Goal: Task Accomplishment & Management: Use online tool/utility

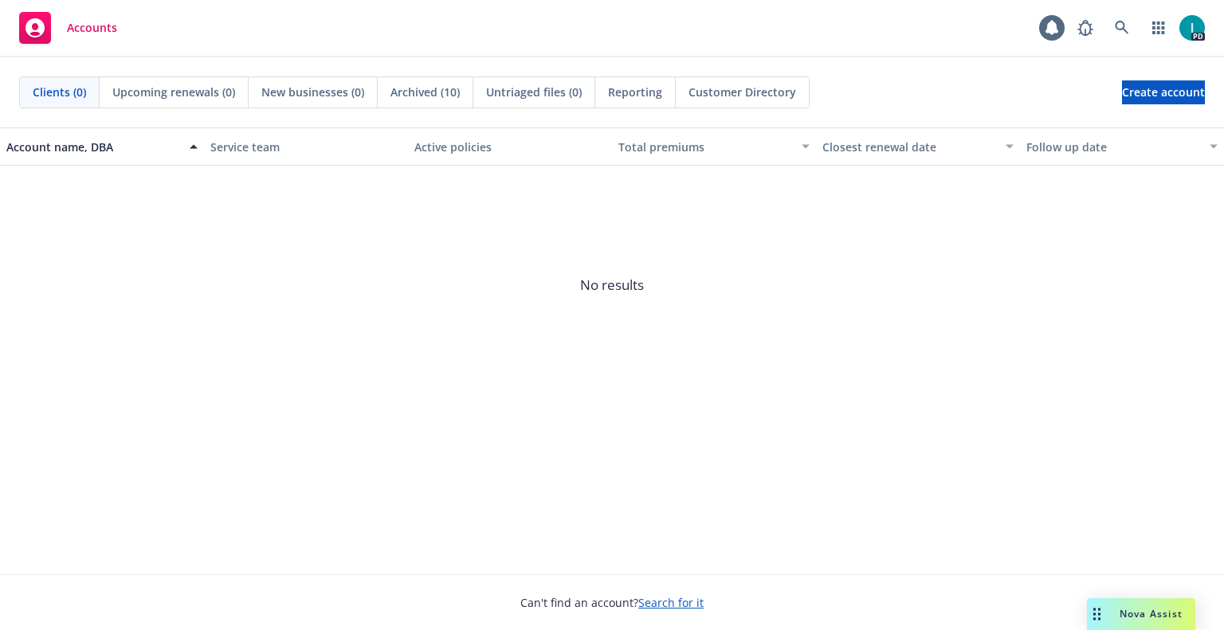
click at [431, 47] on div "Accounts 1 PD" at bounding box center [612, 28] width 1224 height 57
click at [1126, 25] on icon at bounding box center [1122, 28] width 14 height 14
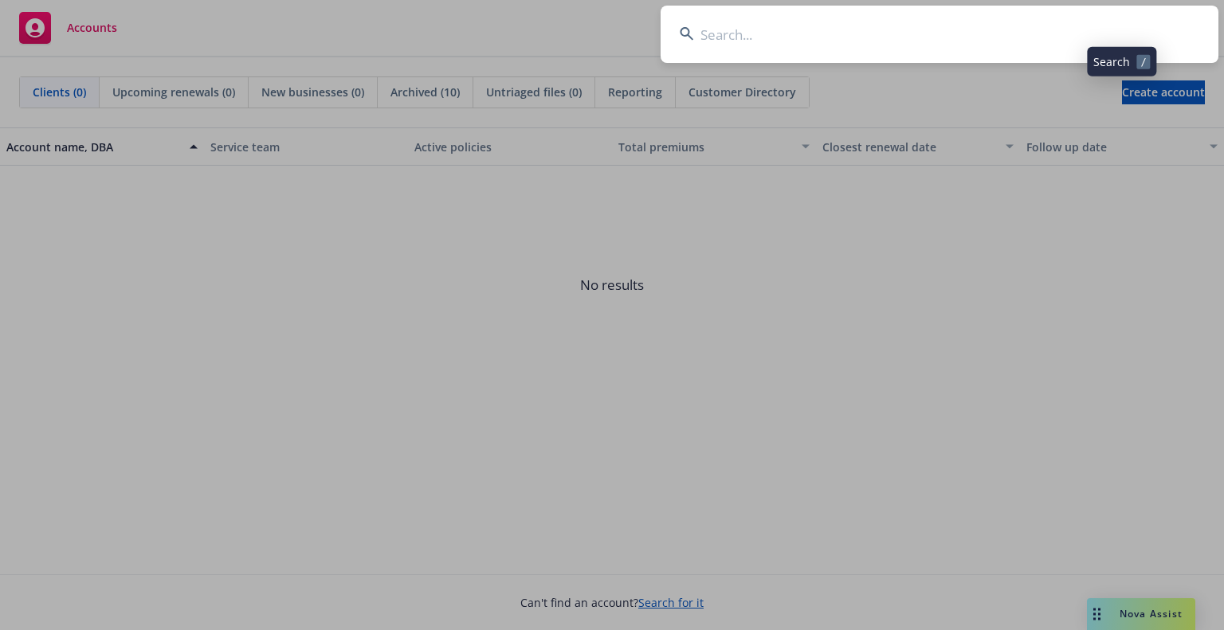
type input "Emily Okunami"
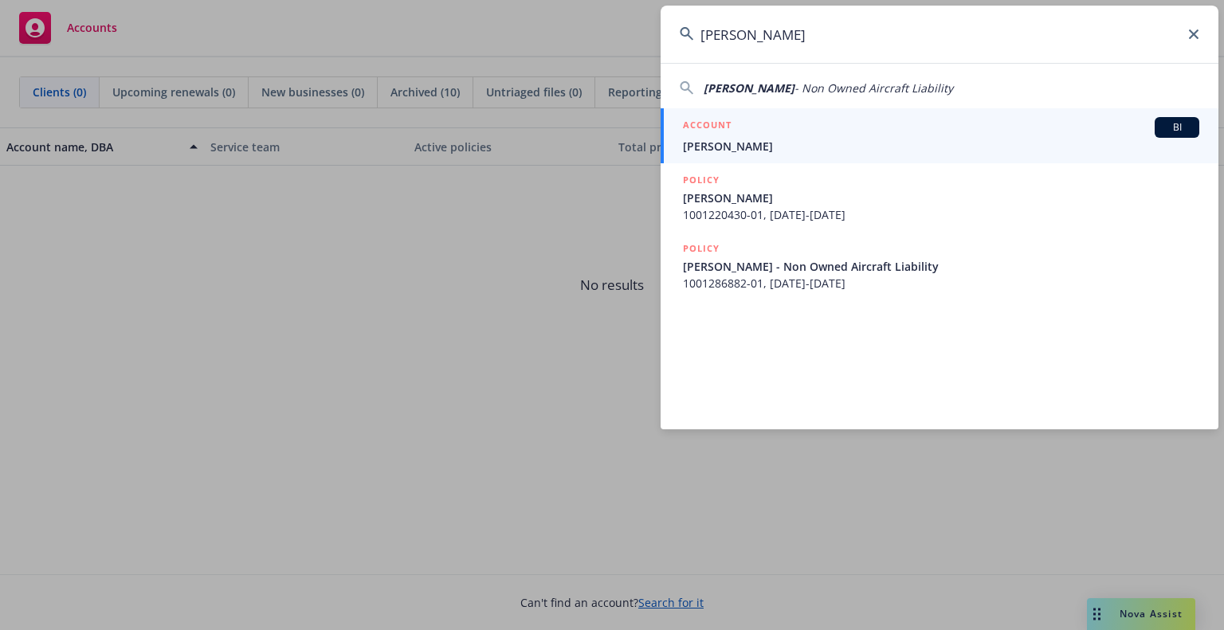
click at [723, 131] on h5 "ACCOUNT" at bounding box center [707, 126] width 49 height 19
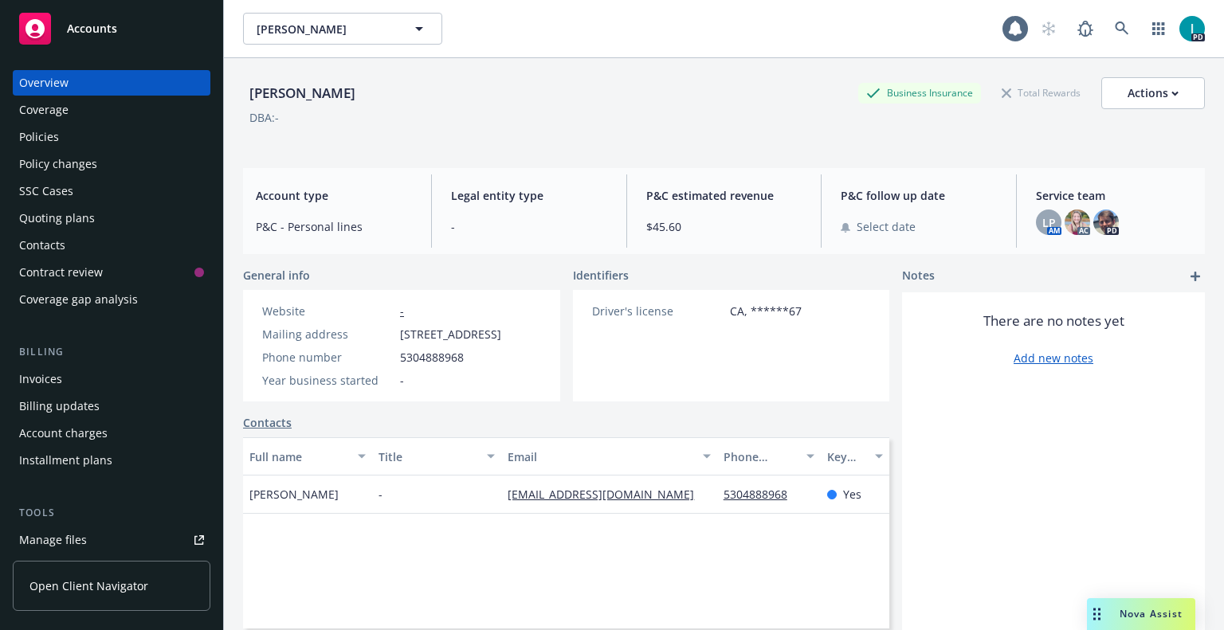
click at [88, 536] on link "Manage files" at bounding box center [112, 540] width 198 height 25
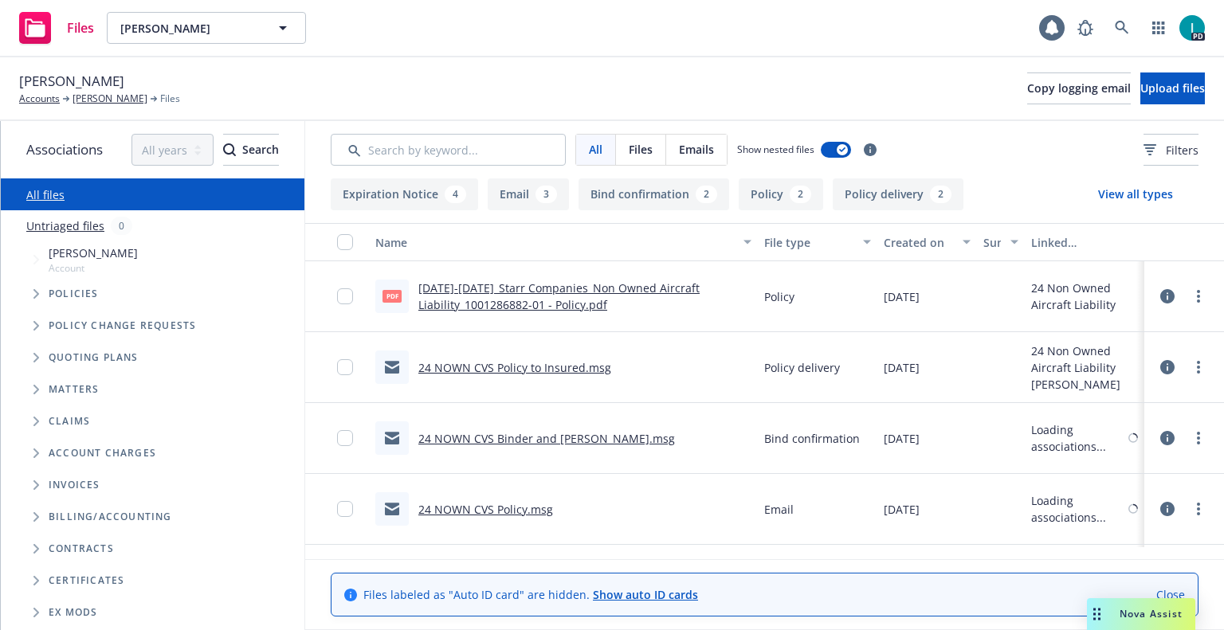
click at [1140, 92] on span "Upload files" at bounding box center [1172, 87] width 65 height 15
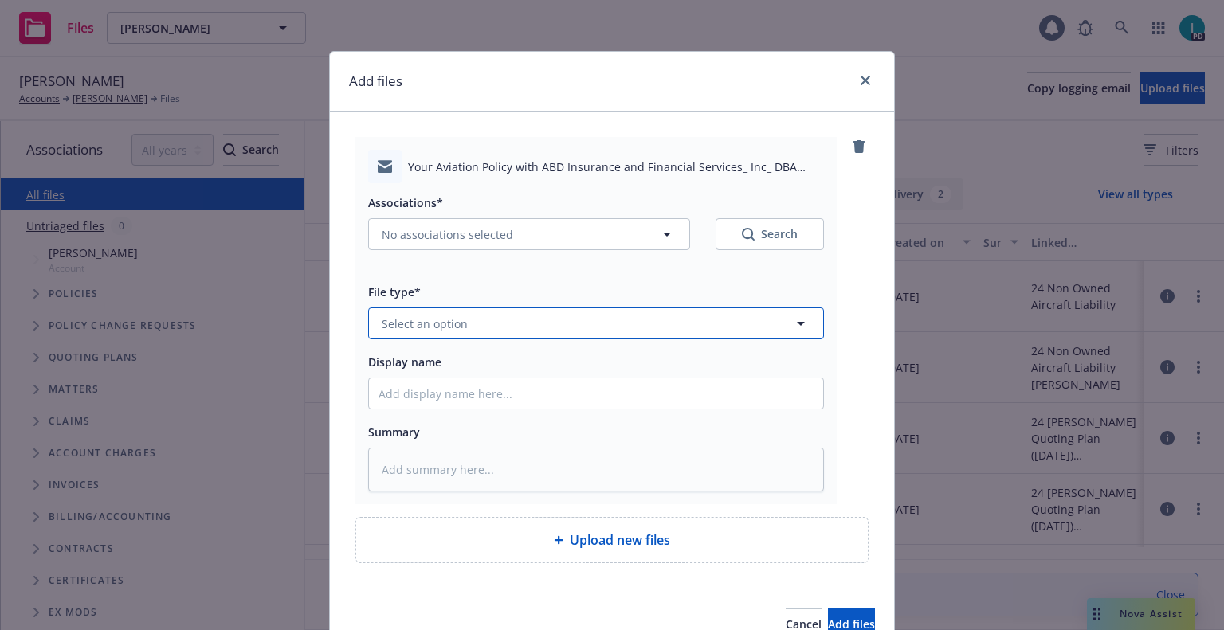
click at [473, 335] on button "Select an option" at bounding box center [596, 324] width 456 height 32
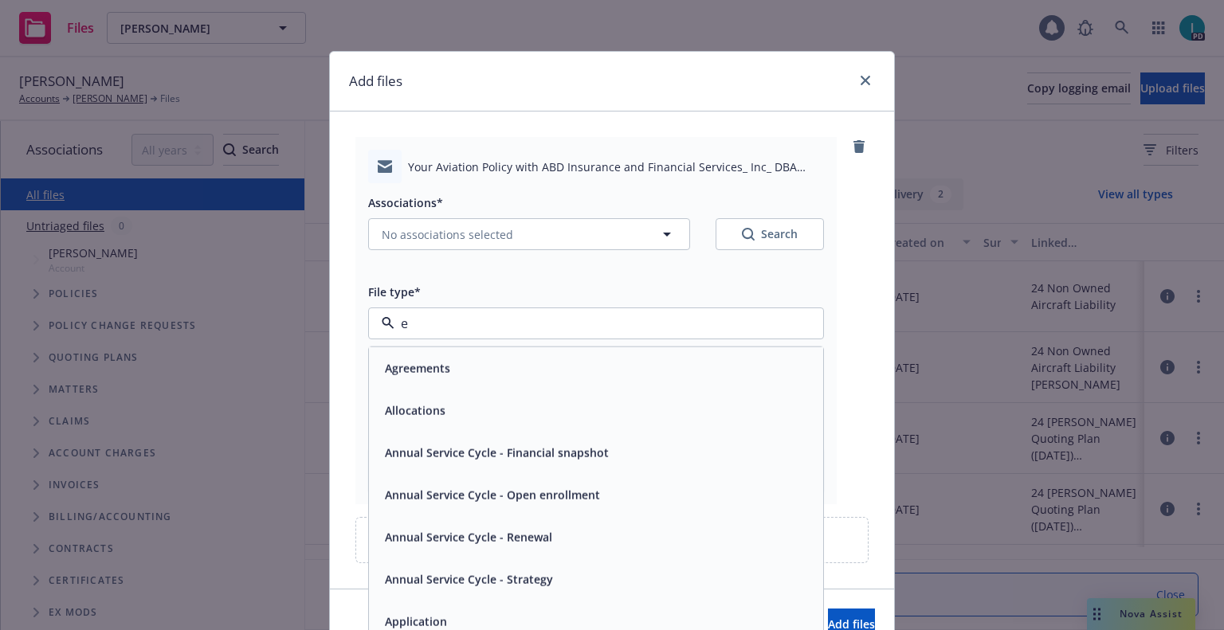
type input "em"
click at [440, 402] on div "Email" at bounding box center [596, 409] width 435 height 23
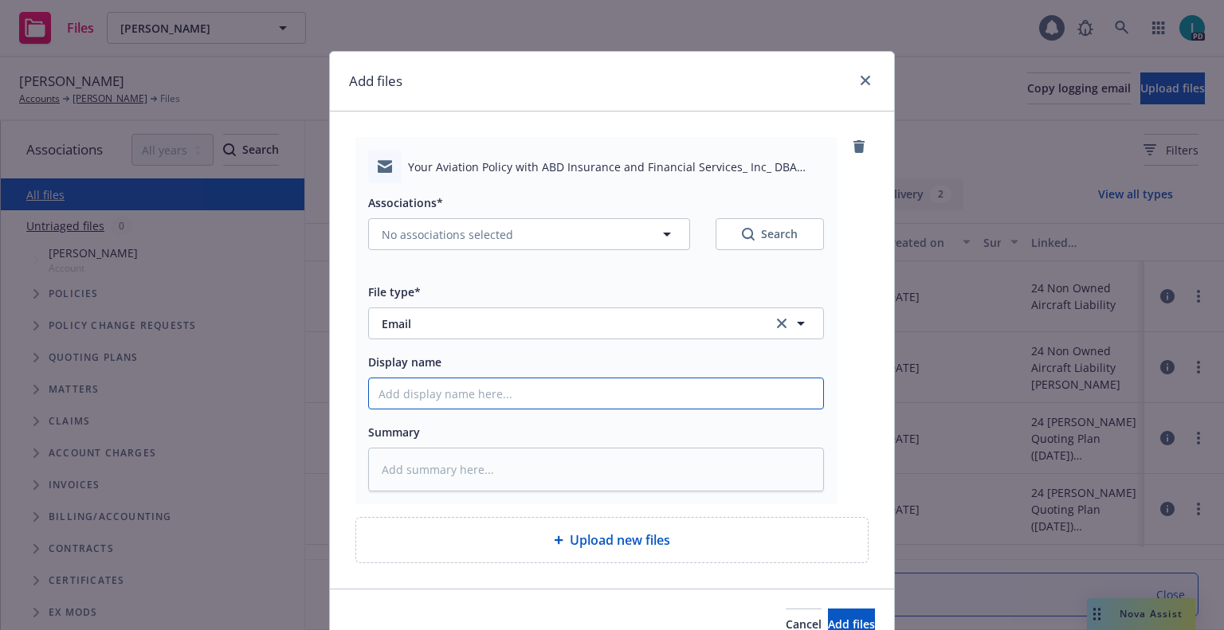
click at [440, 402] on input "Display name" at bounding box center [596, 394] width 454 height 30
type textarea "x"
type input "2"
type textarea "x"
type input "25"
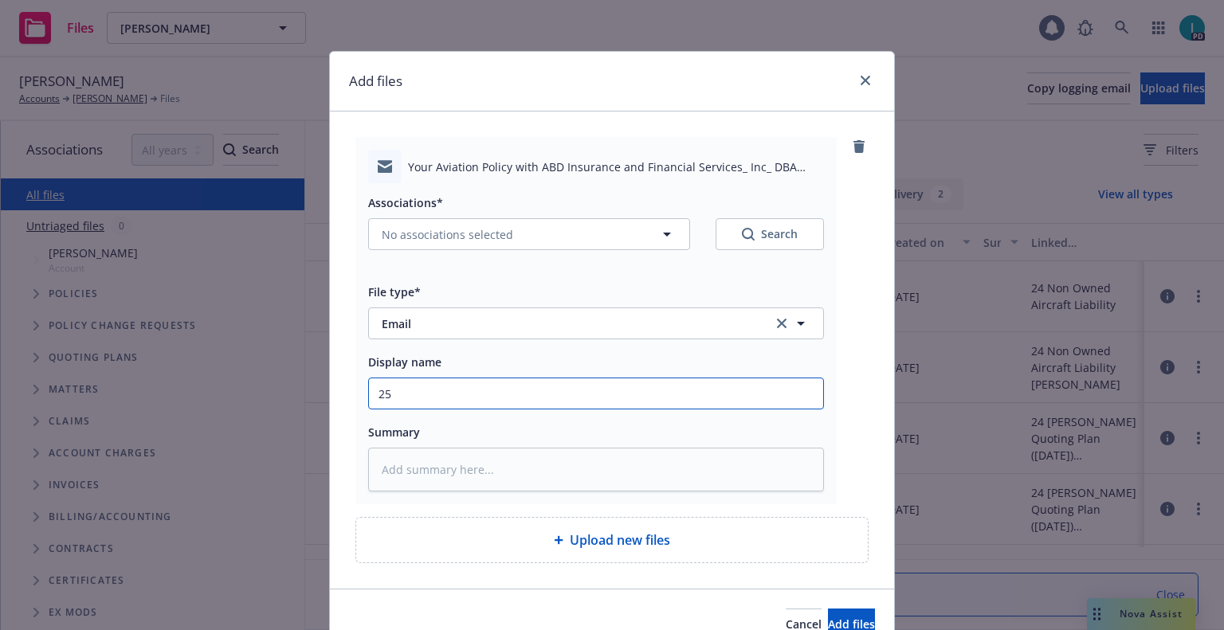
type textarea "x"
type input "25 NOWN CVS Quotes to Insured"
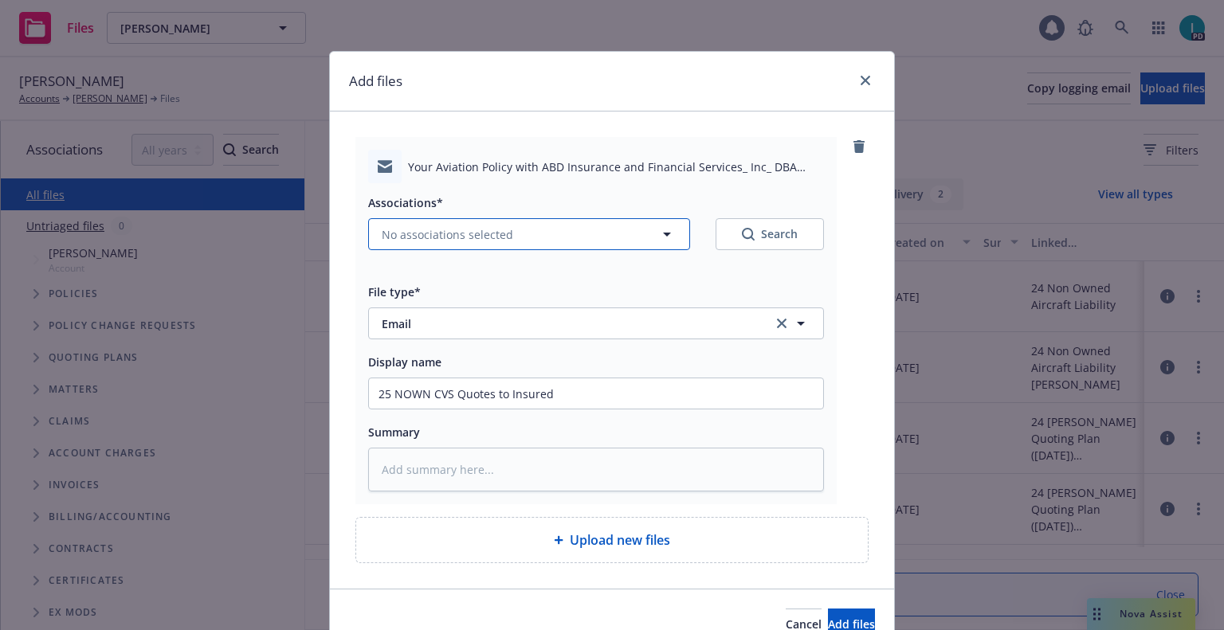
click at [456, 237] on span "No associations selected" at bounding box center [447, 234] width 131 height 17
type textarea "x"
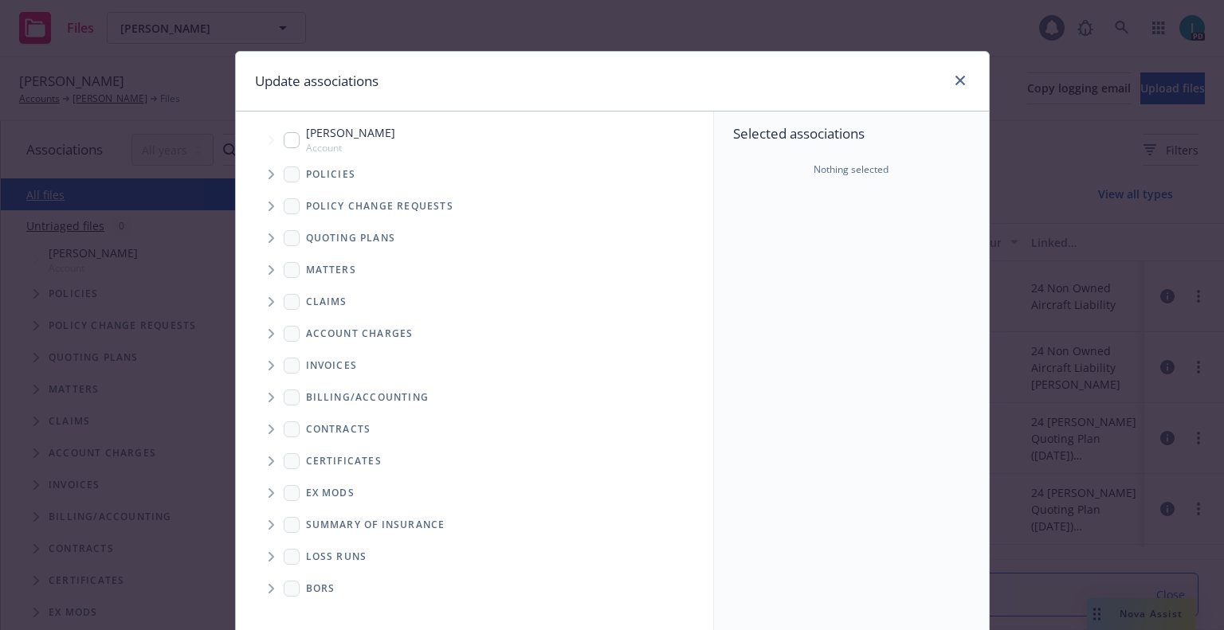
click at [269, 171] on icon "Tree Example" at bounding box center [272, 175] width 6 height 10
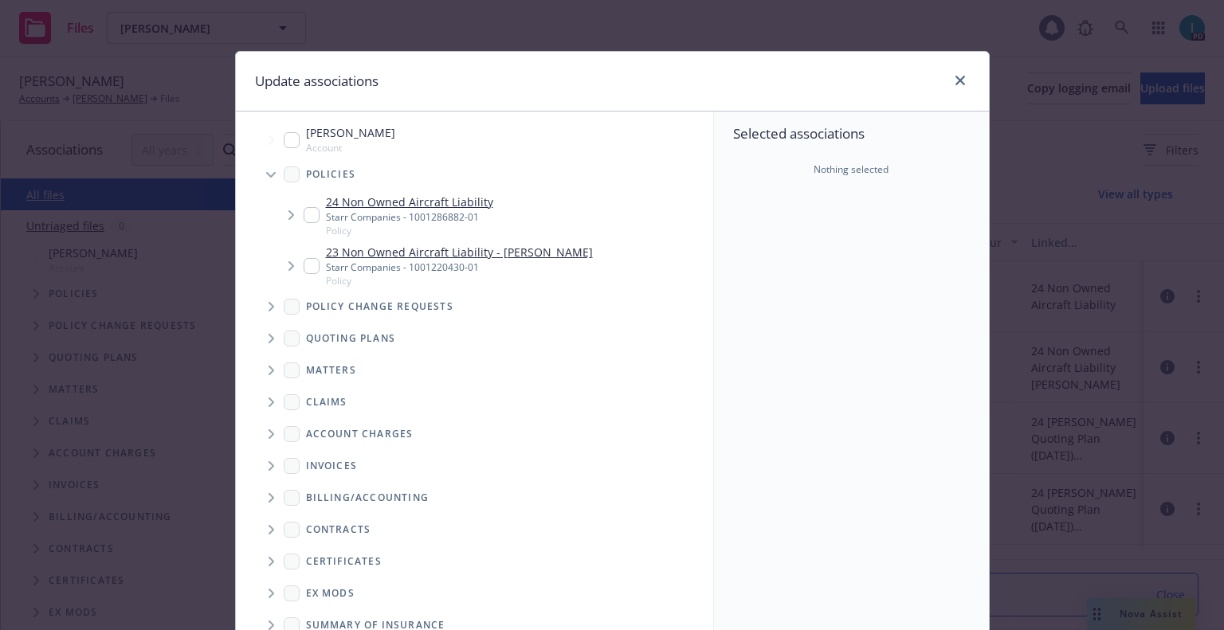
click at [307, 213] on input "Tree Example" at bounding box center [312, 215] width 16 height 16
checkbox input "true"
type textarea "x"
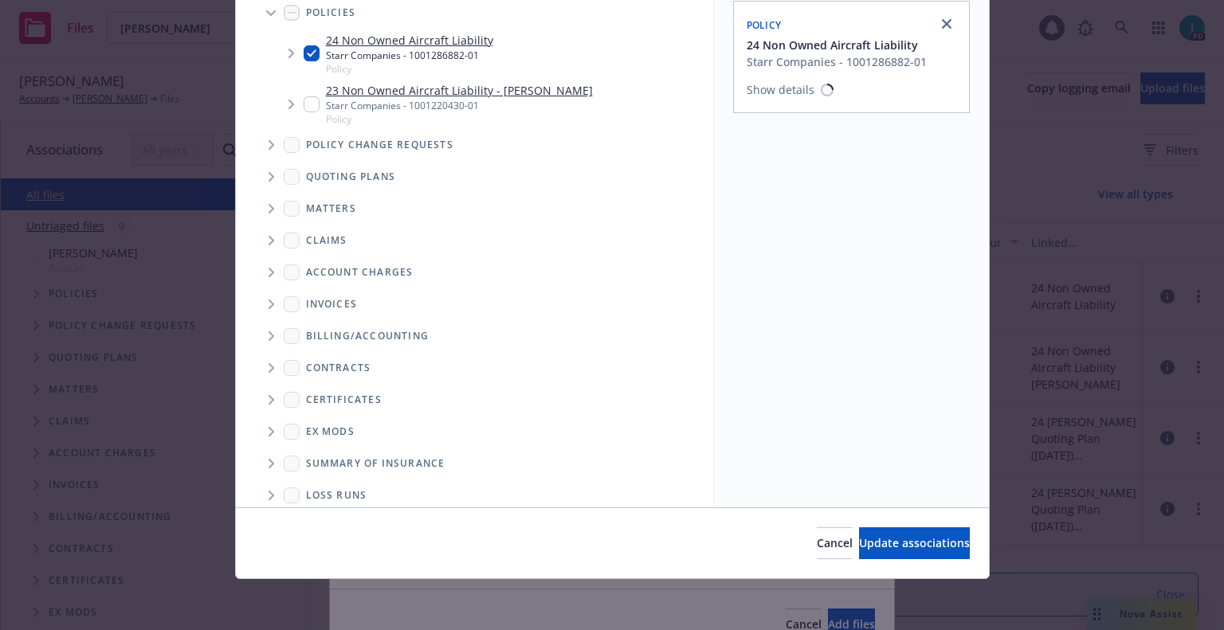
click at [304, 51] on input "Tree Example" at bounding box center [312, 53] width 16 height 16
checkbox input "false"
click at [269, 175] on icon "Tree Example" at bounding box center [272, 177] width 6 height 10
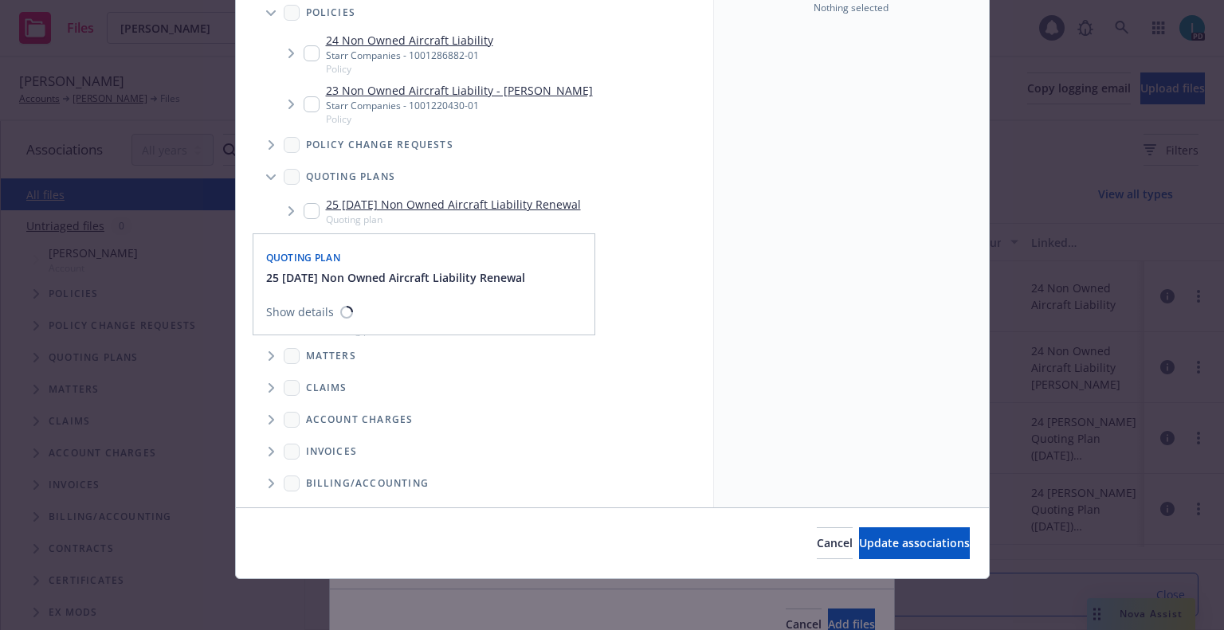
click at [304, 214] on input "Tree Example" at bounding box center [312, 211] width 16 height 16
checkbox input "true"
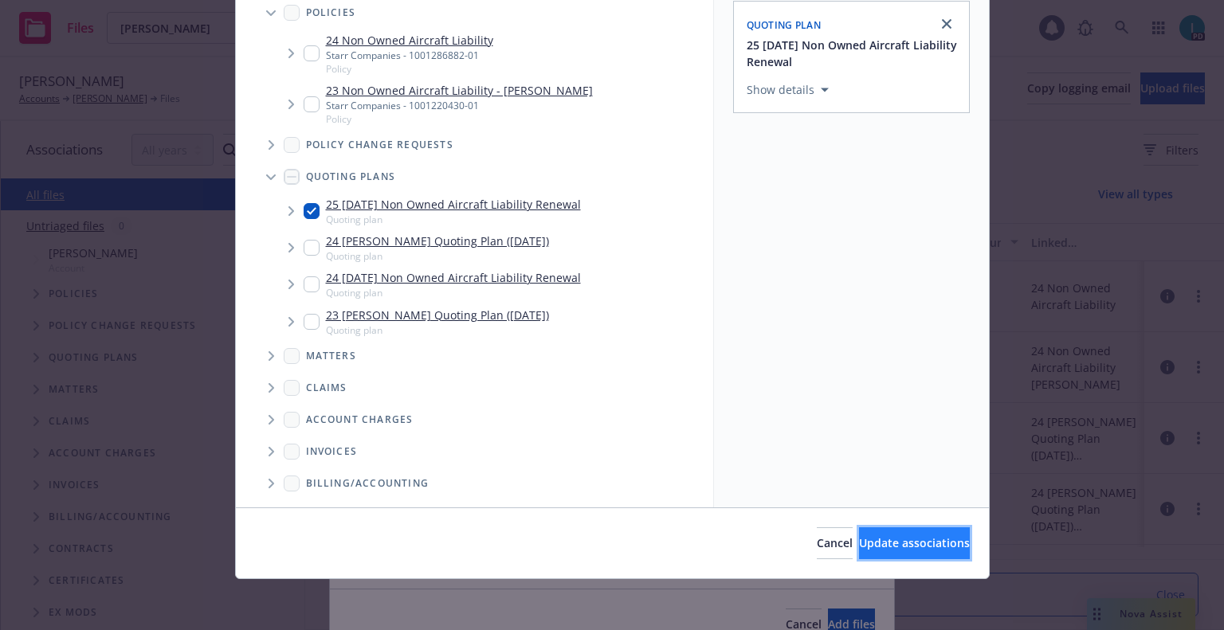
click at [901, 545] on span "Update associations" at bounding box center [914, 542] width 111 height 15
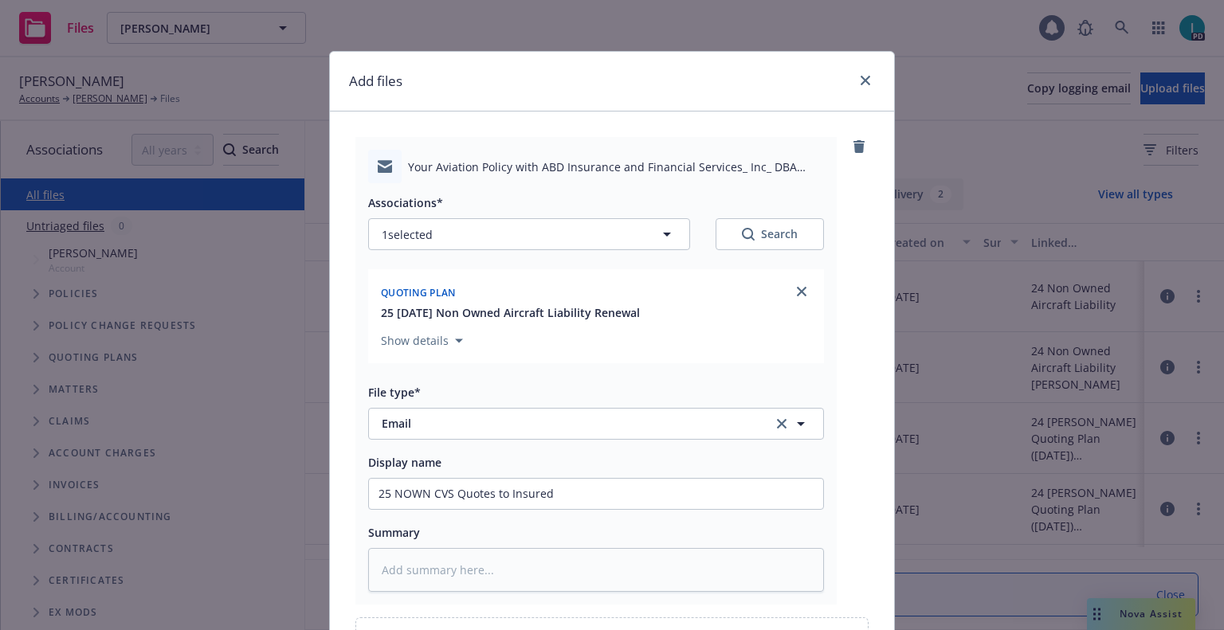
scroll to position [182, 0]
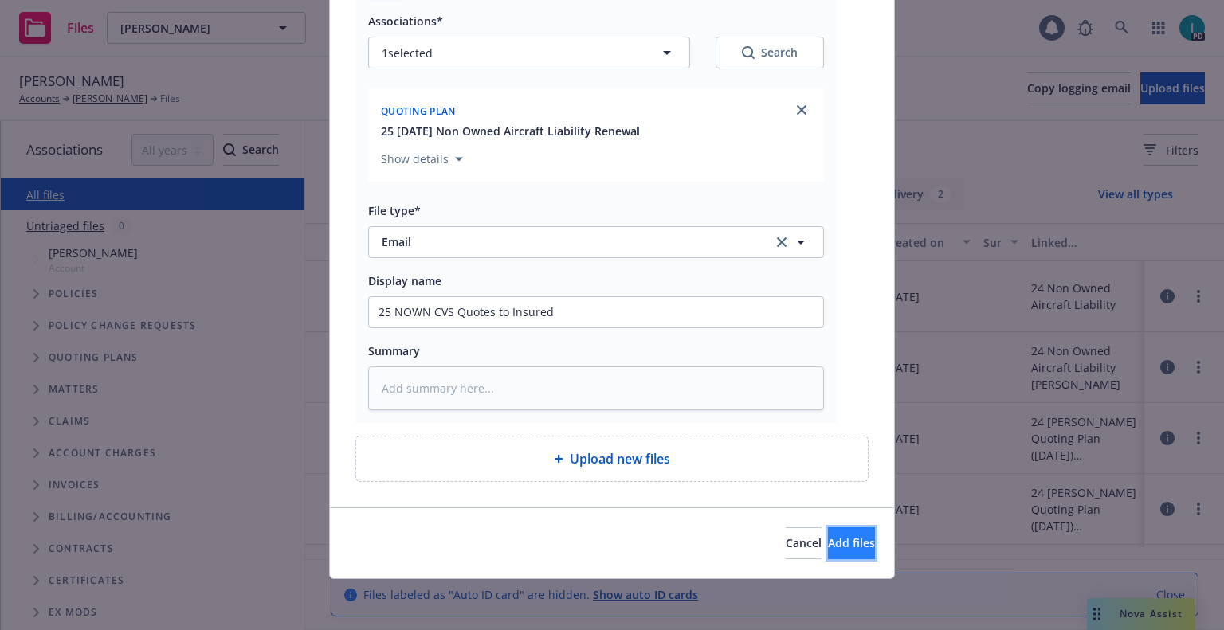
click at [850, 551] on button "Add files" at bounding box center [851, 544] width 47 height 32
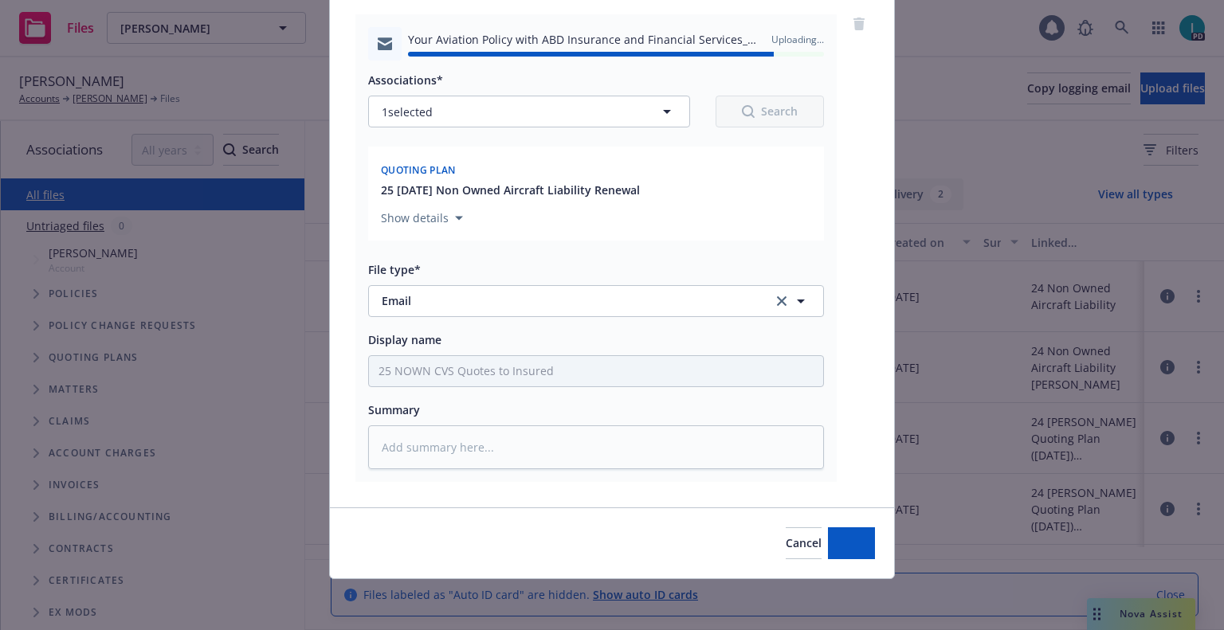
type textarea "x"
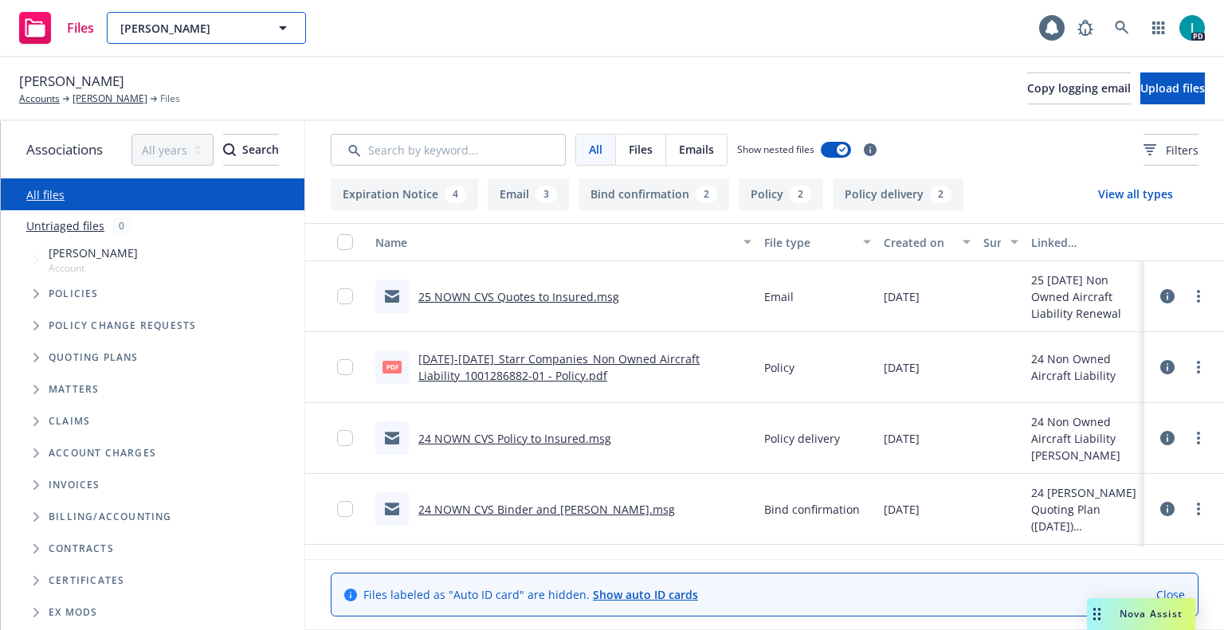
click at [211, 31] on span "Emily Okunami" at bounding box center [189, 28] width 138 height 17
paste input "James Bird"
type input "James Bird"
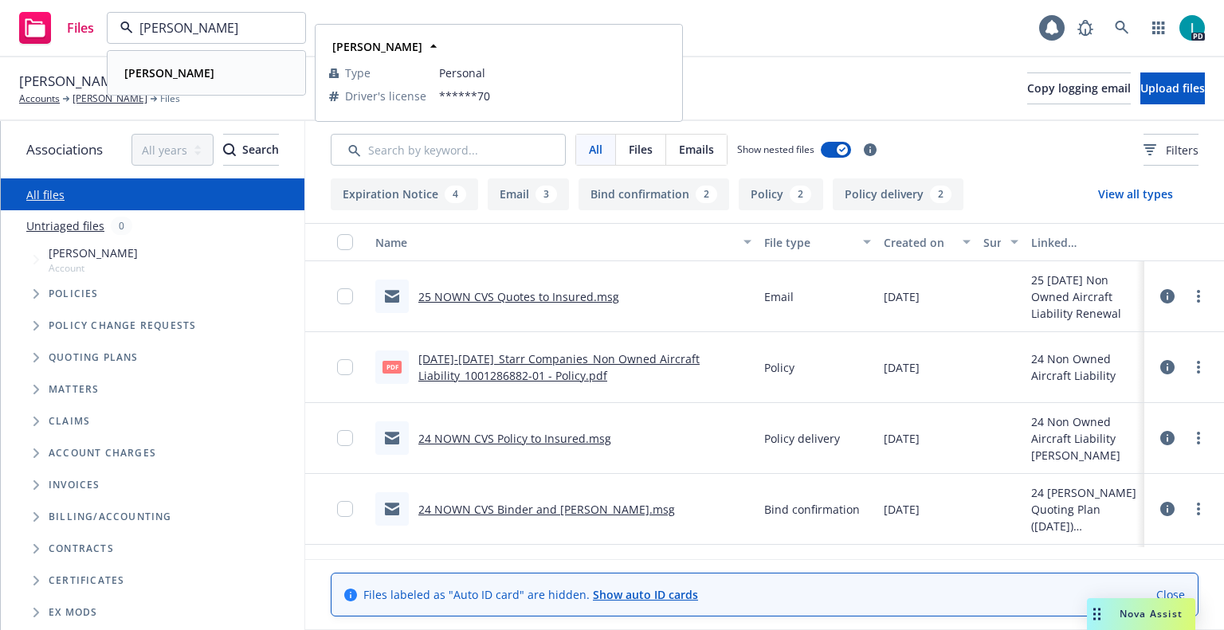
click at [198, 84] on div "James Bird" at bounding box center [206, 72] width 177 height 23
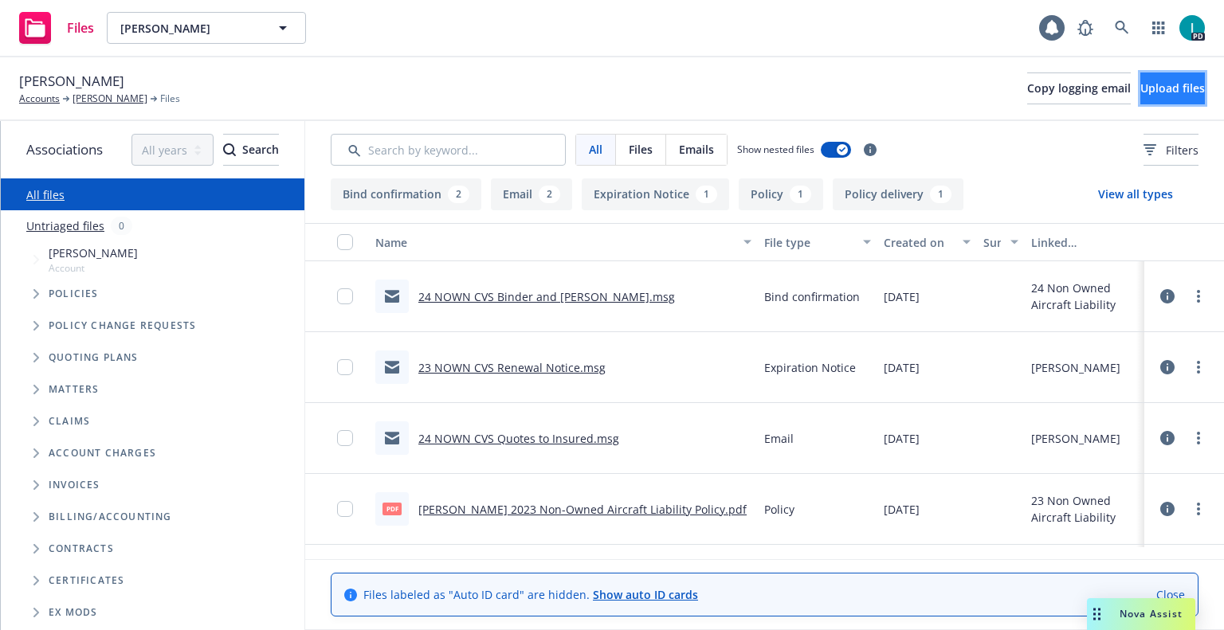
click at [1172, 88] on span "Upload files" at bounding box center [1172, 87] width 65 height 15
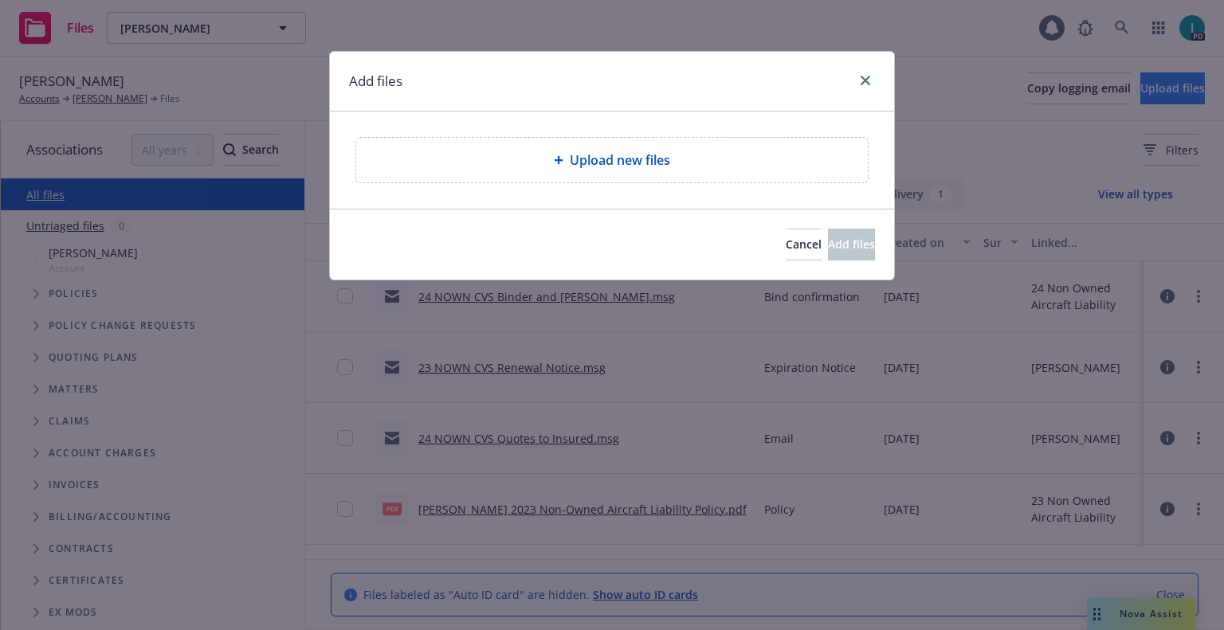
type textarea "x"
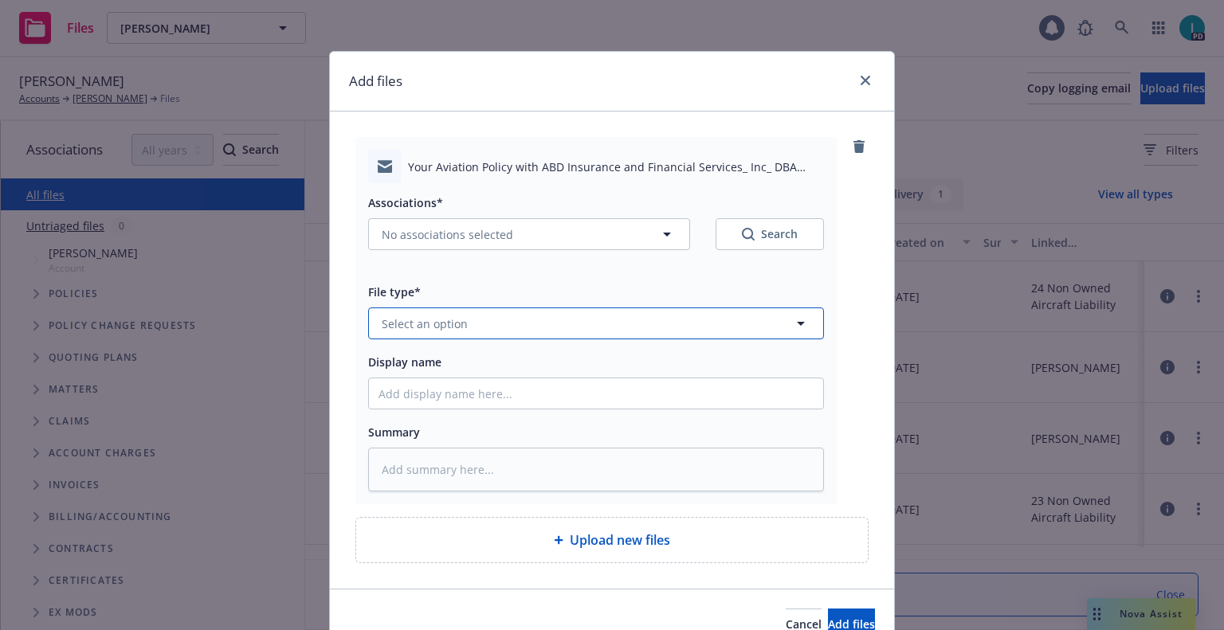
click at [448, 316] on span "Select an option" at bounding box center [425, 324] width 86 height 17
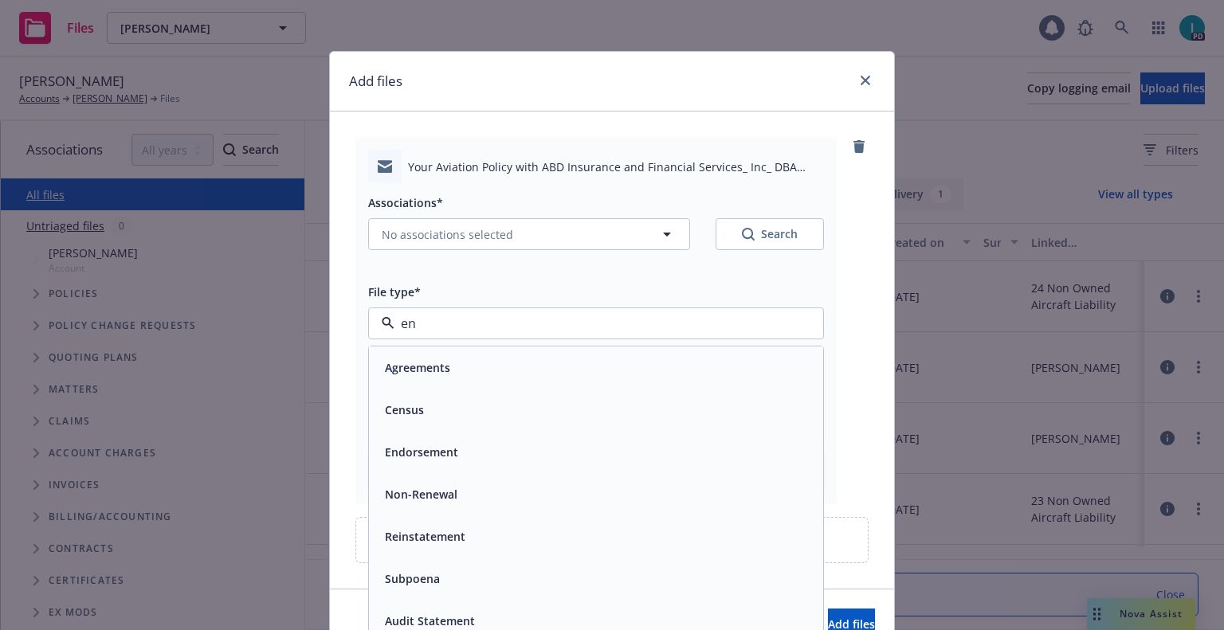
type input "enm"
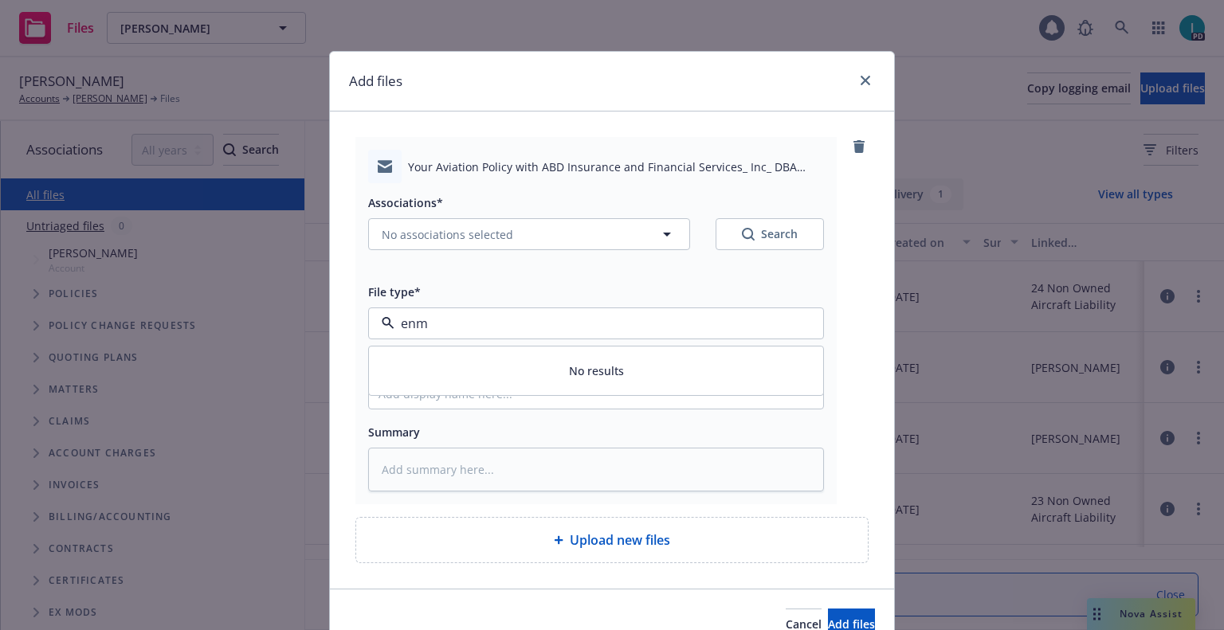
click at [440, 328] on input "enm" at bounding box center [592, 323] width 397 height 19
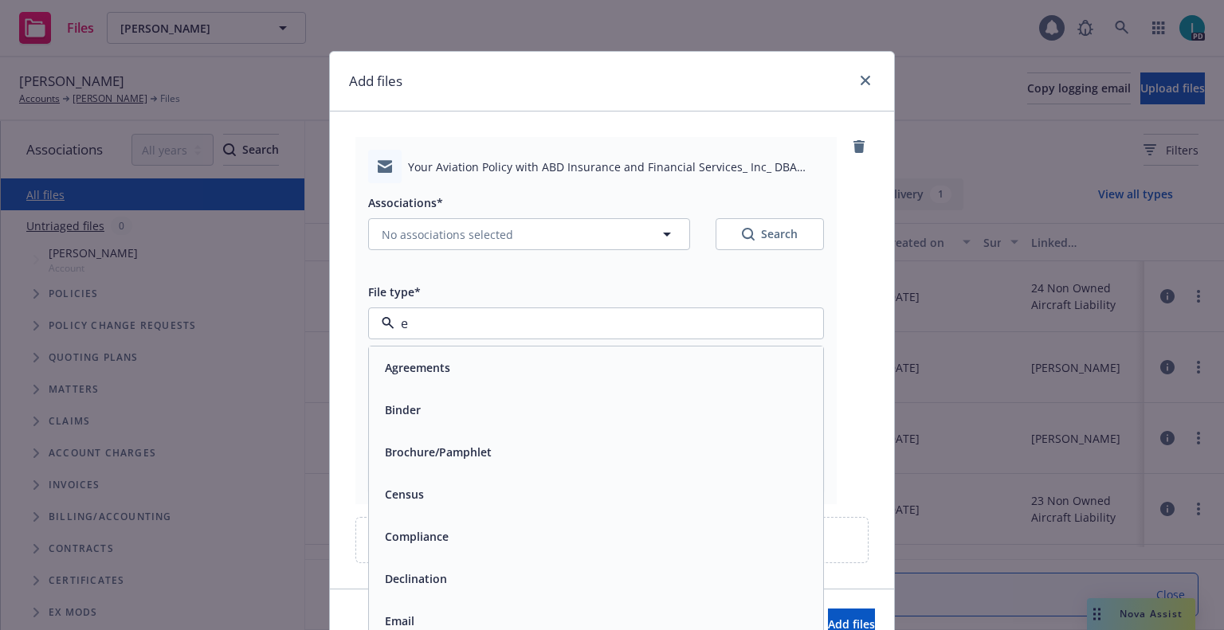
type input "em"
click at [411, 406] on div "Email" at bounding box center [398, 409] width 39 height 23
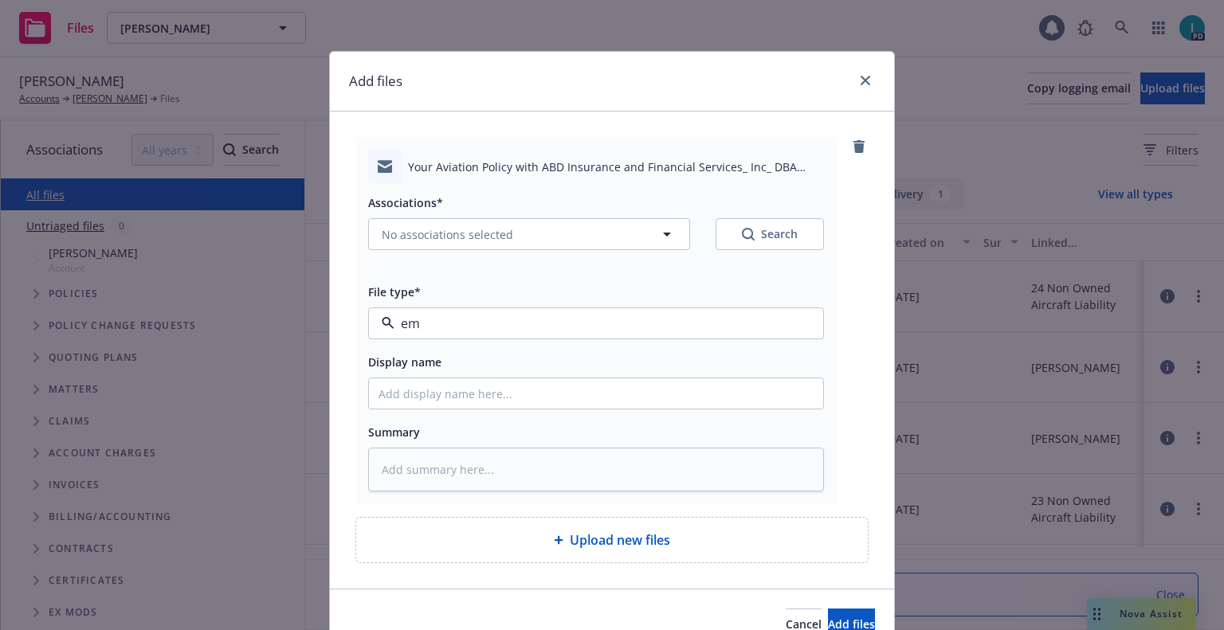
type textarea "x"
click at [421, 382] on input "Display name" at bounding box center [596, 394] width 454 height 30
type input "25 NOWN CVS Quotes to Insured"
click at [435, 233] on span "No associations selected" at bounding box center [447, 234] width 131 height 17
type textarea "x"
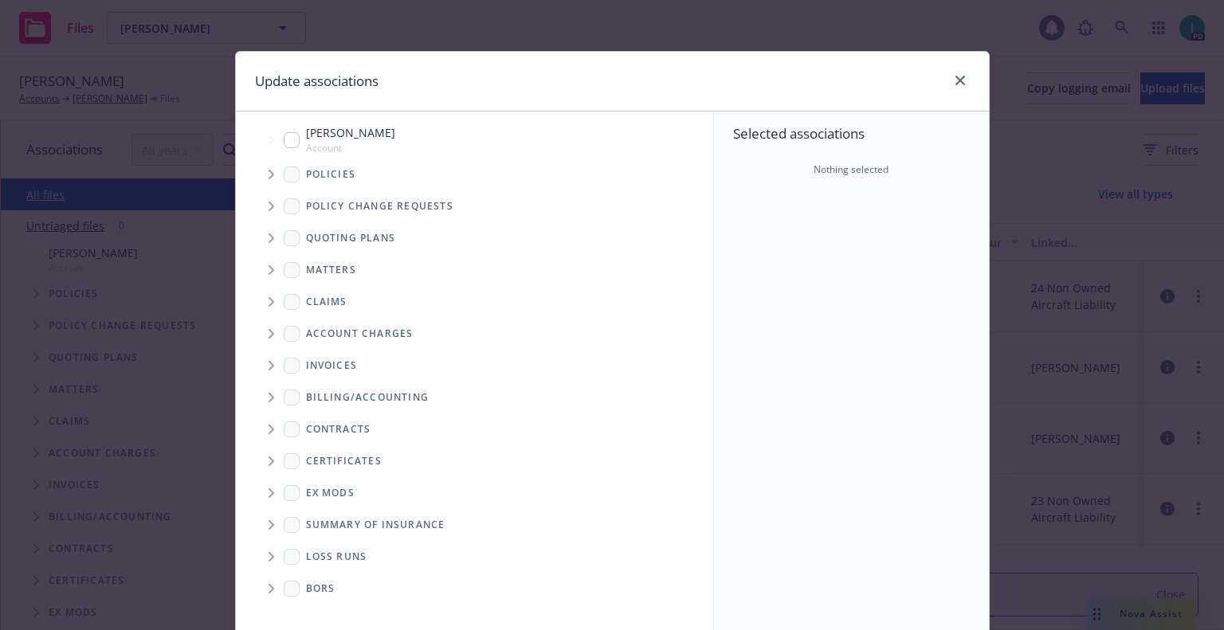
click at [271, 233] on span "Tree Example" at bounding box center [270, 238] width 25 height 25
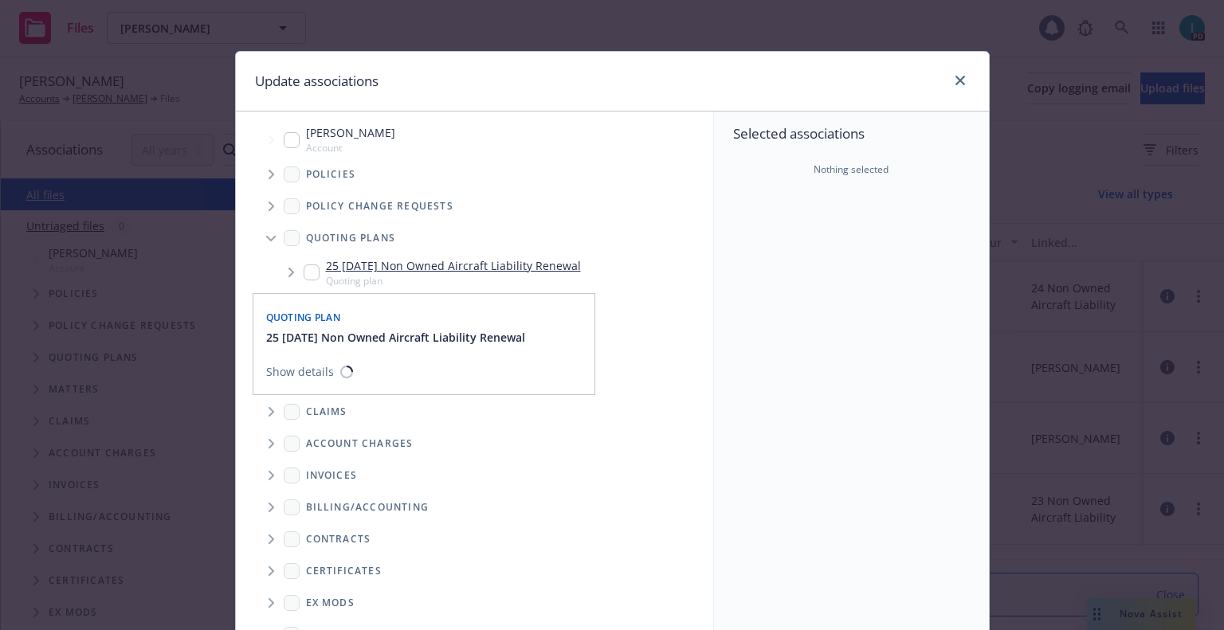
click at [311, 275] on input "Tree Example" at bounding box center [312, 273] width 16 height 16
checkbox input "true"
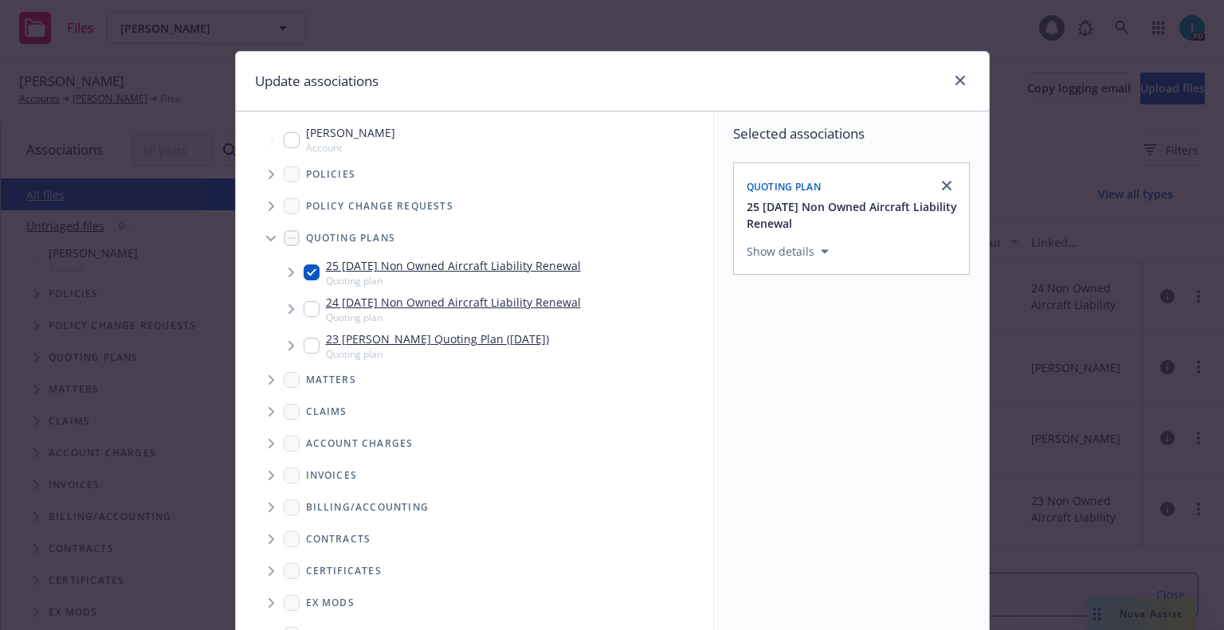
scroll to position [162, 0]
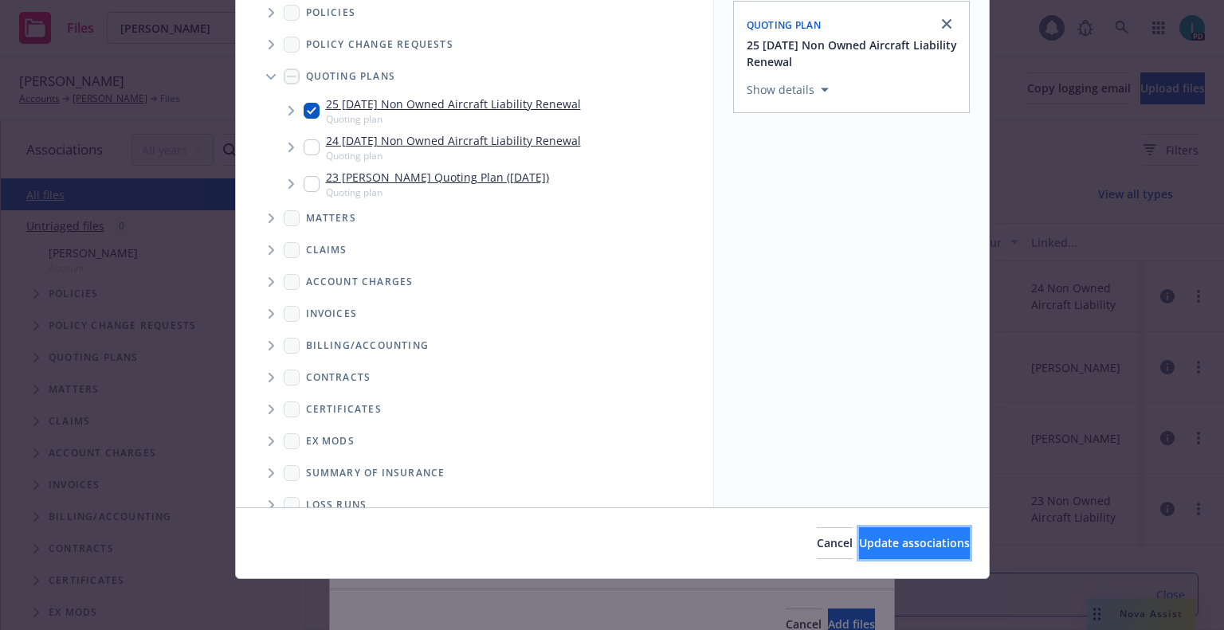
click at [871, 555] on button "Update associations" at bounding box center [914, 544] width 111 height 32
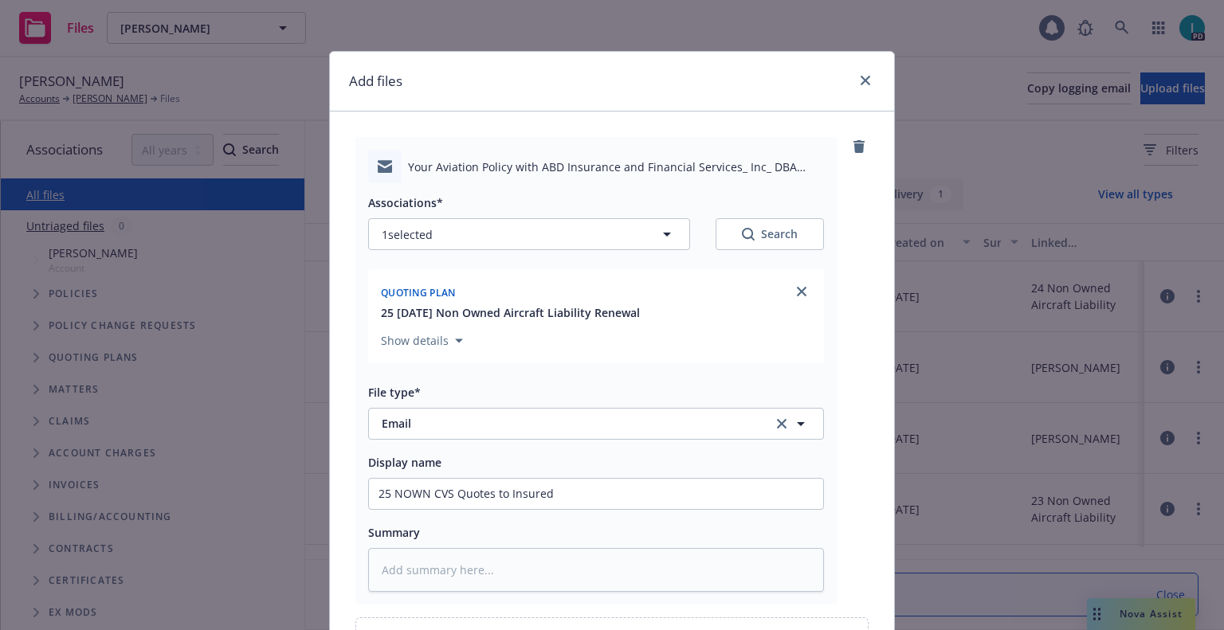
scroll to position [182, 0]
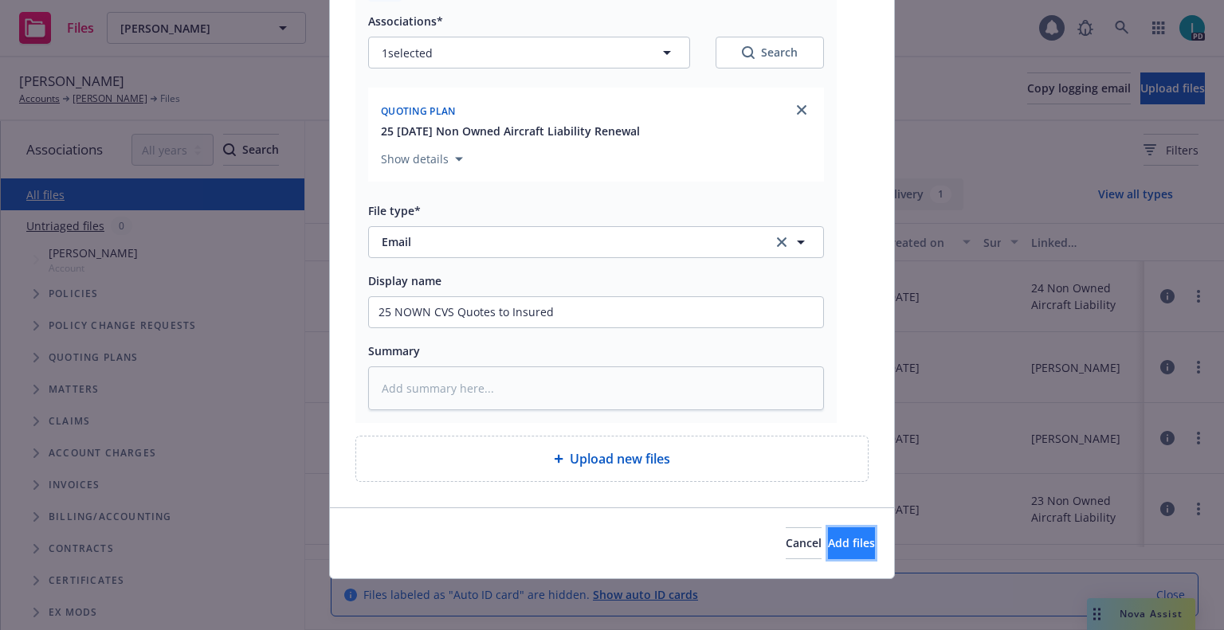
click at [851, 543] on button "Add files" at bounding box center [851, 544] width 47 height 32
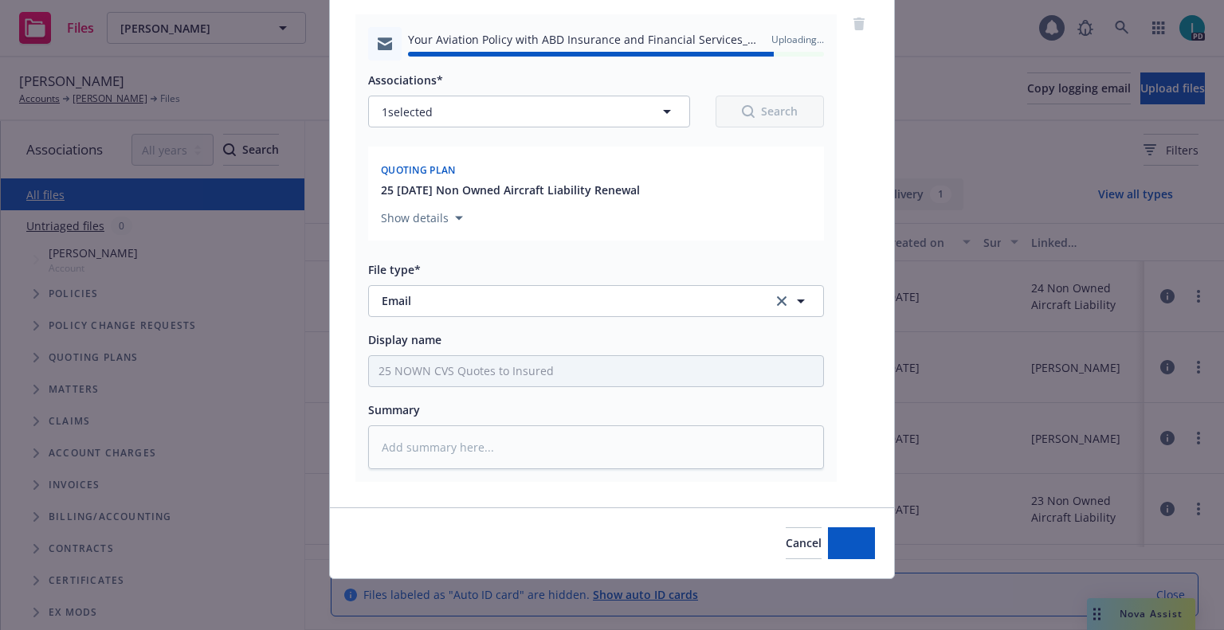
type textarea "x"
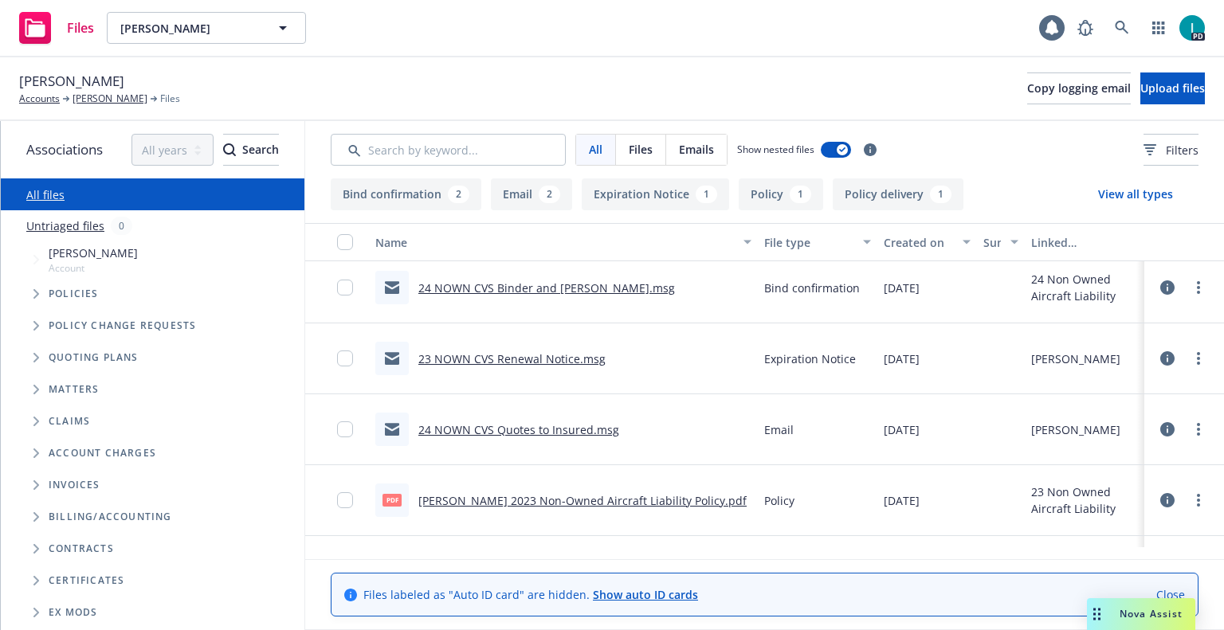
scroll to position [0, 0]
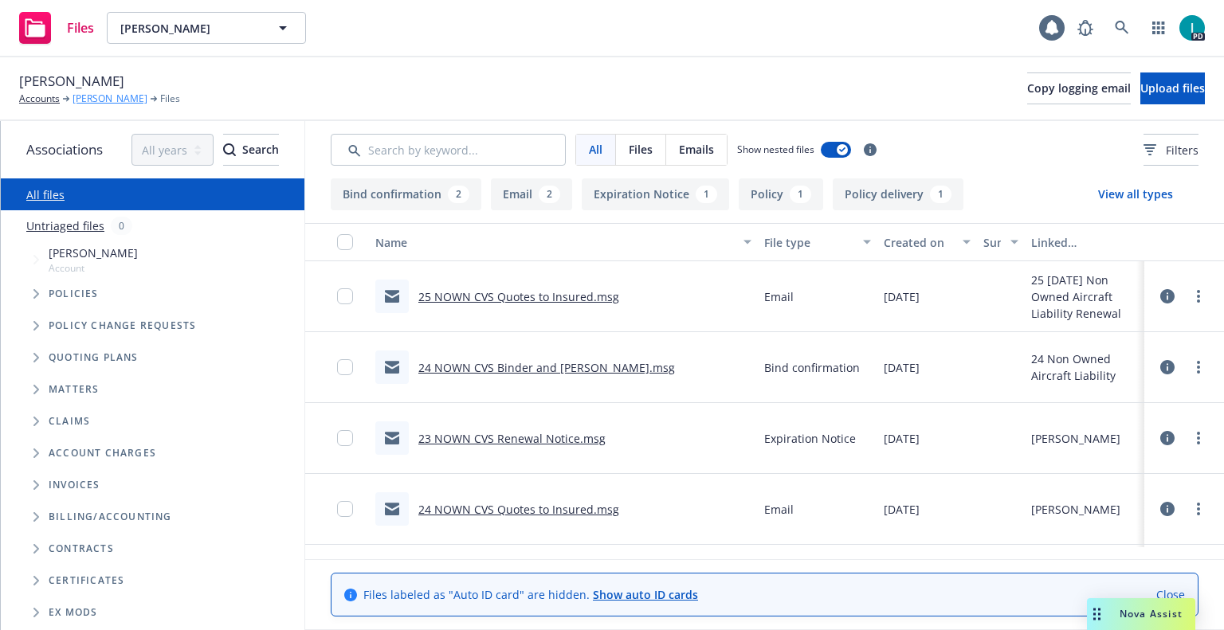
click at [101, 99] on link "James Bird" at bounding box center [110, 99] width 75 height 14
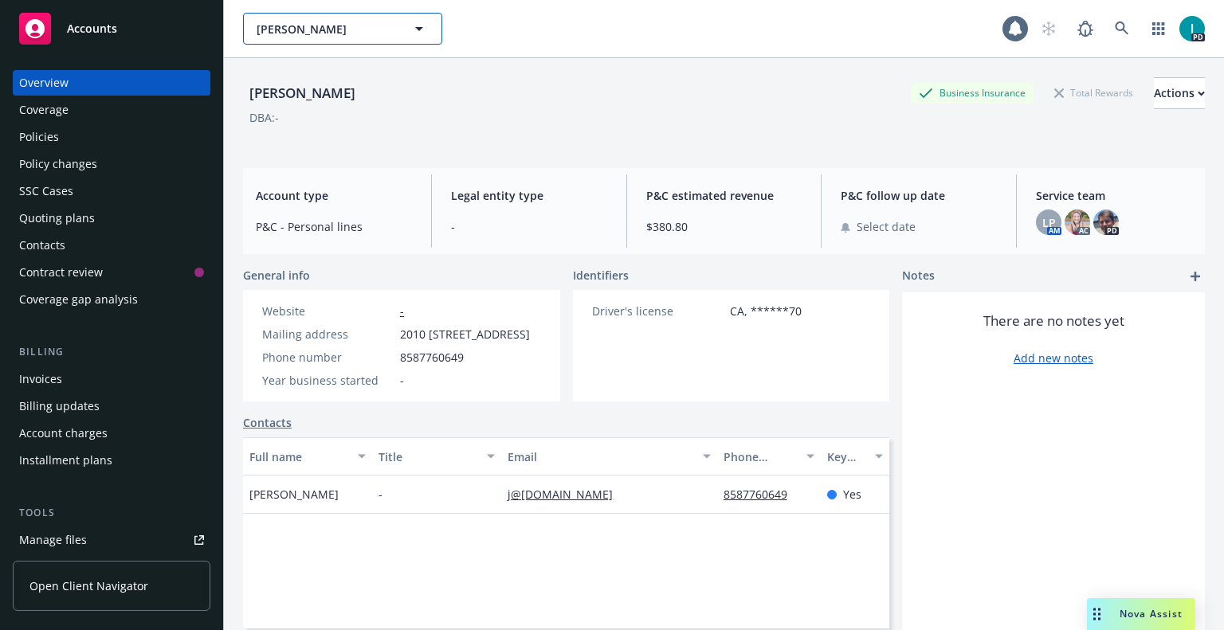
click at [351, 29] on span "[PERSON_NAME]" at bounding box center [326, 29] width 138 height 17
paste input "Jose Lopez"
type input "Jose Lopez"
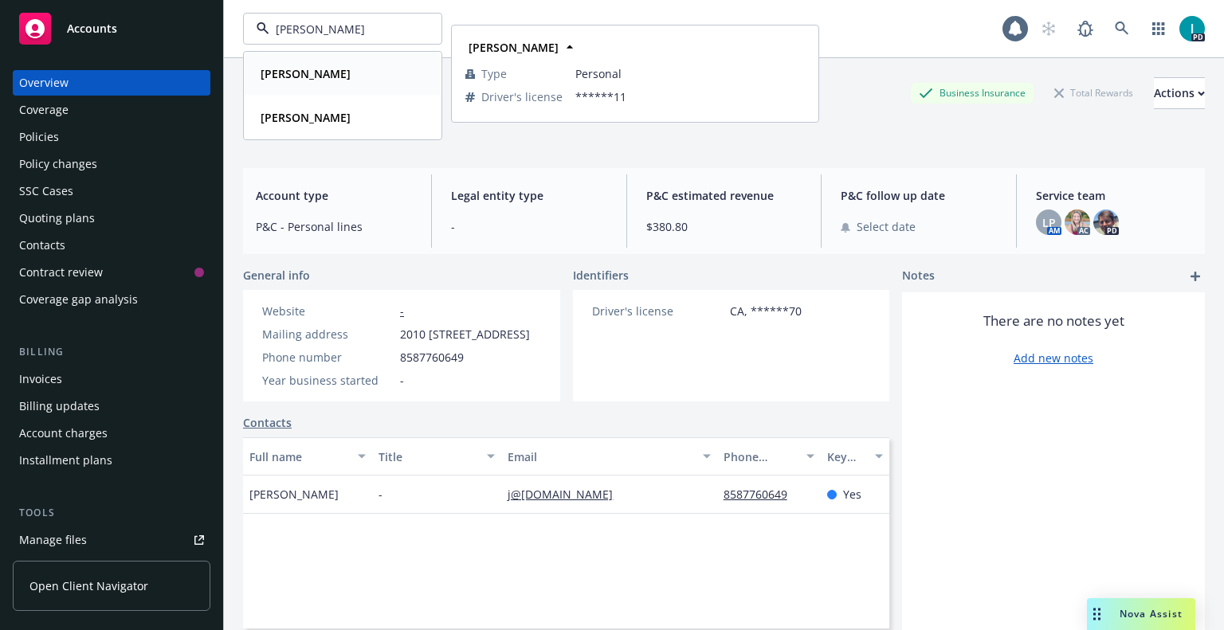
click at [339, 72] on div "Jose Lopez" at bounding box center [342, 73] width 177 height 23
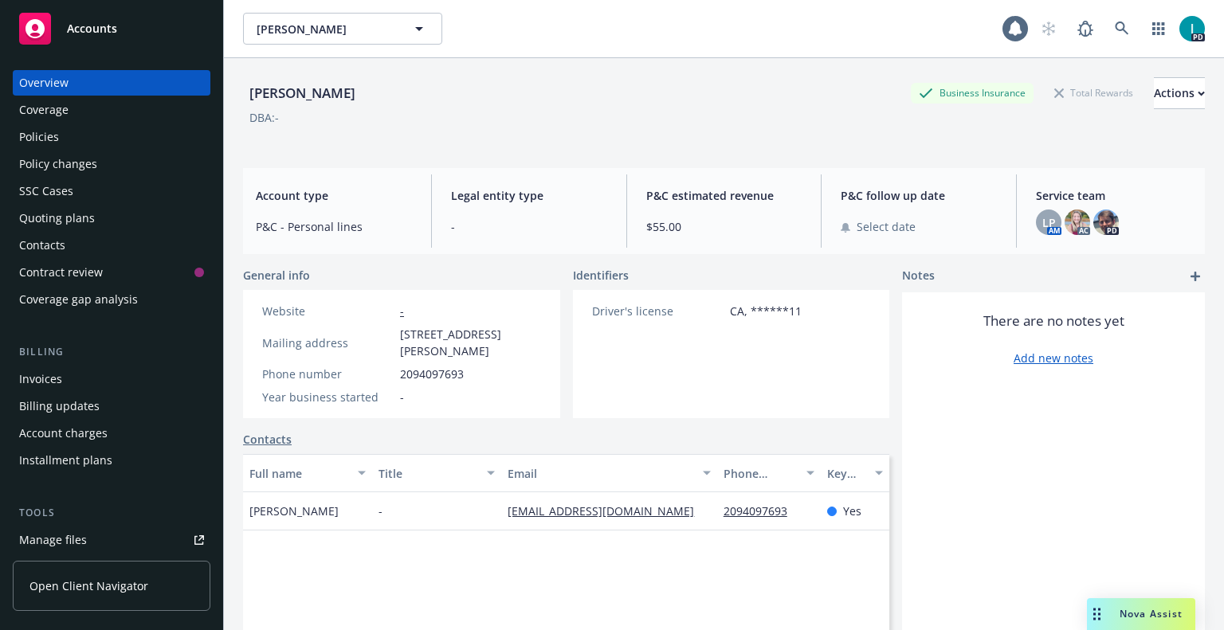
click at [93, 136] on div "Policies" at bounding box center [111, 136] width 185 height 25
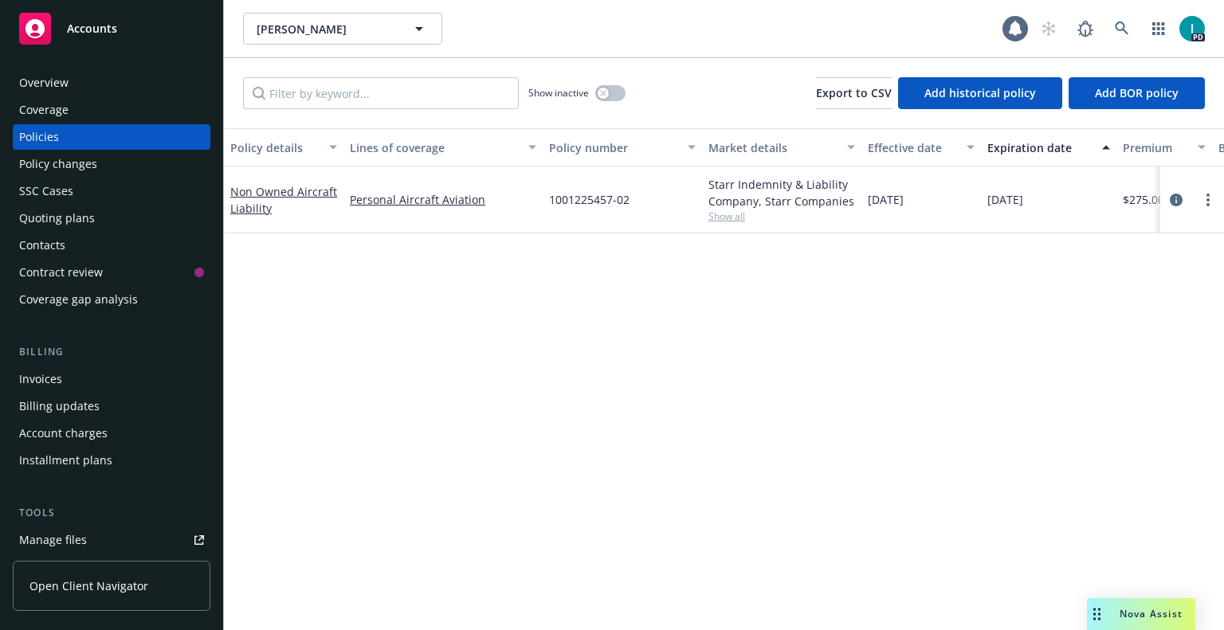
scroll to position [239, 0]
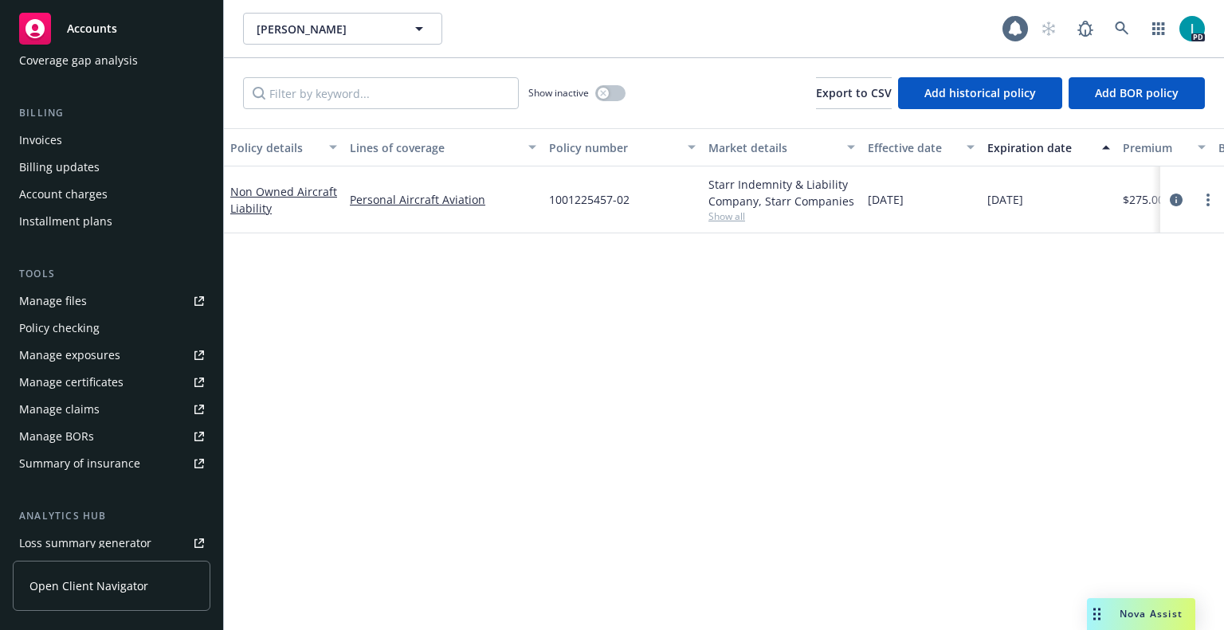
click at [91, 300] on link "Manage files" at bounding box center [112, 300] width 198 height 25
click at [333, 21] on span "[PERSON_NAME]" at bounding box center [326, 29] width 138 height 17
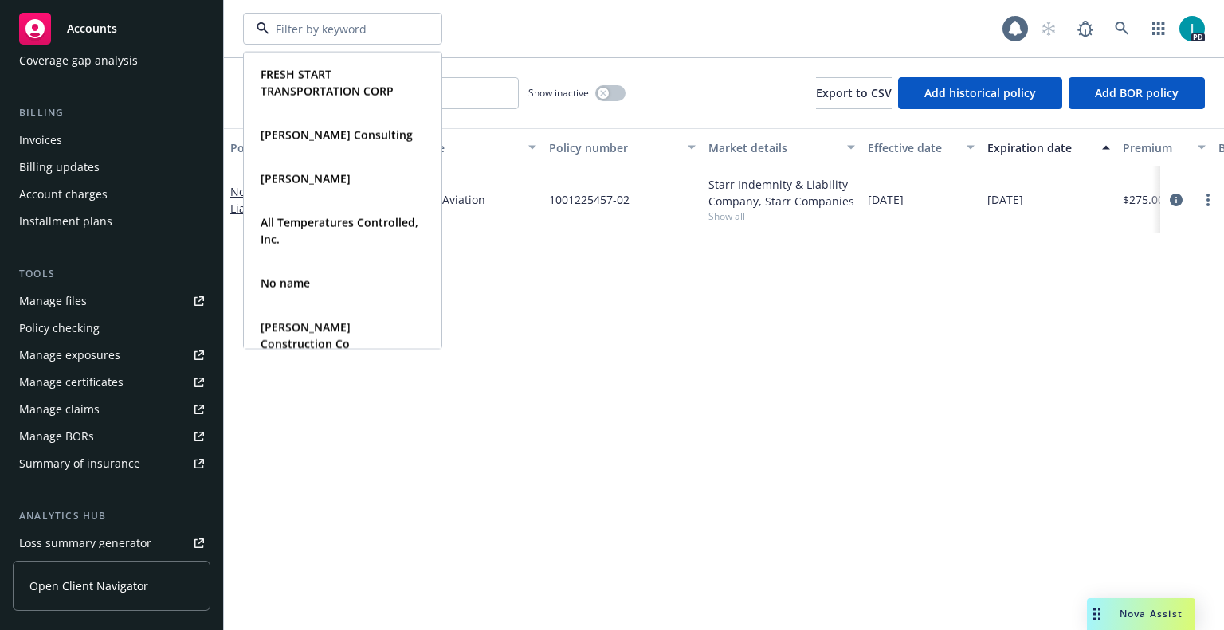
paste input "Derek Dwight"
type input "Derek Dwight"
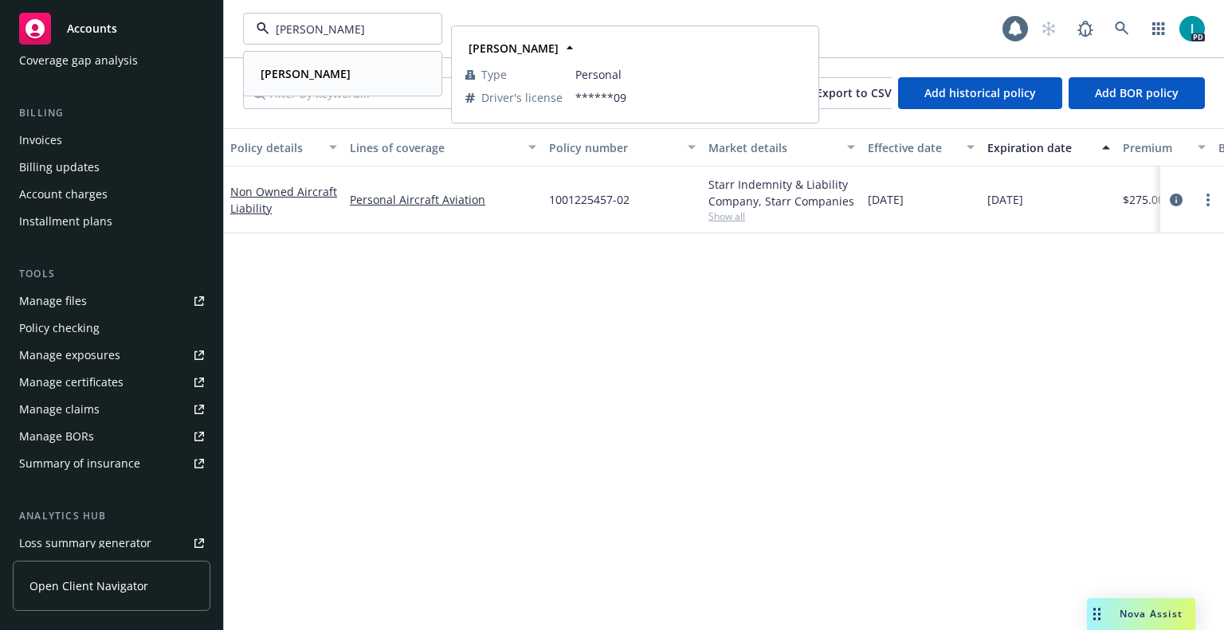
click at [329, 69] on strong "Derek Dwight" at bounding box center [306, 73] width 90 height 15
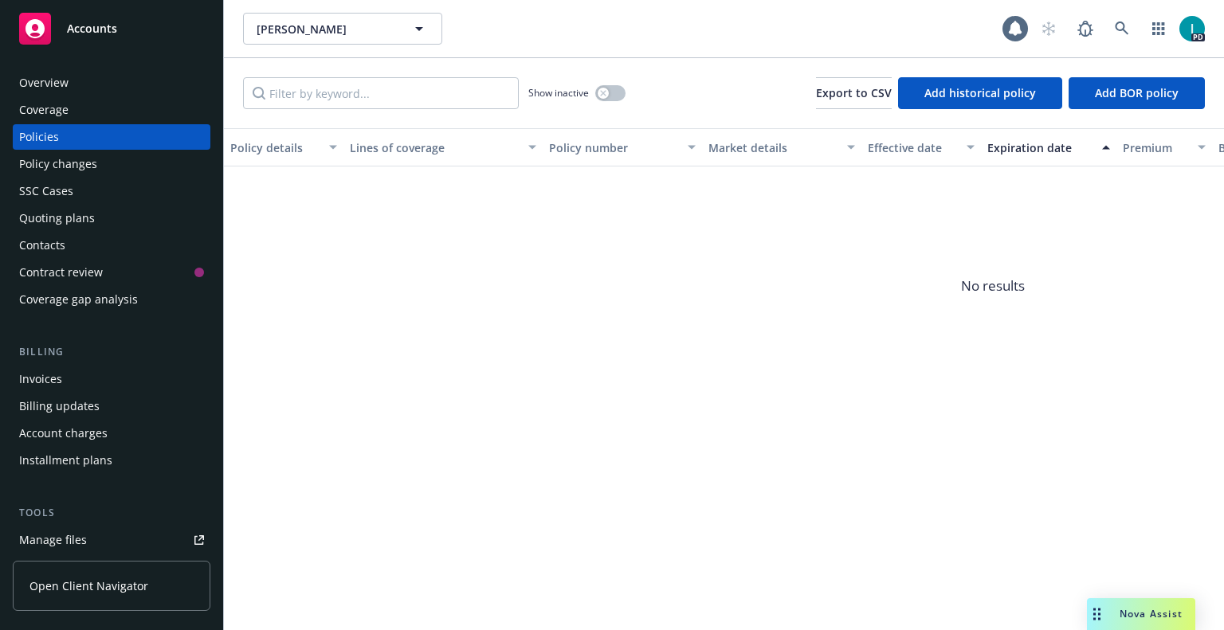
click at [80, 225] on div "Quoting plans" at bounding box center [57, 218] width 76 height 25
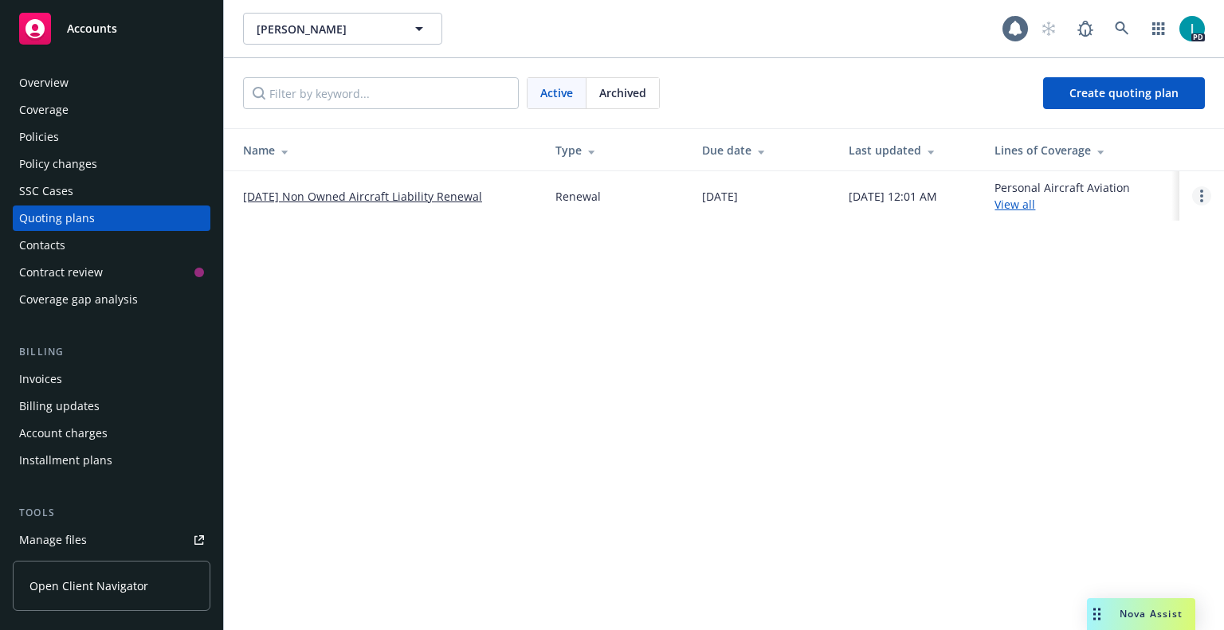
click at [1198, 197] on link "Open options" at bounding box center [1201, 195] width 19 height 19
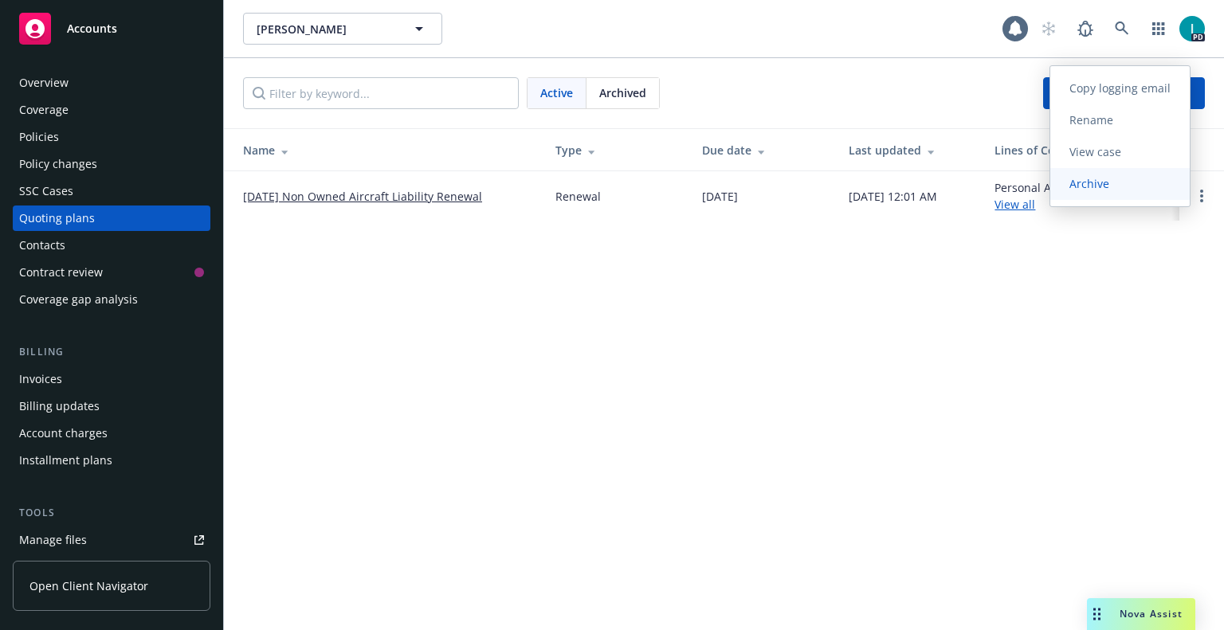
click at [1121, 184] on span "Archive" at bounding box center [1089, 183] width 78 height 15
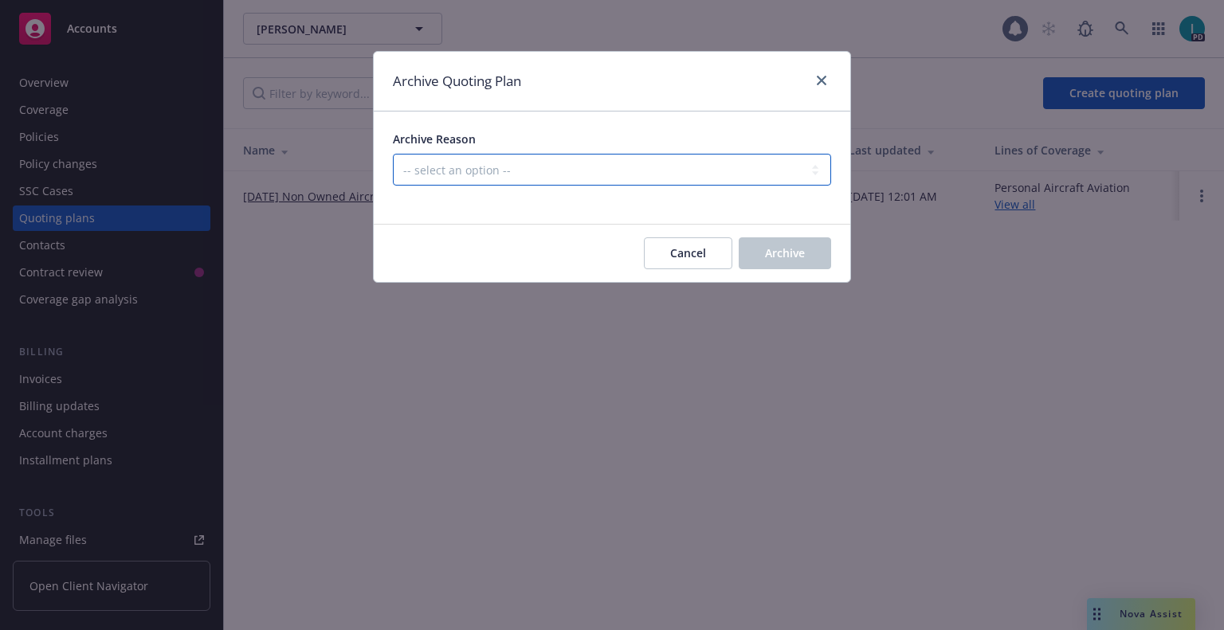
click at [461, 163] on select "-- select an option -- All policies in this renewal plan are auto-renewed Creat…" at bounding box center [612, 170] width 438 height 32
select select "ARCHIVED_RENEWAL_CANCELED"
click at [393, 154] on select "-- select an option -- All policies in this renewal plan are auto-renewed Creat…" at bounding box center [612, 170] width 438 height 32
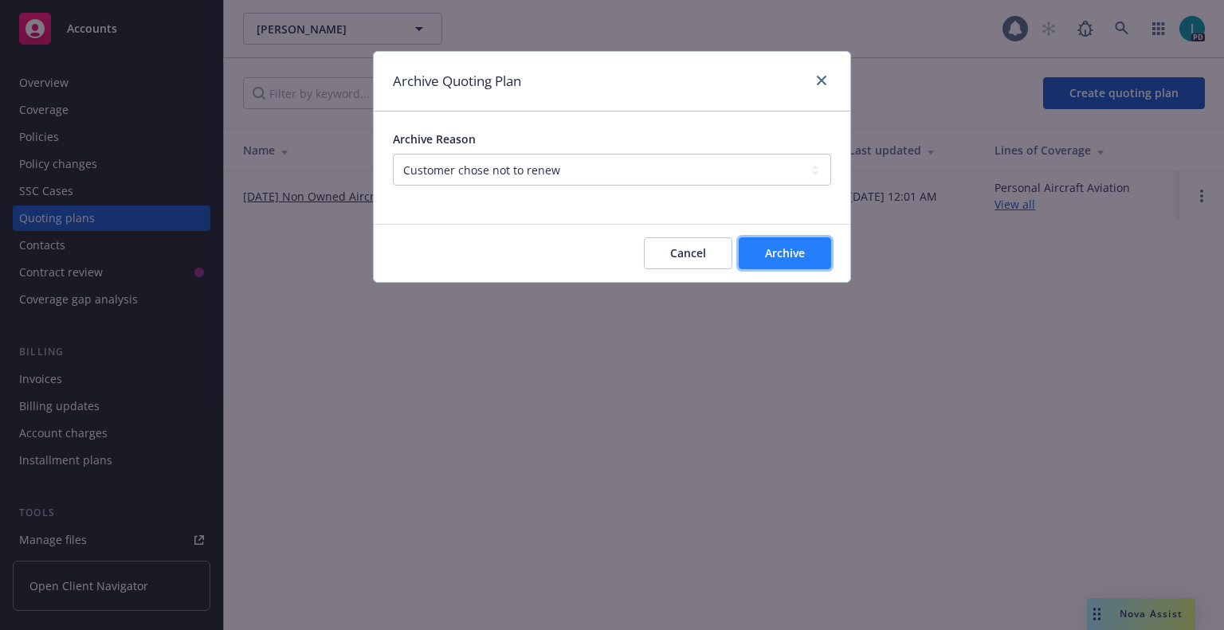
click at [787, 252] on span "Archive" at bounding box center [785, 252] width 40 height 15
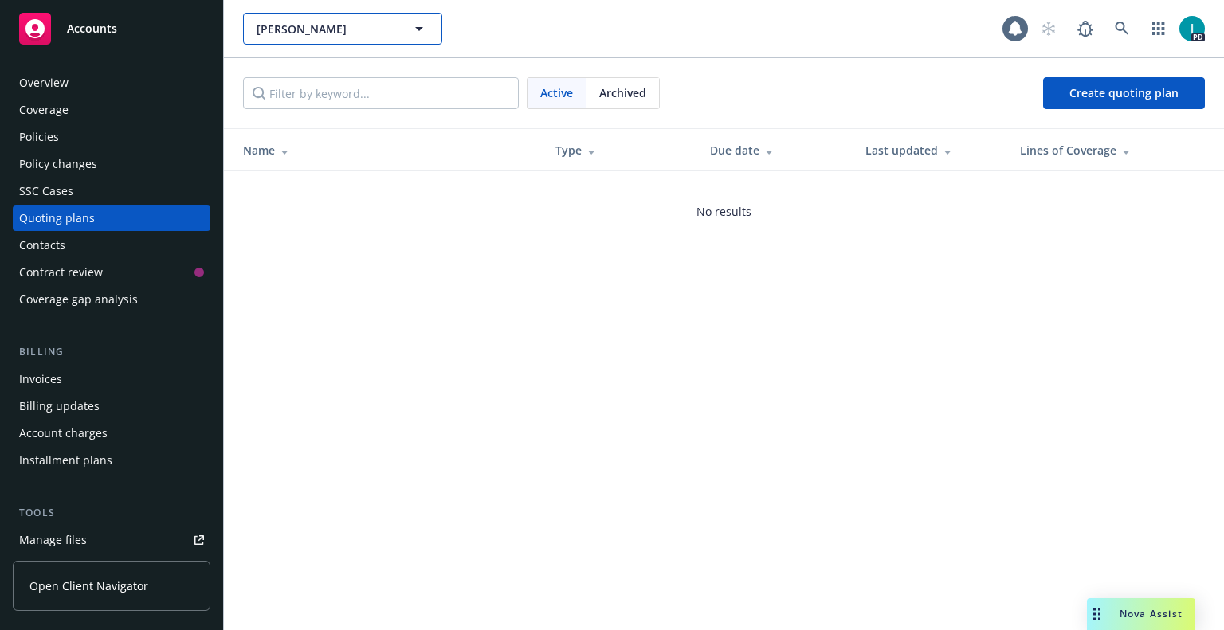
click at [303, 29] on span "Derek Dwight" at bounding box center [326, 29] width 138 height 17
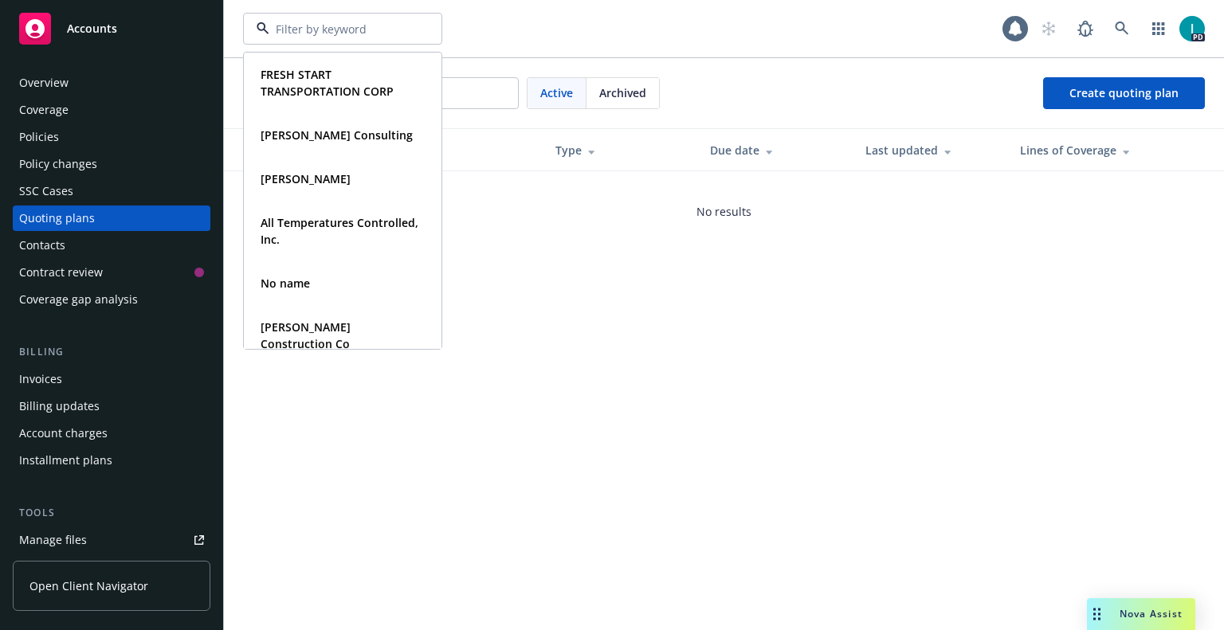
paste input "Raymond Lau"
type input "Raymond Lau"
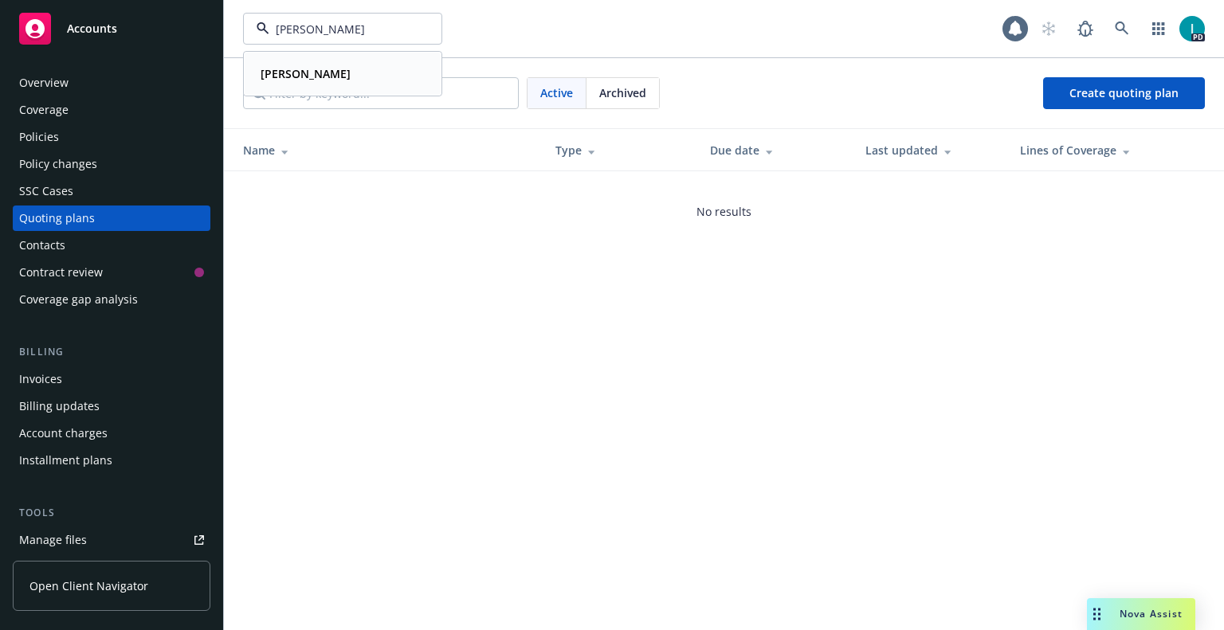
click at [325, 73] on strong "Raymond Lau" at bounding box center [306, 73] width 90 height 15
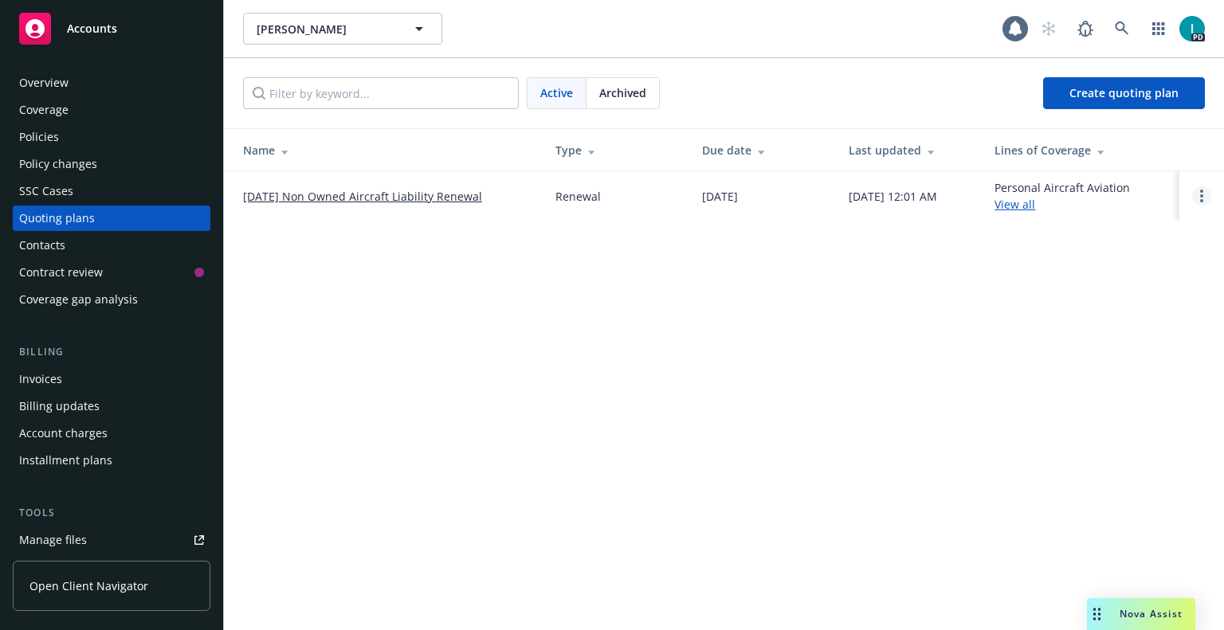
click at [1200, 194] on icon "Open options" at bounding box center [1201, 196] width 3 height 13
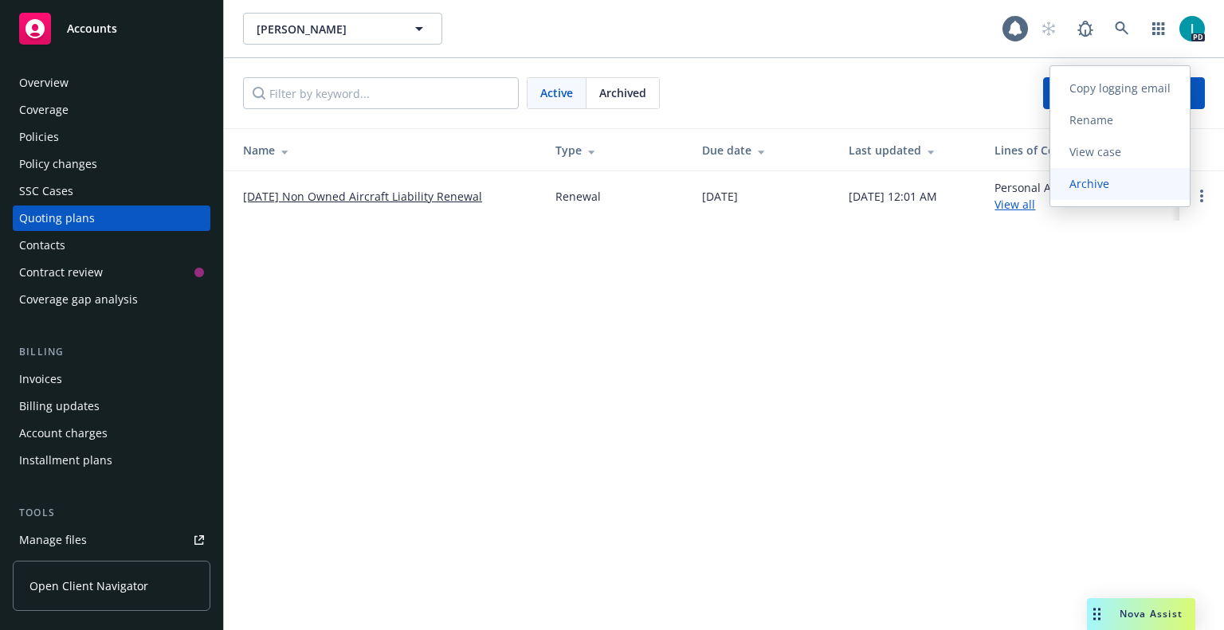
click at [1073, 180] on span "Archive" at bounding box center [1089, 183] width 78 height 15
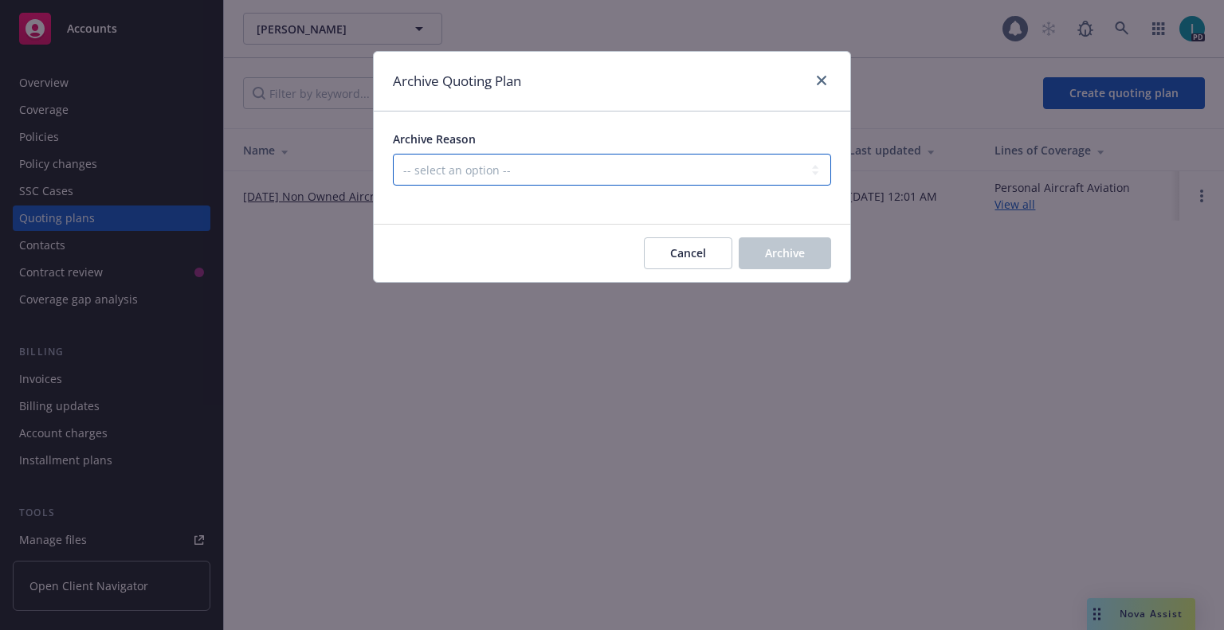
click at [438, 162] on select "-- select an option -- All policies in this renewal plan are auto-renewed Creat…" at bounding box center [612, 170] width 438 height 32
select select "ARCHIVED_RENEWAL_CANCELED"
click at [393, 154] on select "-- select an option -- All policies in this renewal plan are auto-renewed Creat…" at bounding box center [612, 170] width 438 height 32
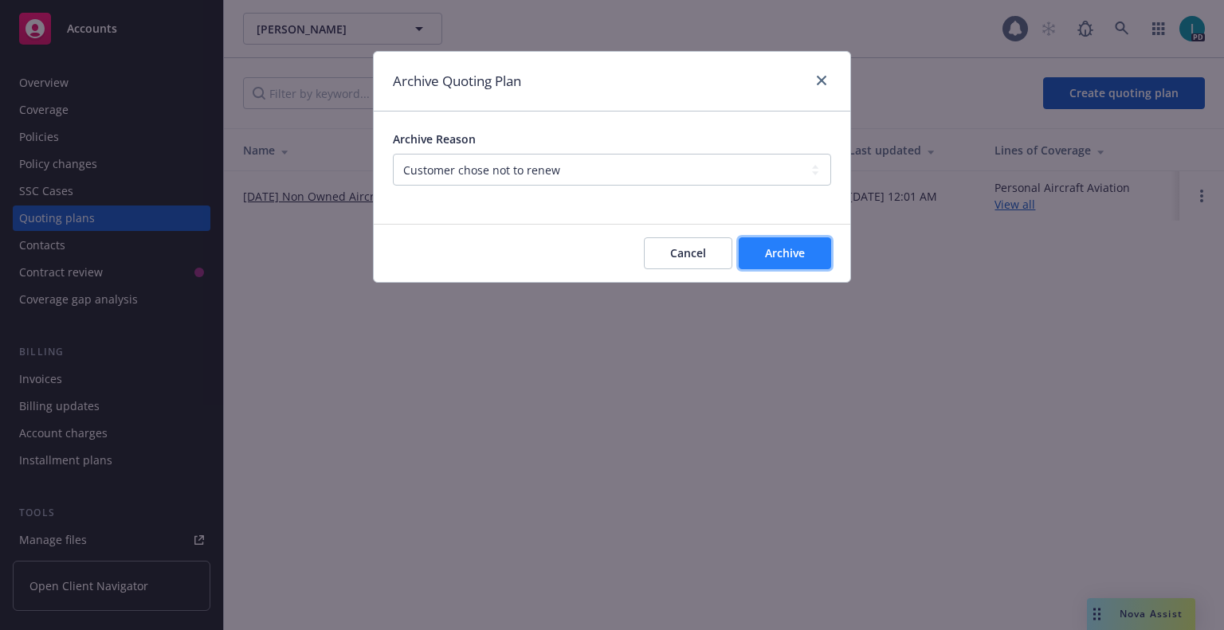
click at [810, 255] on button "Archive" at bounding box center [785, 253] width 92 height 32
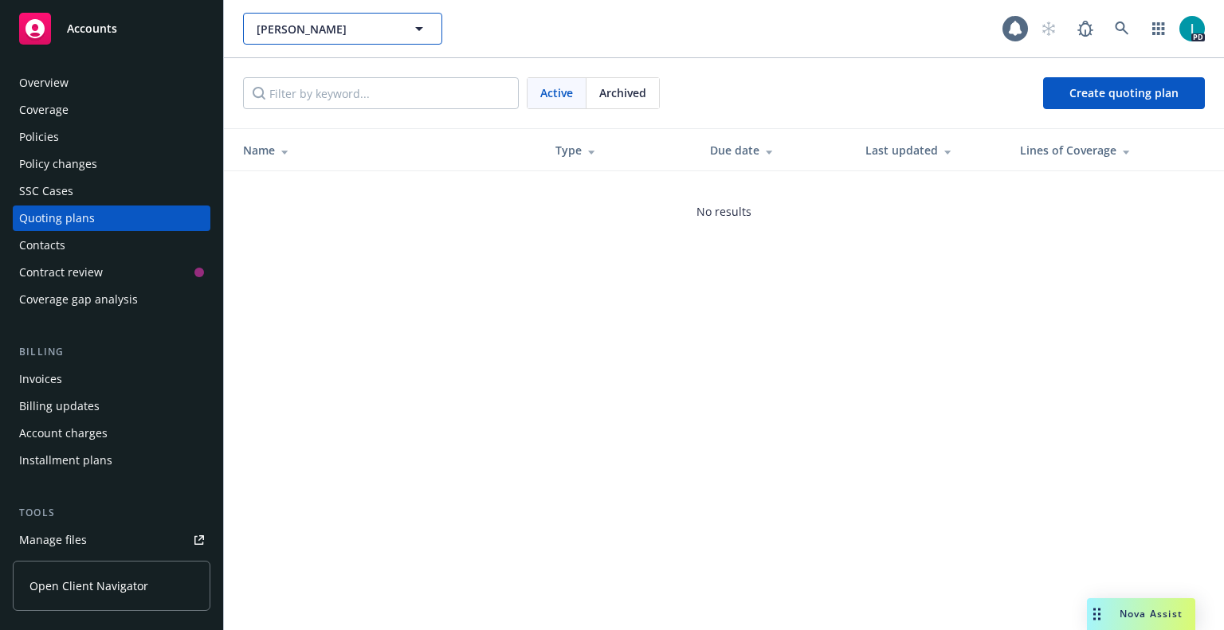
click at [333, 35] on span "Raymond Lau" at bounding box center [326, 29] width 138 height 17
paste input "Piper Hechtl"
type input "Piper Hechtl"
click at [365, 61] on div "Piper Hechtl Type Personal Driver's license ******11" at bounding box center [343, 74] width 196 height 42
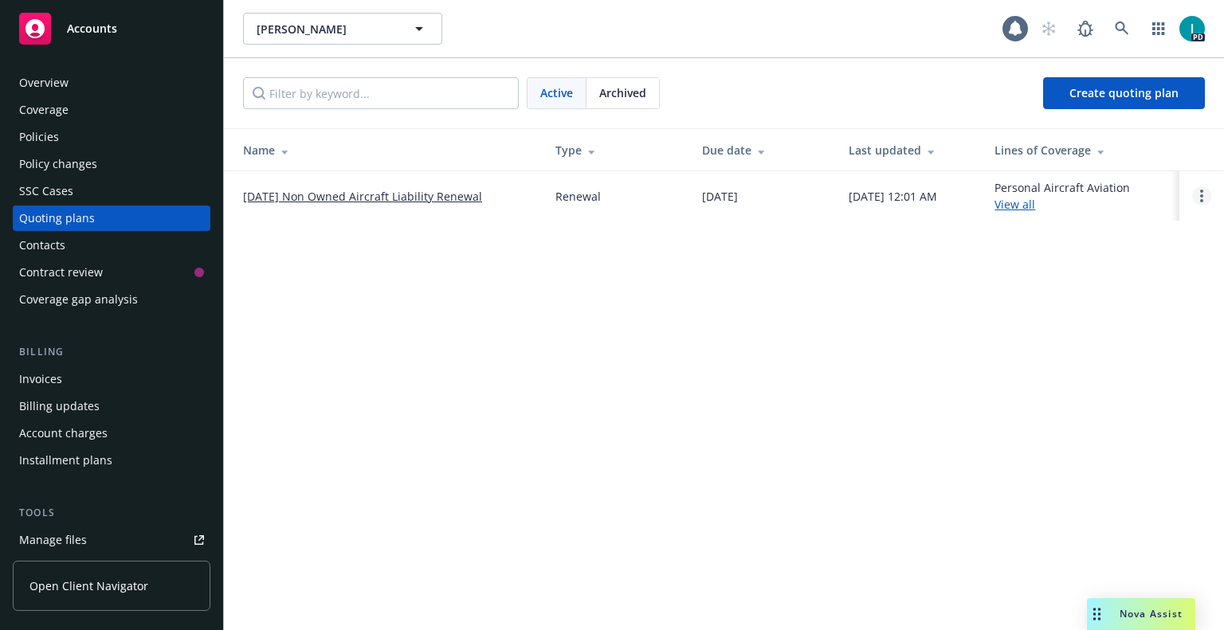
click at [1204, 193] on link "Open options" at bounding box center [1201, 195] width 19 height 19
click at [1116, 185] on span "Archive" at bounding box center [1089, 183] width 78 height 15
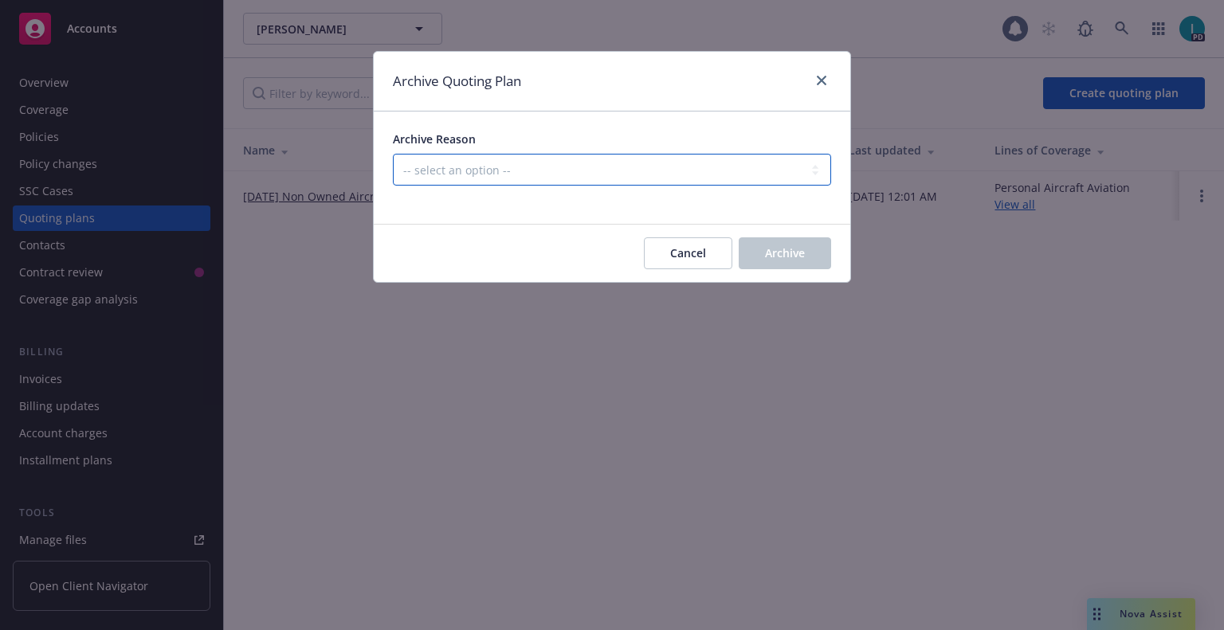
click at [476, 162] on select "-- select an option -- All policies in this renewal plan are auto-renewed Creat…" at bounding box center [612, 170] width 438 height 32
select select "ARCHIVED_RENEWAL_CANCELED"
click at [393, 154] on select "-- select an option -- All policies in this renewal plan are auto-renewed Creat…" at bounding box center [612, 170] width 438 height 32
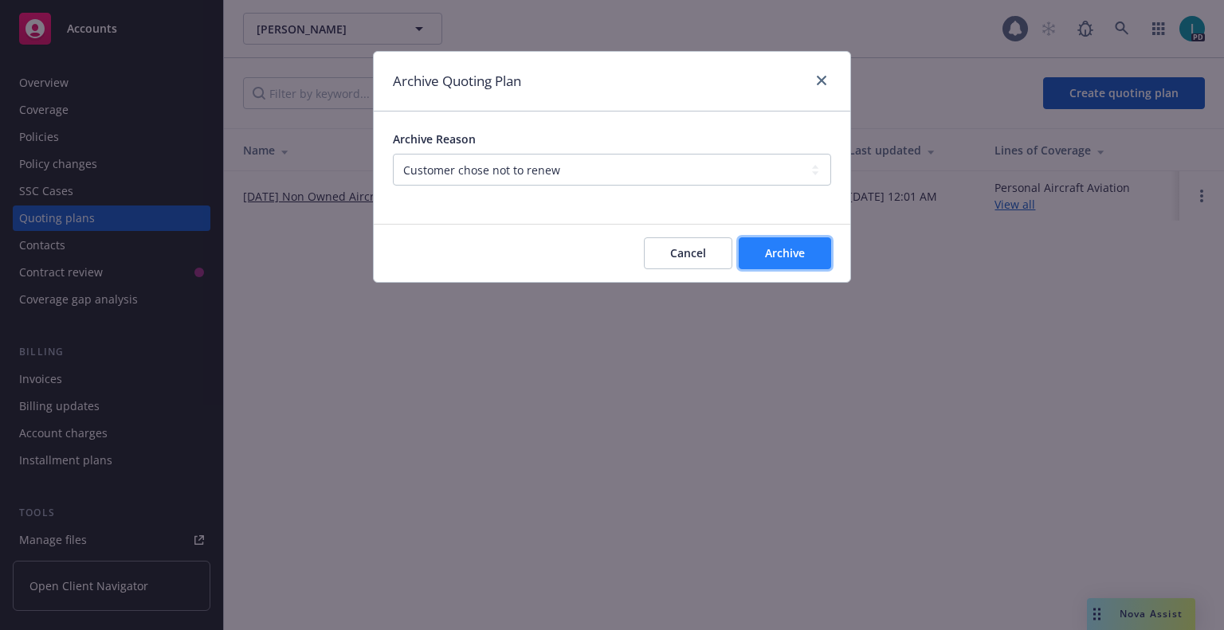
click at [817, 264] on button "Archive" at bounding box center [785, 253] width 92 height 32
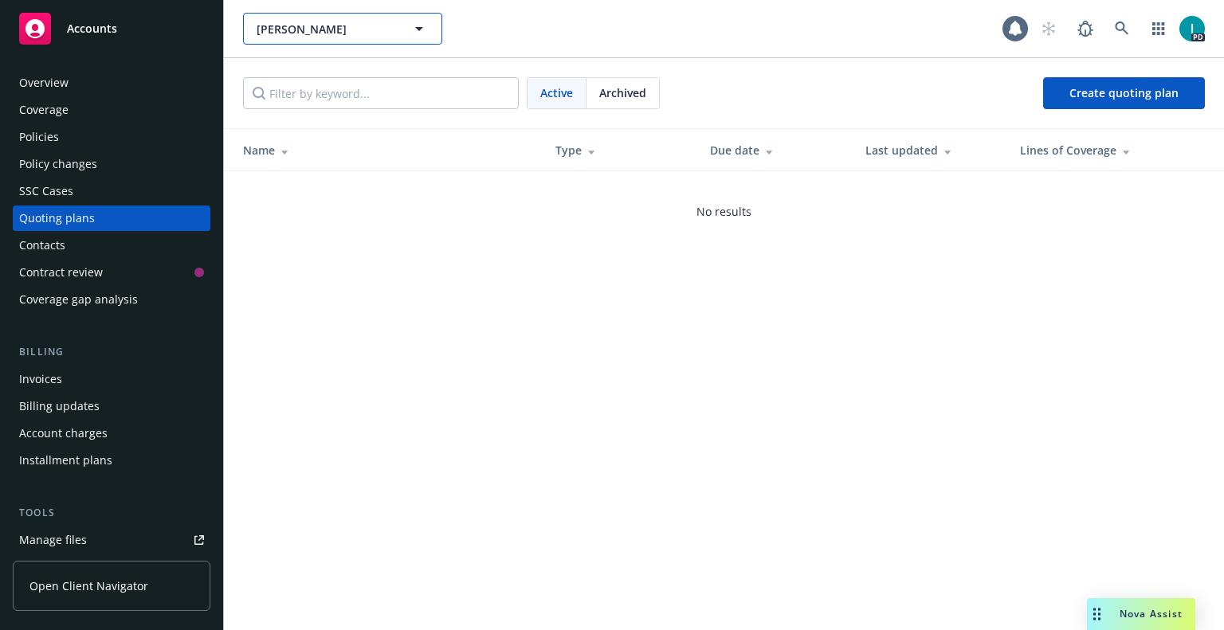
click at [324, 29] on span "[PERSON_NAME]" at bounding box center [326, 29] width 138 height 17
paste input "[PERSON_NAME]"
type input "[PERSON_NAME]"
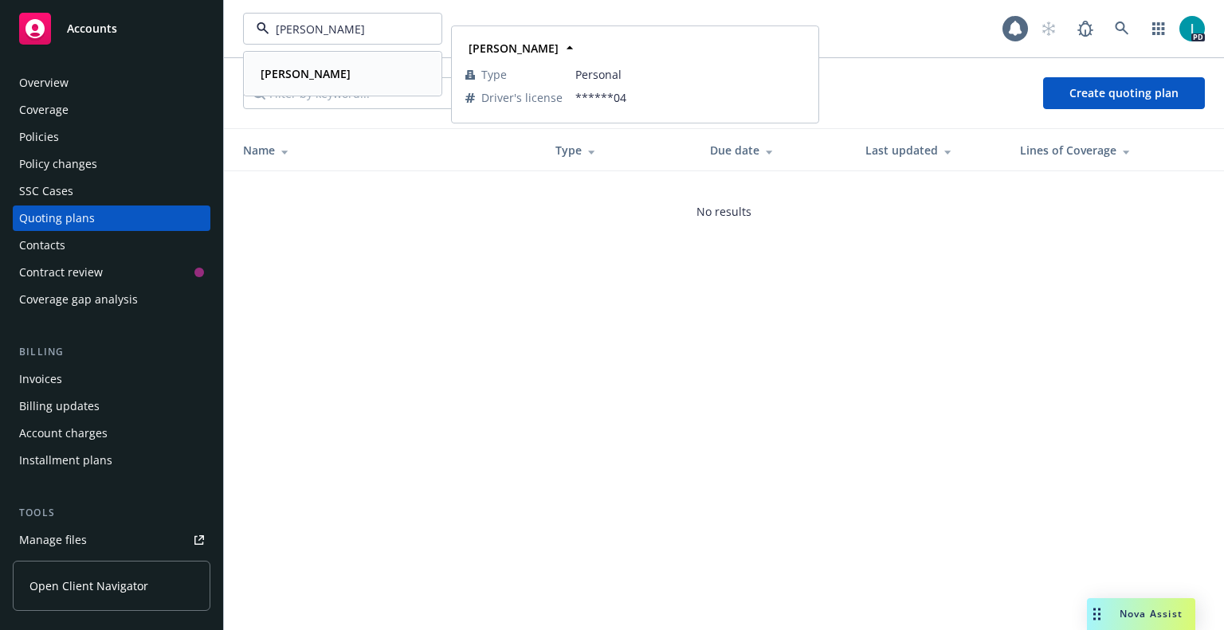
click at [355, 68] on div "[PERSON_NAME]" at bounding box center [342, 73] width 177 height 23
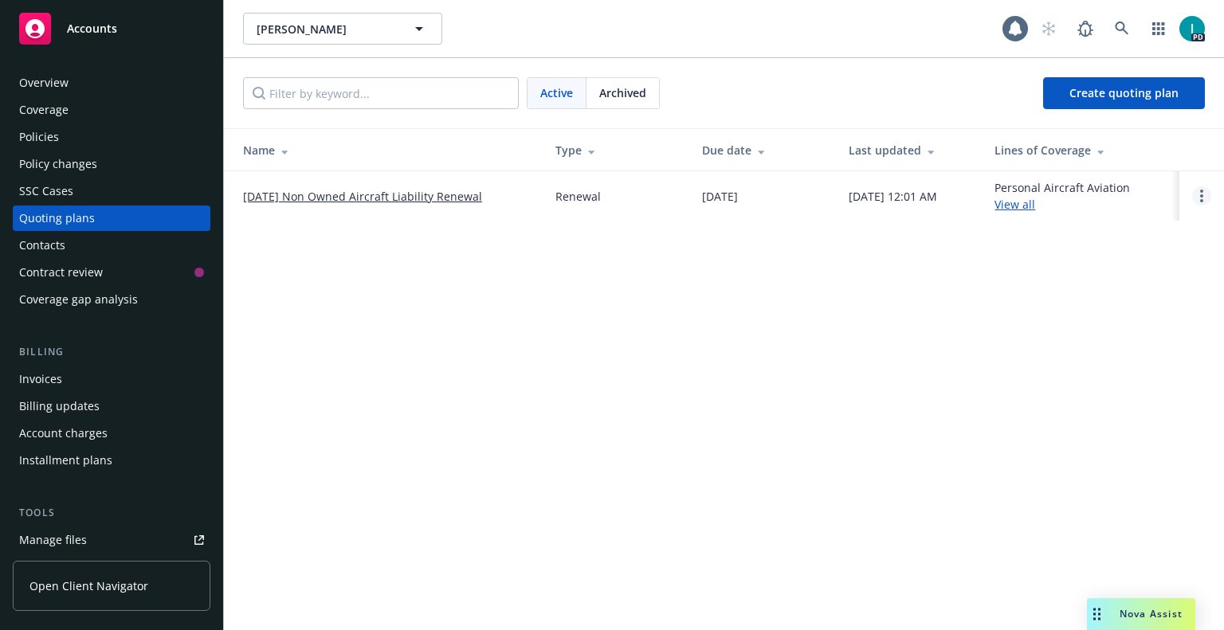
click at [1201, 197] on circle "Open options" at bounding box center [1201, 195] width 3 height 3
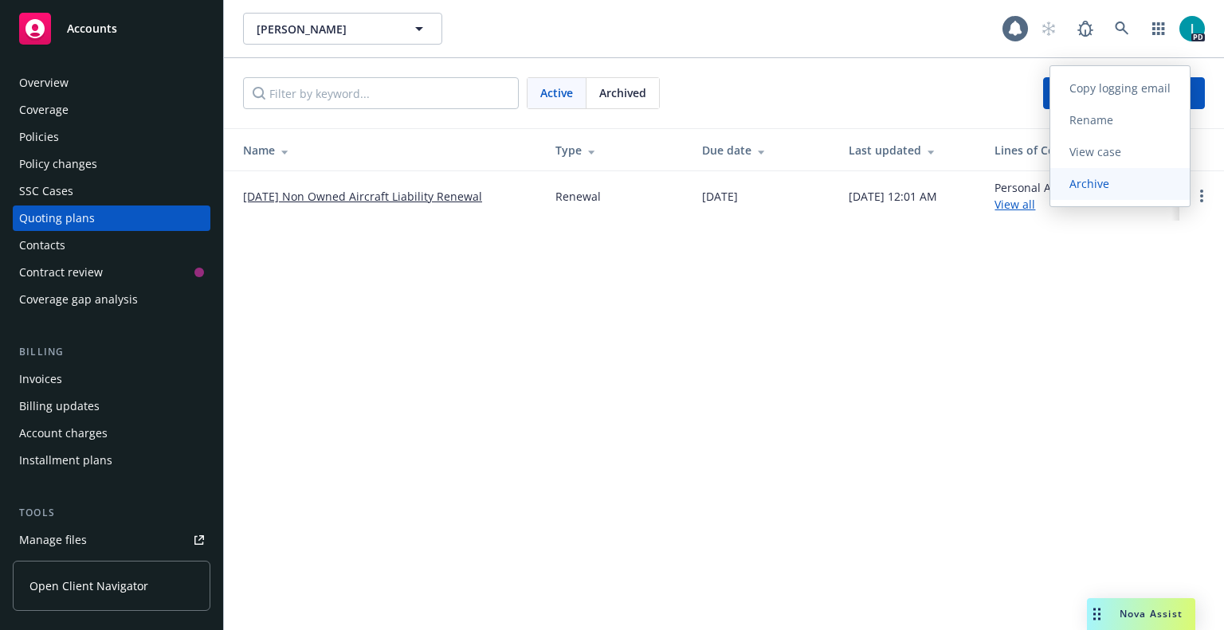
click at [1074, 187] on span "Archive" at bounding box center [1089, 183] width 78 height 15
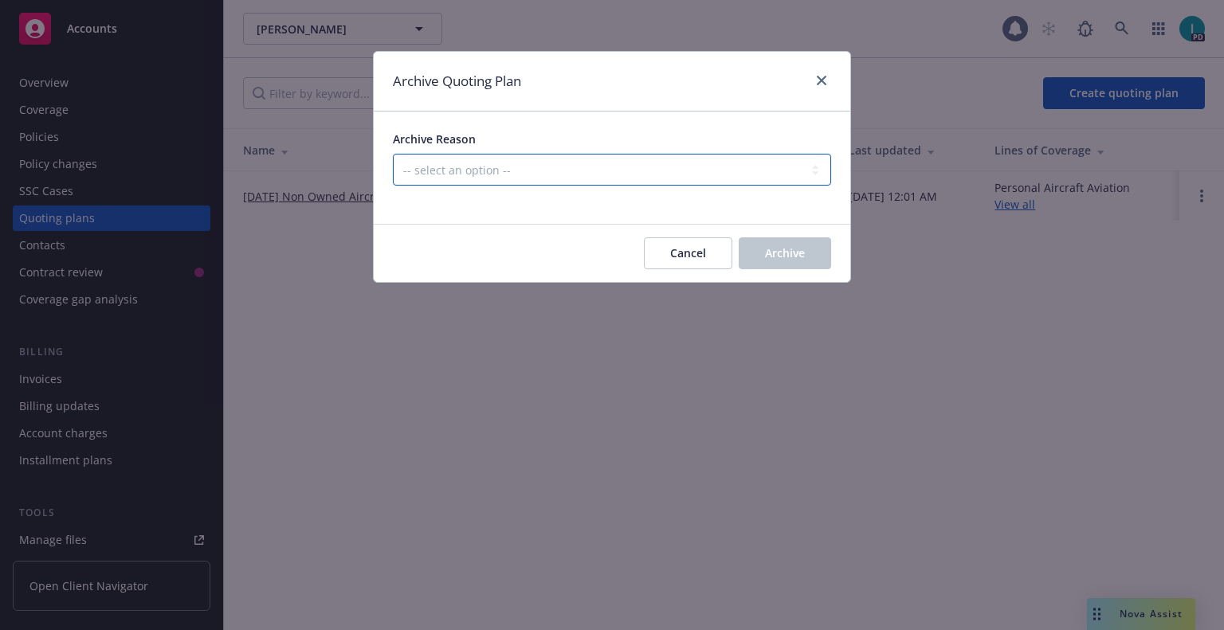
click at [519, 162] on select "-- select an option -- All policies in this renewal plan are auto-renewed Creat…" at bounding box center [612, 170] width 438 height 32
select select "ARCHIVED_RENEWAL_CANCELED"
click at [393, 154] on select "-- select an option -- All policies in this renewal plan are auto-renewed Creat…" at bounding box center [612, 170] width 438 height 32
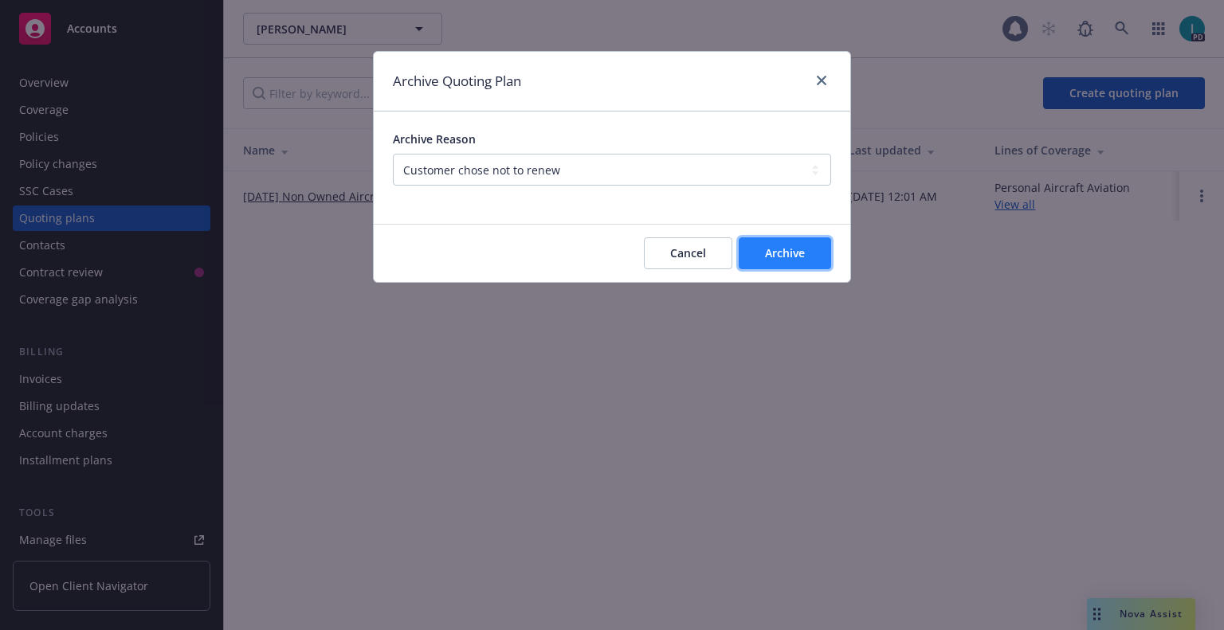
click at [782, 260] on span "Archive" at bounding box center [785, 252] width 40 height 15
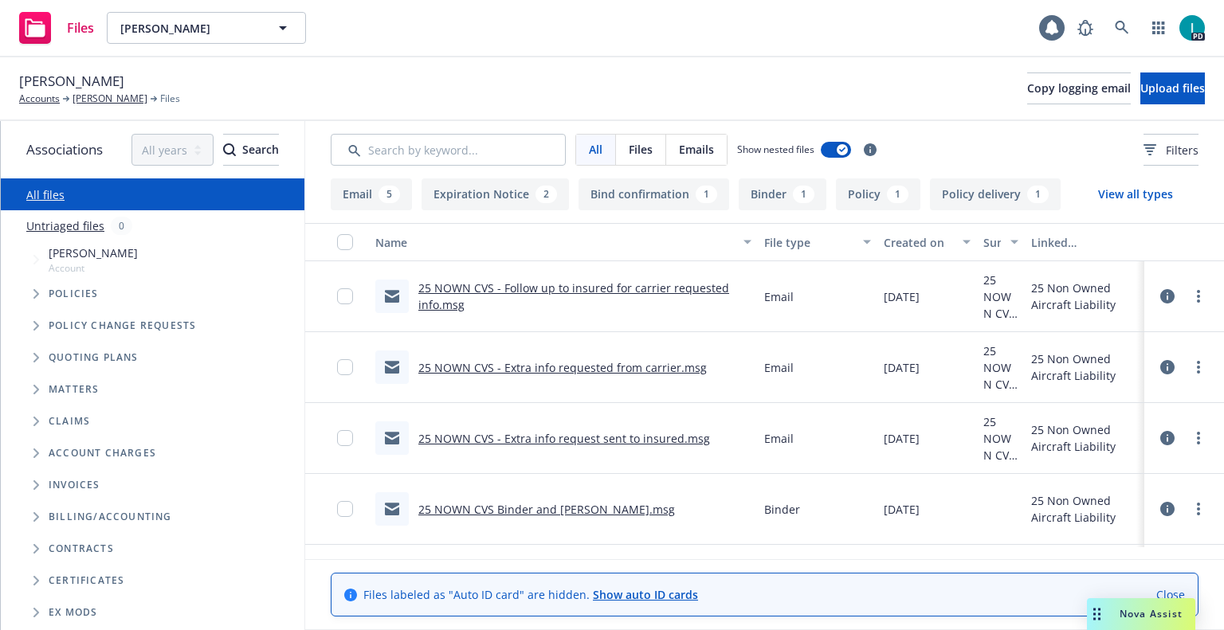
click at [1160, 294] on icon at bounding box center [1167, 296] width 14 height 14
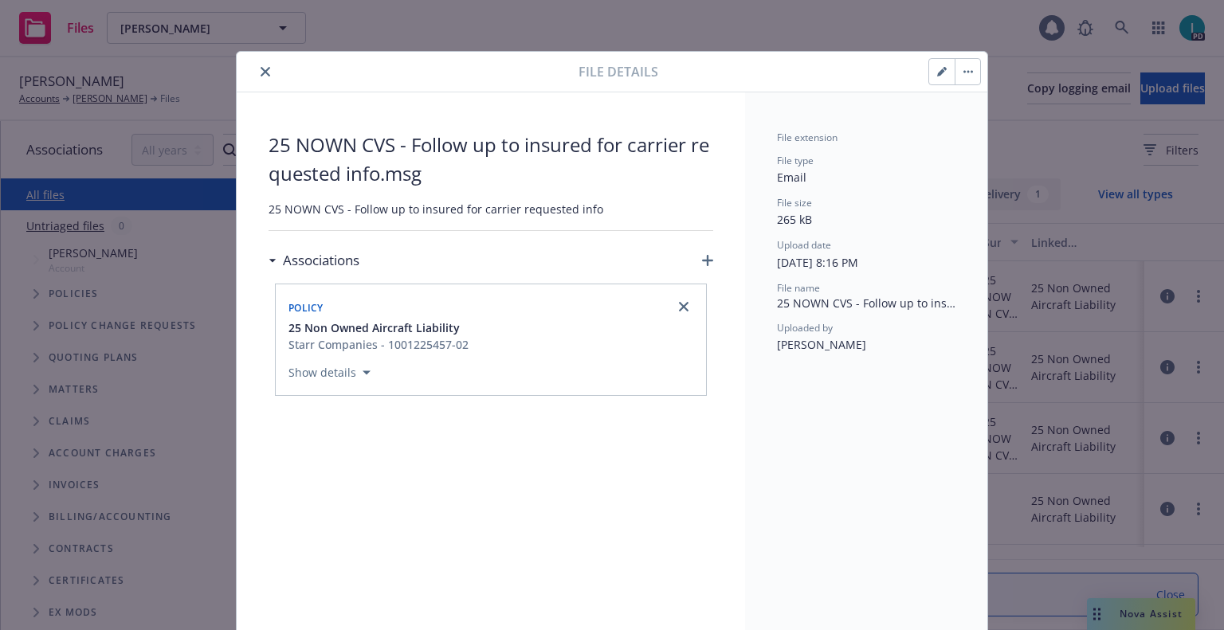
click at [261, 73] on icon "close" at bounding box center [266, 72] width 10 height 10
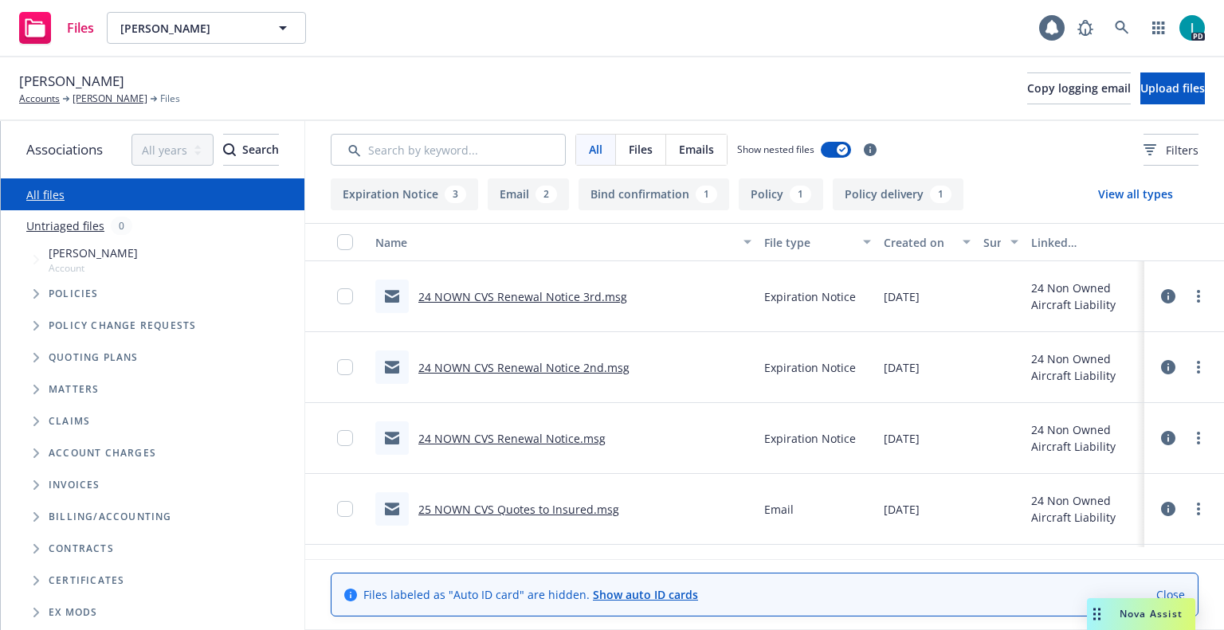
click at [518, 291] on link "24 NOWN CVS Renewal Notice 3rd.msg" at bounding box center [522, 296] width 209 height 15
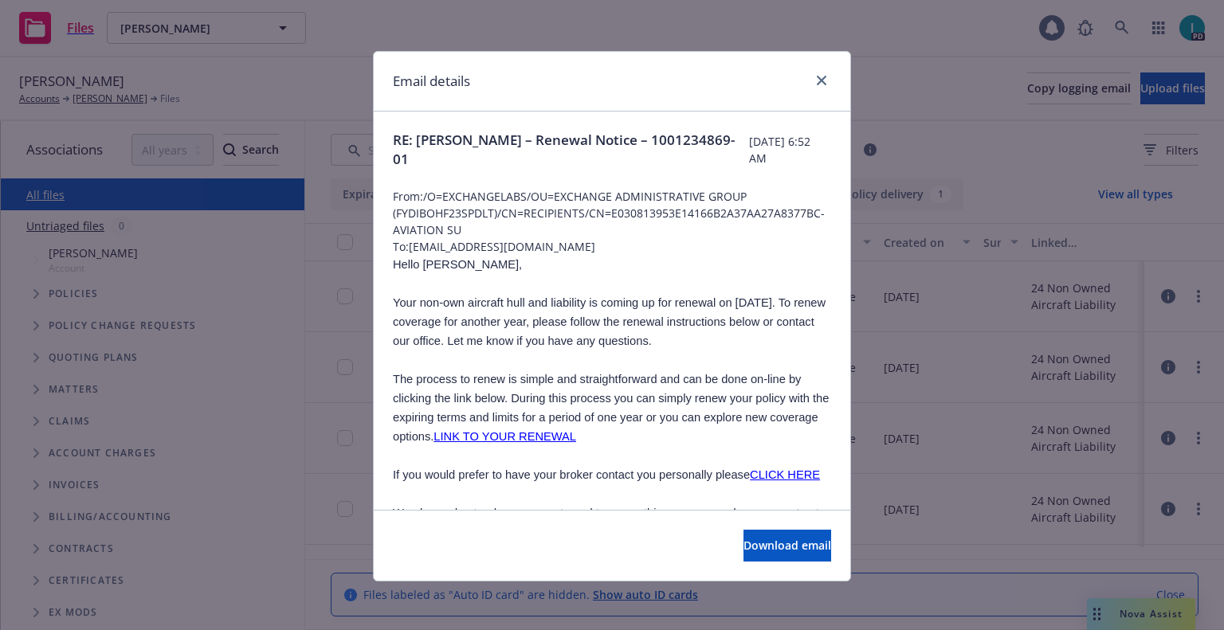
drag, startPoint x: 595, startPoint y: 245, endPoint x: 406, endPoint y: 245, distance: 188.9
click at [406, 245] on span "To: [EMAIL_ADDRESS][DOMAIN_NAME]" at bounding box center [612, 246] width 438 height 17
copy span "[EMAIL_ADDRESS][DOMAIN_NAME]"
click at [426, 269] on span "Hello [PERSON_NAME]," at bounding box center [457, 264] width 129 height 13
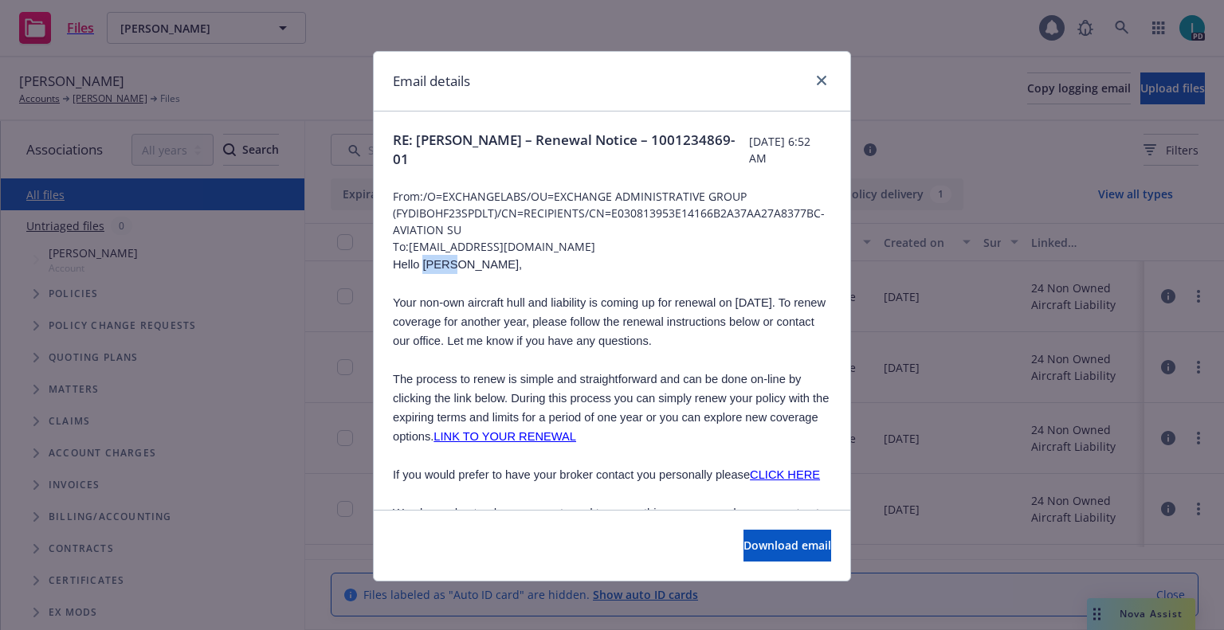
copy span "[PERSON_NAME]"
click at [819, 79] on icon "close" at bounding box center [822, 81] width 10 height 10
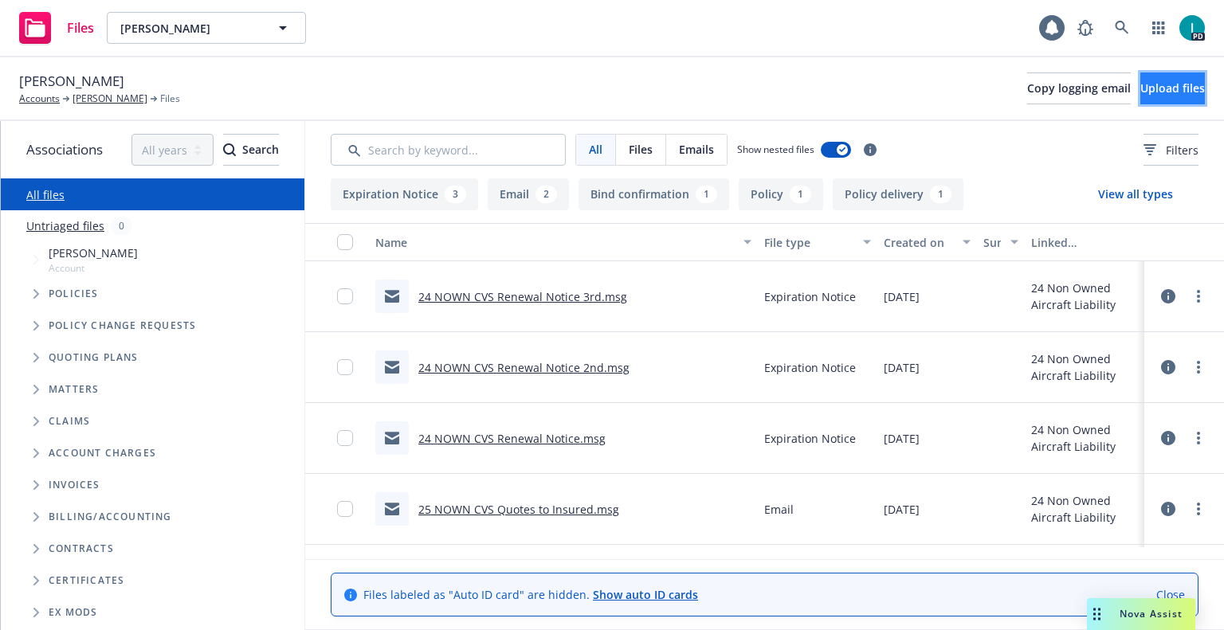
click at [1140, 79] on button "Upload files" at bounding box center [1172, 89] width 65 height 32
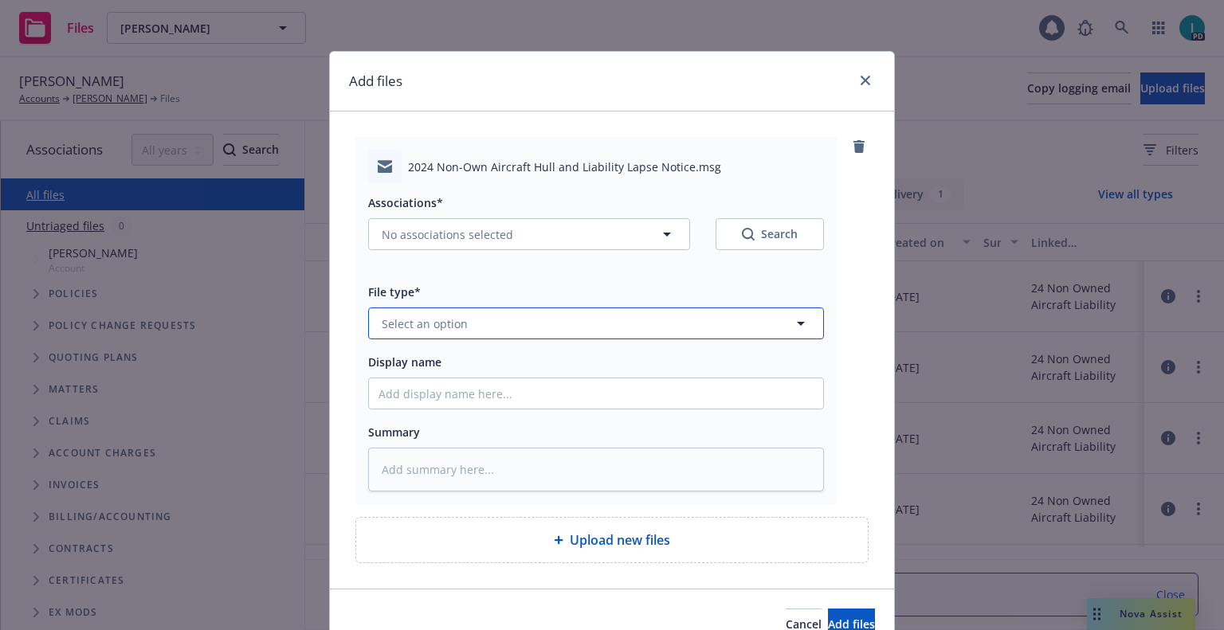
click at [422, 309] on button "Select an option" at bounding box center [596, 324] width 456 height 32
type input "ex"
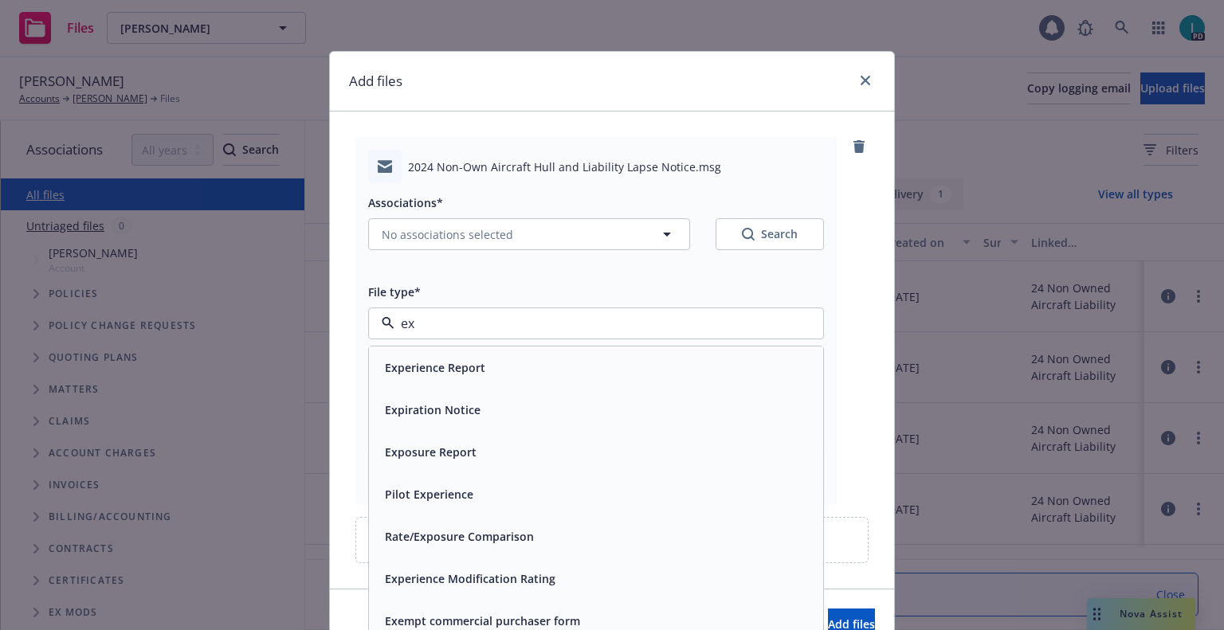
click at [421, 400] on div "Expiration Notice" at bounding box center [431, 409] width 105 height 23
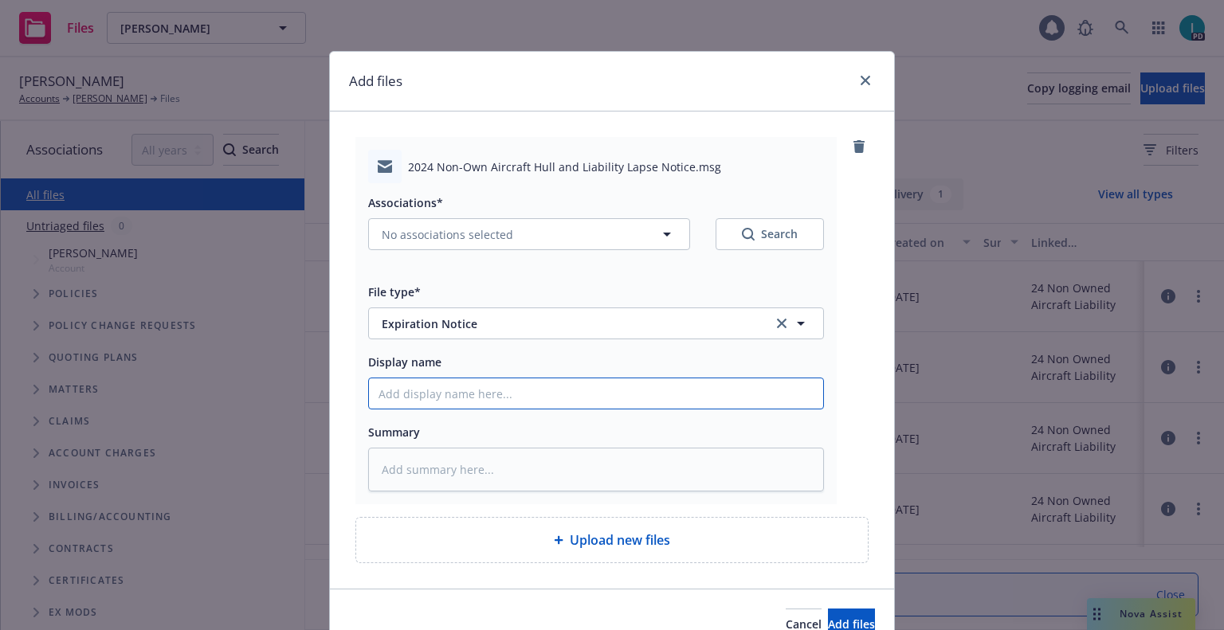
click at [433, 393] on input "Display name" at bounding box center [596, 394] width 454 height 30
type textarea "x"
type input "2"
type textarea "x"
type input "24"
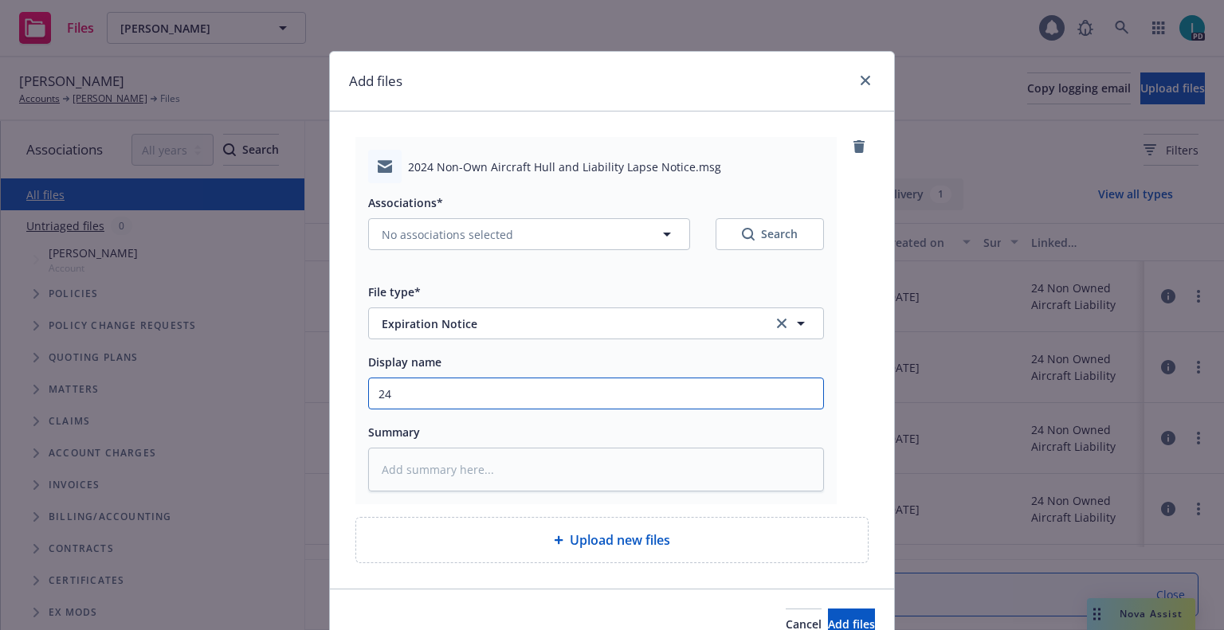
type textarea "x"
type input "24 NOWN CVS Lapse Notice"
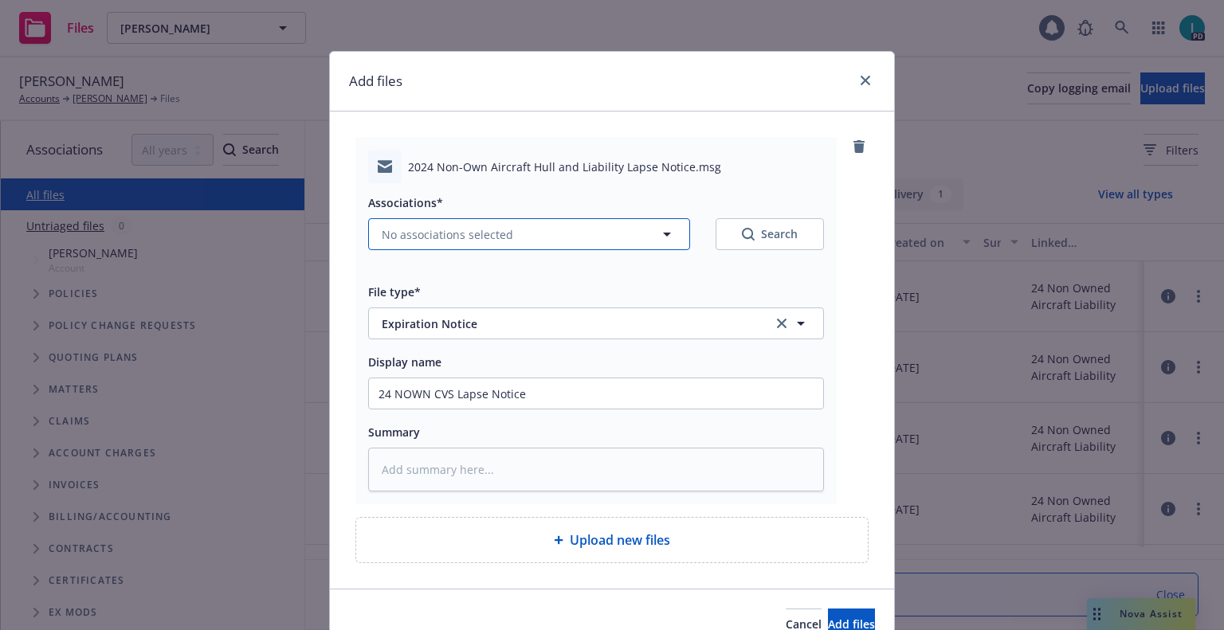
click at [461, 238] on span "No associations selected" at bounding box center [447, 234] width 131 height 17
type textarea "x"
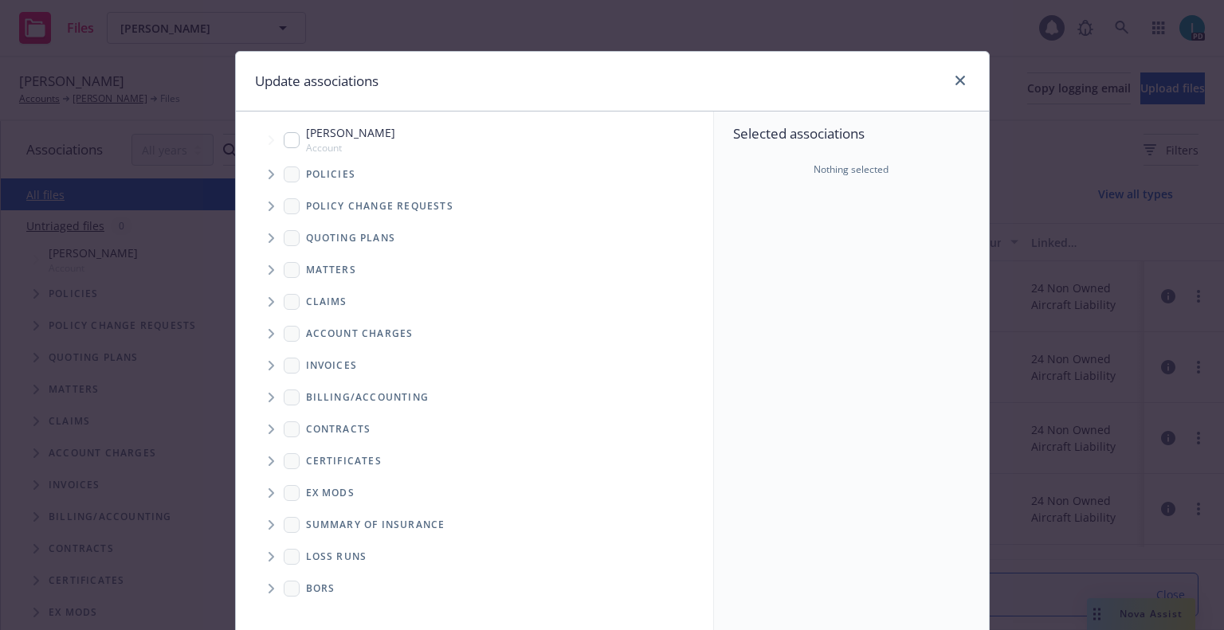
click at [272, 167] on span "Tree Example" at bounding box center [270, 174] width 25 height 25
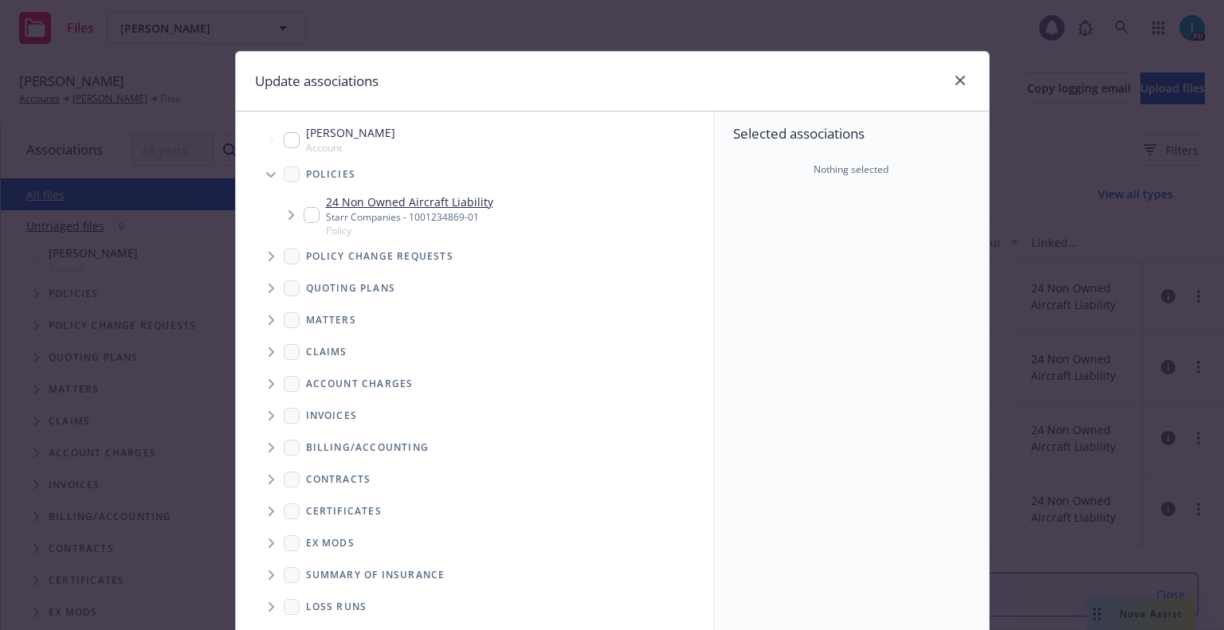
click at [311, 217] on input "Tree Example" at bounding box center [312, 215] width 16 height 16
checkbox input "true"
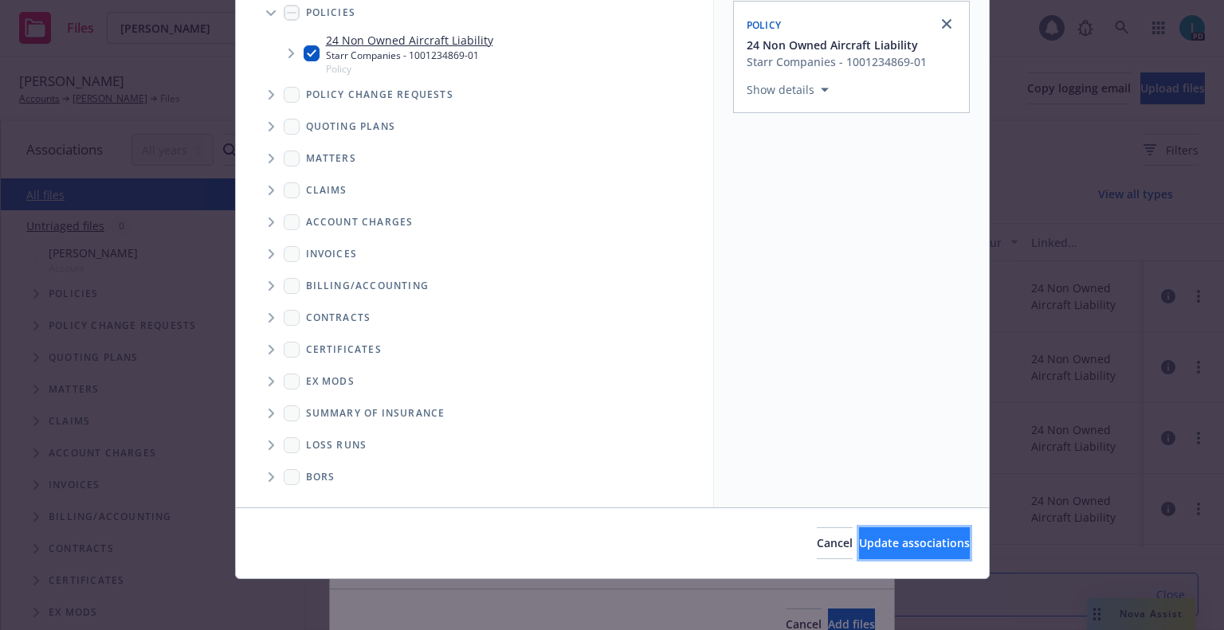
click at [897, 535] on span "Update associations" at bounding box center [914, 542] width 111 height 15
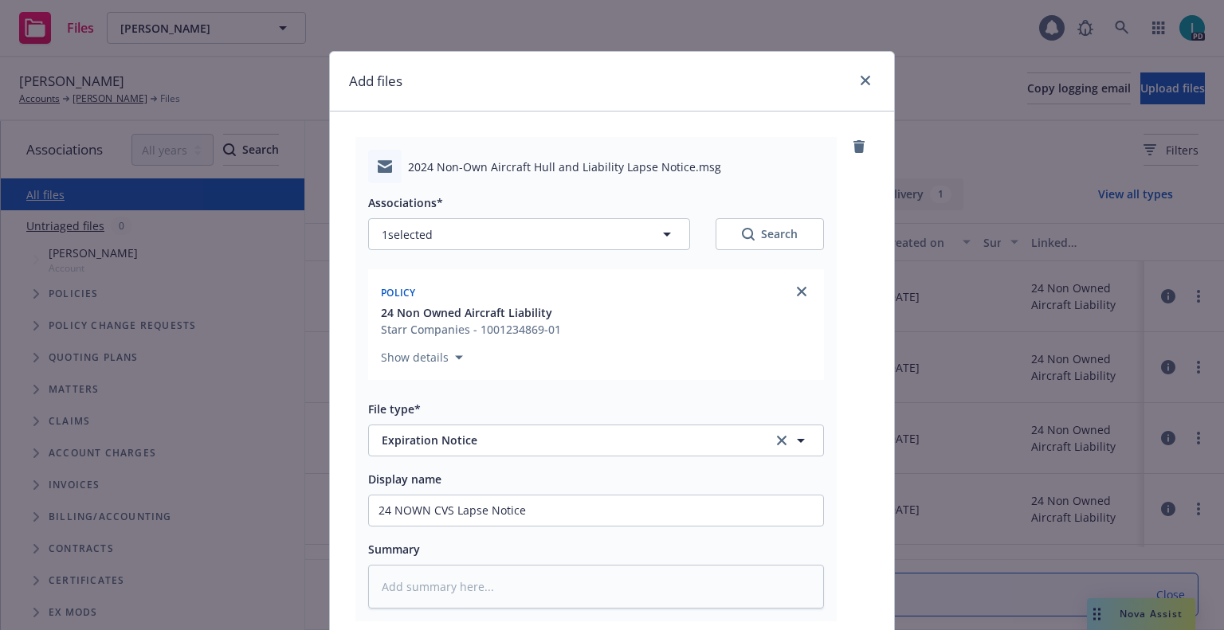
scroll to position [198, 0]
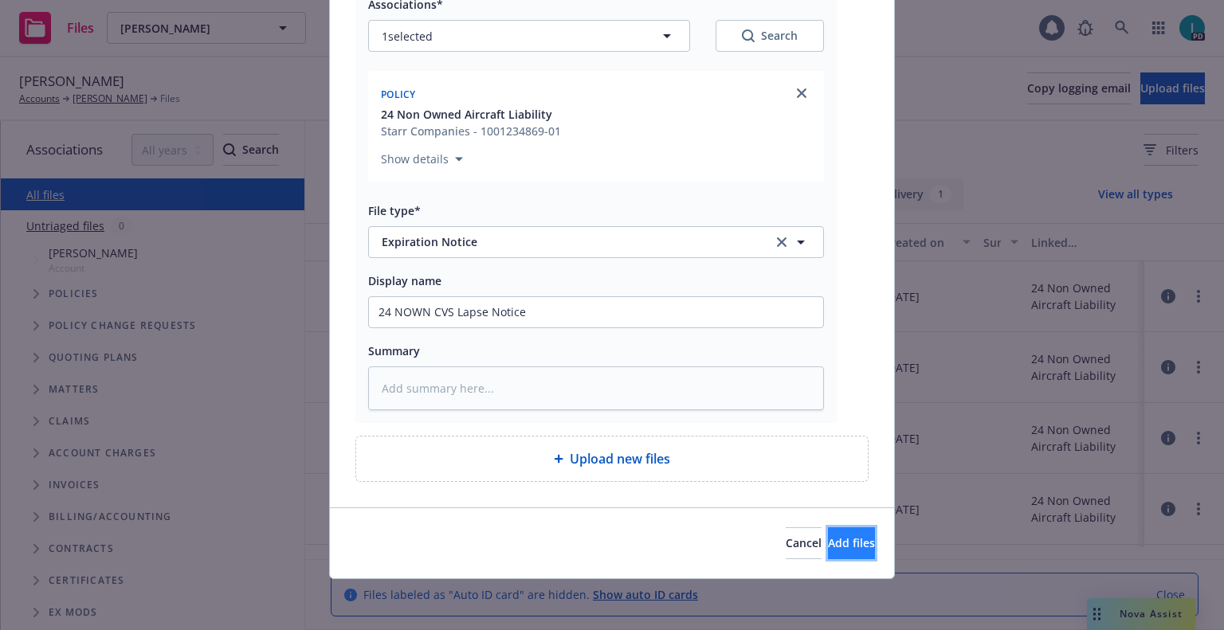
click at [828, 547] on span "Add files" at bounding box center [851, 542] width 47 height 15
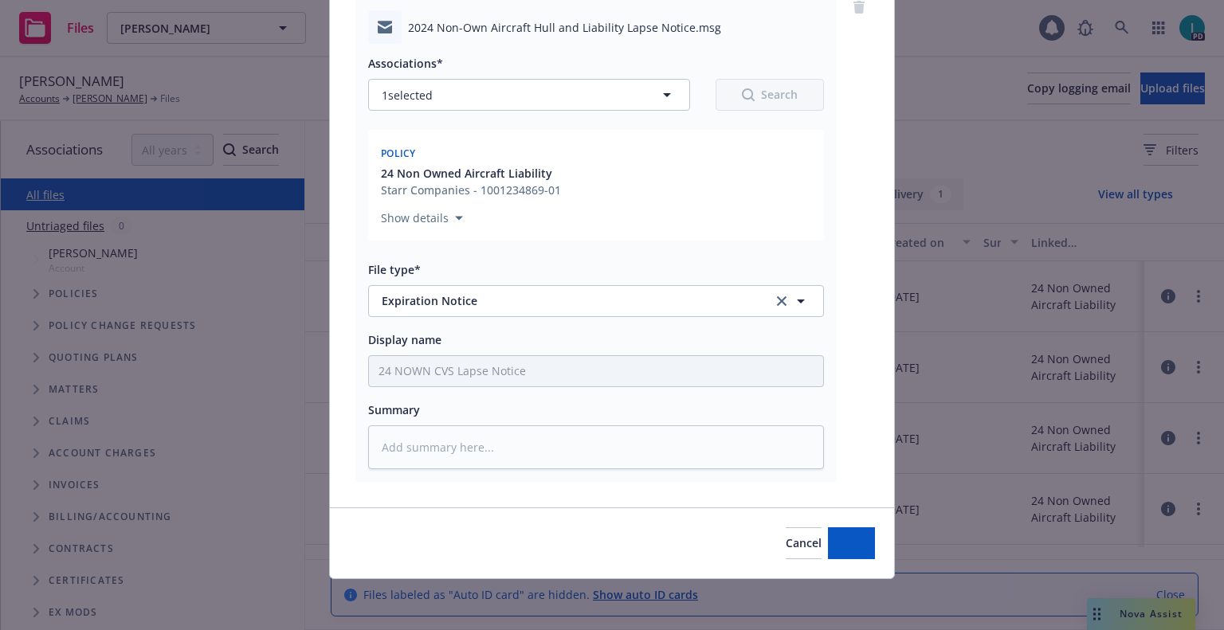
scroll to position [139, 0]
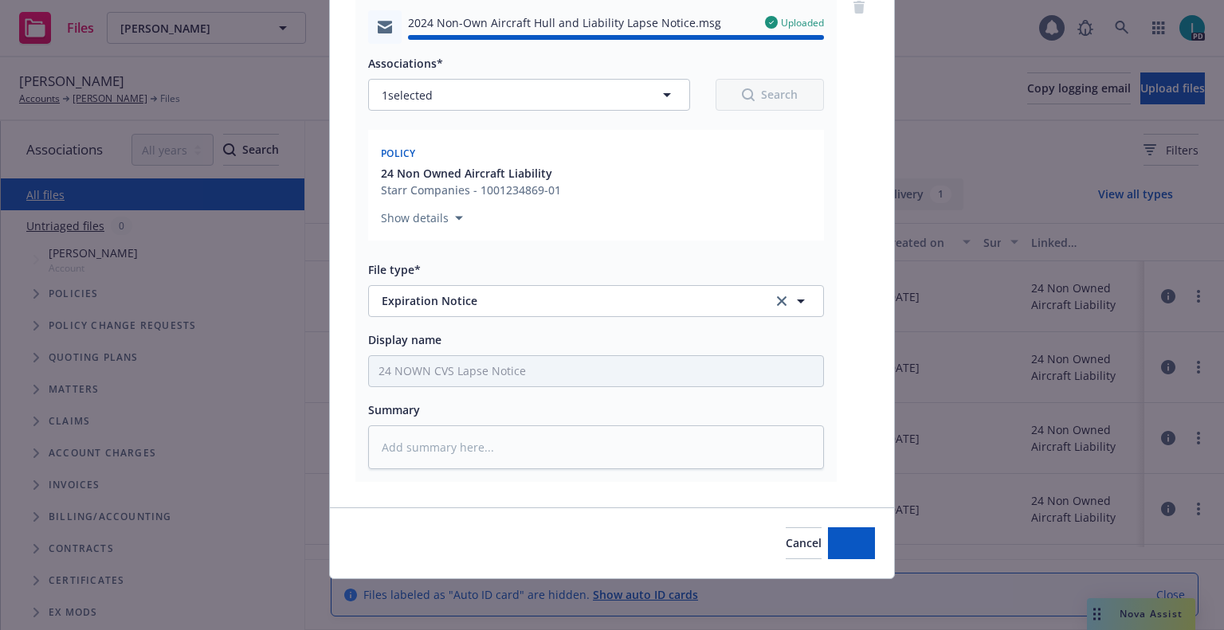
type textarea "x"
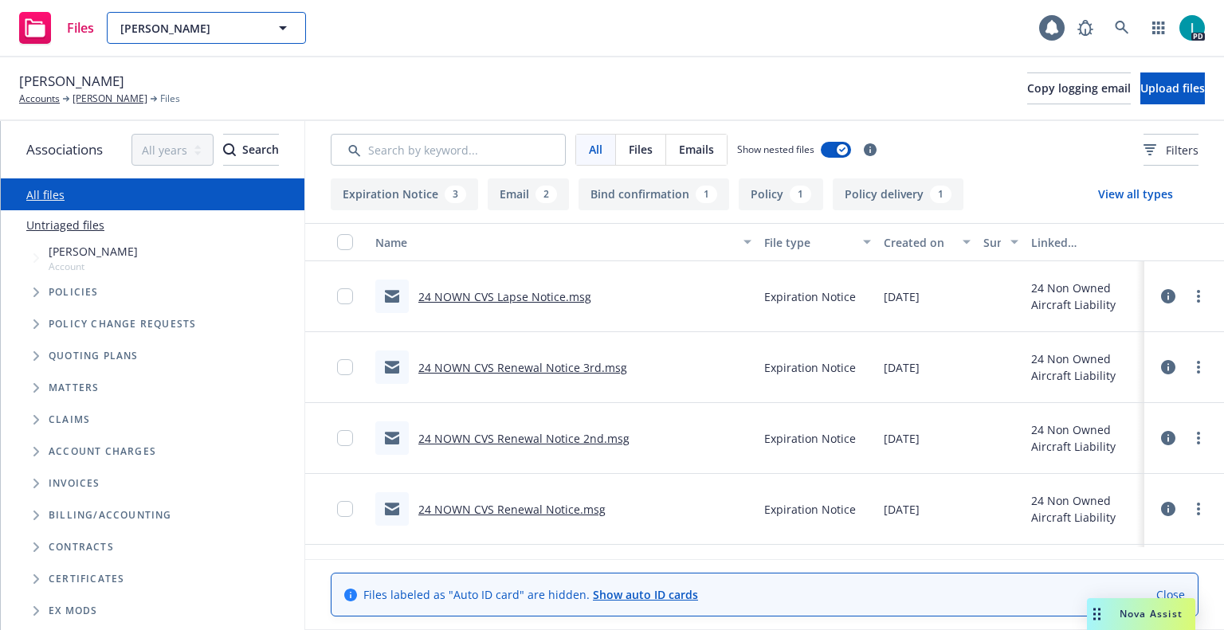
click at [192, 22] on span "[PERSON_NAME]" at bounding box center [189, 28] width 138 height 17
paste input "[PERSON_NAME]"
type input "[PERSON_NAME]"
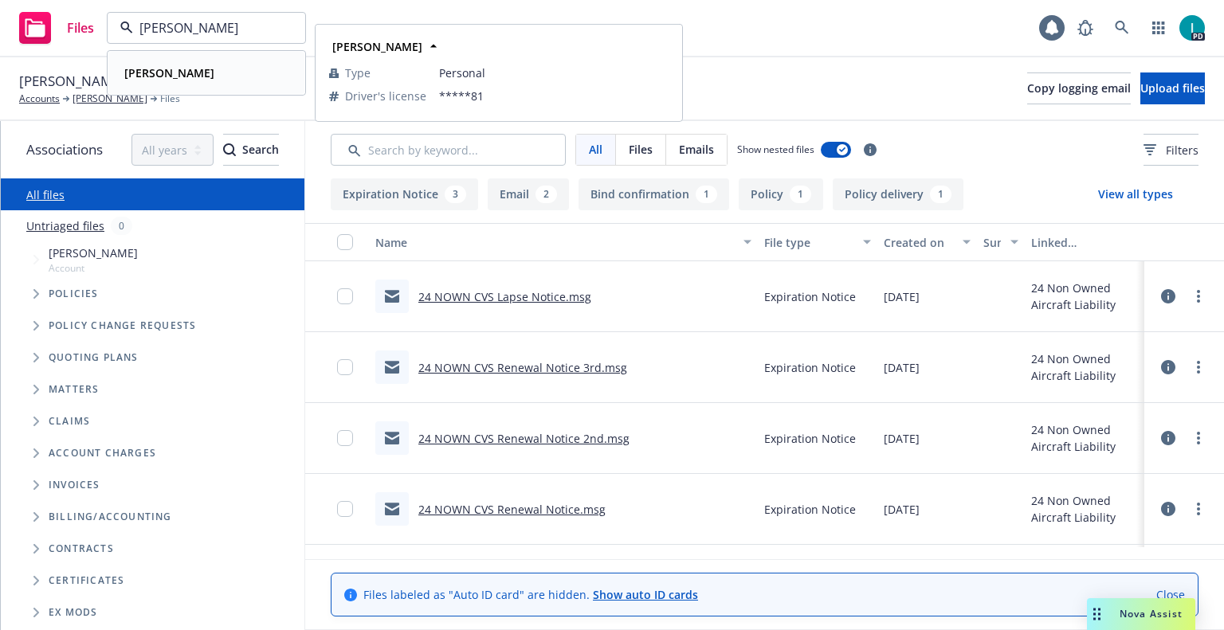
click at [178, 73] on strong "[PERSON_NAME]" at bounding box center [169, 72] width 90 height 15
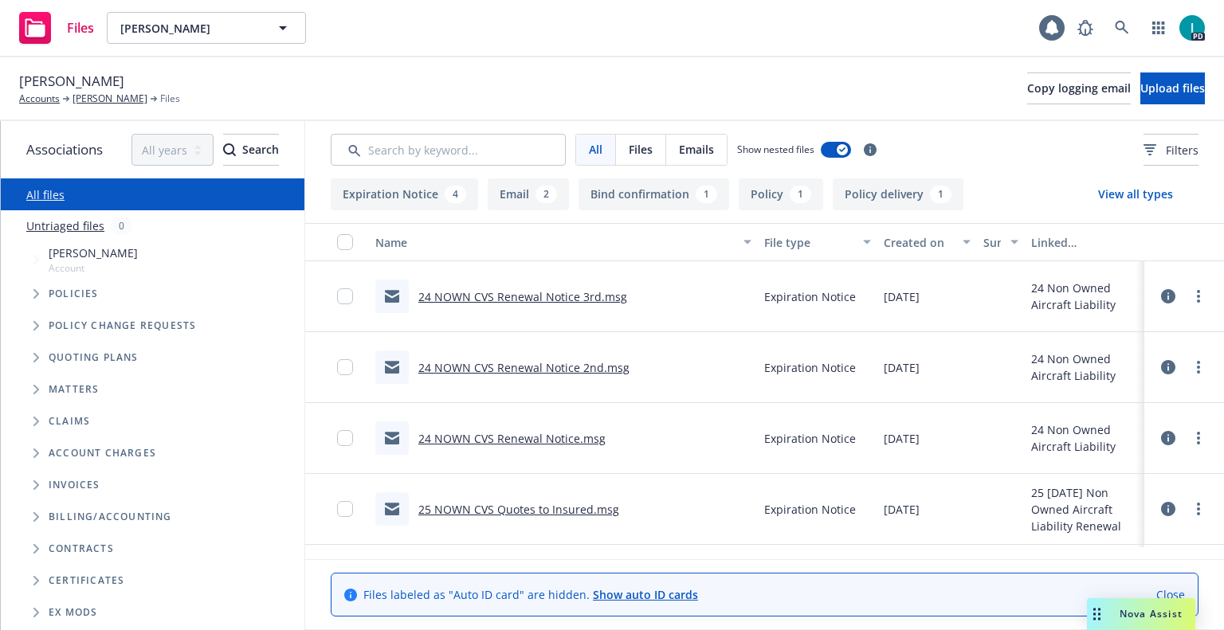
click at [500, 294] on link "24 NOWN CVS Renewal Notice 3rd.msg" at bounding box center [522, 296] width 209 height 15
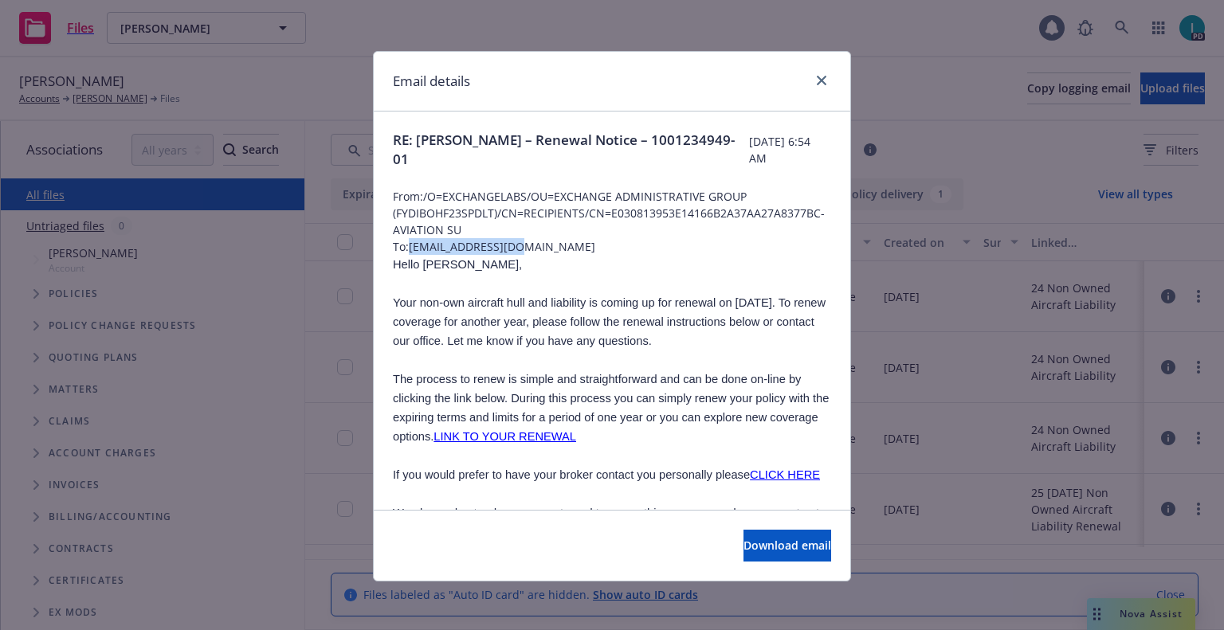
drag, startPoint x: 535, startPoint y: 248, endPoint x: 406, endPoint y: 253, distance: 128.4
click at [406, 253] on span "To: [EMAIL_ADDRESS][DOMAIN_NAME]" at bounding box center [612, 246] width 438 height 17
copy span "[EMAIL_ADDRESS][DOMAIN_NAME]"
click at [426, 266] on span "Hello [PERSON_NAME]," at bounding box center [457, 264] width 129 height 13
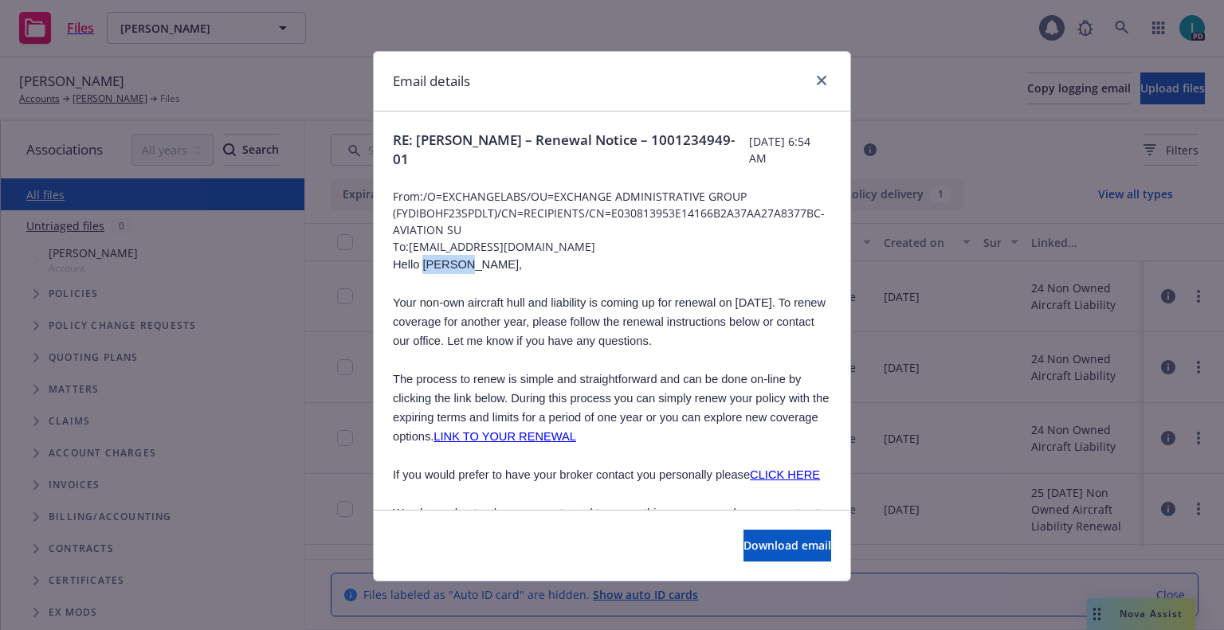
copy span "[PERSON_NAME]"
click at [817, 82] on icon "close" at bounding box center [822, 81] width 10 height 10
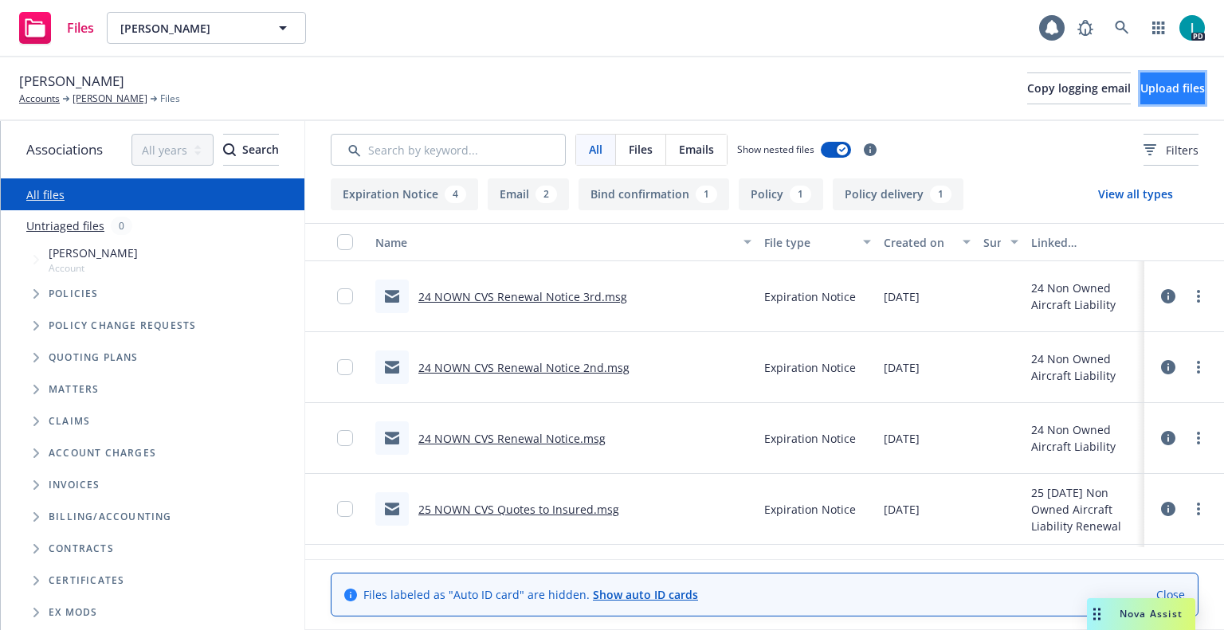
click at [1140, 80] on button "Upload files" at bounding box center [1172, 89] width 65 height 32
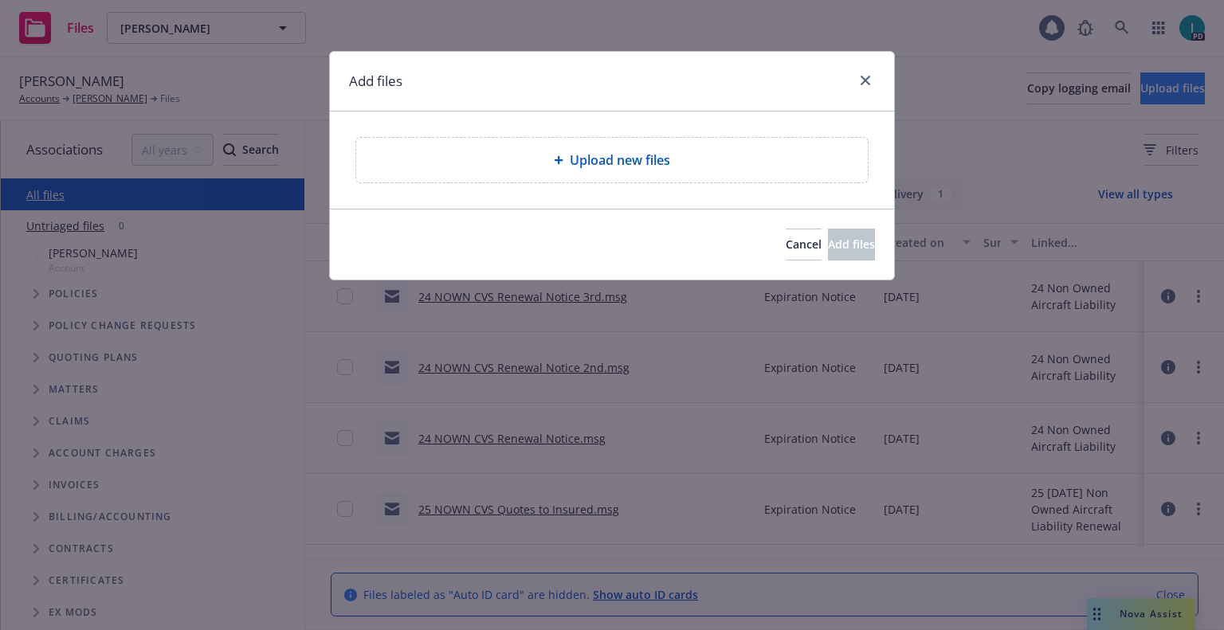
type textarea "x"
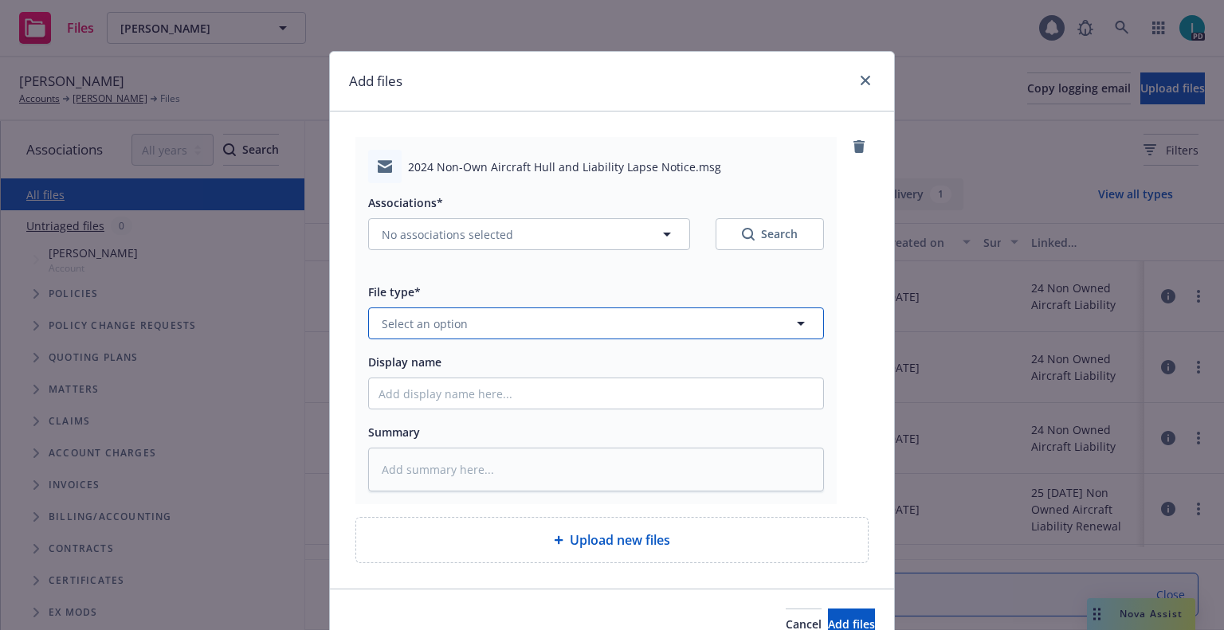
click at [422, 329] on span "Select an option" at bounding box center [425, 324] width 86 height 17
type input "ex"
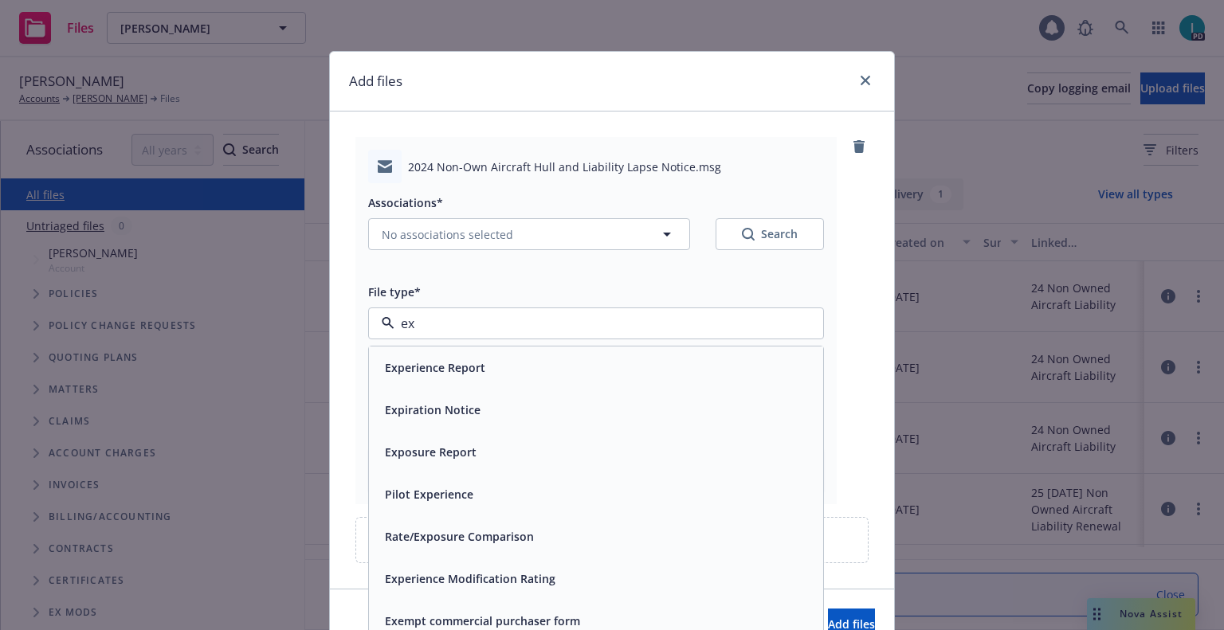
click at [435, 413] on span "Expiration Notice" at bounding box center [433, 410] width 96 height 17
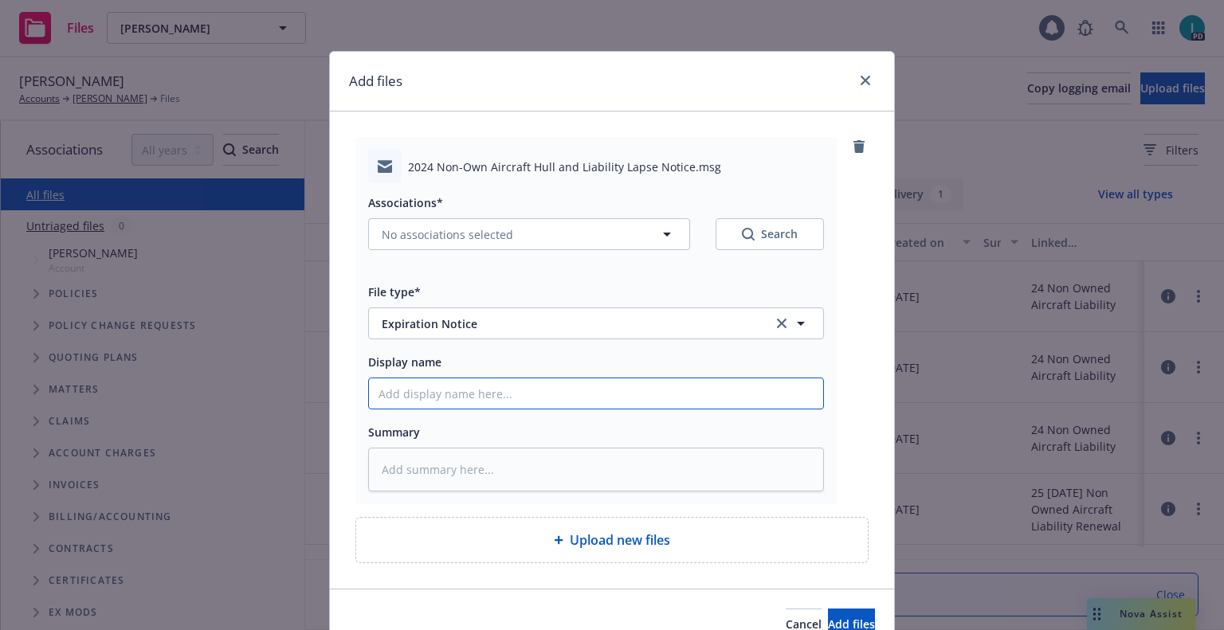
click at [443, 400] on input "Display name" at bounding box center [596, 394] width 454 height 30
type textarea "x"
type input "2"
type textarea "x"
type input "24"
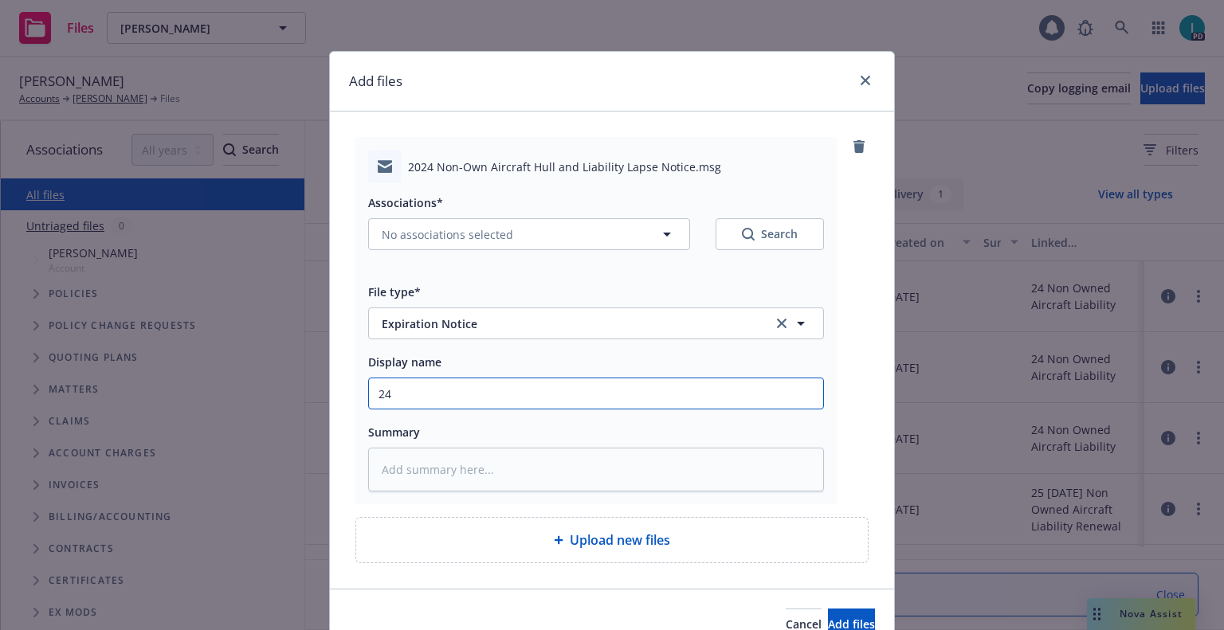
type textarea "x"
type input "24 NOWN CVS Lapse Notice"
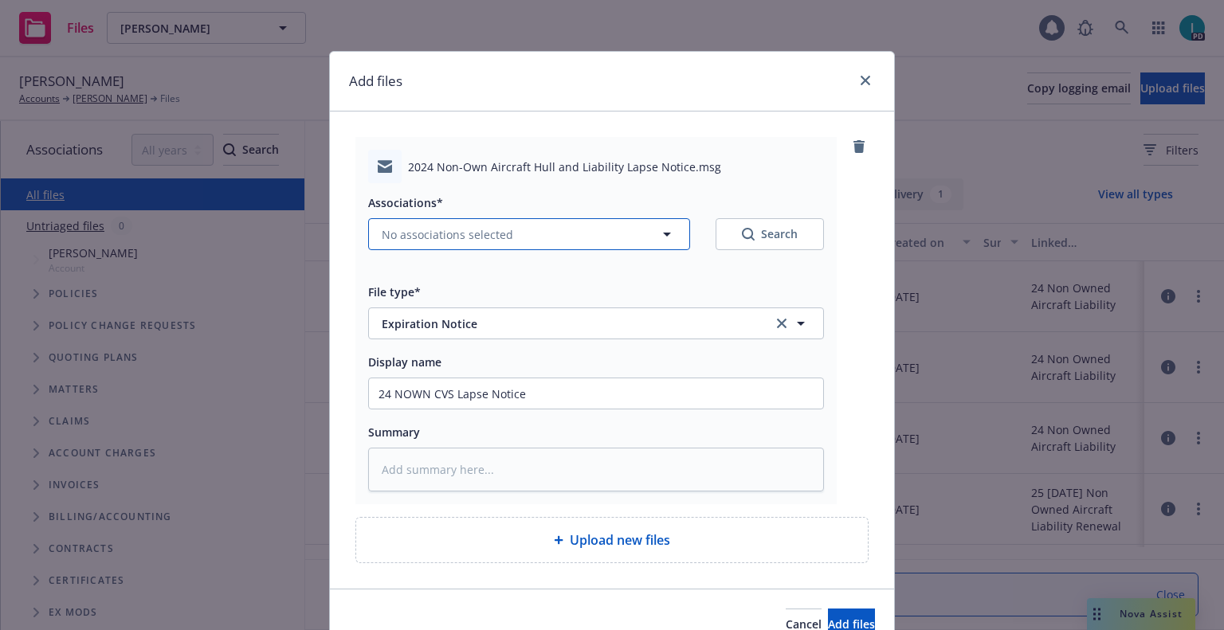
click at [442, 238] on span "No associations selected" at bounding box center [447, 234] width 131 height 17
type textarea "x"
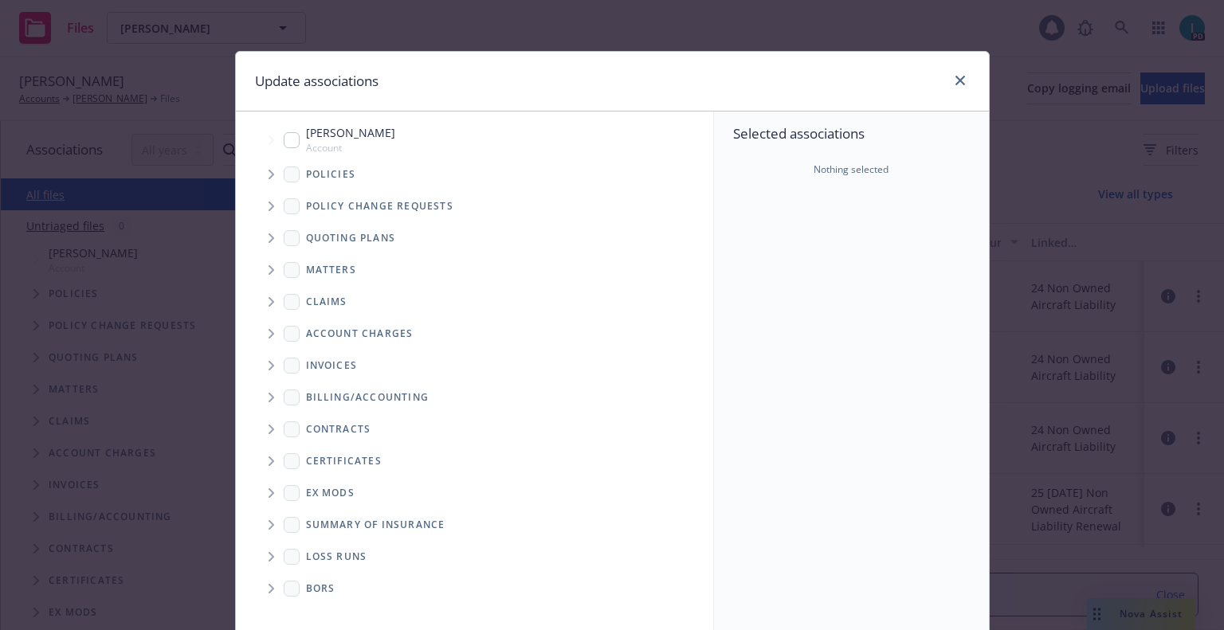
click at [269, 178] on icon "Tree Example" at bounding box center [272, 175] width 6 height 10
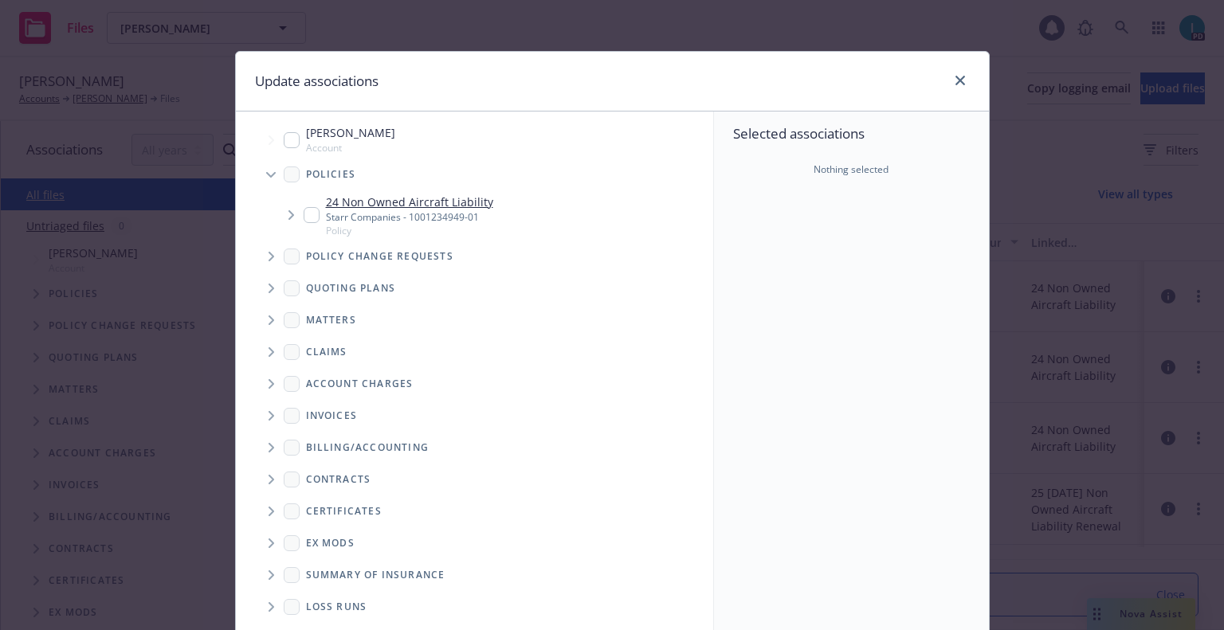
click at [307, 214] on input "Tree Example" at bounding box center [312, 215] width 16 height 16
checkbox input "true"
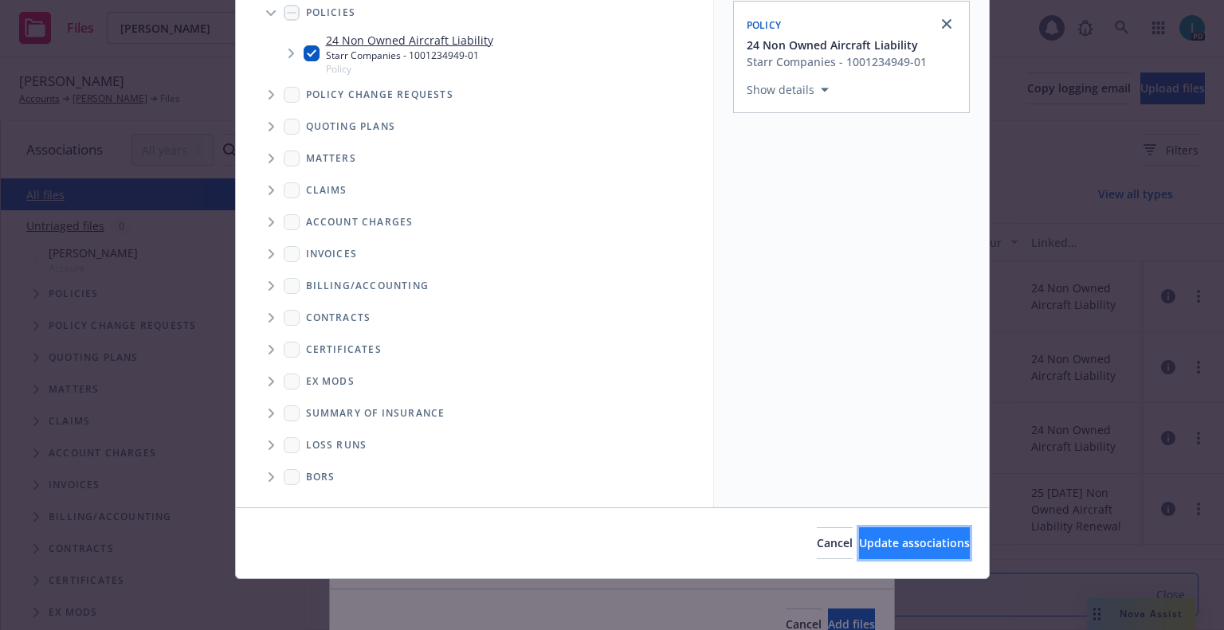
click at [902, 540] on span "Update associations" at bounding box center [914, 542] width 111 height 15
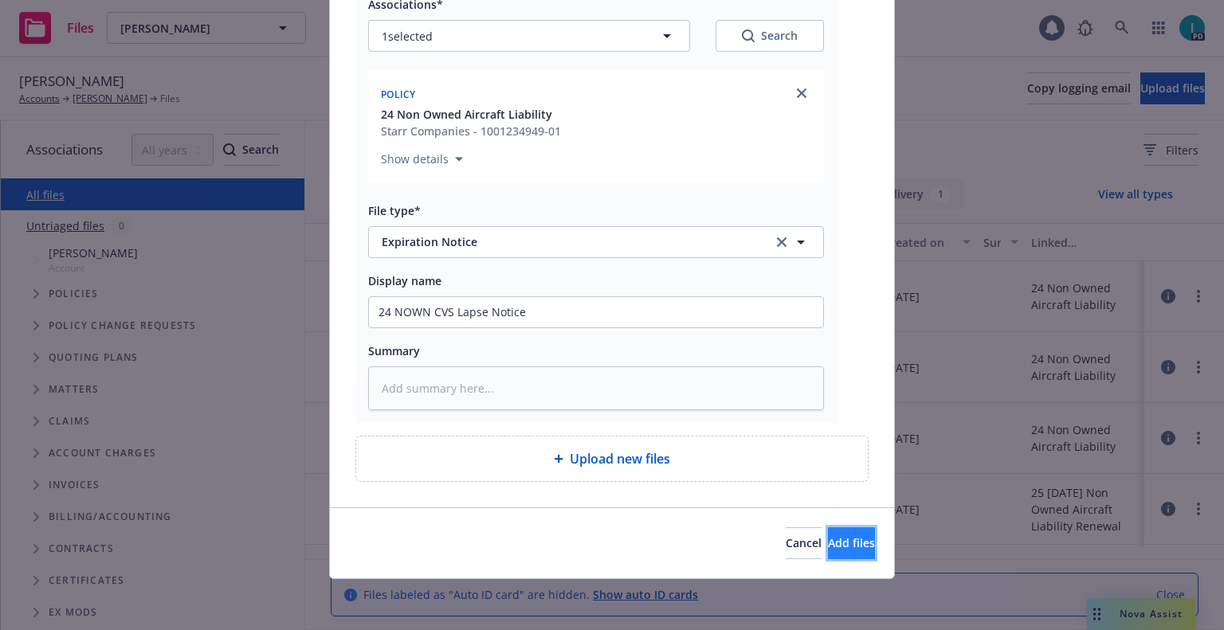
click at [831, 537] on span "Add files" at bounding box center [851, 542] width 47 height 15
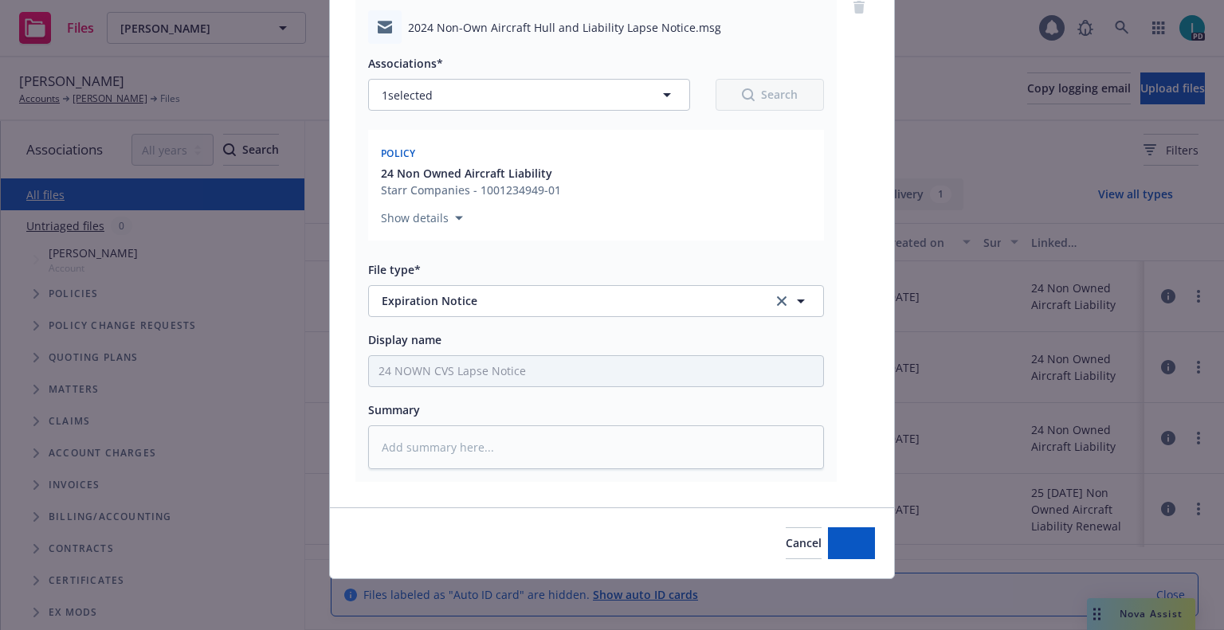
scroll to position [139, 0]
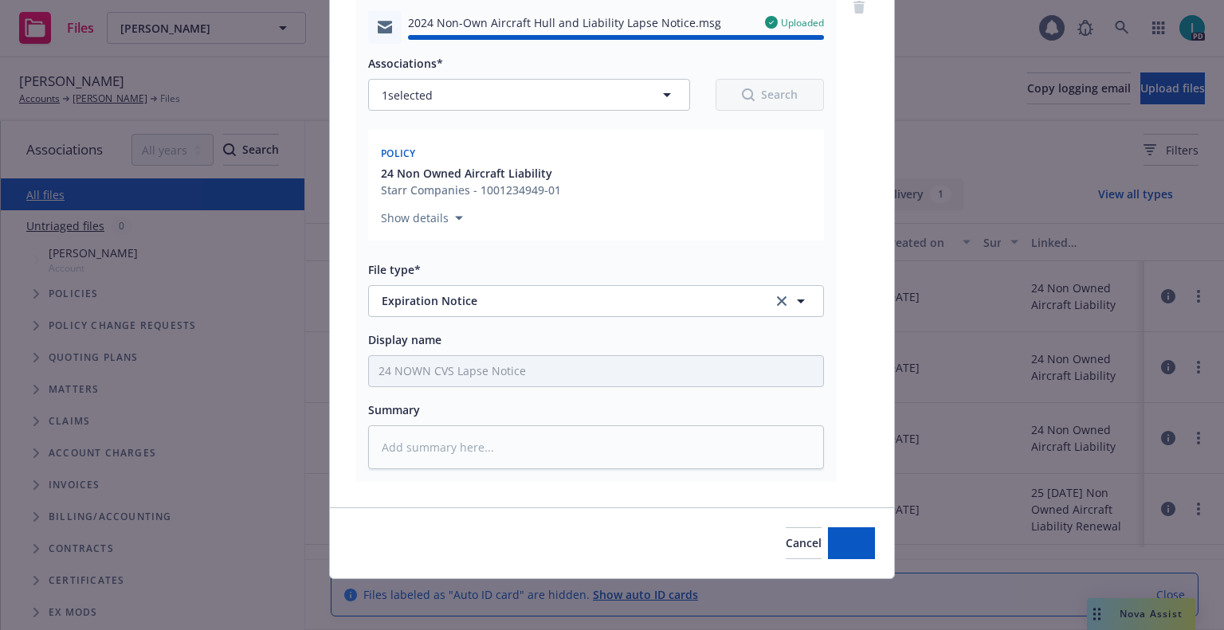
type textarea "x"
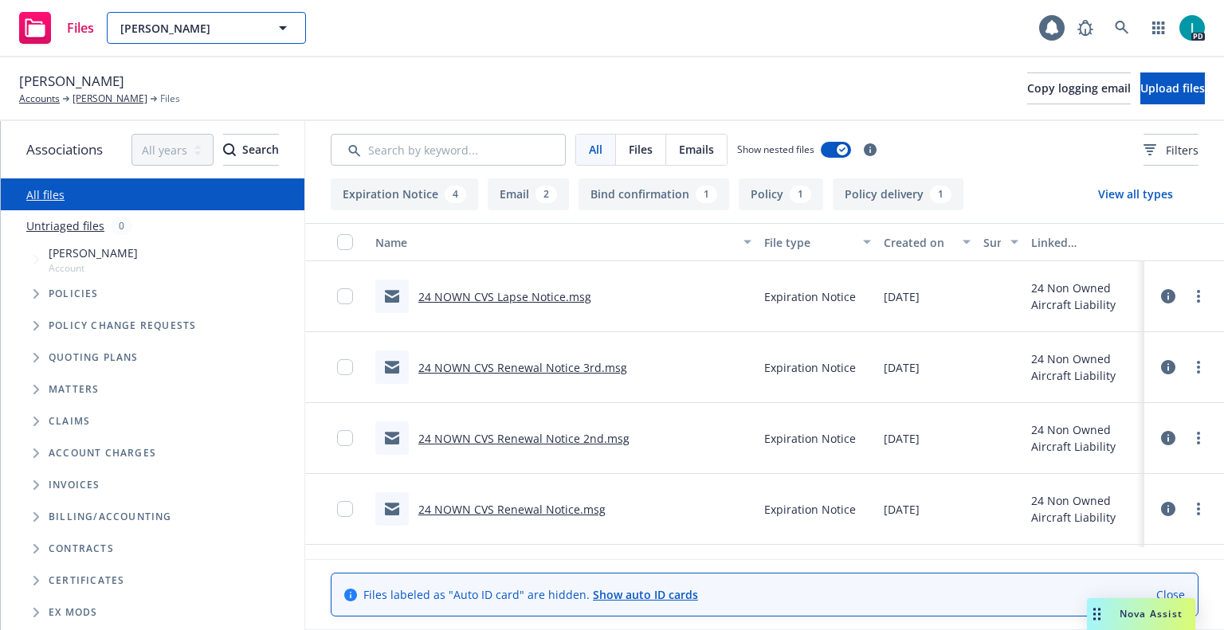
click at [191, 35] on span "[PERSON_NAME]" at bounding box center [189, 28] width 138 height 17
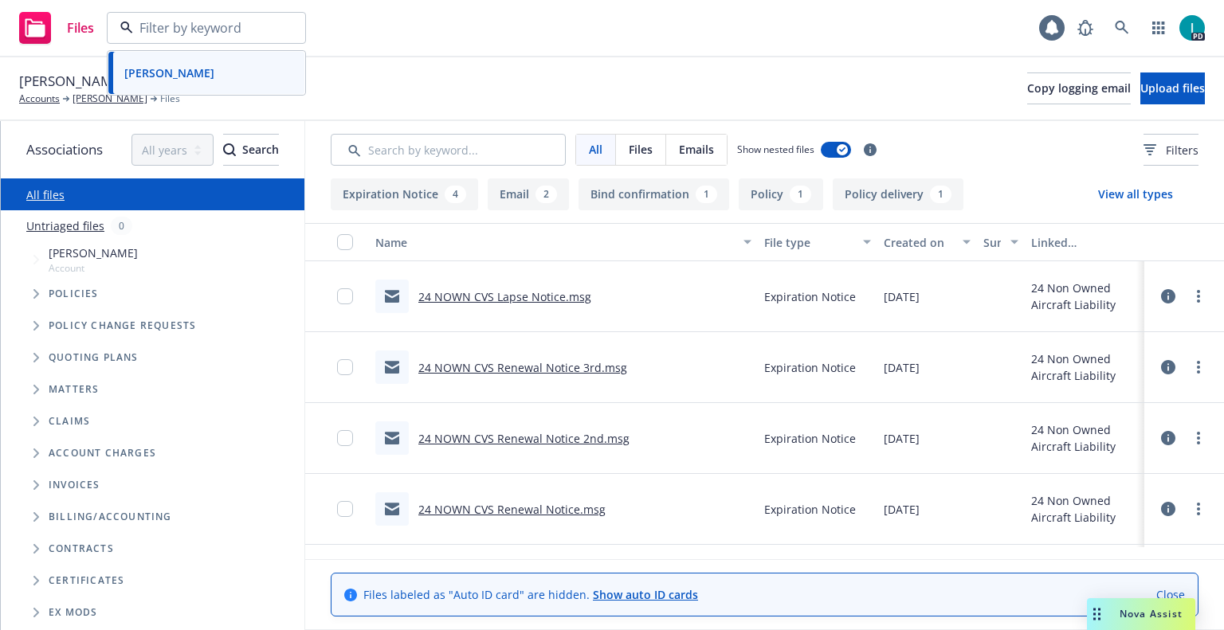
paste input "[PERSON_NAME]"
type input "[PERSON_NAME]"
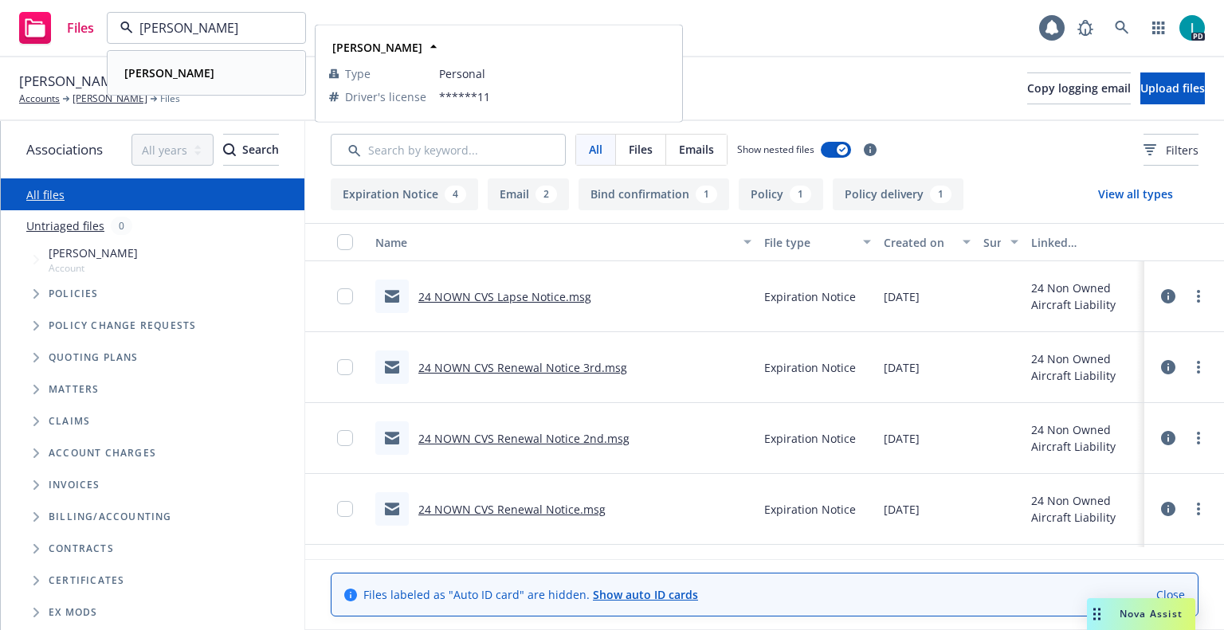
click at [208, 69] on div "[PERSON_NAME]" at bounding box center [206, 72] width 177 height 23
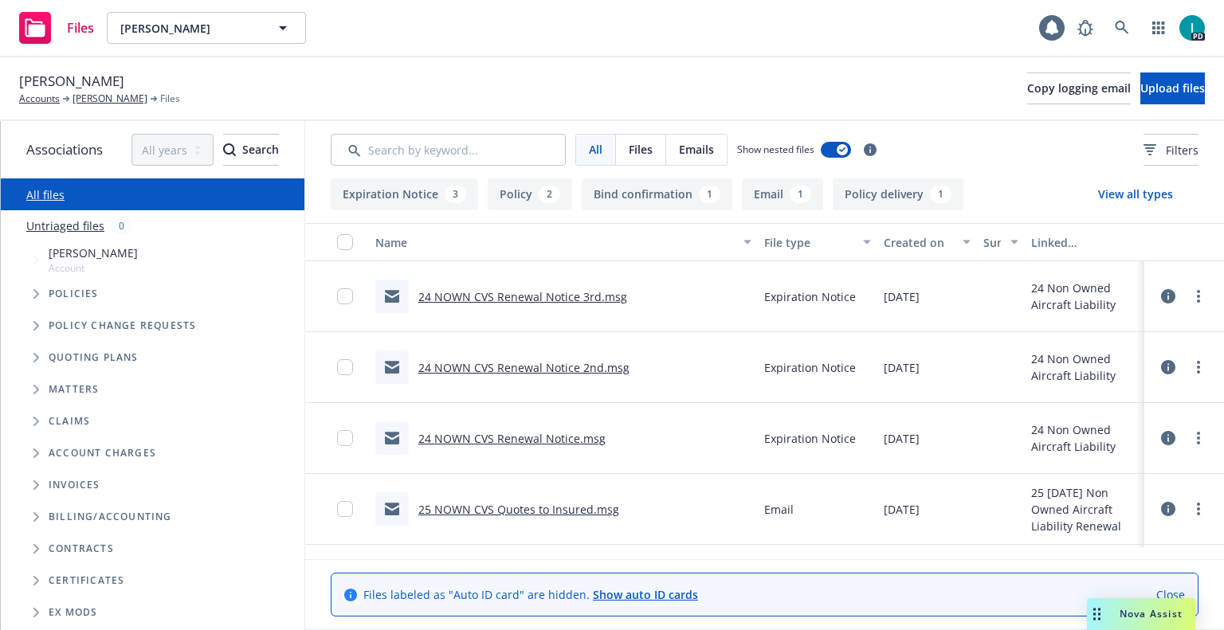
click at [521, 294] on link "24 NOWN CVS Renewal Notice 3rd.msg" at bounding box center [522, 296] width 209 height 15
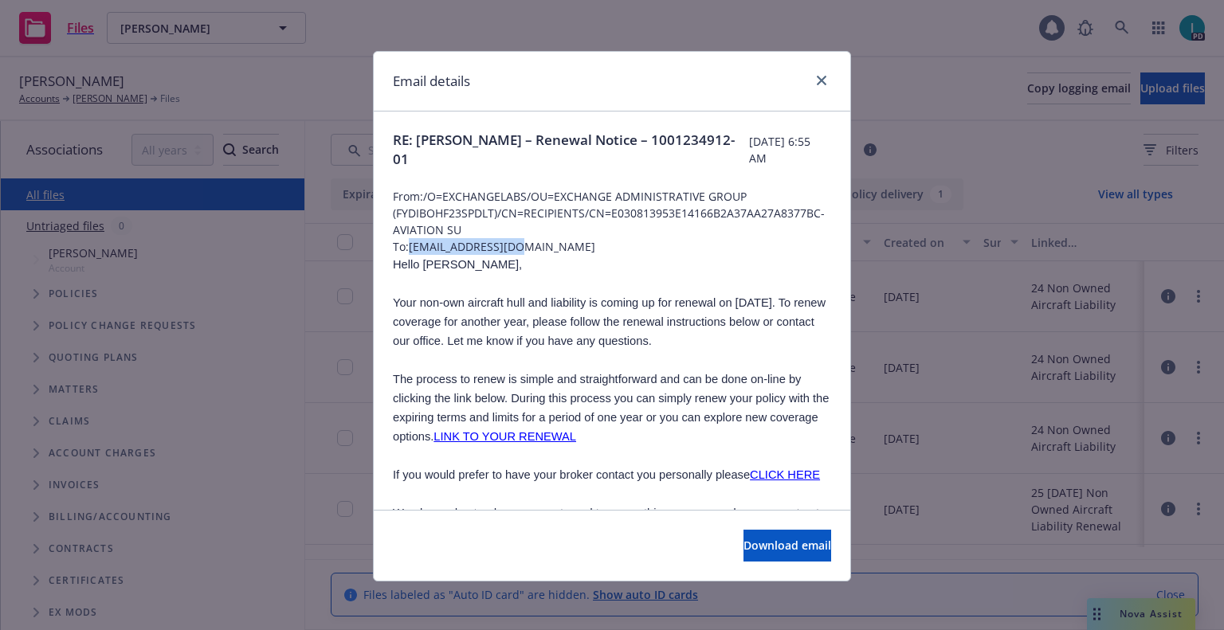
drag, startPoint x: 532, startPoint y: 245, endPoint x: 406, endPoint y: 245, distance: 126.7
click at [406, 245] on span "To: [EMAIL_ADDRESS][DOMAIN_NAME]" at bounding box center [612, 246] width 438 height 17
copy span "[EMAIL_ADDRESS][DOMAIN_NAME]"
click at [417, 260] on span "Hello [PERSON_NAME]," at bounding box center [457, 264] width 129 height 13
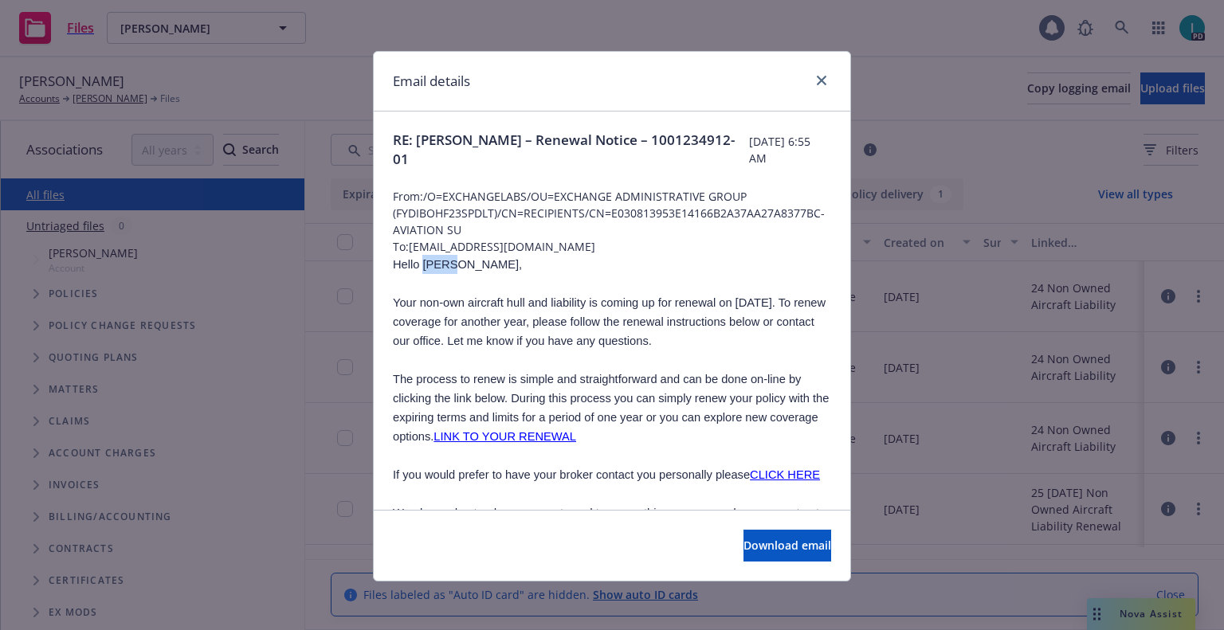
copy span "Piper"
click at [818, 84] on icon "close" at bounding box center [822, 81] width 10 height 10
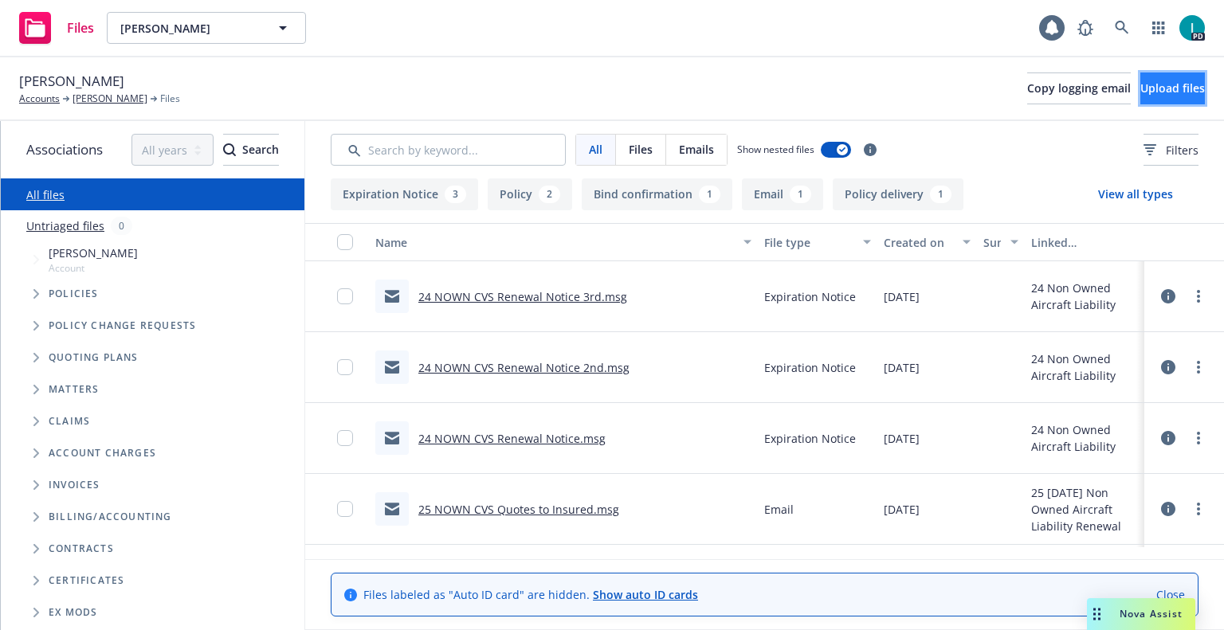
click at [1147, 90] on span "Upload files" at bounding box center [1172, 87] width 65 height 15
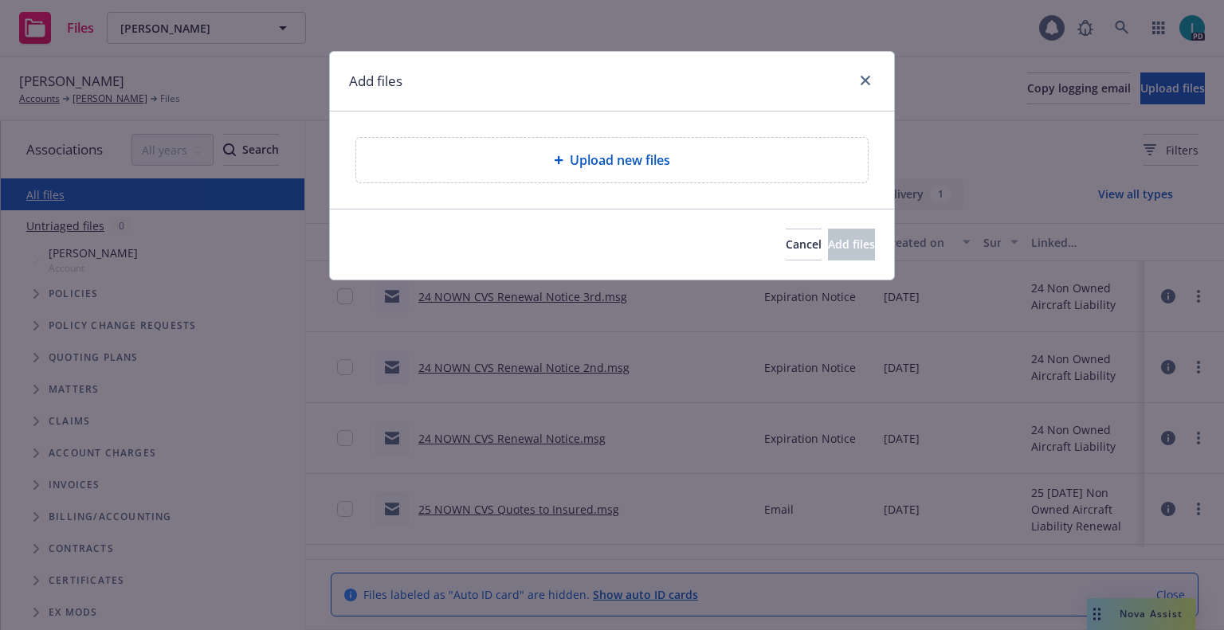
type textarea "x"
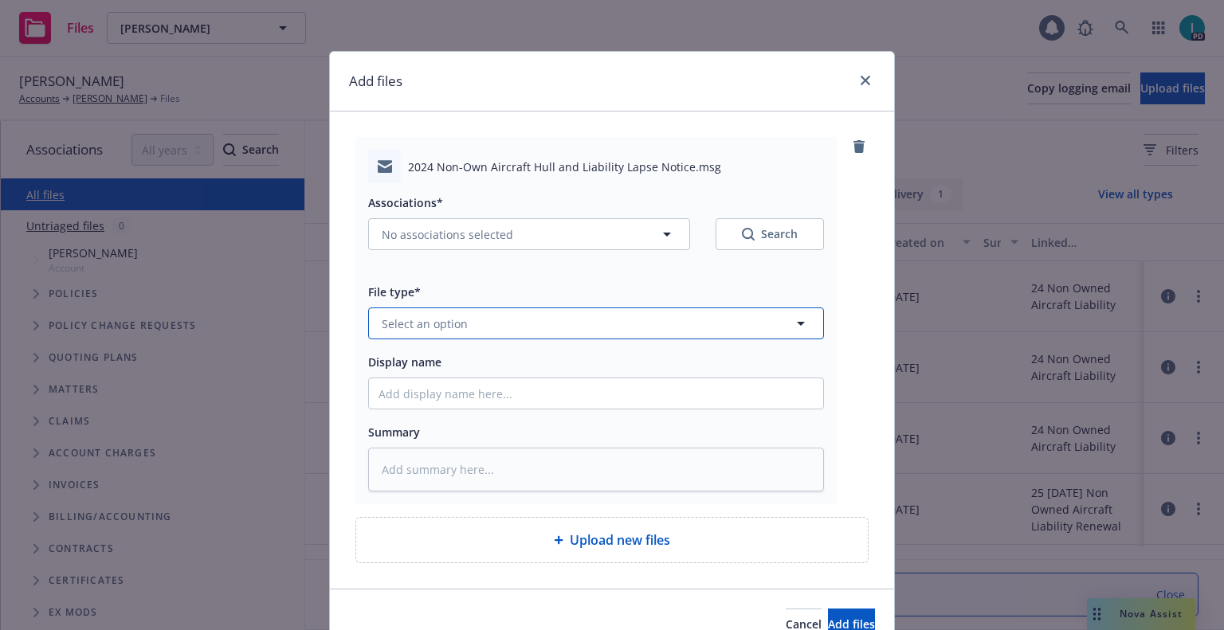
click at [462, 331] on button "Select an option" at bounding box center [596, 324] width 456 height 32
type input "ex"
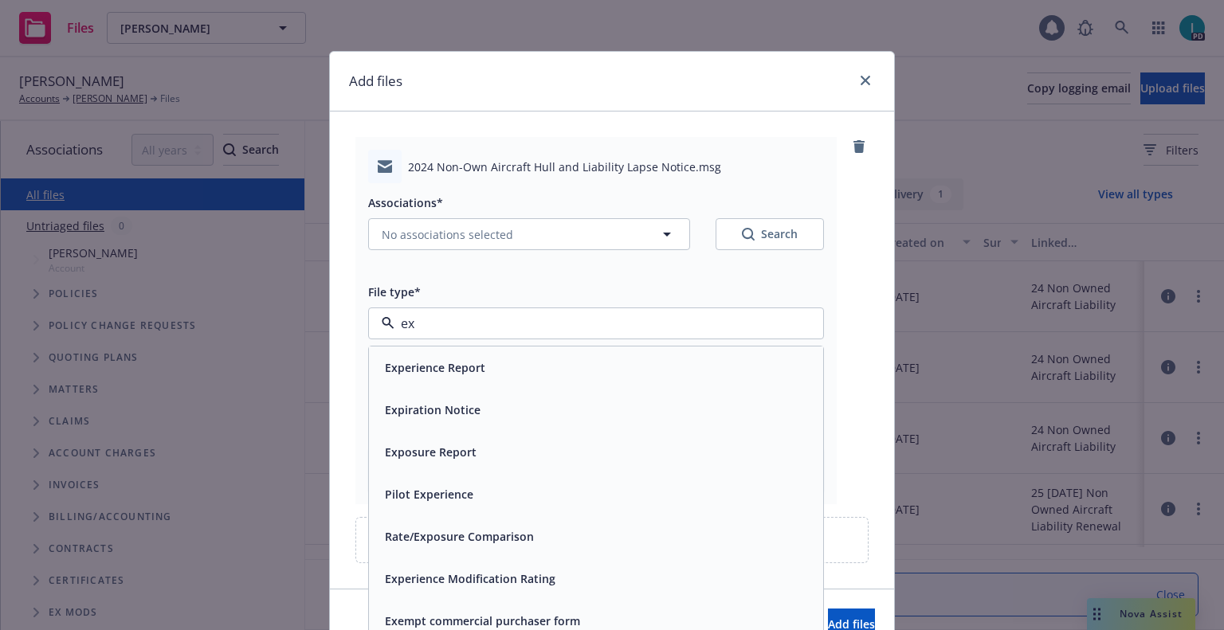
click at [435, 409] on span "Expiration Notice" at bounding box center [433, 410] width 96 height 17
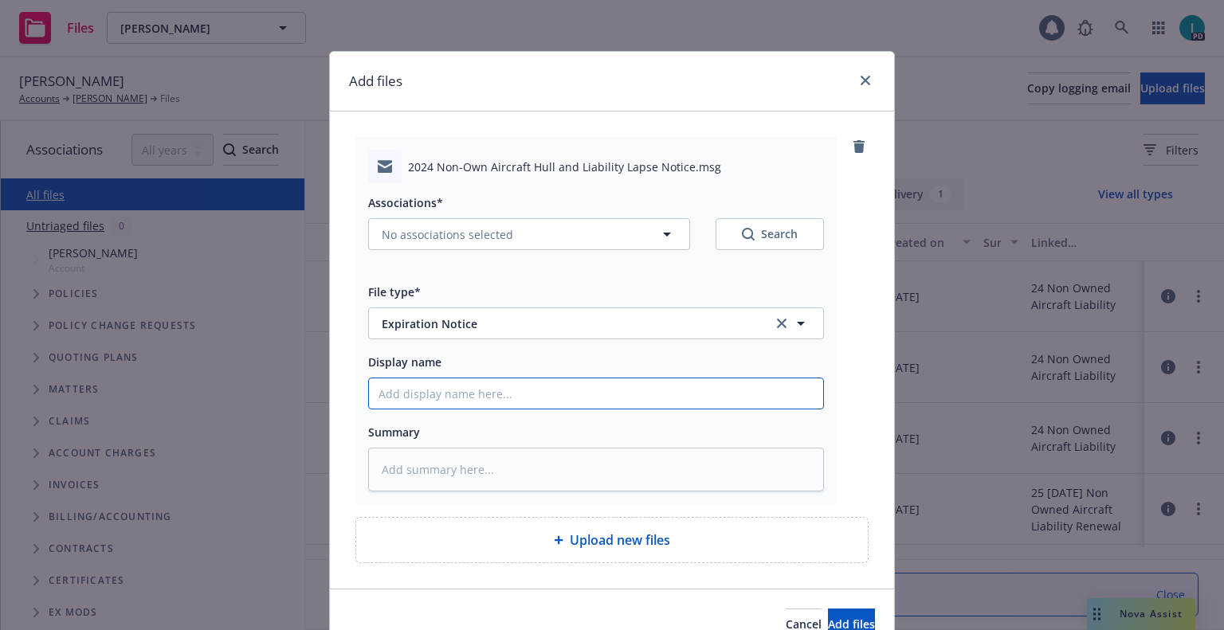
click at [441, 392] on input "Display name" at bounding box center [596, 394] width 454 height 30
type textarea "x"
type input "2"
type textarea "x"
type input "24"
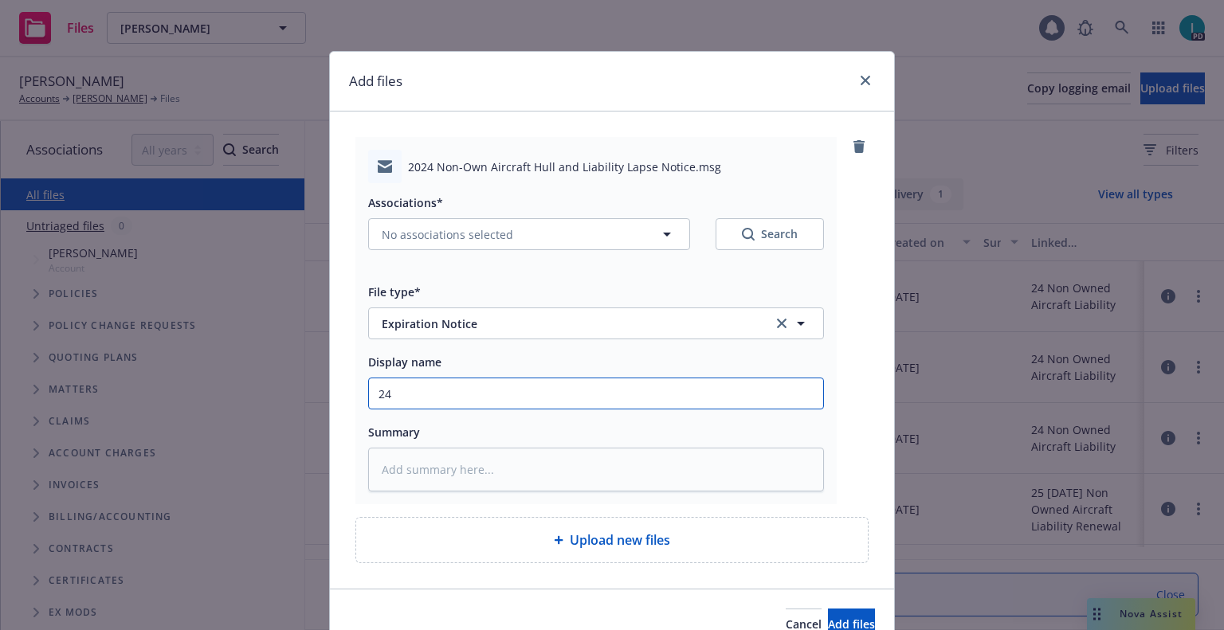
type textarea "x"
type input "24 NOWN CVS Lapse Notice"
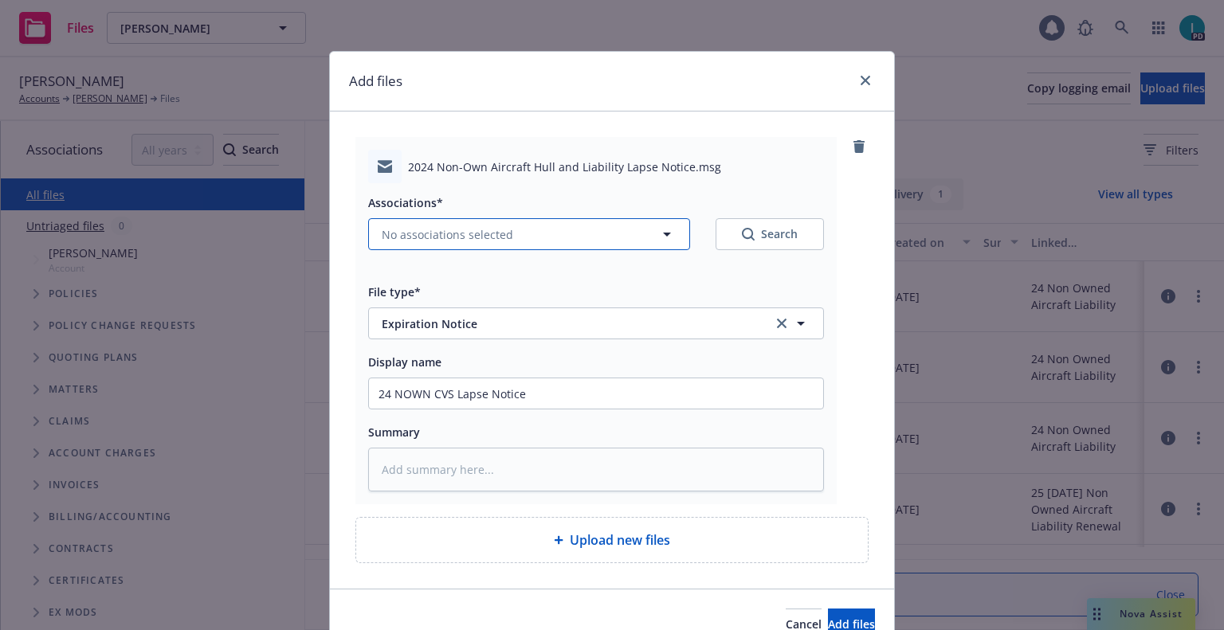
click at [481, 237] on span "No associations selected" at bounding box center [447, 234] width 131 height 17
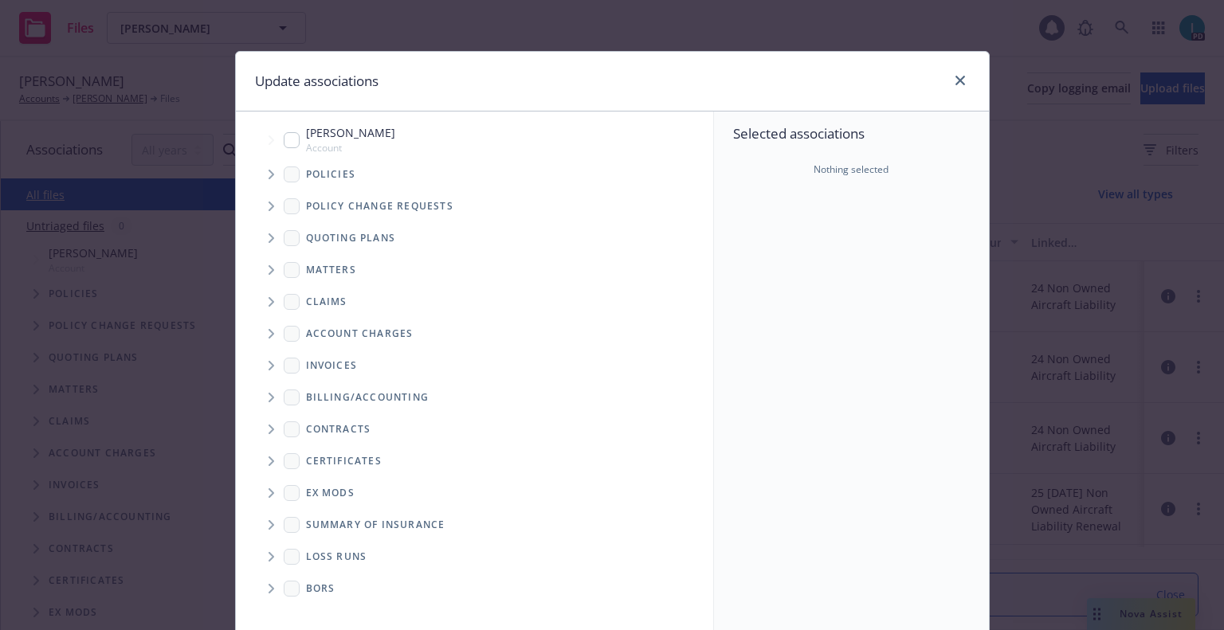
click at [258, 178] on span "Tree Example" at bounding box center [270, 174] width 25 height 25
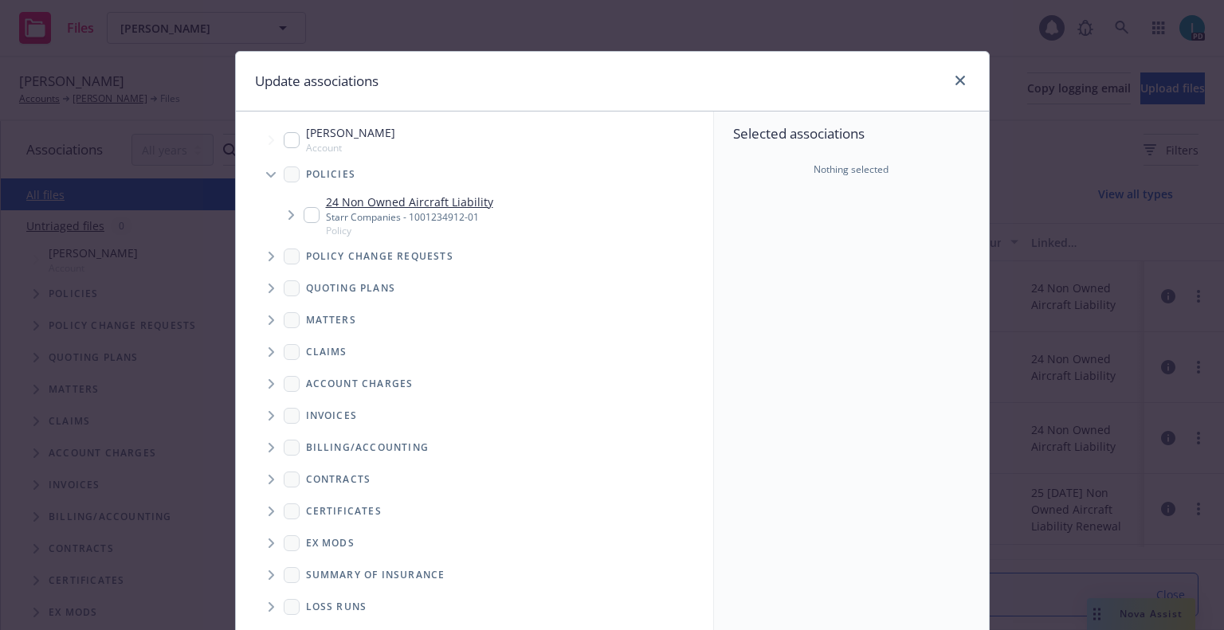
type textarea "x"
click at [309, 214] on input "Tree Example" at bounding box center [312, 215] width 16 height 16
checkbox input "true"
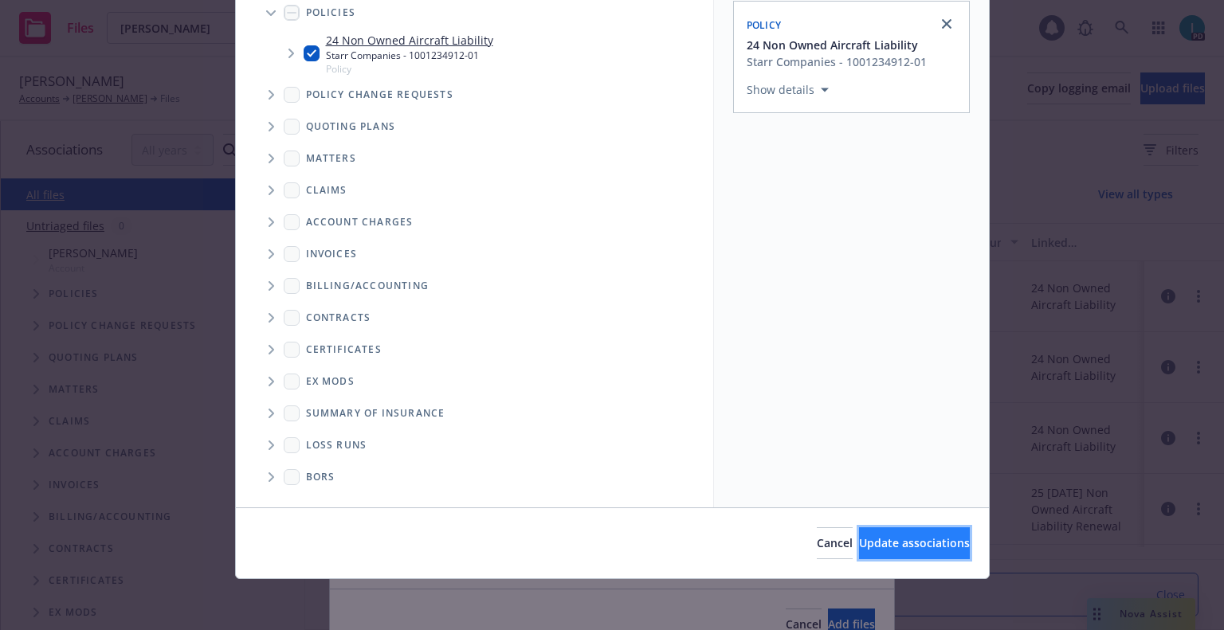
click at [887, 542] on span "Update associations" at bounding box center [914, 542] width 111 height 15
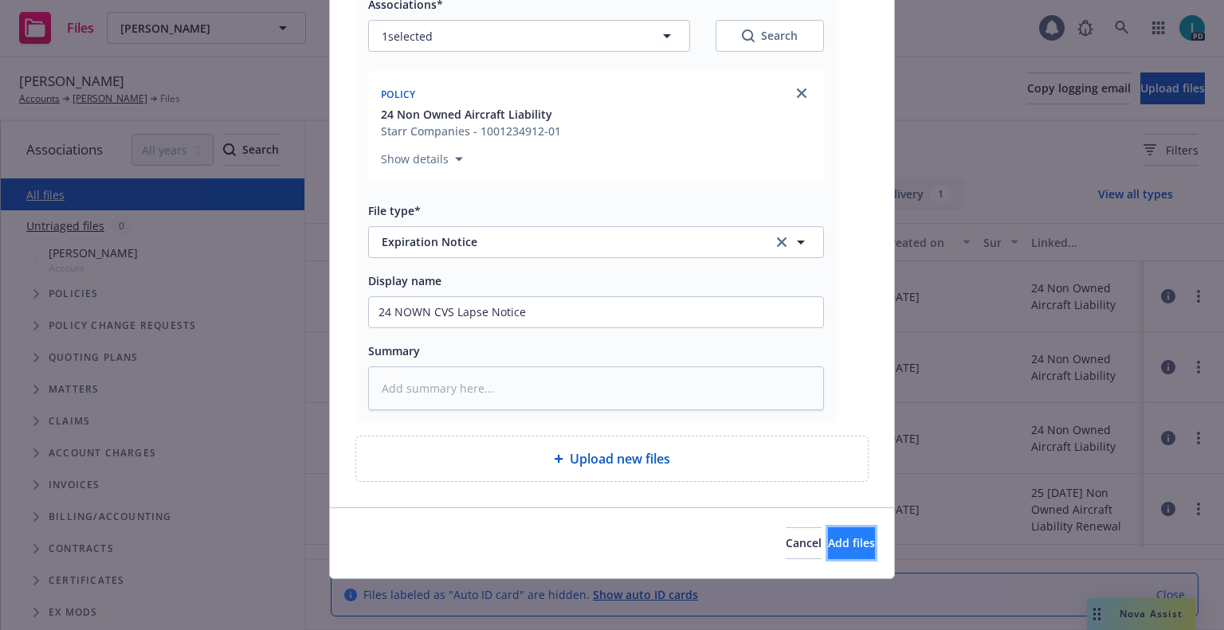
click at [830, 547] on span "Add files" at bounding box center [851, 542] width 47 height 15
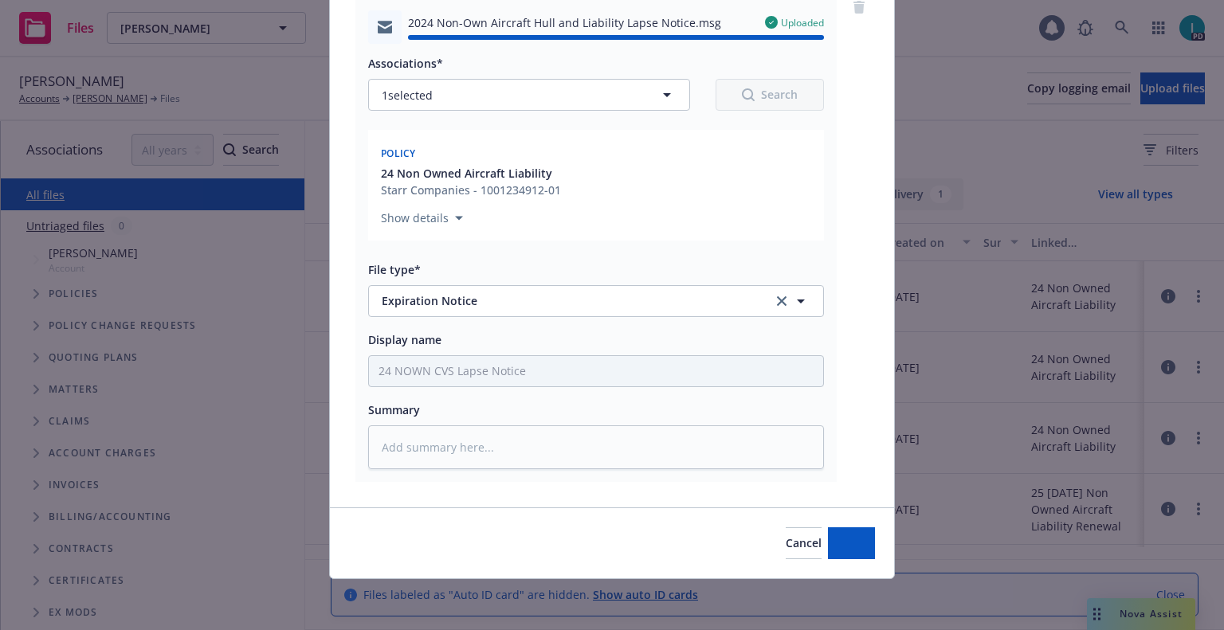
type textarea "x"
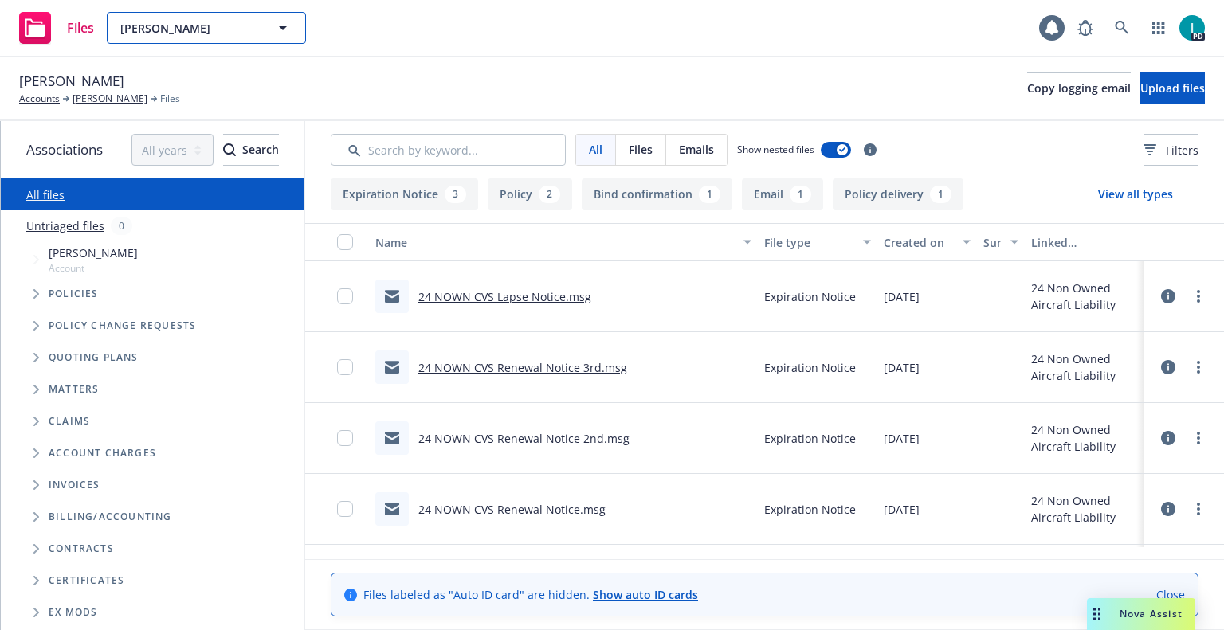
click at [193, 35] on span "[PERSON_NAME]" at bounding box center [189, 28] width 138 height 17
paste input "[PERSON_NAME]"
type input "[PERSON_NAME]"
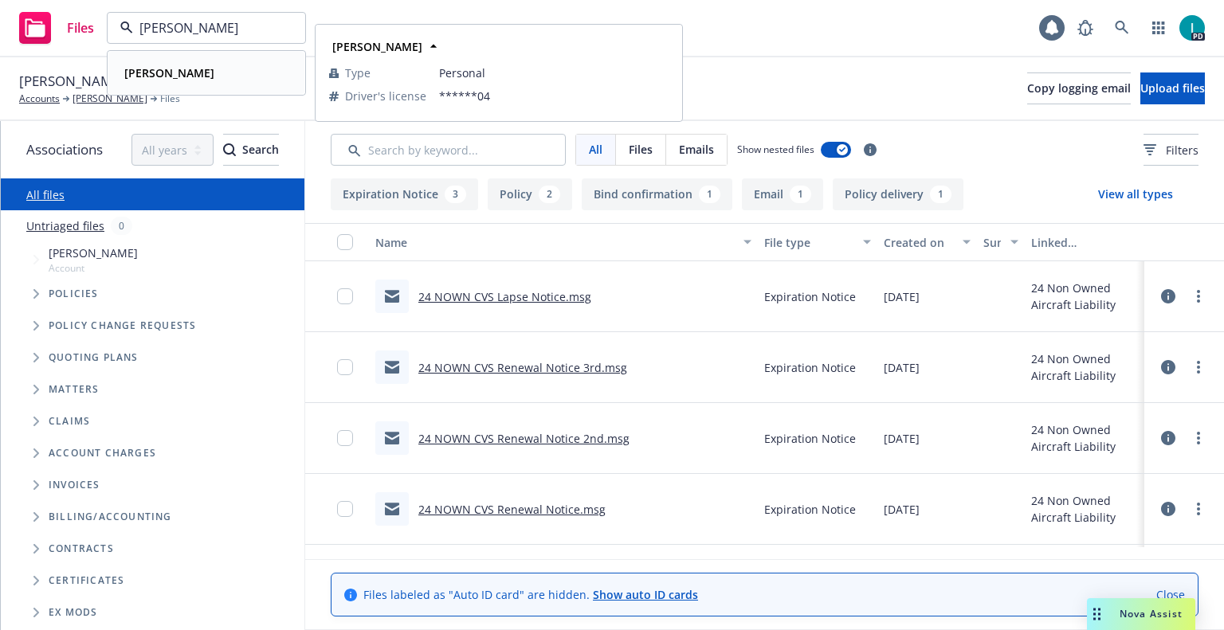
click at [181, 75] on strong "[PERSON_NAME]" at bounding box center [169, 72] width 90 height 15
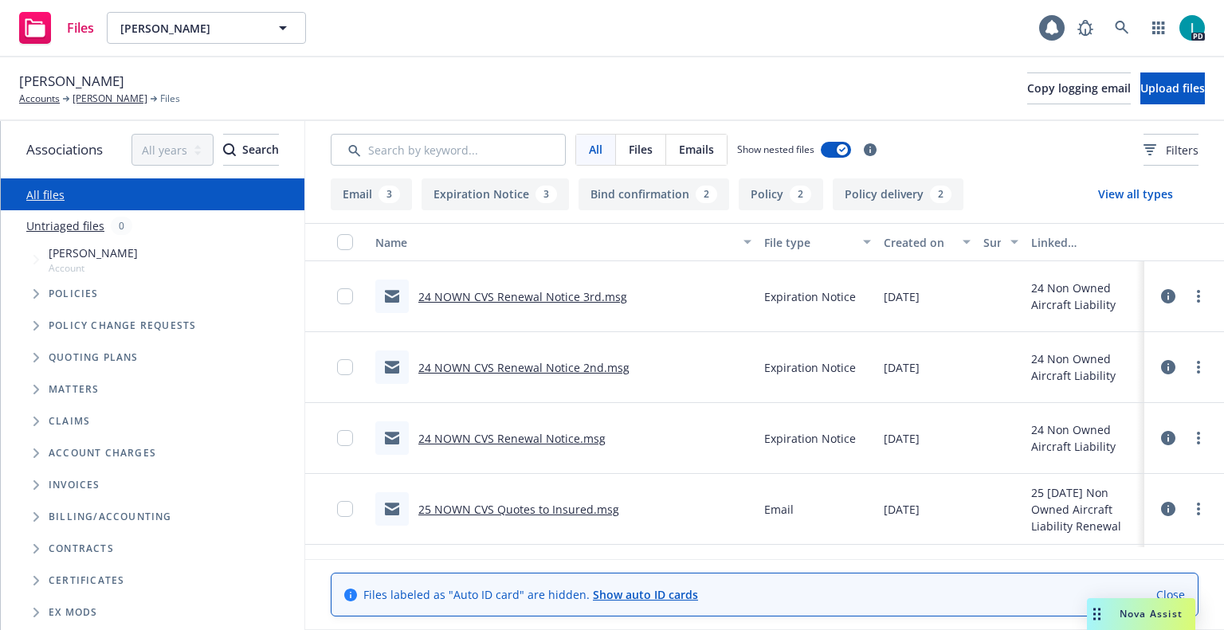
click at [496, 296] on link "24 NOWN CVS Renewal Notice 3rd.msg" at bounding box center [522, 296] width 209 height 15
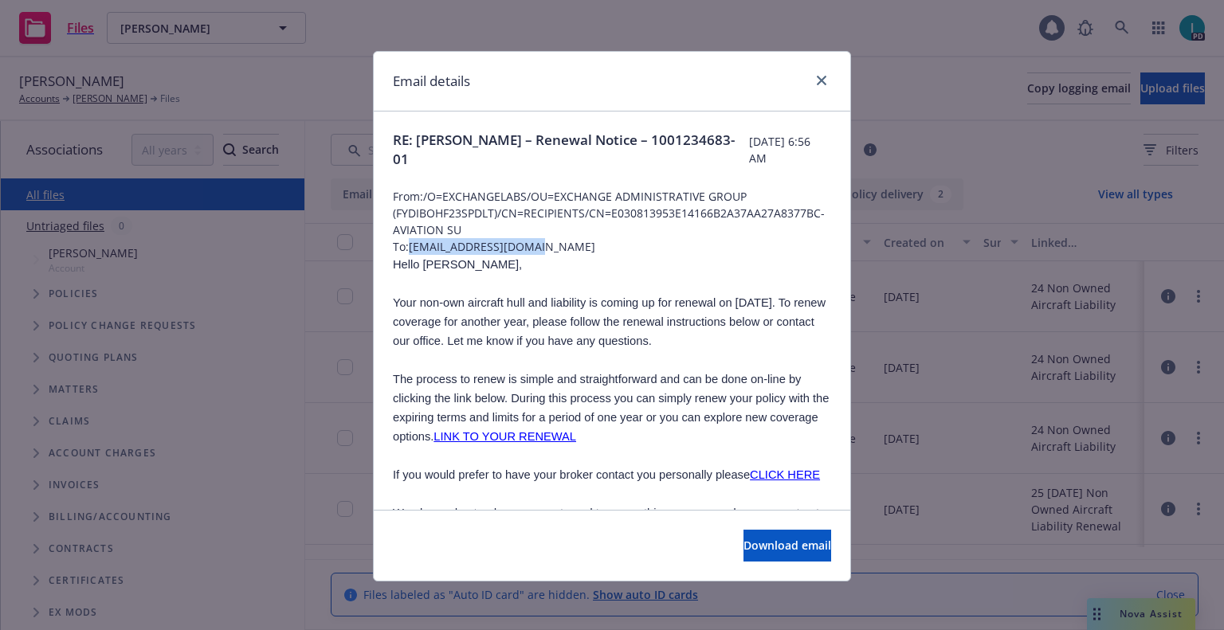
drag, startPoint x: 543, startPoint y: 245, endPoint x: 406, endPoint y: 245, distance: 137.9
click at [406, 245] on span "To: [EMAIL_ADDRESS][DOMAIN_NAME]" at bounding box center [612, 246] width 438 height 17
copy span "[EMAIL_ADDRESS][DOMAIN_NAME]"
click at [424, 265] on span "Hello [PERSON_NAME]," at bounding box center [457, 264] width 129 height 13
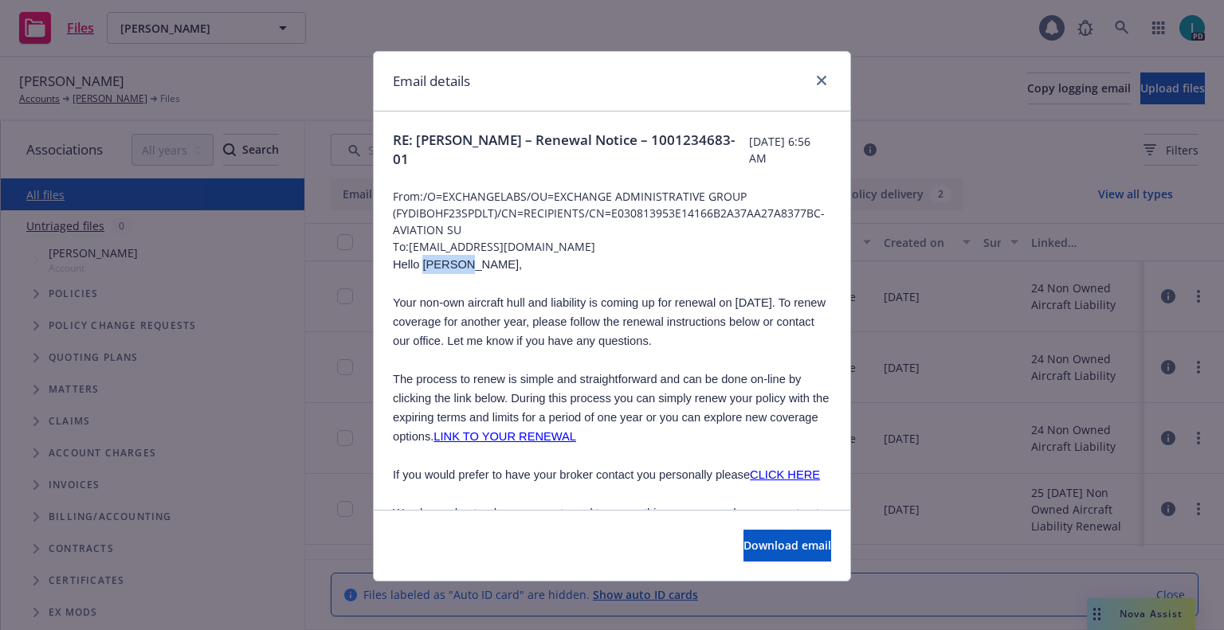
copy span "[PERSON_NAME]"
click at [824, 80] on link "close" at bounding box center [821, 80] width 19 height 19
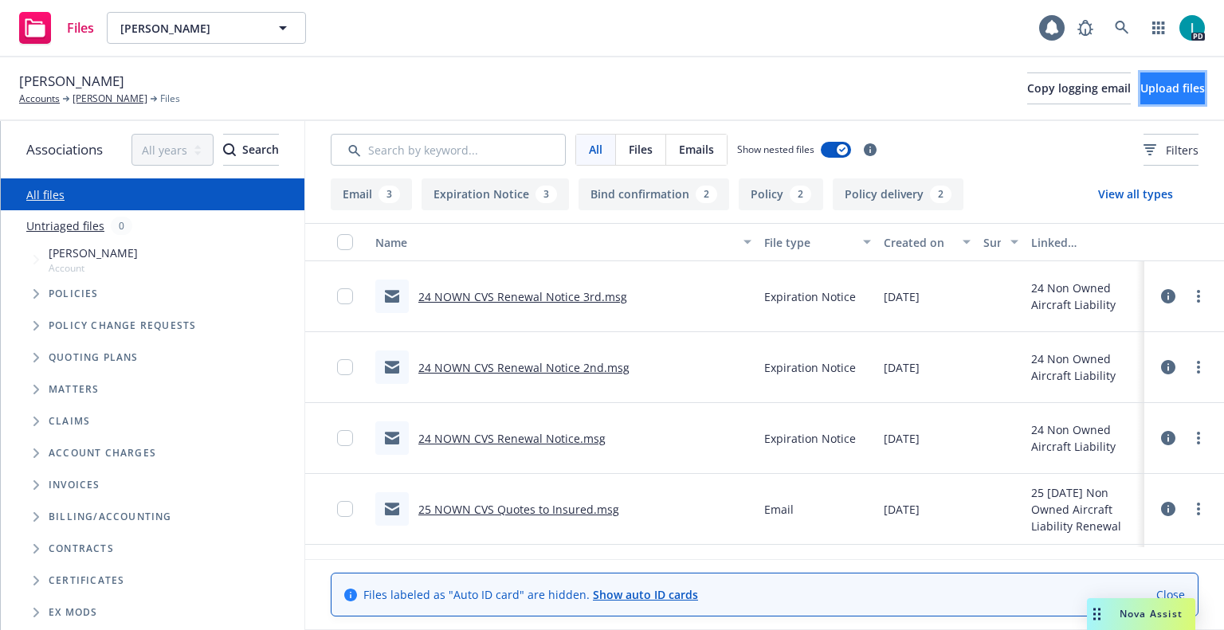
click at [1140, 96] on button "Upload files" at bounding box center [1172, 89] width 65 height 32
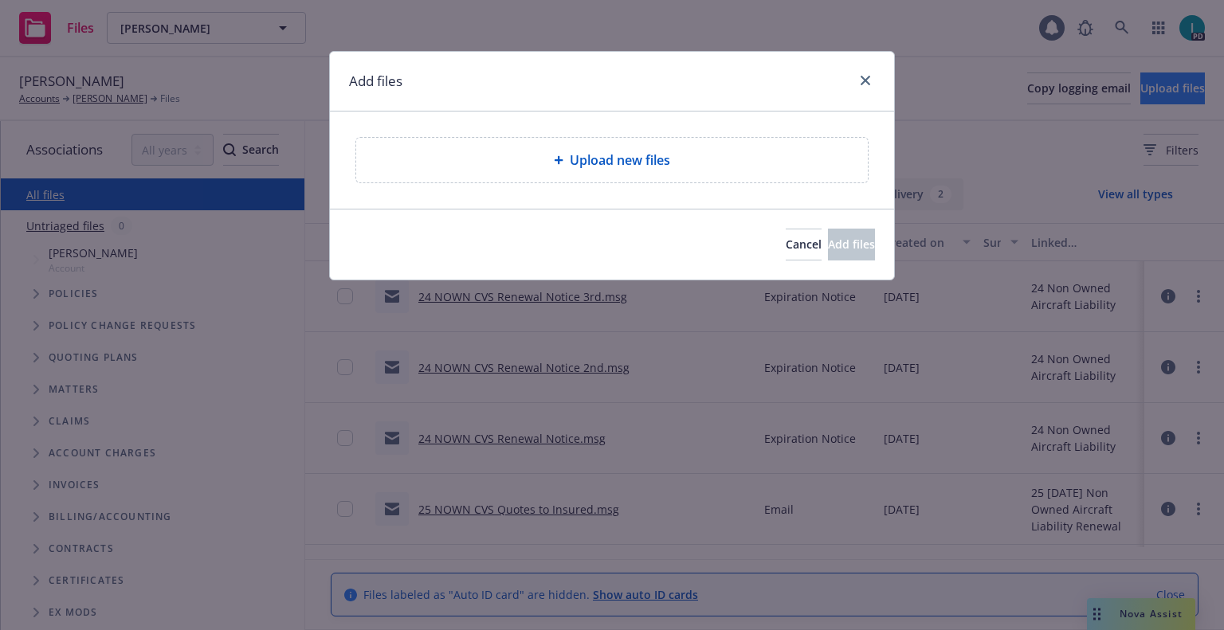
type textarea "x"
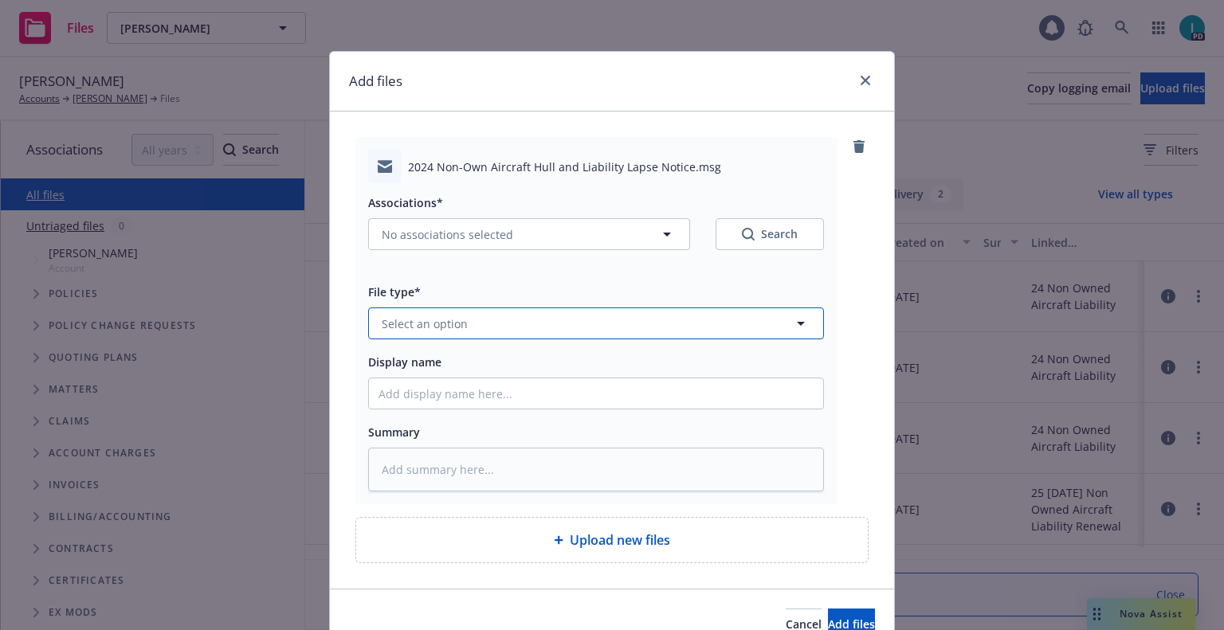
click at [493, 312] on button "Select an option" at bounding box center [596, 324] width 456 height 32
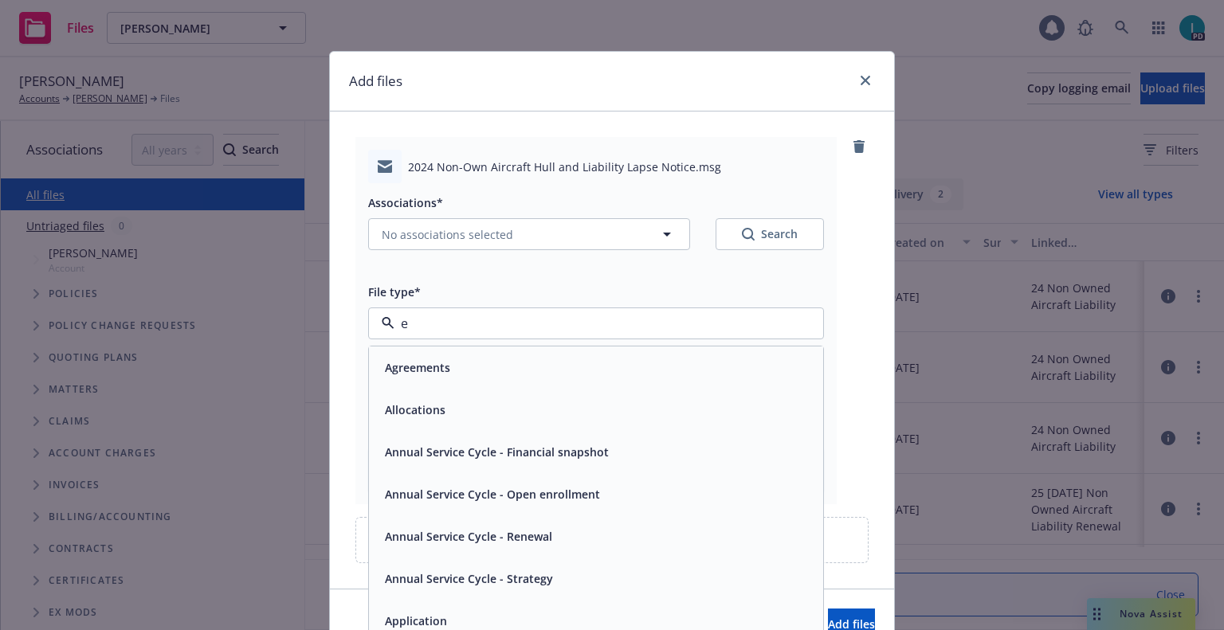
type input "ex"
click at [458, 410] on span "Expiration Notice" at bounding box center [433, 410] width 96 height 17
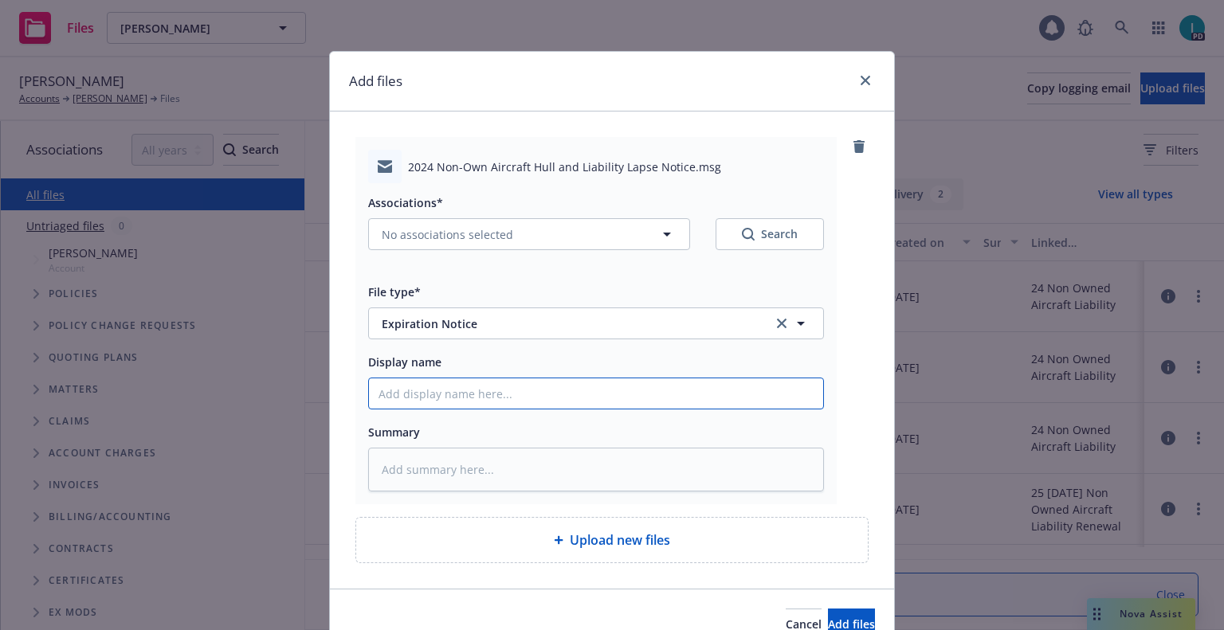
click at [462, 387] on input "Display name" at bounding box center [596, 394] width 454 height 30
type textarea "x"
type input "2"
type textarea "x"
type input "24"
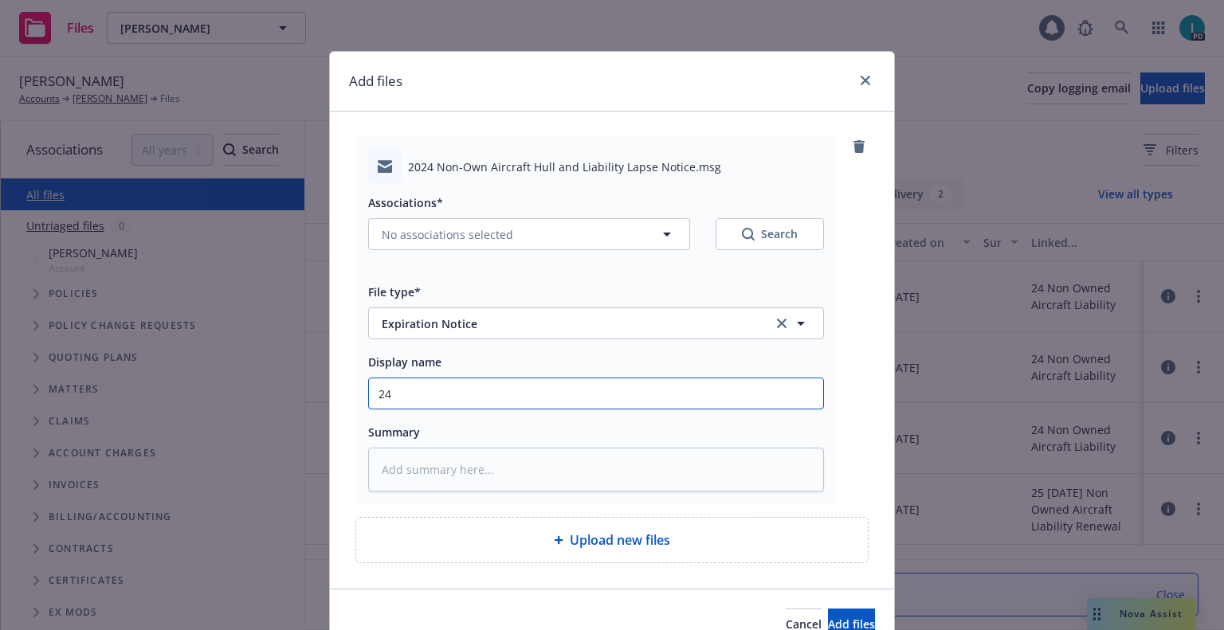
type textarea "x"
type input "24 NOWN CVS Lapse Notice"
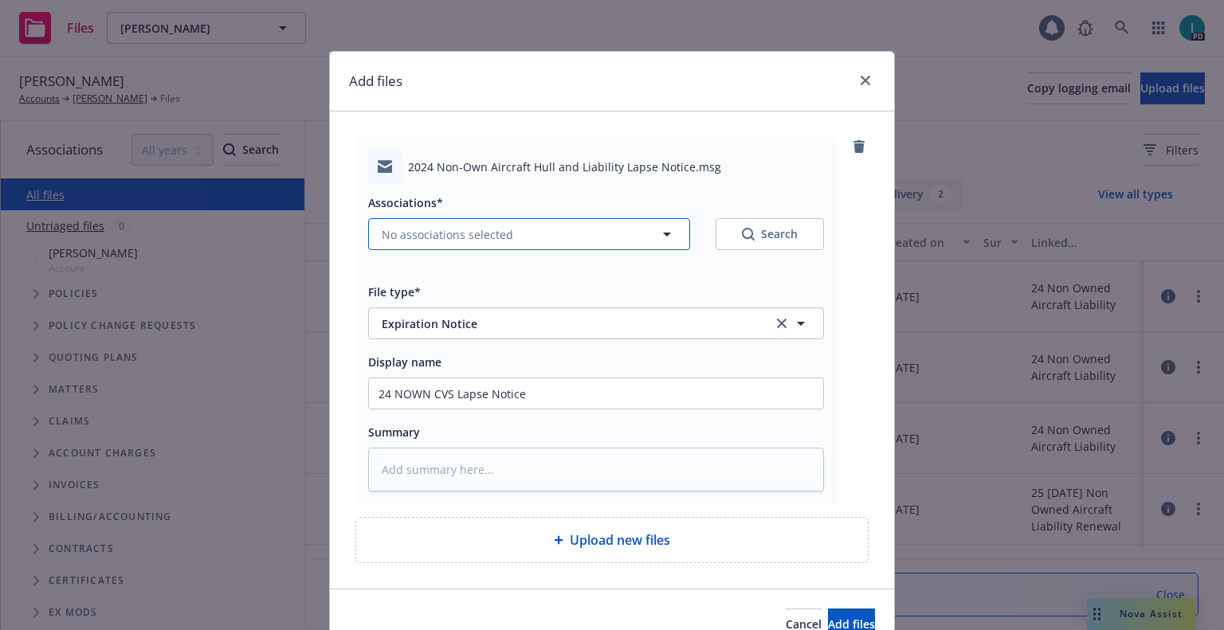
click at [435, 245] on button "No associations selected" at bounding box center [529, 234] width 322 height 32
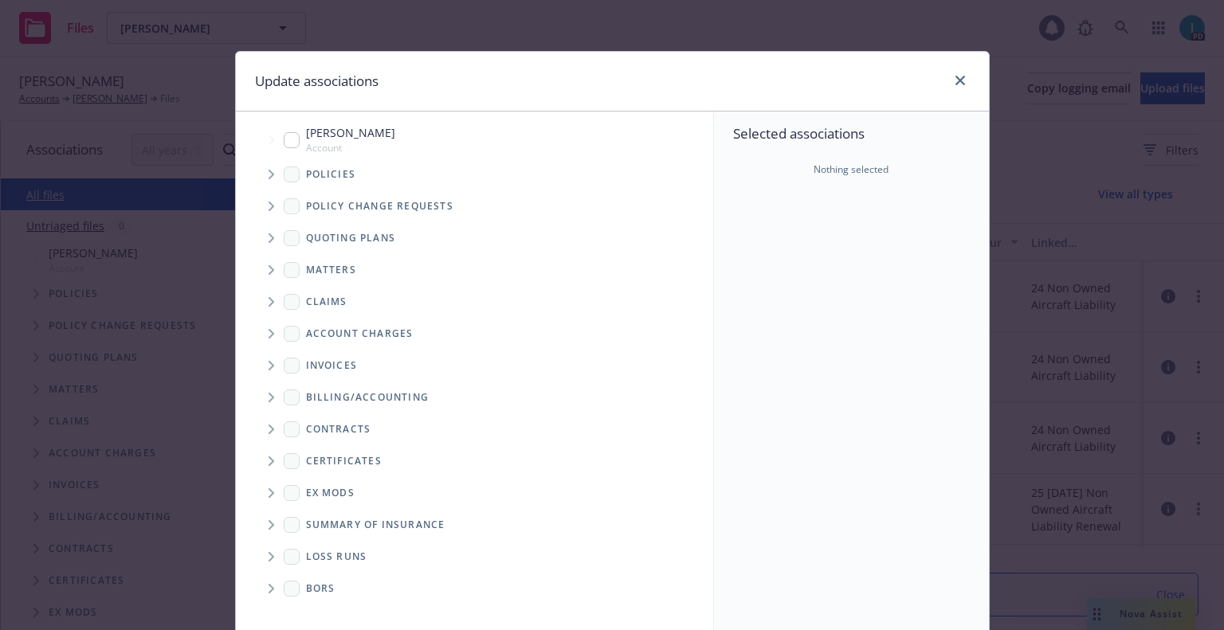
click at [258, 168] on span "Tree Example" at bounding box center [270, 174] width 25 height 25
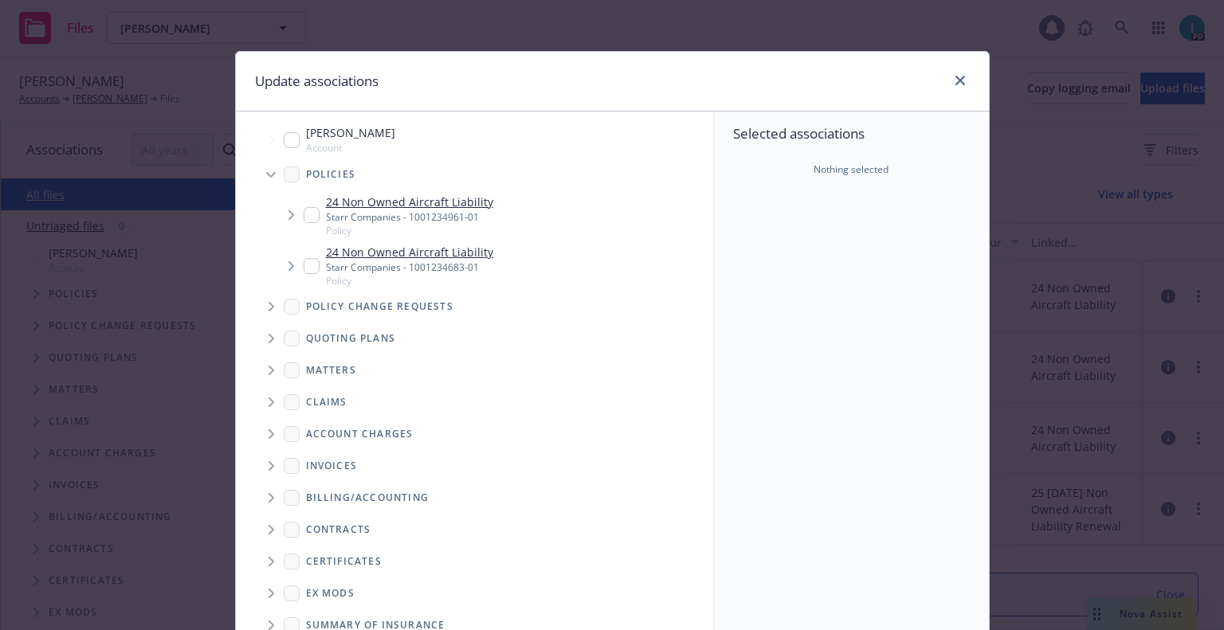
type textarea "x"
click at [304, 213] on input "Tree Example" at bounding box center [312, 215] width 16 height 16
checkbox input "true"
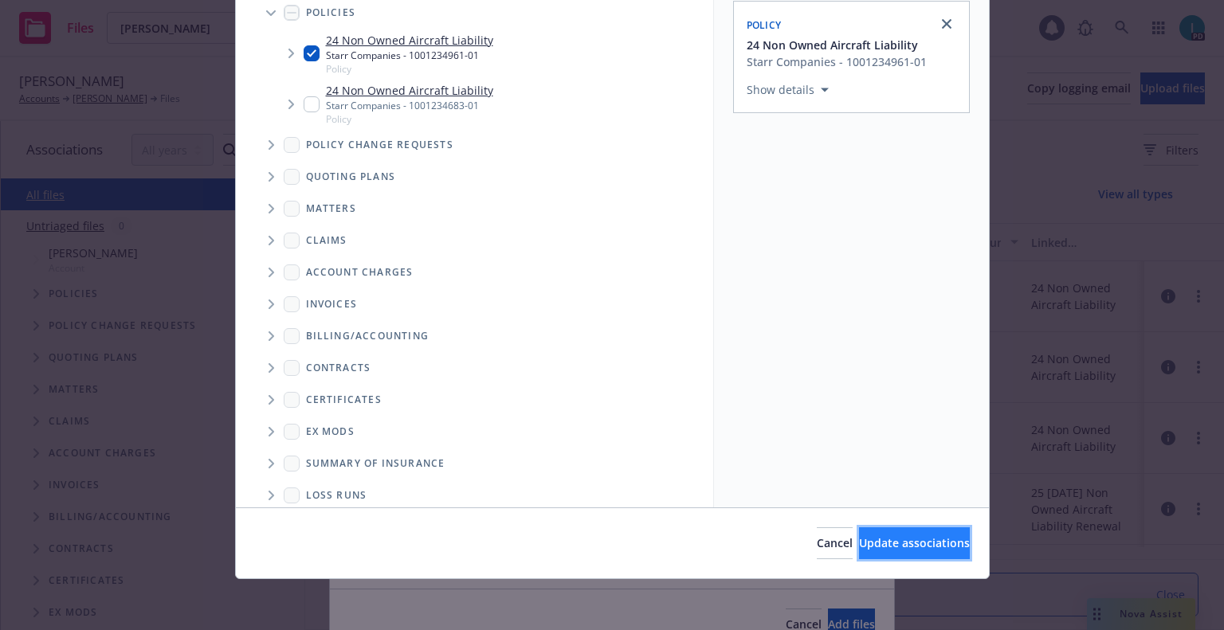
click at [926, 541] on span "Update associations" at bounding box center [914, 542] width 111 height 15
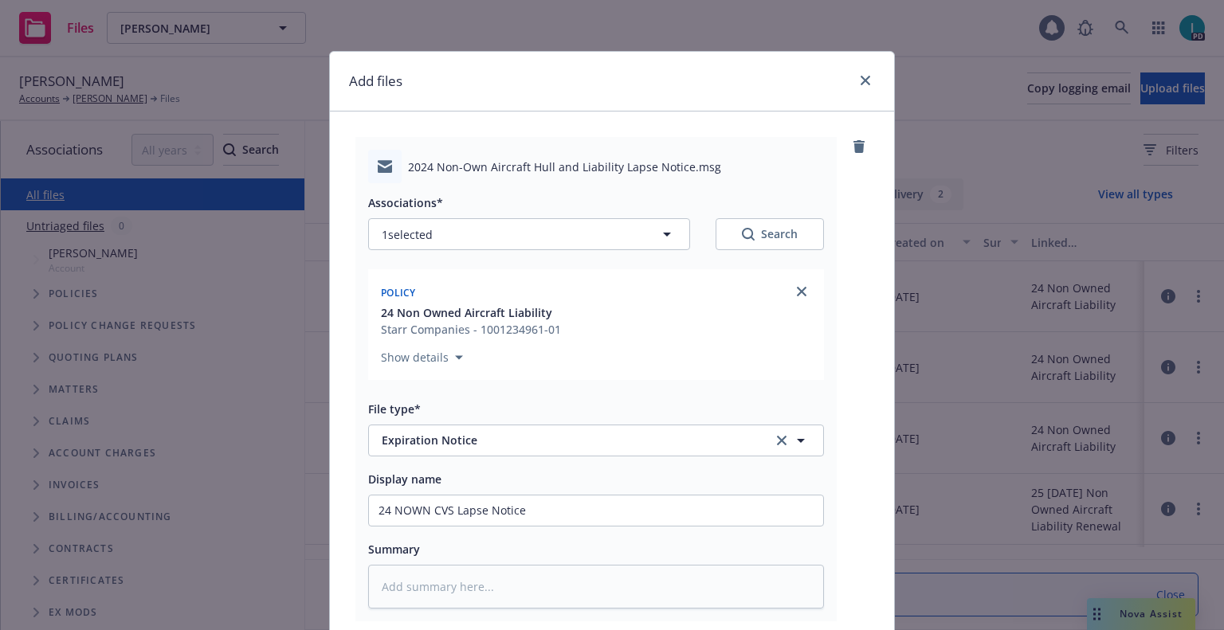
scroll to position [198, 0]
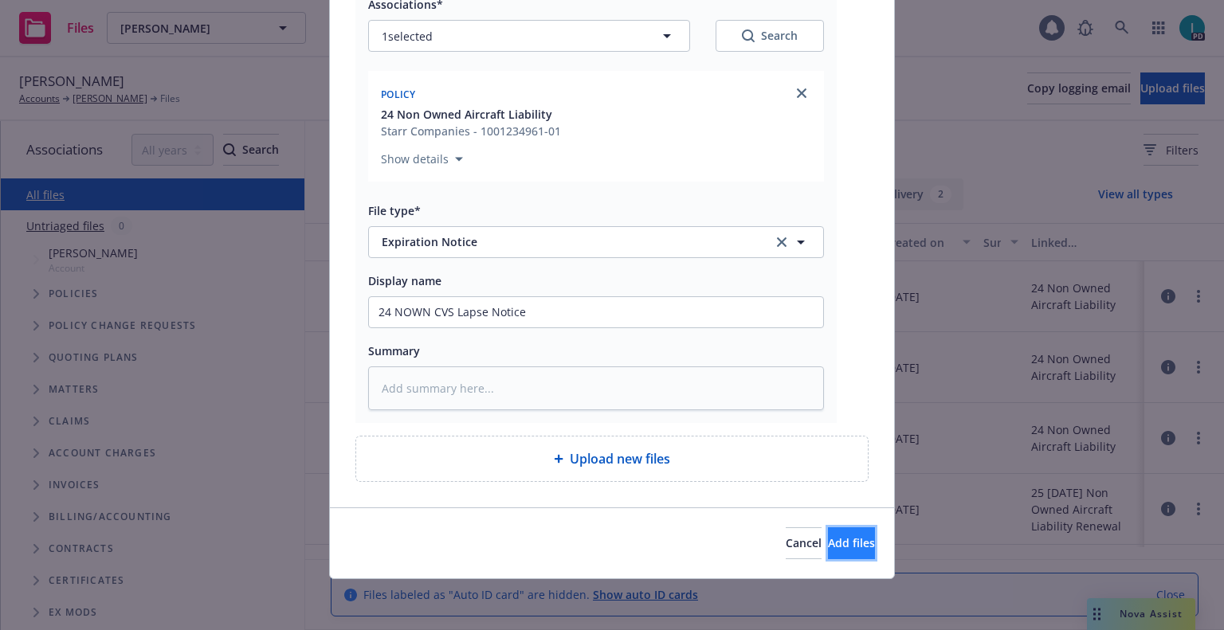
click at [828, 545] on span "Add files" at bounding box center [851, 542] width 47 height 15
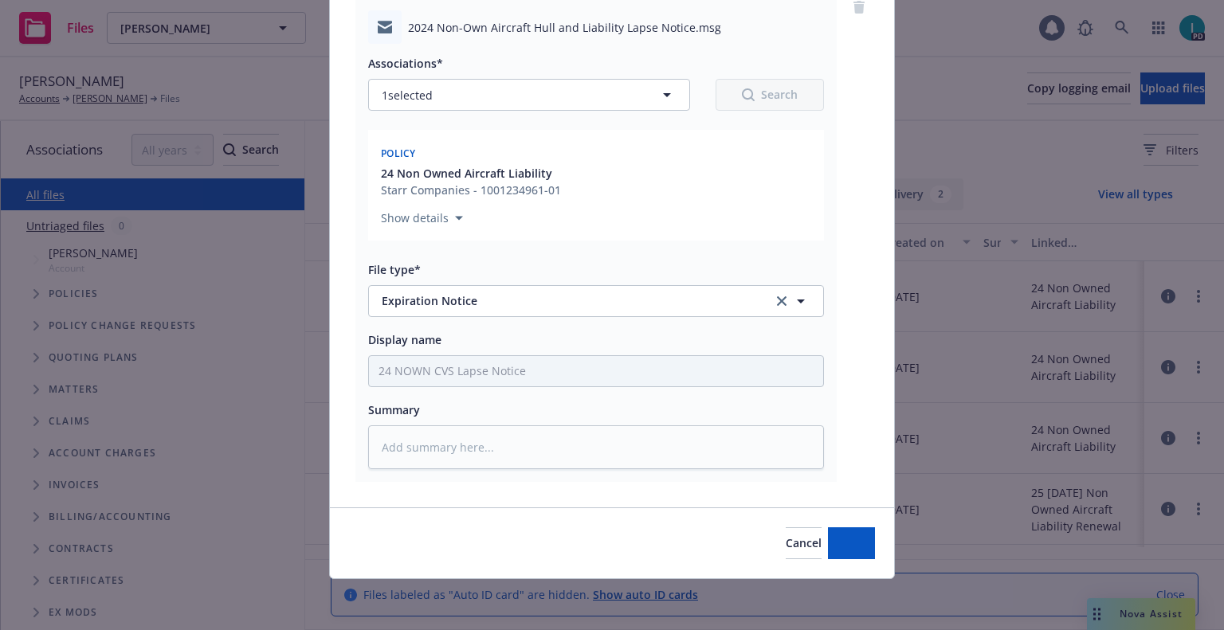
scroll to position [139, 0]
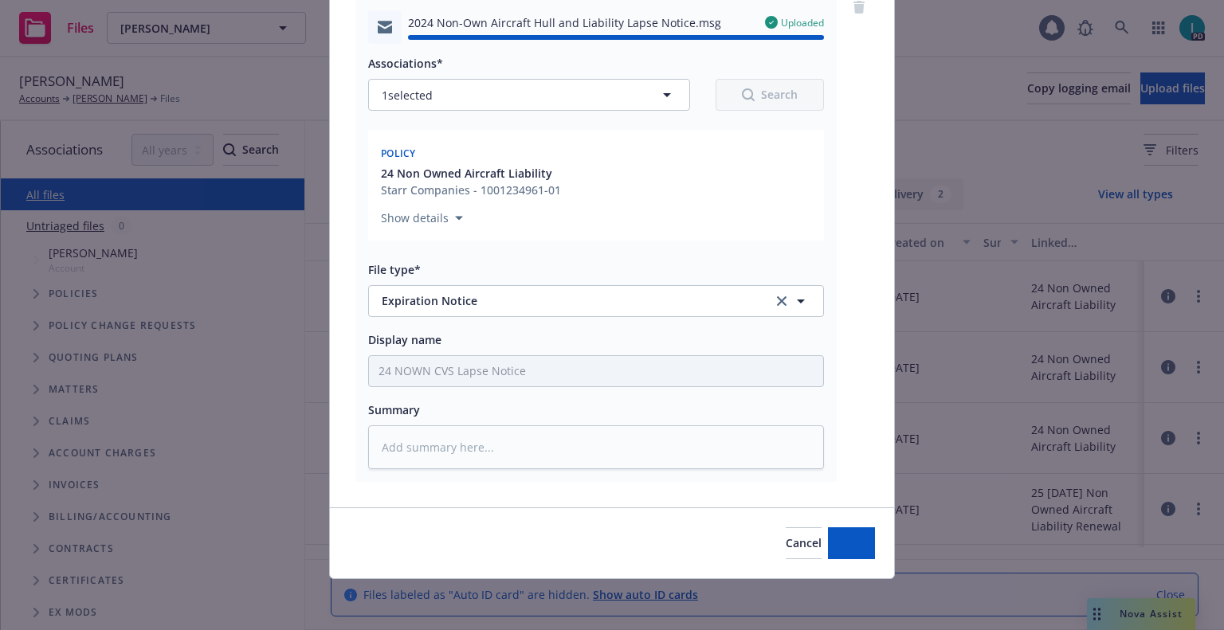
type textarea "x"
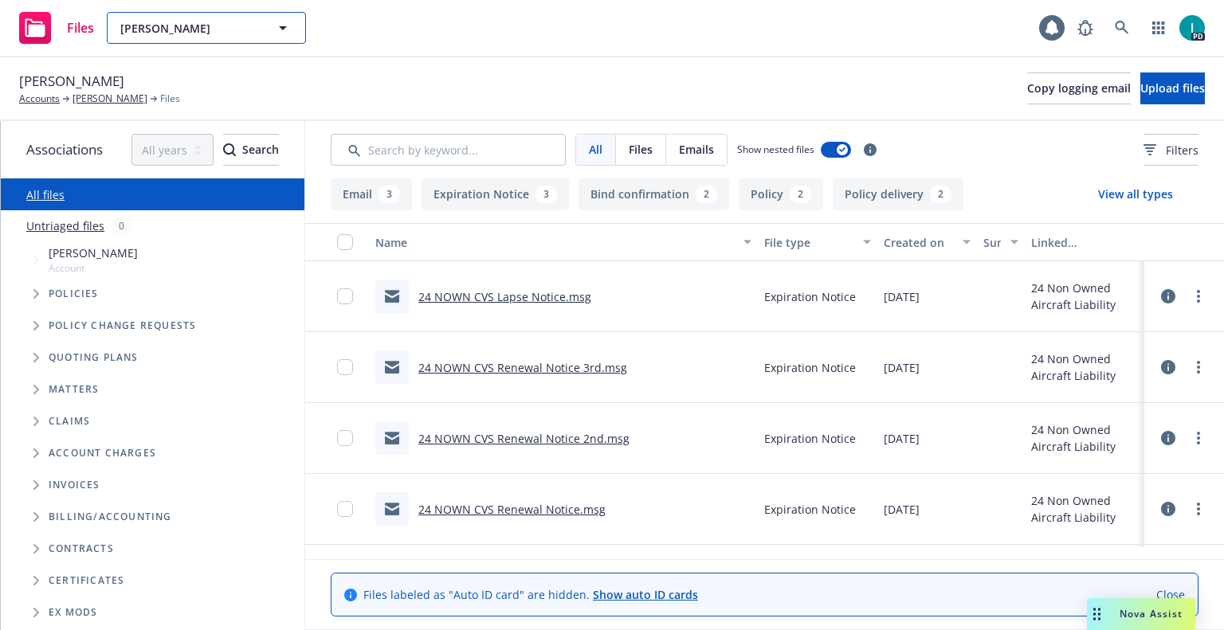
click at [228, 29] on span "[PERSON_NAME]" at bounding box center [189, 28] width 138 height 17
paste input "[PERSON_NAME]"
type input "[PERSON_NAME]"
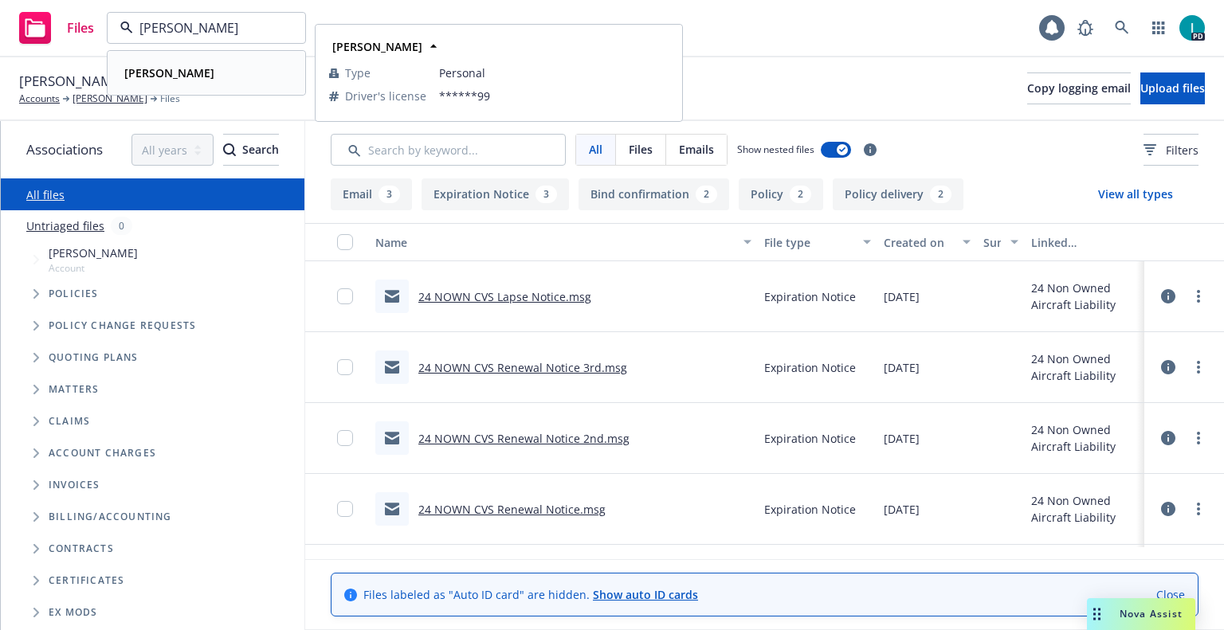
click at [202, 73] on div "[PERSON_NAME]" at bounding box center [206, 72] width 177 height 23
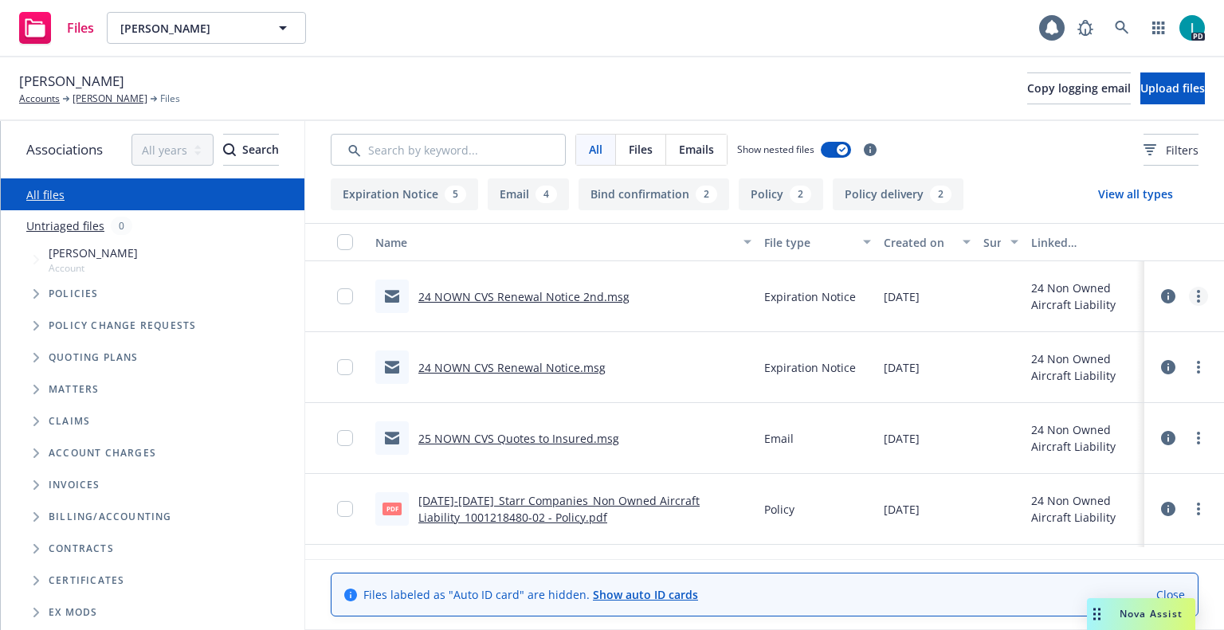
click at [1197, 302] on icon "more" at bounding box center [1198, 296] width 3 height 13
drag, startPoint x: 1094, startPoint y: 371, endPoint x: 1099, endPoint y: 347, distance: 24.4
click at [1094, 371] on link "Download" at bounding box center [1126, 361] width 159 height 32
click at [1140, 83] on span "Upload files" at bounding box center [1172, 87] width 65 height 15
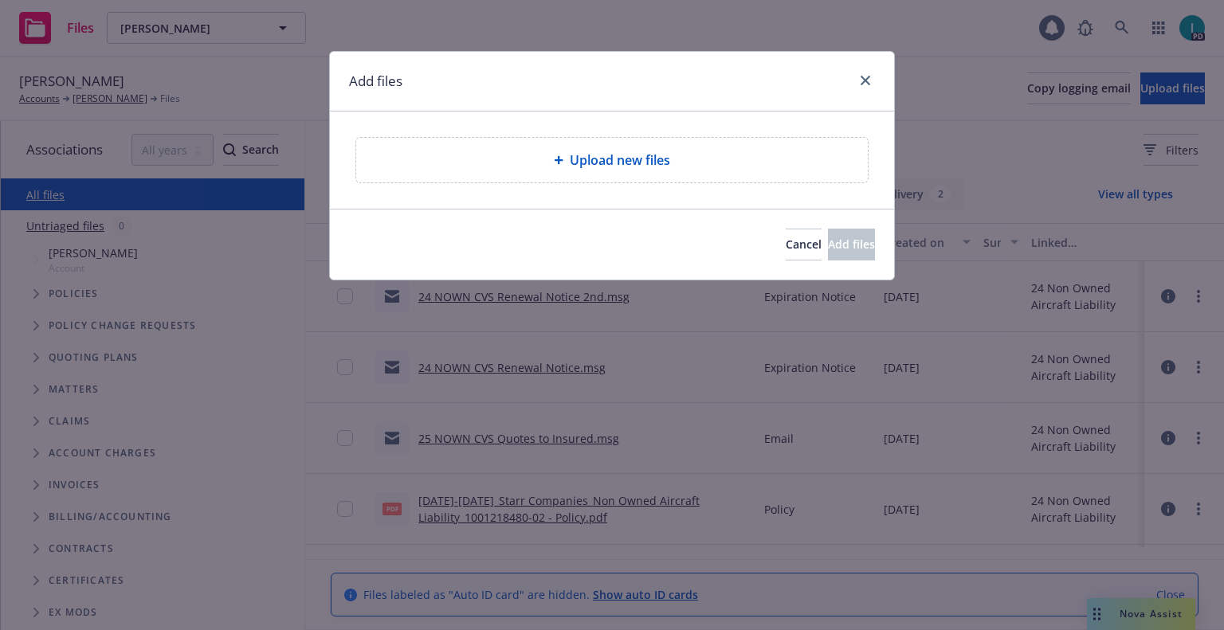
type textarea "x"
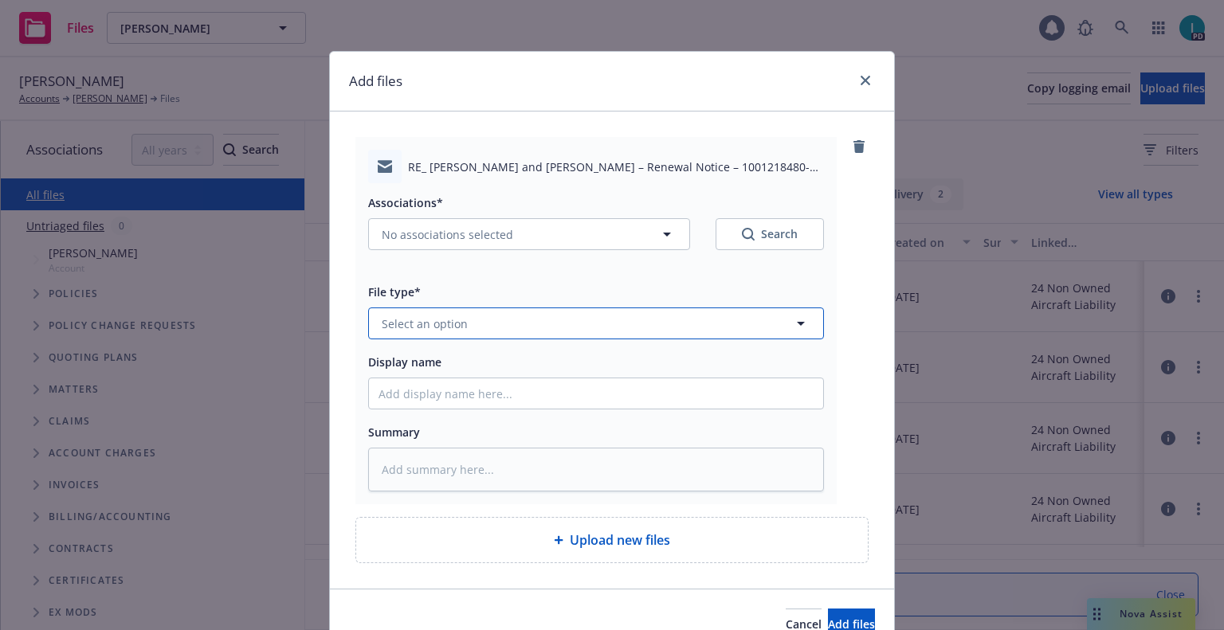
click at [451, 321] on span "Select an option" at bounding box center [425, 324] width 86 height 17
type input "ex"
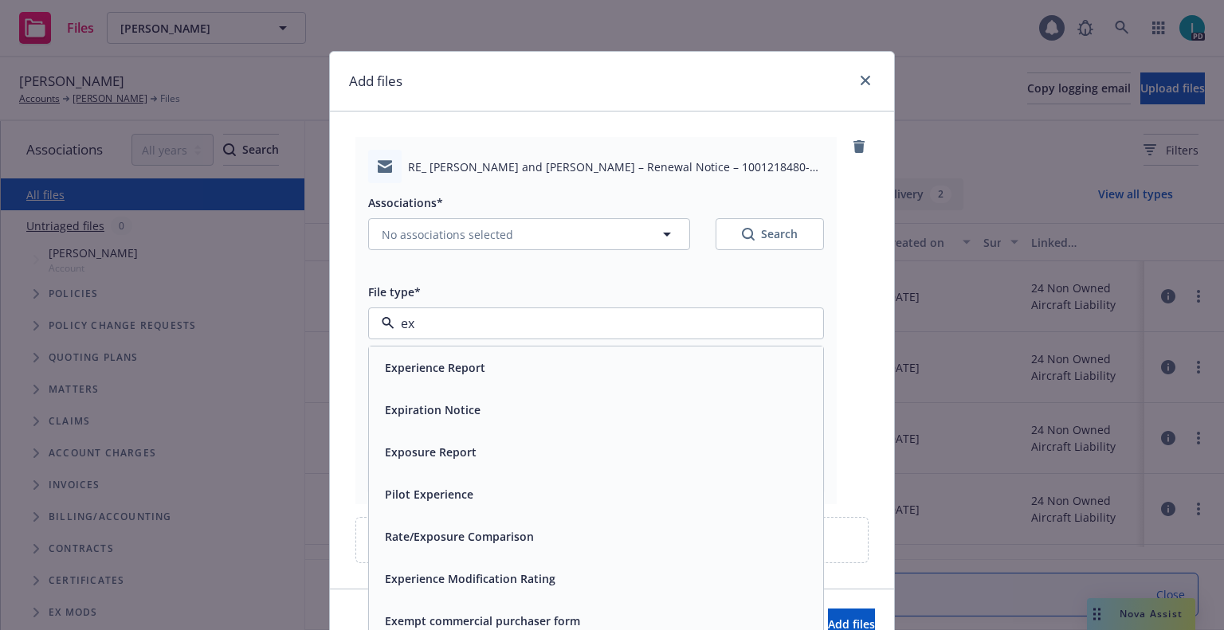
click at [460, 402] on span "Expiration Notice" at bounding box center [433, 410] width 96 height 17
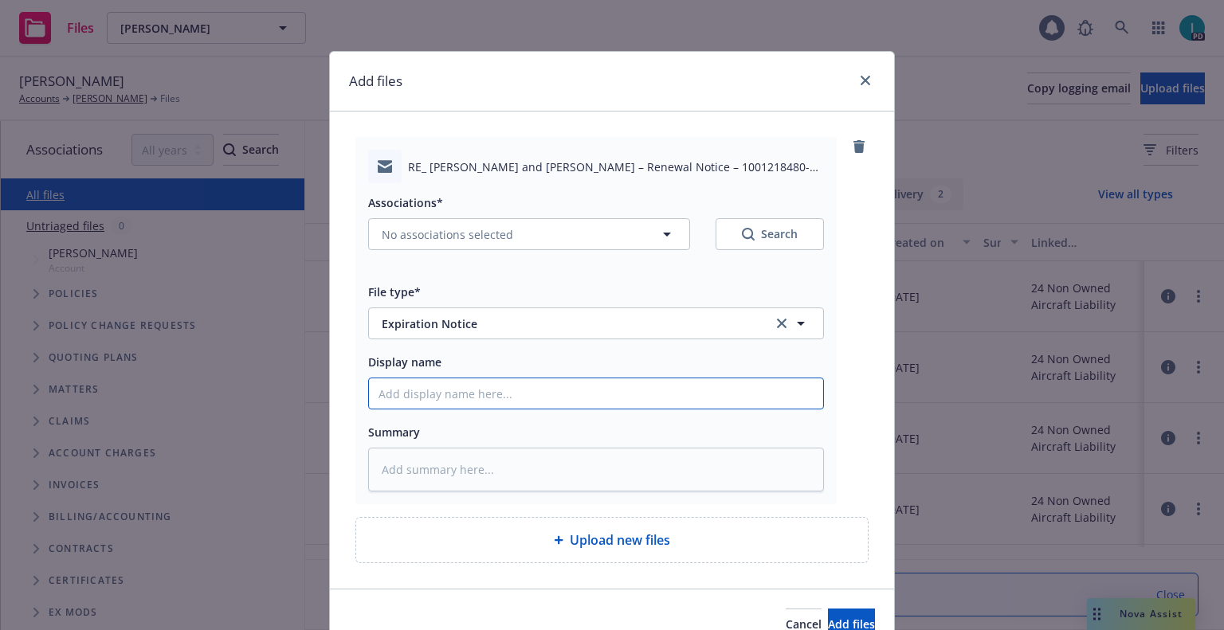
click at [460, 402] on input "Display name" at bounding box center [596, 394] width 454 height 30
type textarea "x"
type input "2"
type textarea "x"
type input "24"
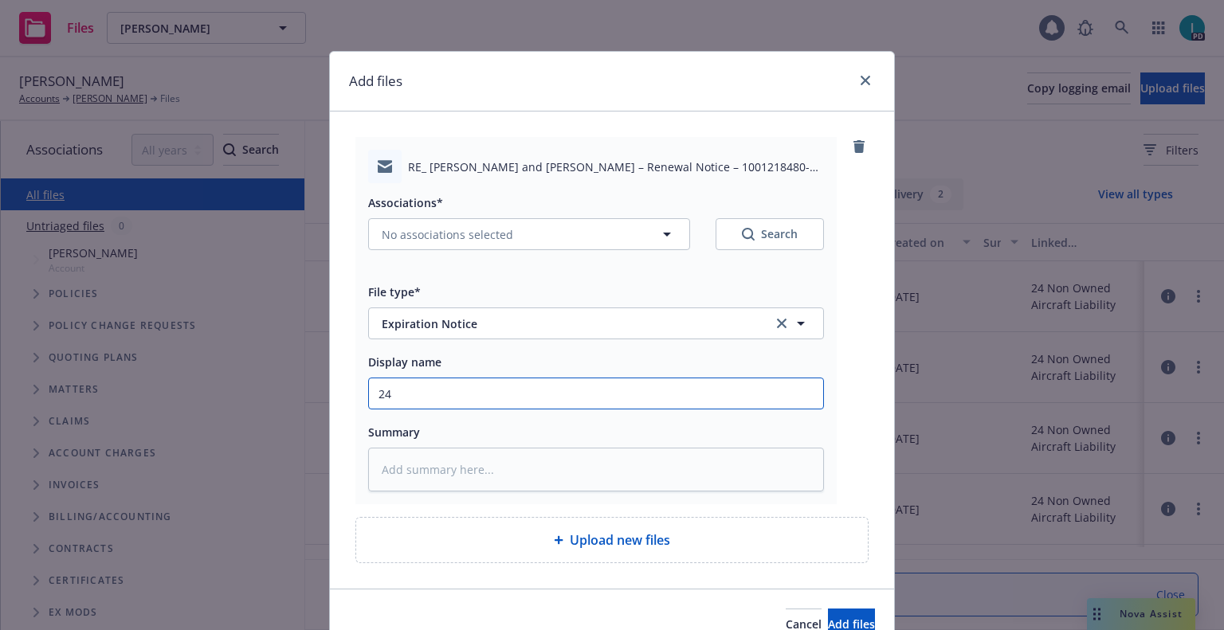
type textarea "x"
type input "24 NOWN CVS Renewal Notice 3rd"
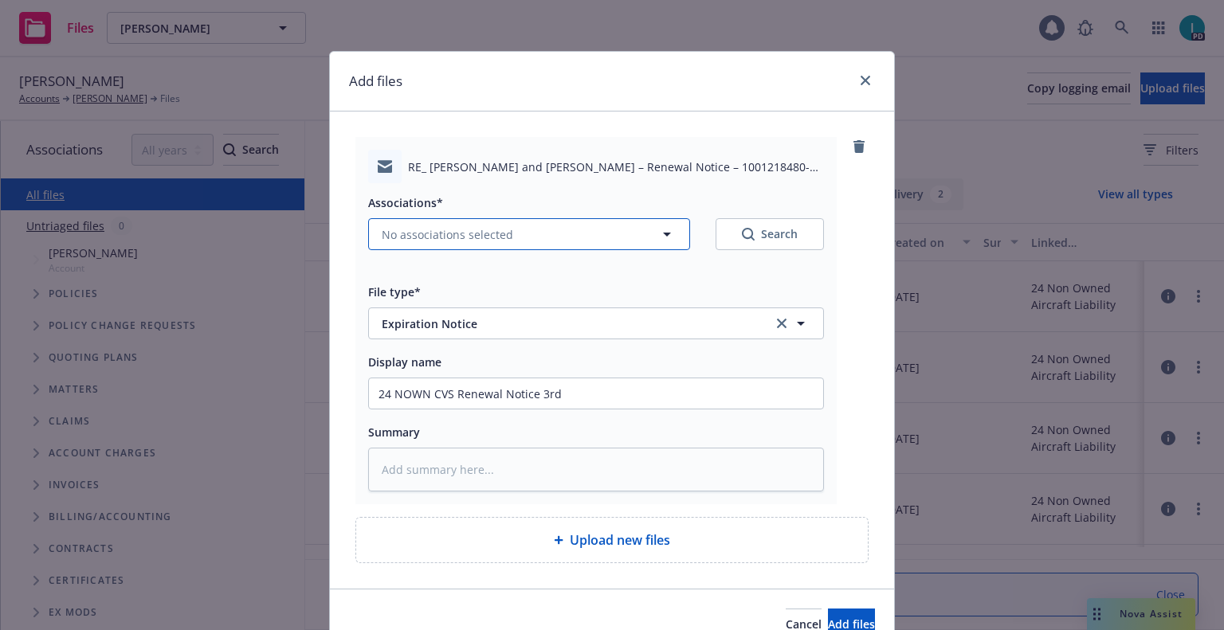
click at [426, 231] on span "No associations selected" at bounding box center [447, 234] width 131 height 17
type textarea "x"
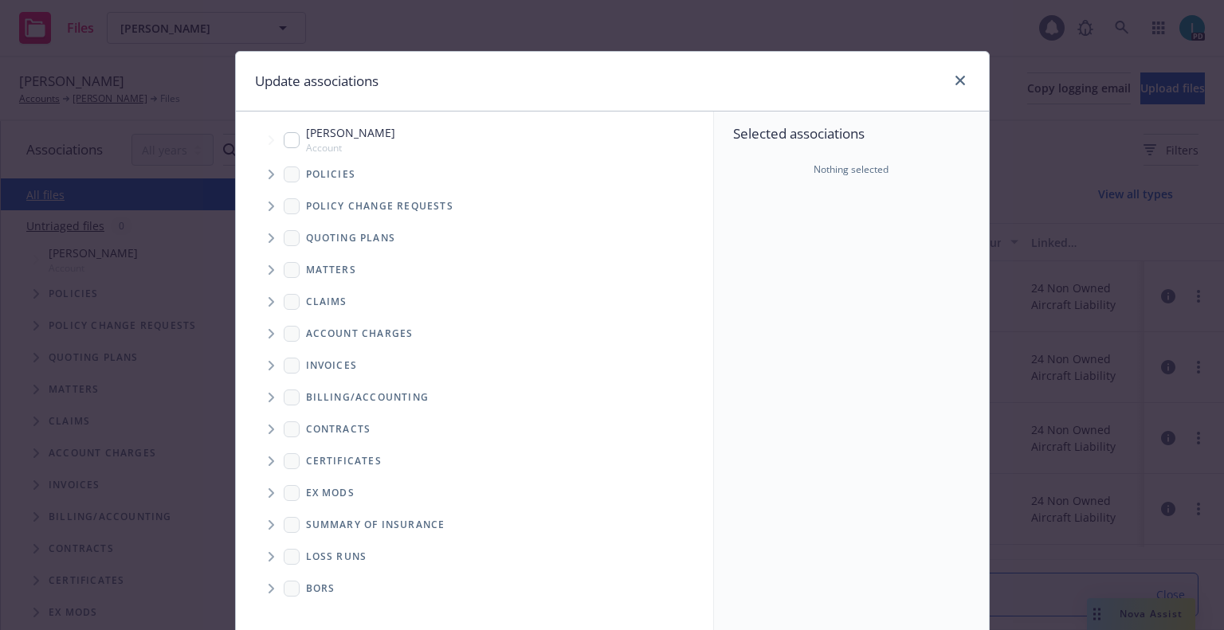
click at [269, 173] on icon "Tree Example" at bounding box center [272, 175] width 6 height 10
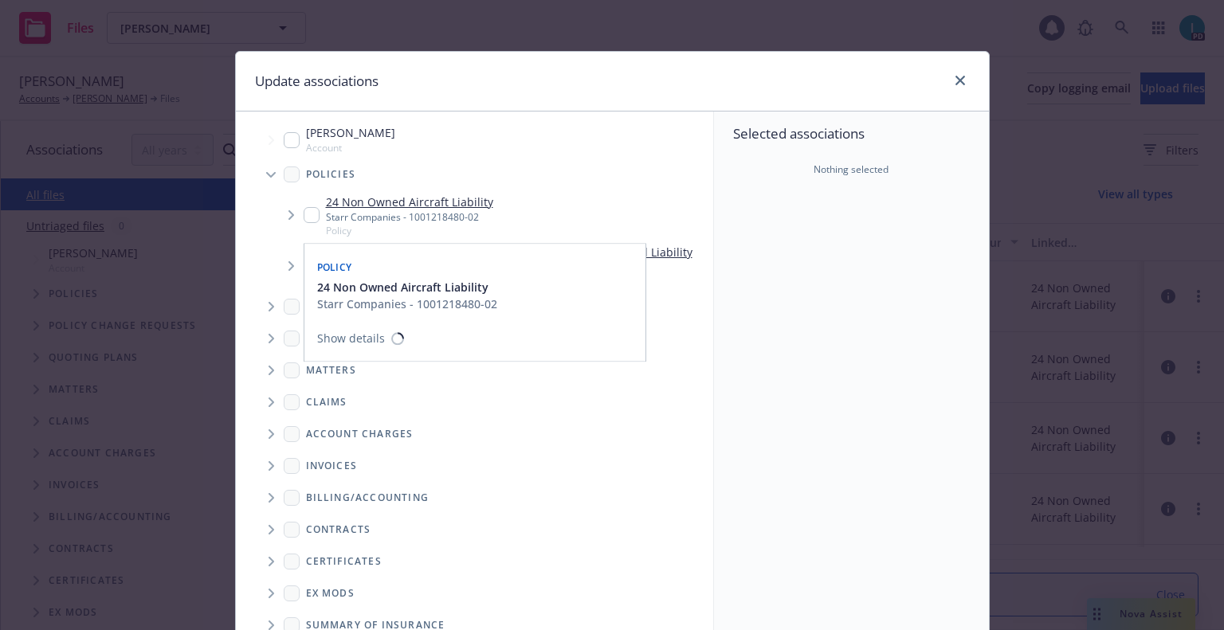
click at [304, 213] on input "Tree Example" at bounding box center [312, 215] width 16 height 16
checkbox input "true"
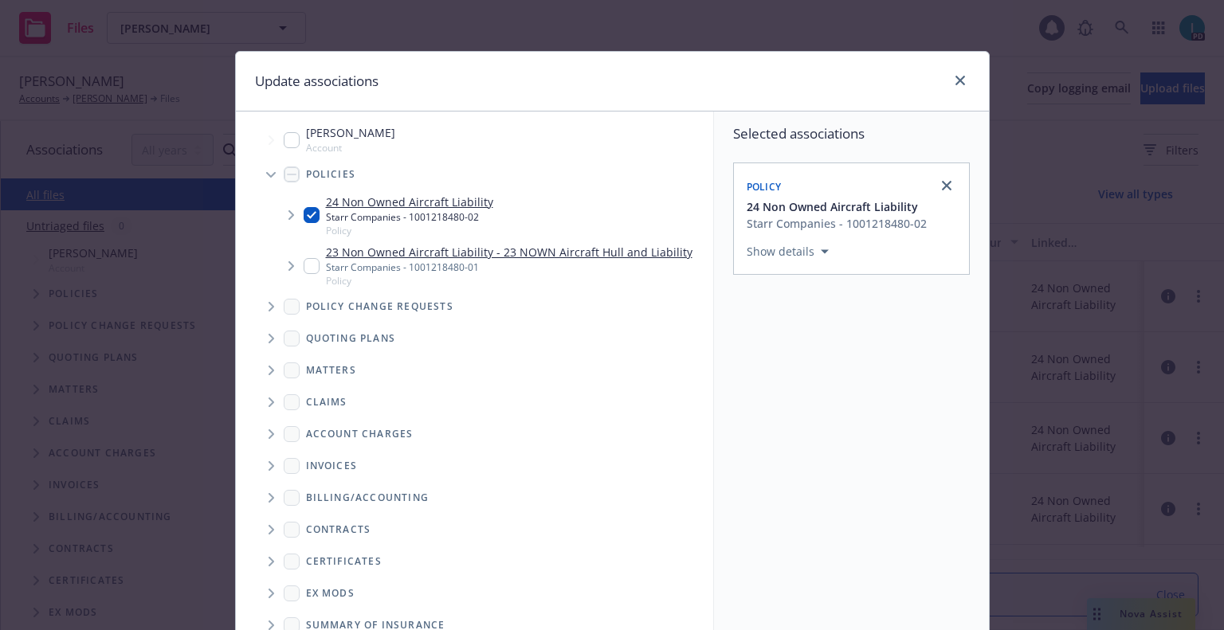
scroll to position [162, 0]
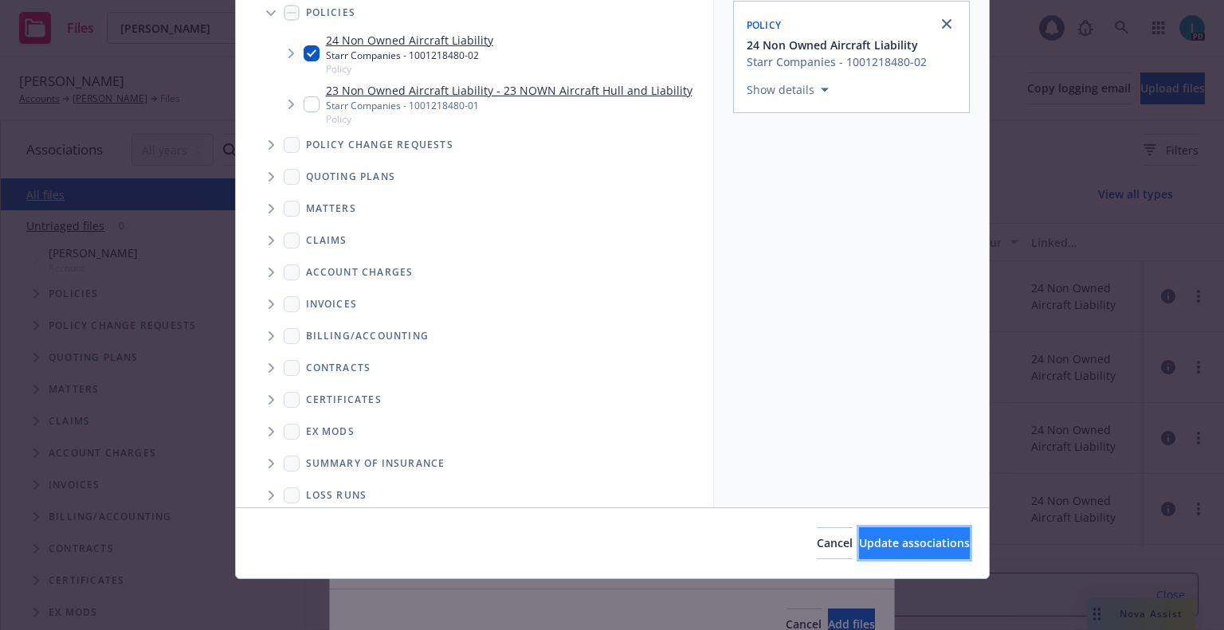
click at [869, 549] on span "Update associations" at bounding box center [914, 542] width 111 height 15
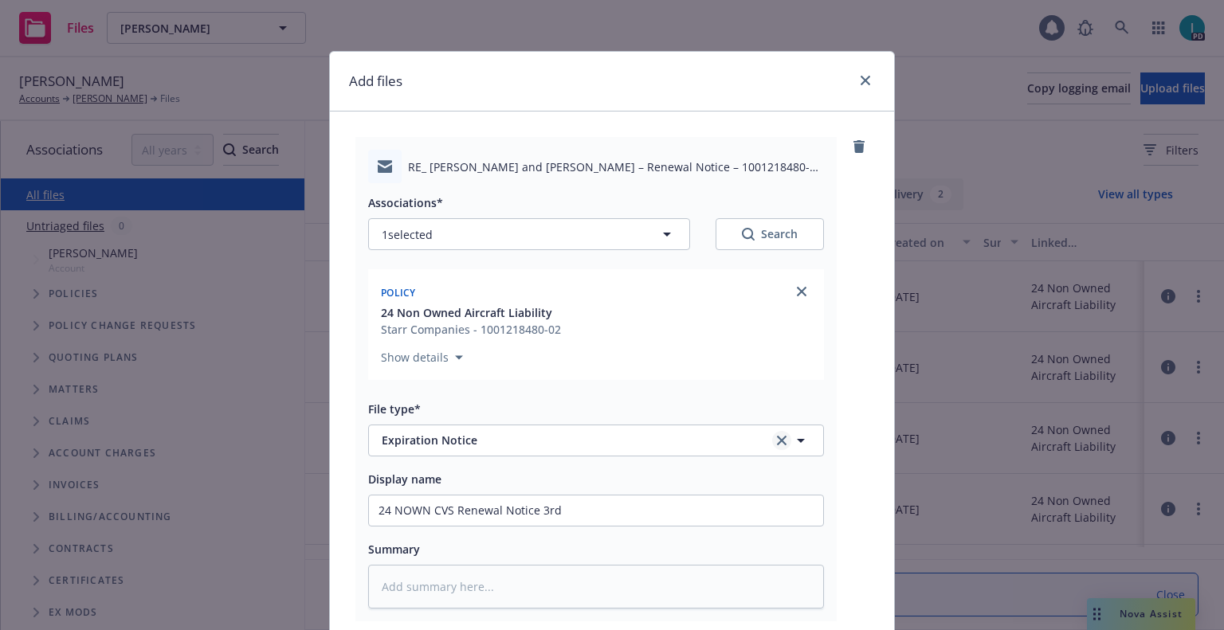
scroll to position [198, 0]
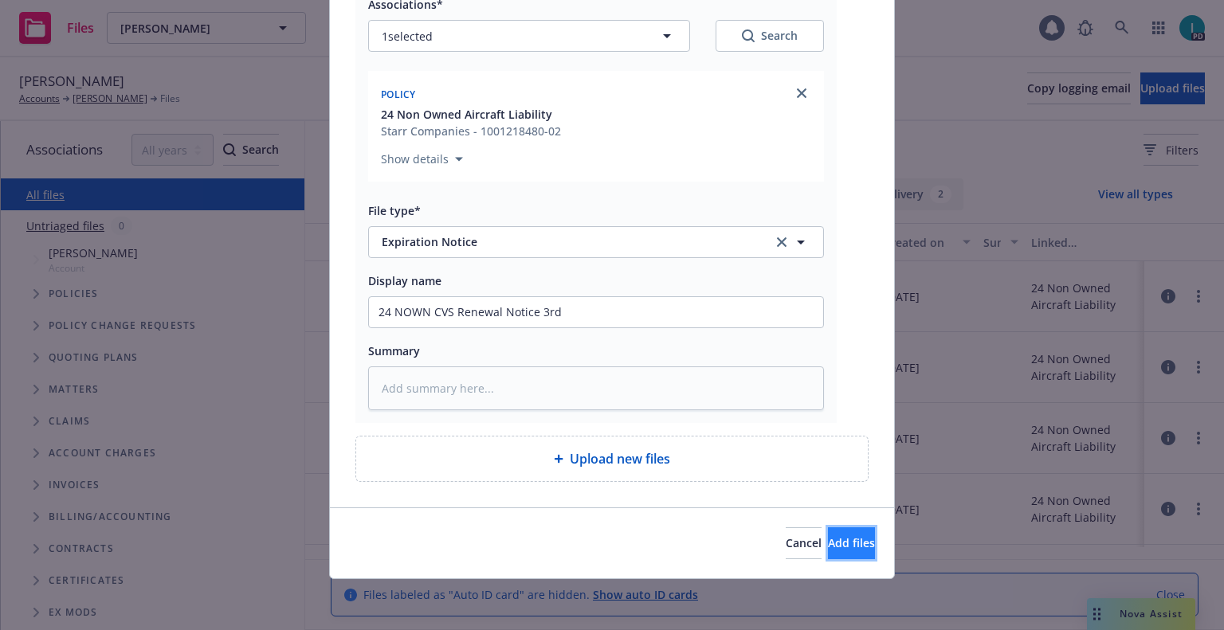
click at [834, 547] on span "Add files" at bounding box center [851, 542] width 47 height 15
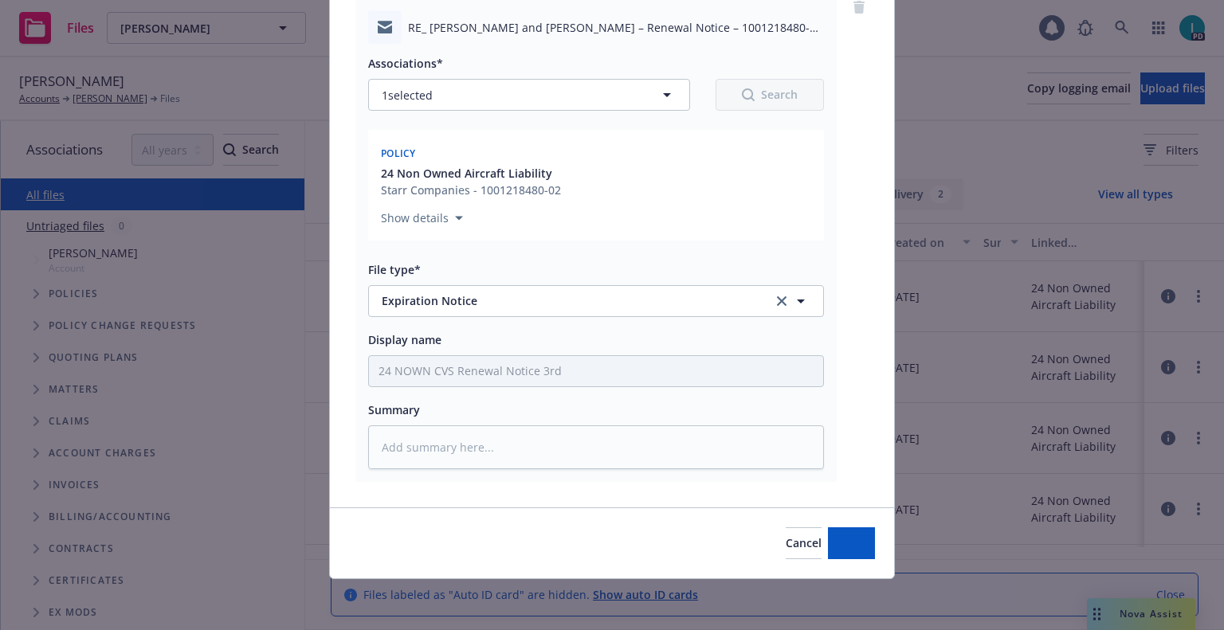
scroll to position [139, 0]
type textarea "x"
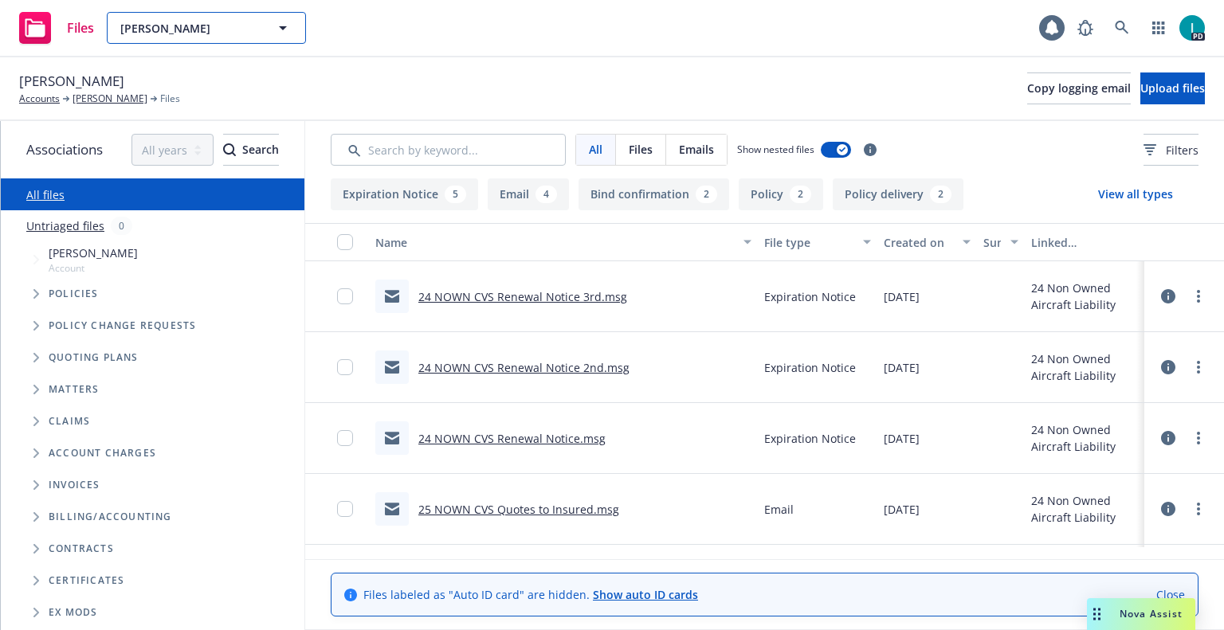
click at [163, 14] on button "[PERSON_NAME]" at bounding box center [206, 28] width 199 height 32
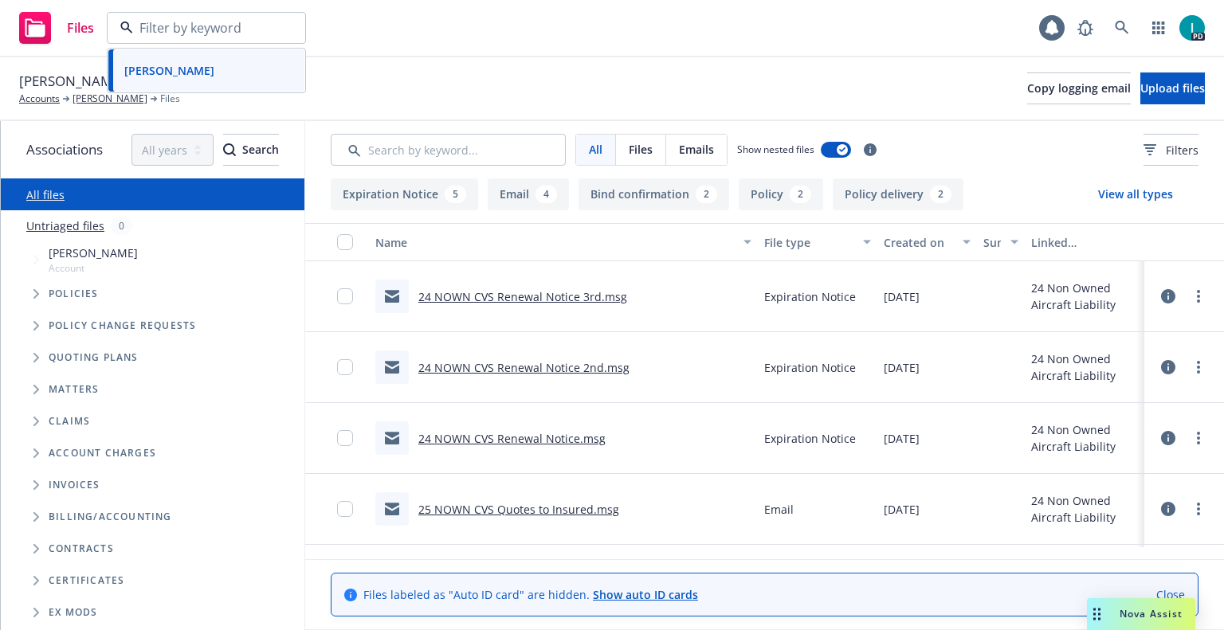
paste input "[PERSON_NAME]"
type input "[PERSON_NAME]"
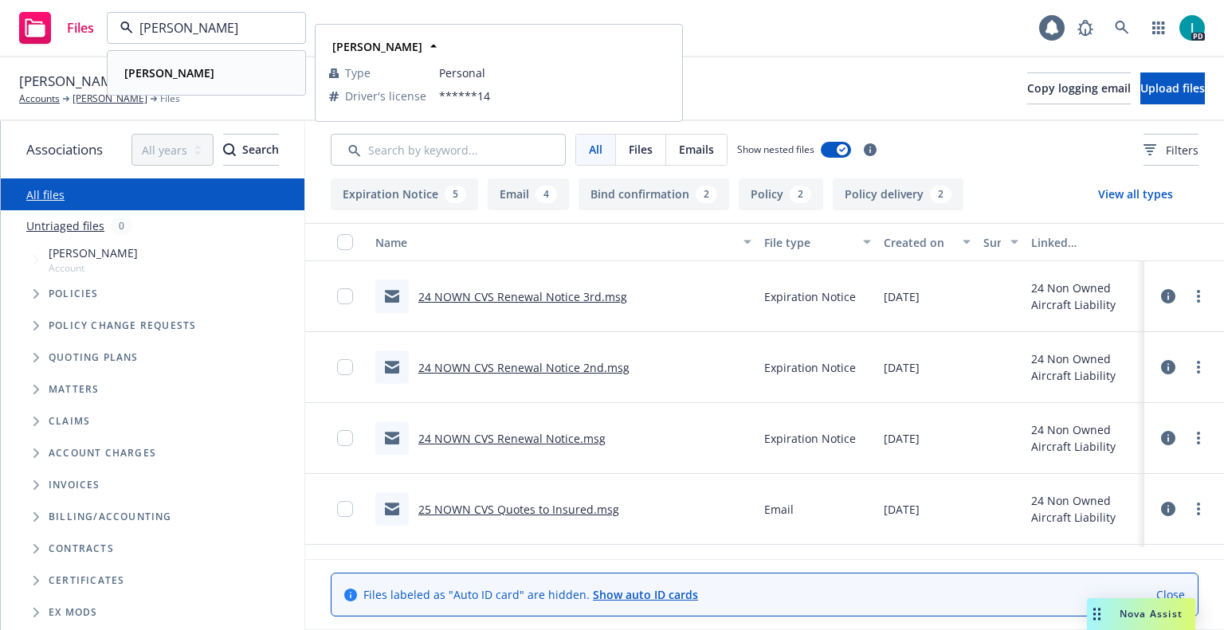
click at [220, 76] on div "[PERSON_NAME]" at bounding box center [206, 72] width 177 height 23
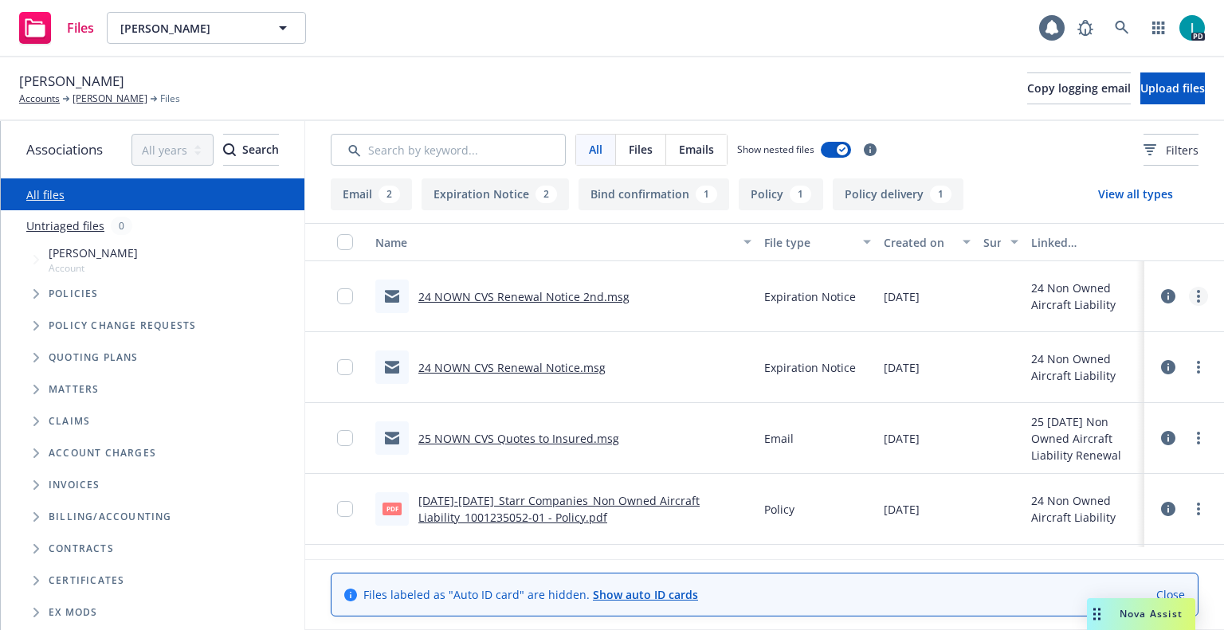
click at [1192, 304] on link "more" at bounding box center [1198, 296] width 19 height 19
click at [1127, 355] on link "Download" at bounding box center [1126, 361] width 159 height 32
click at [1140, 102] on button "Upload files" at bounding box center [1172, 89] width 65 height 32
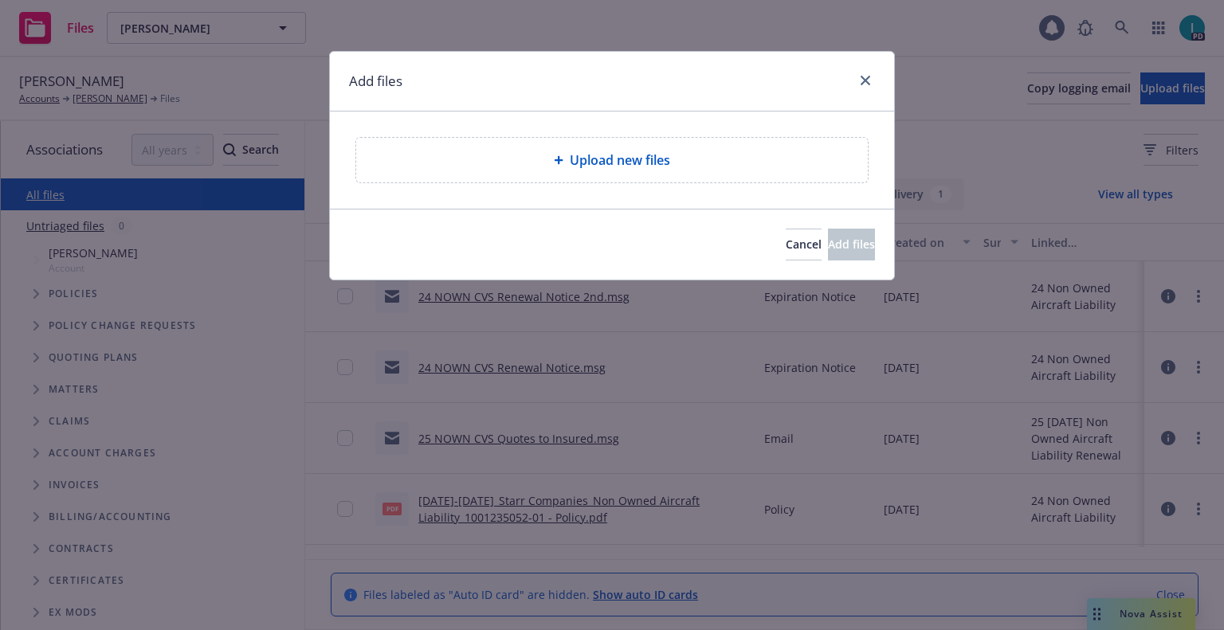
type textarea "x"
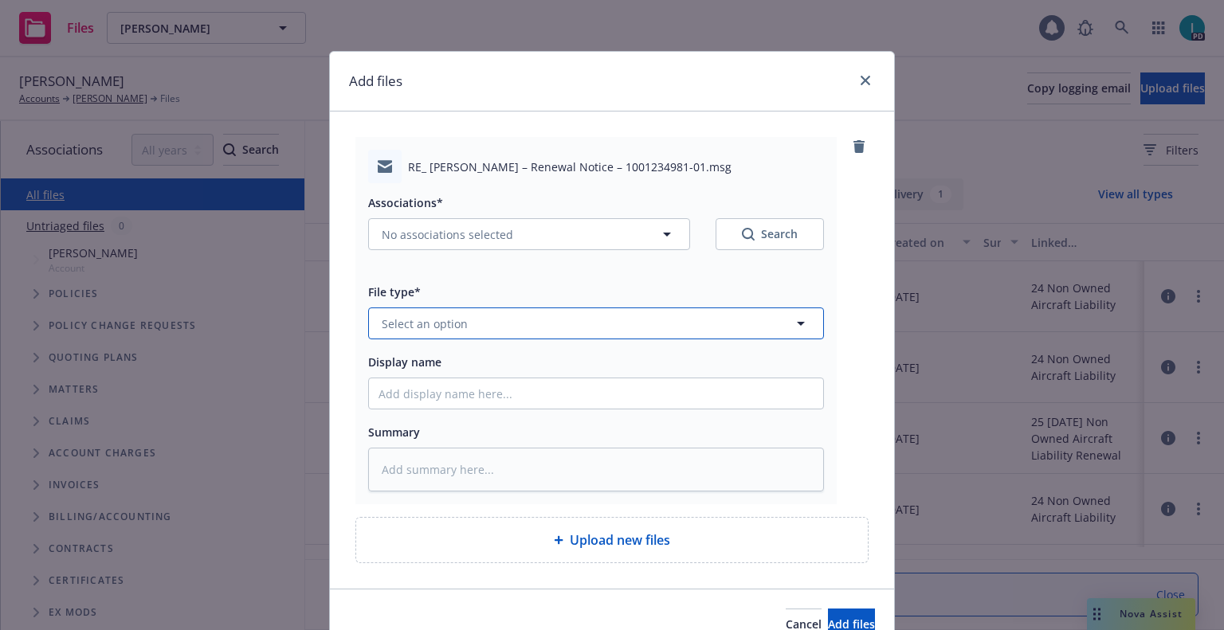
click at [445, 317] on span "Select an option" at bounding box center [425, 324] width 86 height 17
type input "ex"
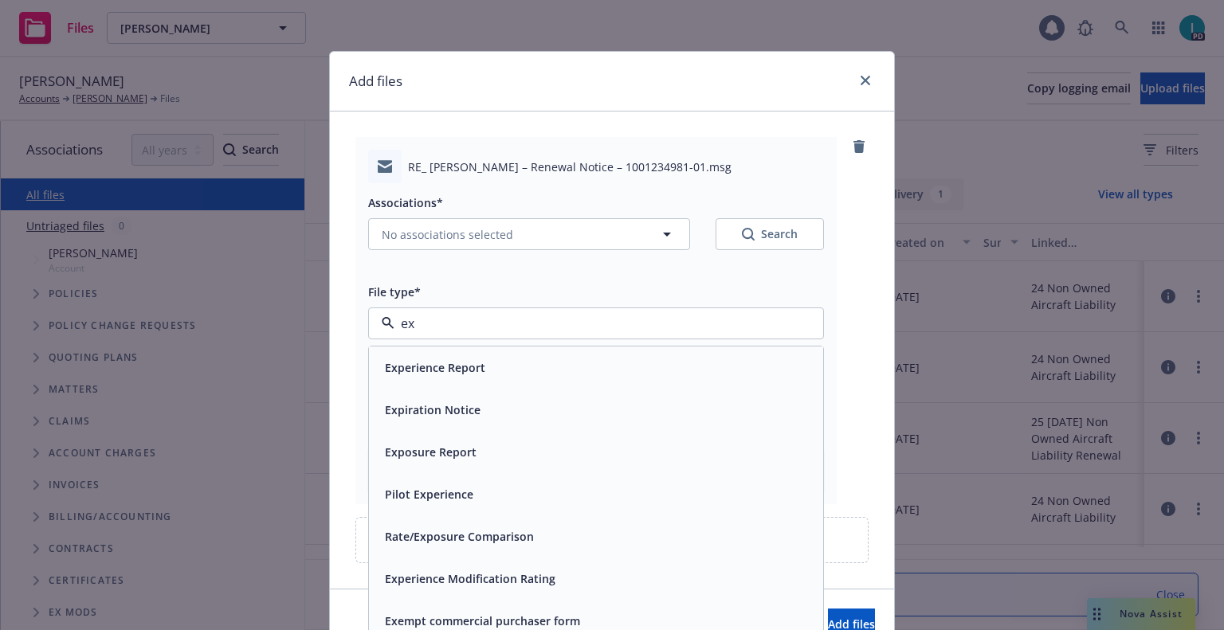
click at [441, 410] on span "Expiration Notice" at bounding box center [433, 410] width 96 height 17
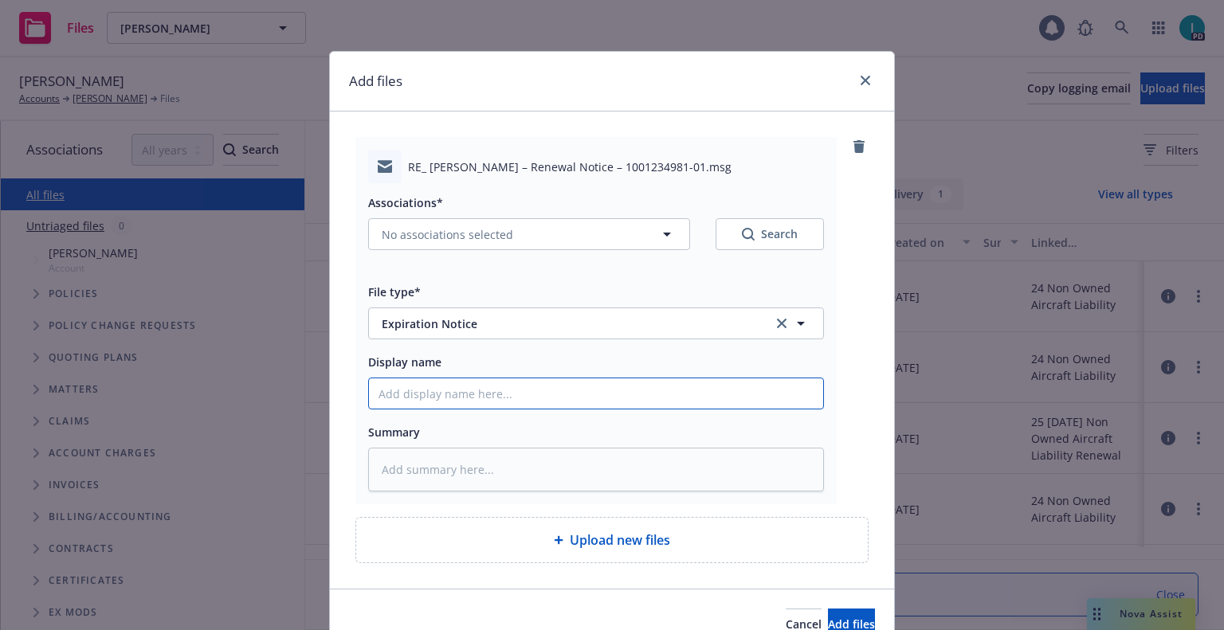
click at [466, 390] on input "Display name" at bounding box center [596, 394] width 454 height 30
type textarea "x"
type input "2"
type textarea "x"
type input "24"
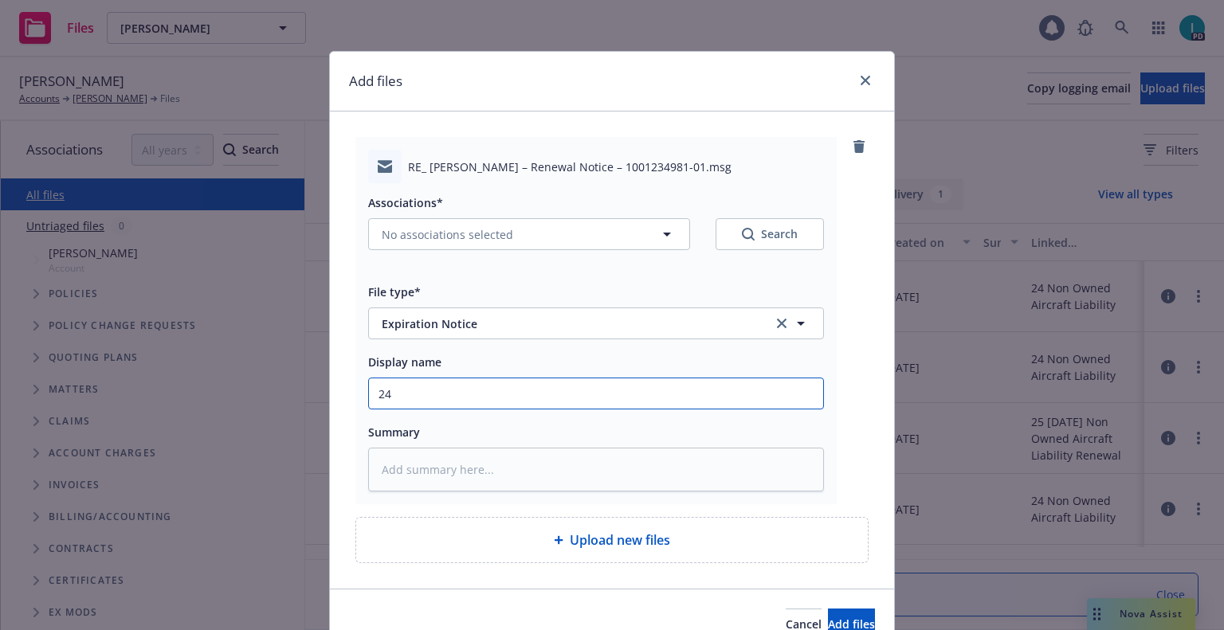
type textarea "x"
type input "24 NOWN CVS Renewal Notice 3rd"
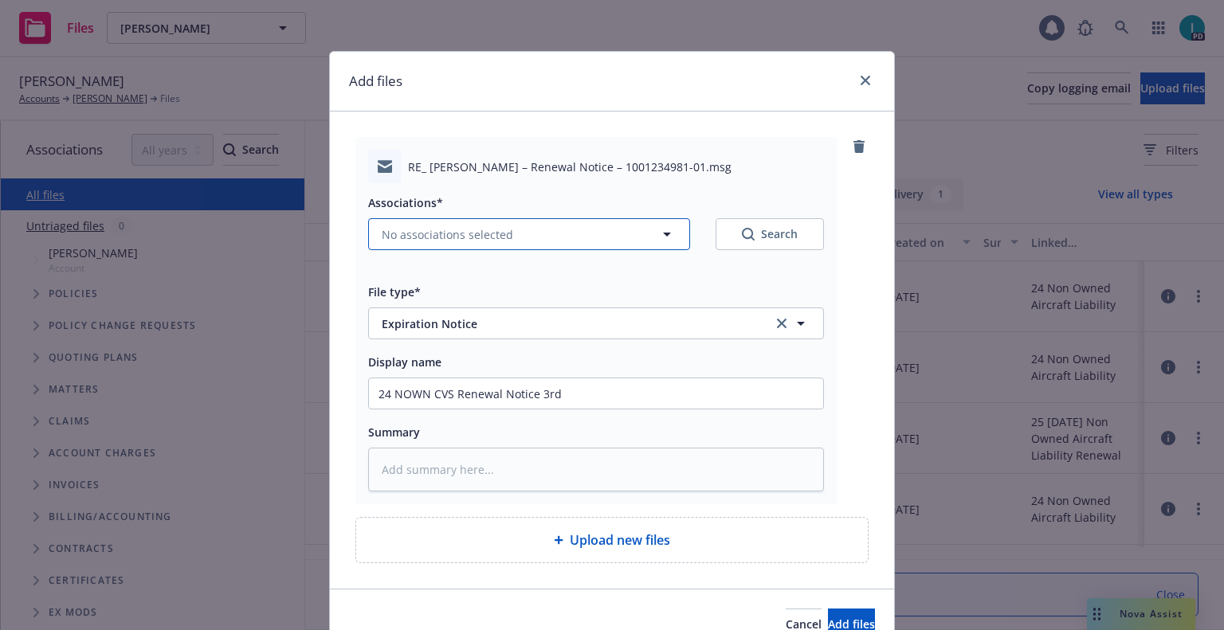
click at [452, 226] on span "No associations selected" at bounding box center [447, 234] width 131 height 17
type textarea "x"
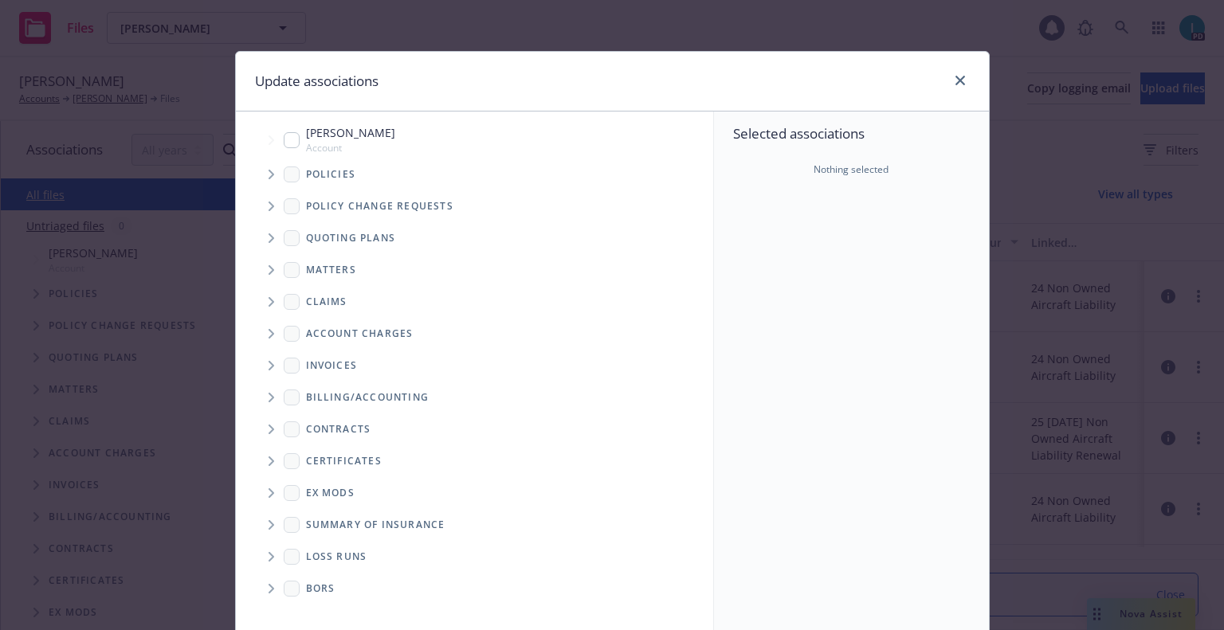
click at [261, 170] on span "Tree Example" at bounding box center [270, 174] width 25 height 25
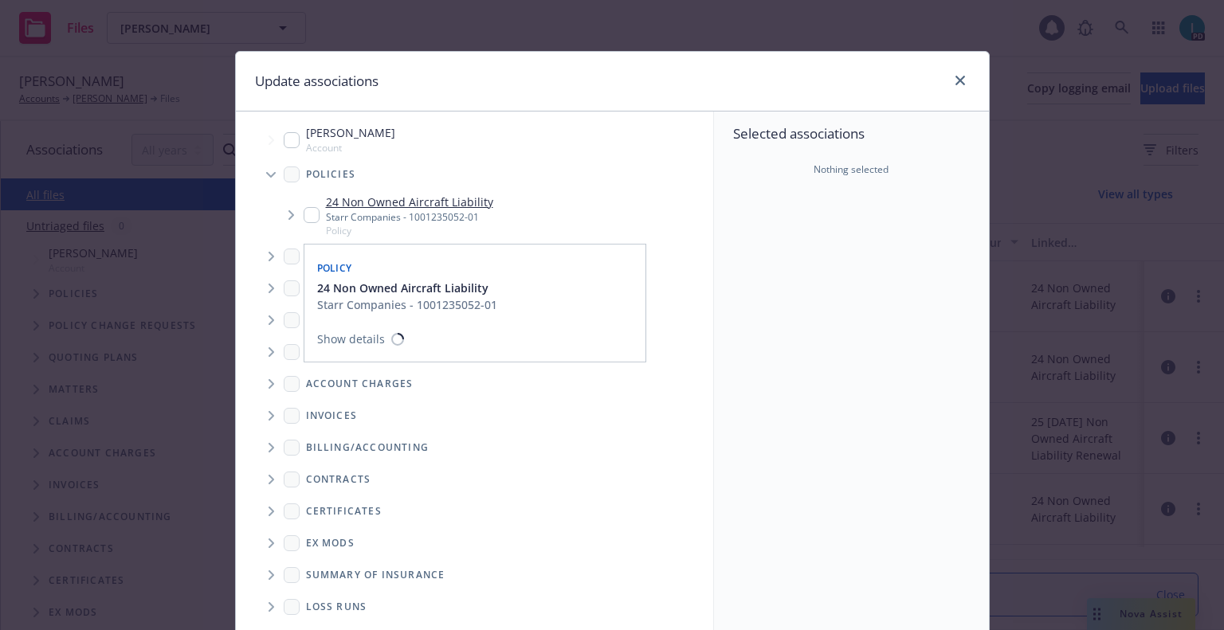
click at [304, 218] on input "Tree Example" at bounding box center [312, 215] width 16 height 16
checkbox input "true"
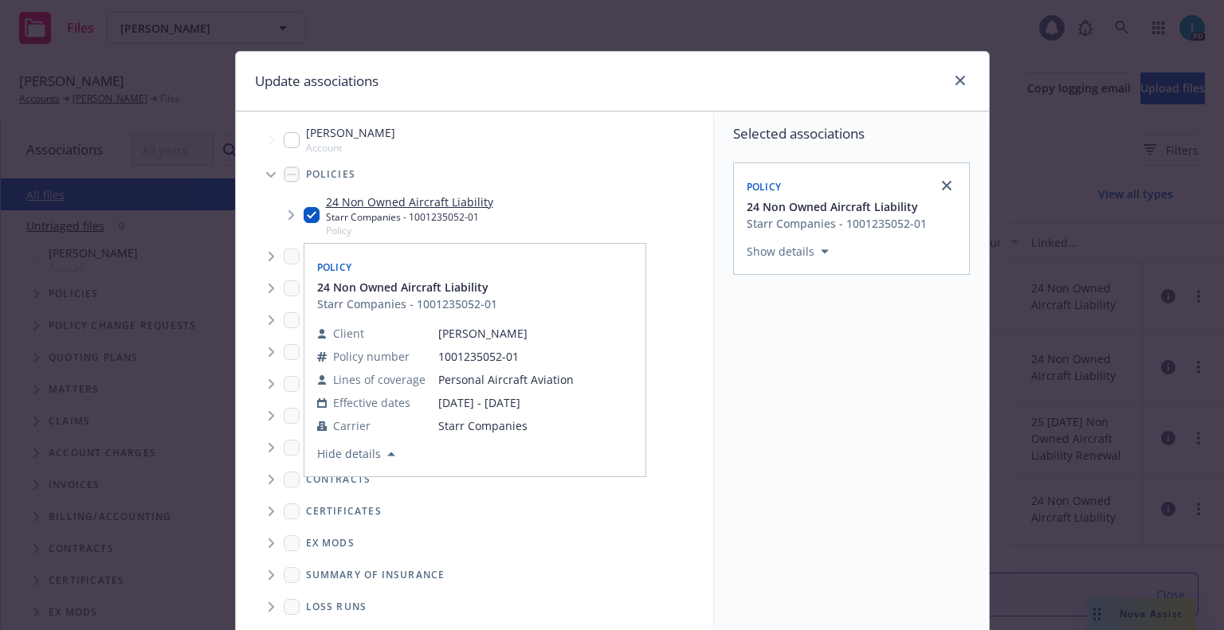
scroll to position [162, 0]
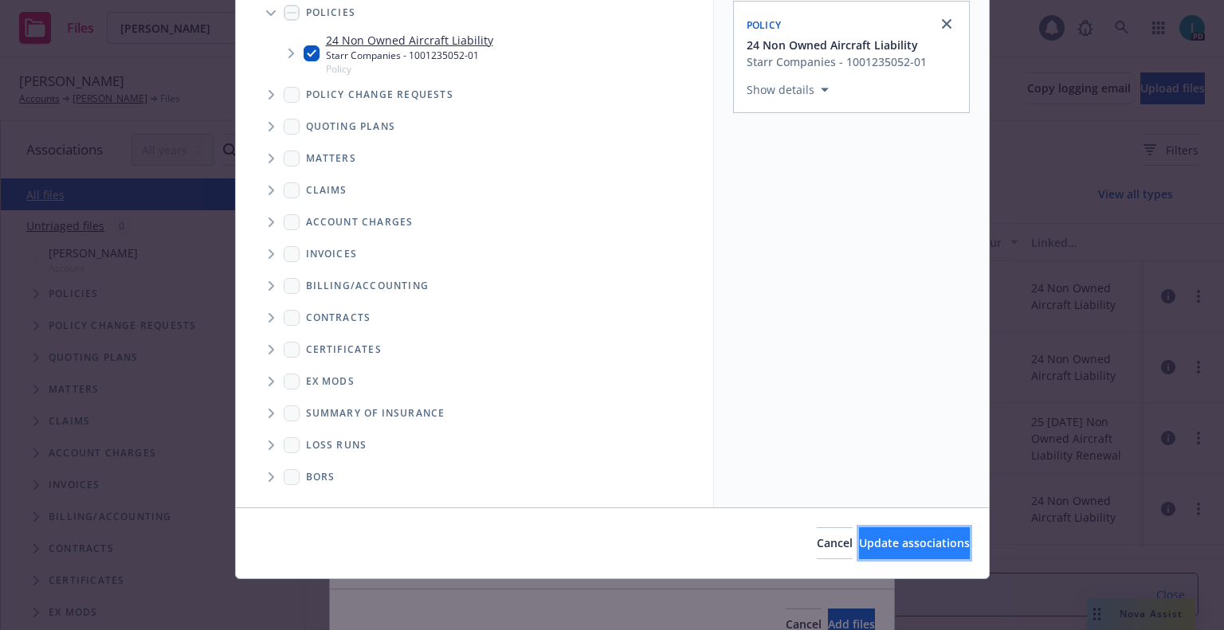
click at [867, 531] on button "Update associations" at bounding box center [914, 544] width 111 height 32
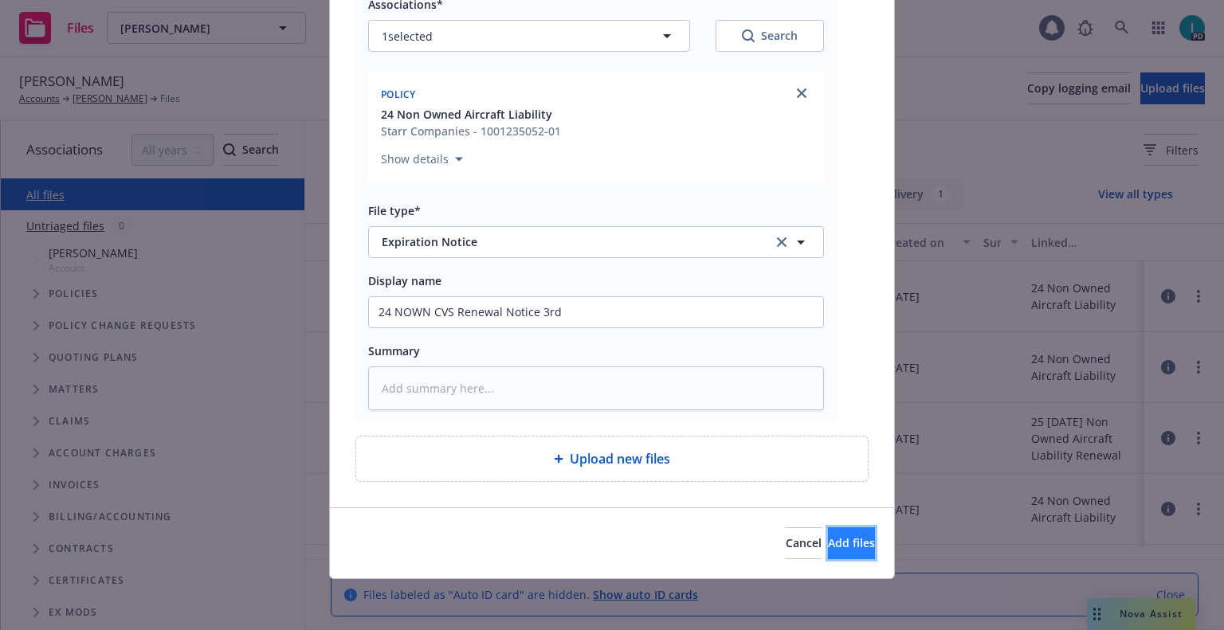
click at [834, 543] on span "Add files" at bounding box center [851, 542] width 47 height 15
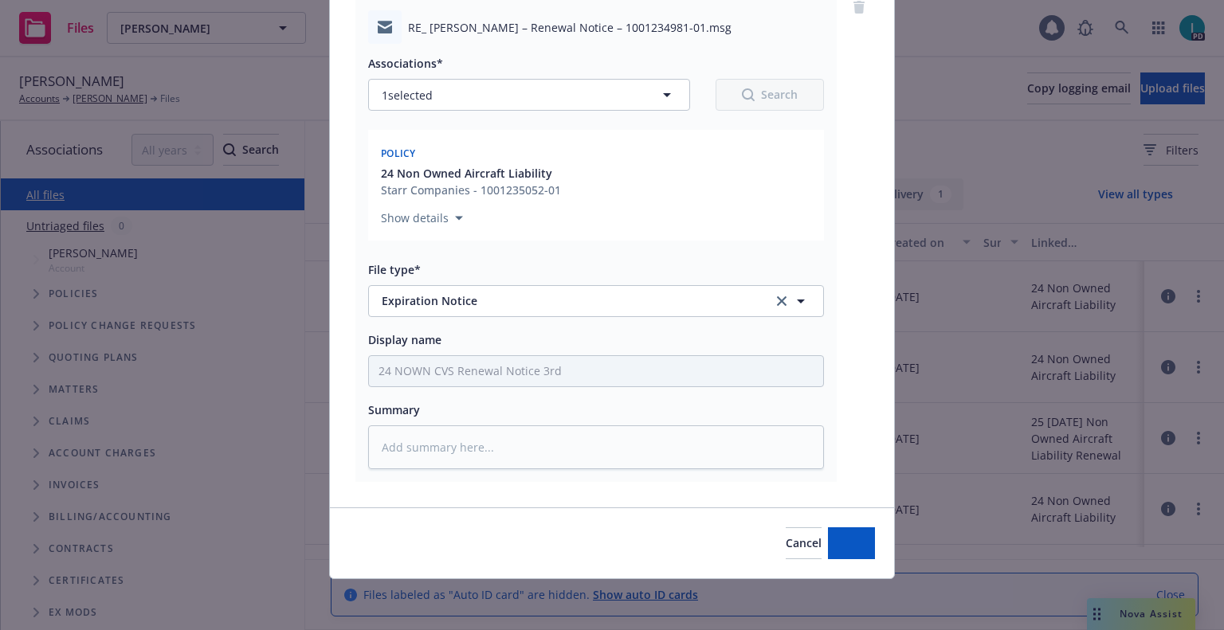
scroll to position [139, 0]
type textarea "x"
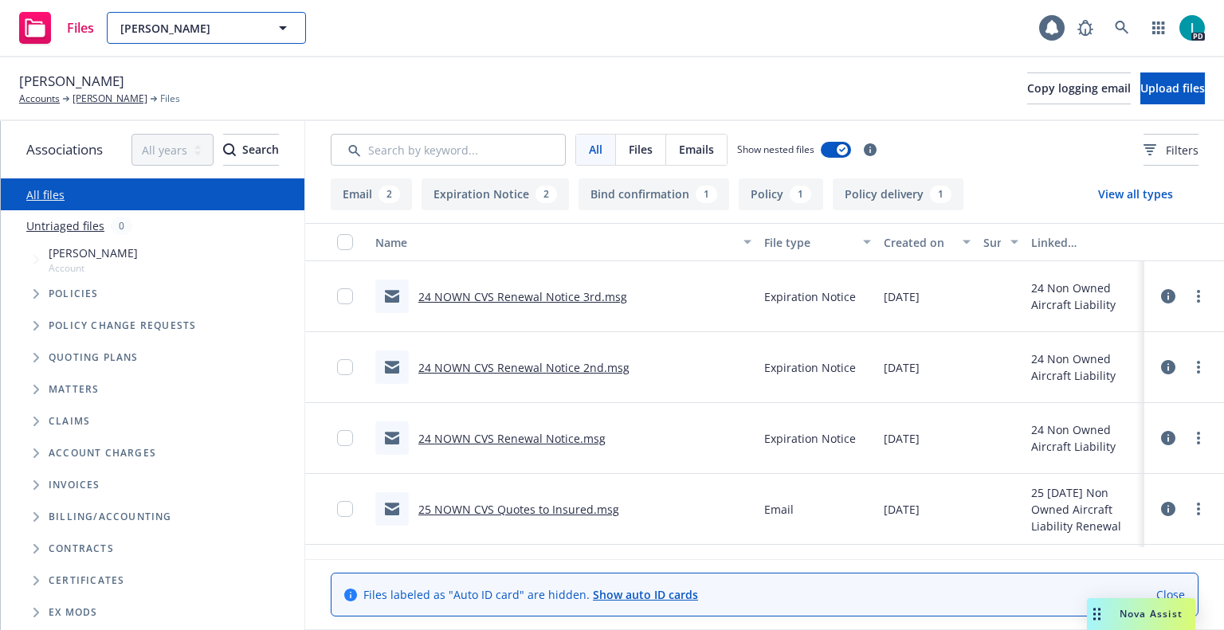
click at [195, 27] on span "[PERSON_NAME]" at bounding box center [189, 28] width 138 height 17
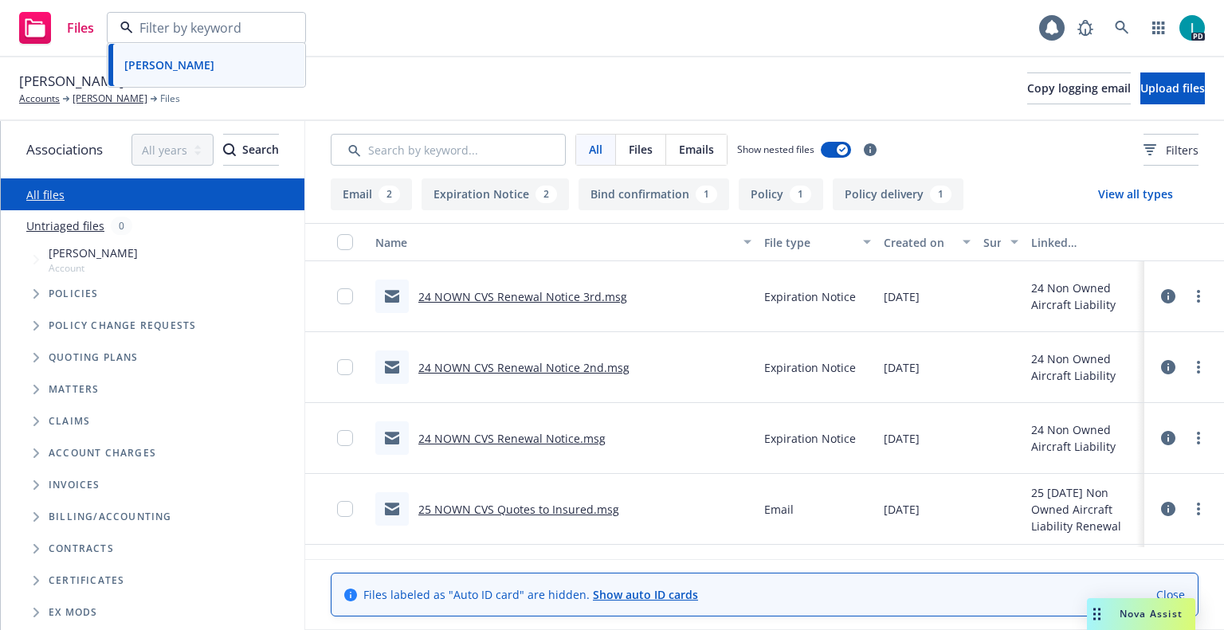
paste input "[PERSON_NAME]"
type input "[PERSON_NAME]"
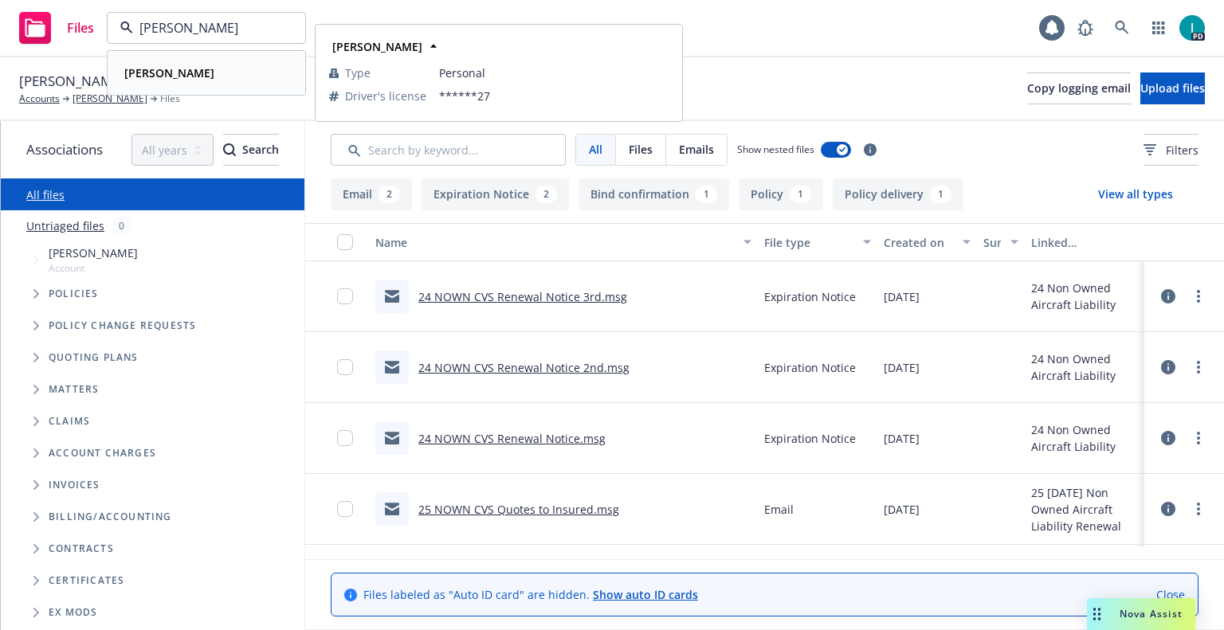
click at [189, 73] on strong "[PERSON_NAME]" at bounding box center [169, 72] width 90 height 15
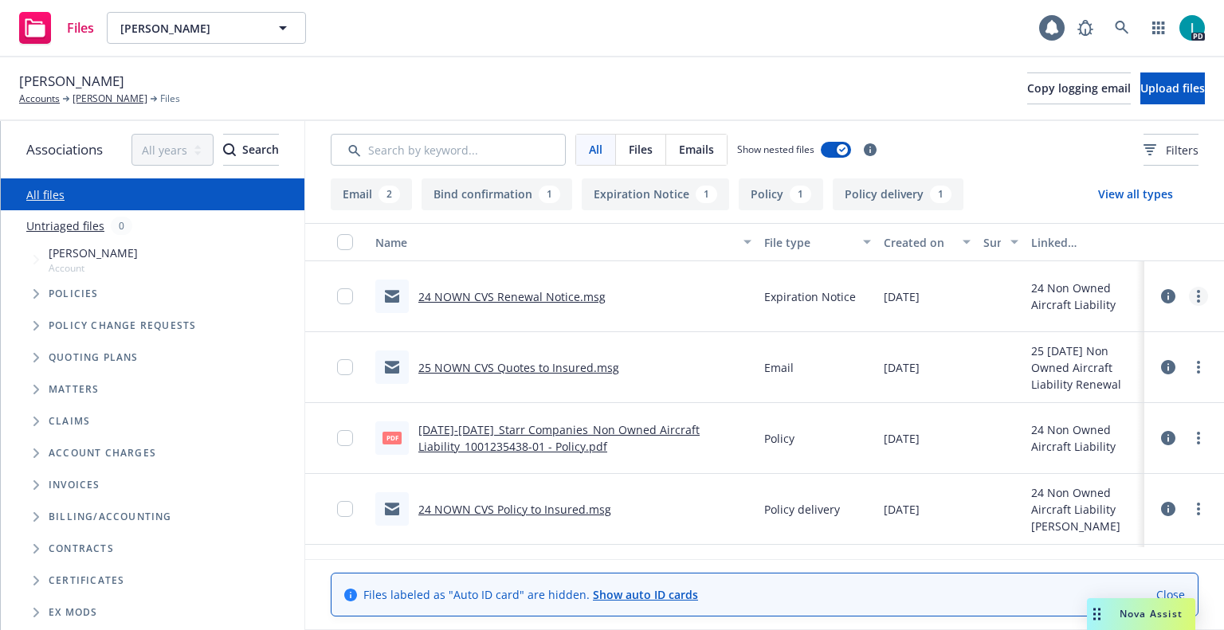
click at [1194, 304] on link "more" at bounding box center [1198, 296] width 19 height 19
click at [1081, 358] on link "Download" at bounding box center [1126, 361] width 159 height 32
click at [1140, 81] on button "Upload files" at bounding box center [1172, 89] width 65 height 32
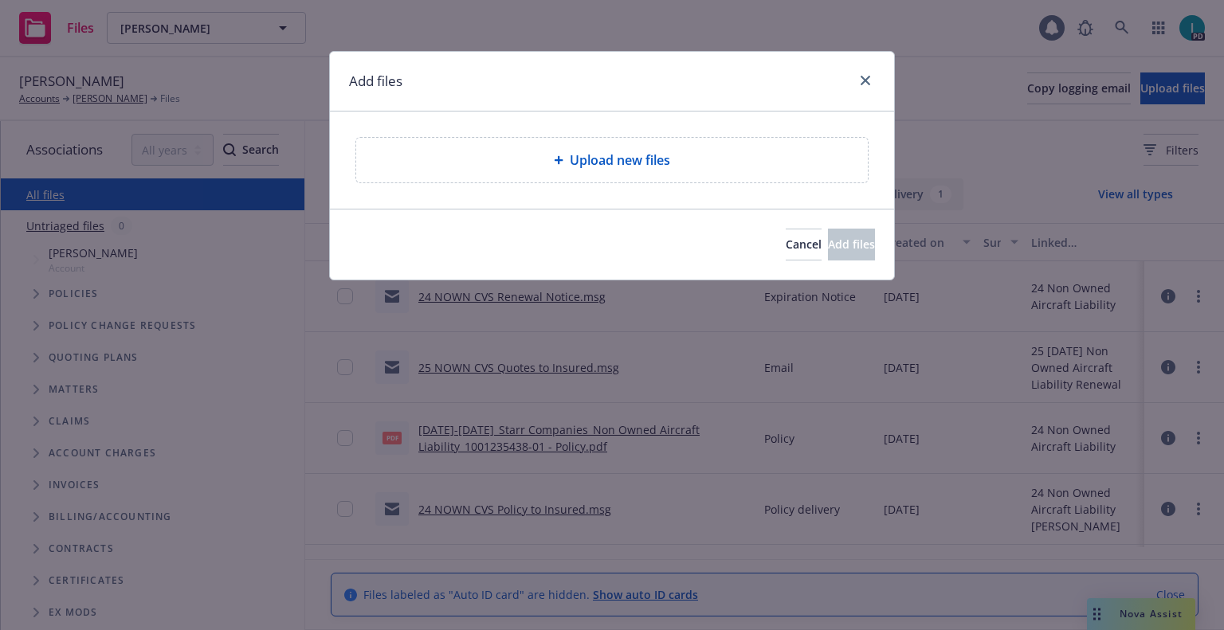
type textarea "x"
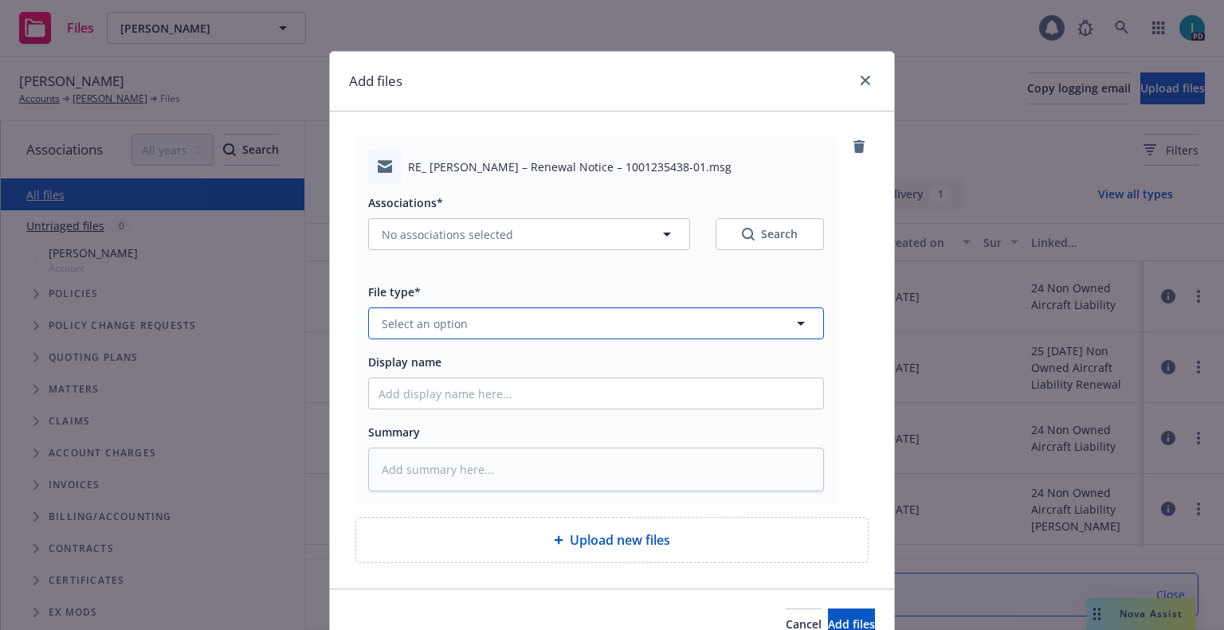
click at [426, 328] on span "Select an option" at bounding box center [425, 324] width 86 height 17
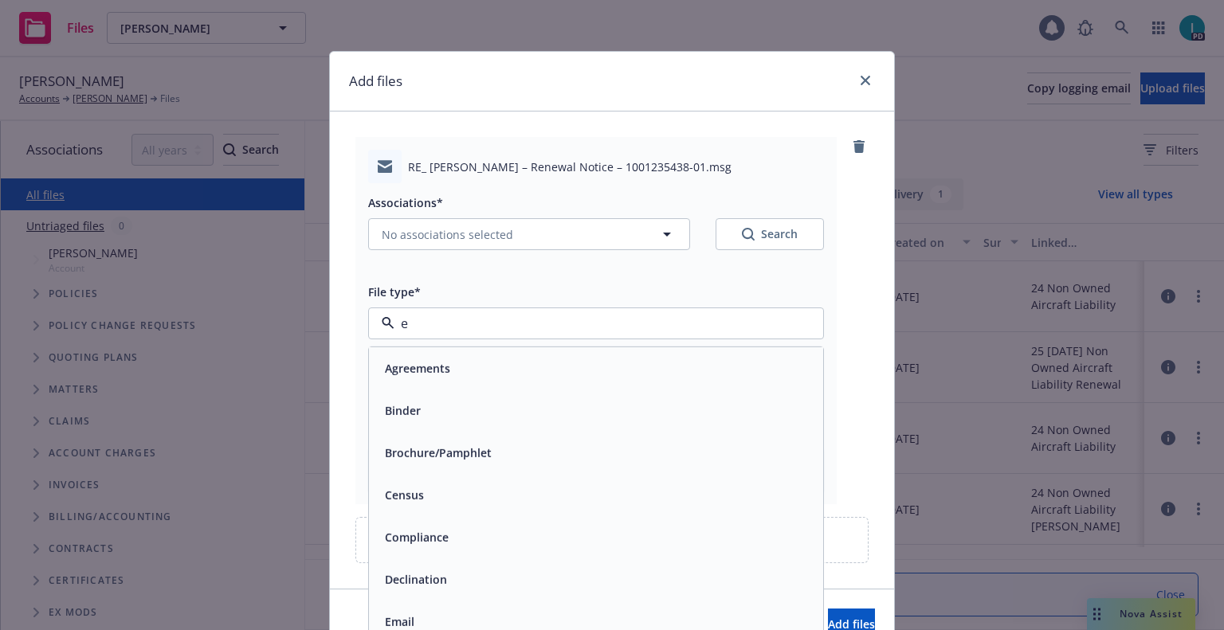
type input "em"
click at [436, 413] on div "Email" at bounding box center [596, 409] width 435 height 23
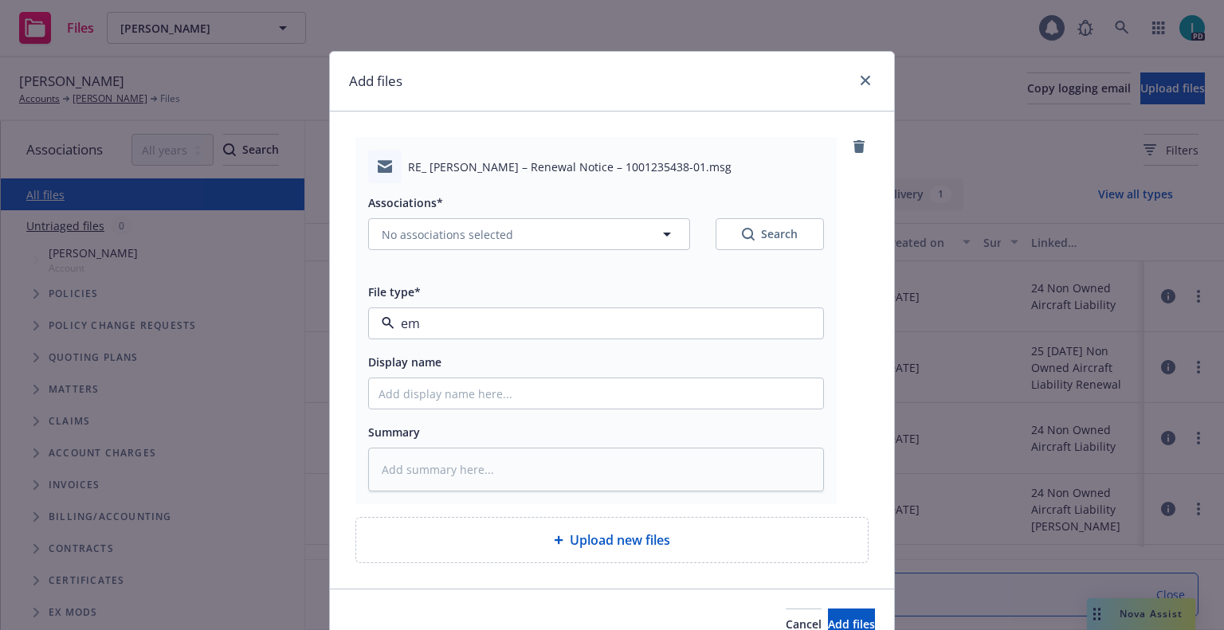
type textarea "x"
click at [474, 339] on button "Email" at bounding box center [596, 324] width 456 height 32
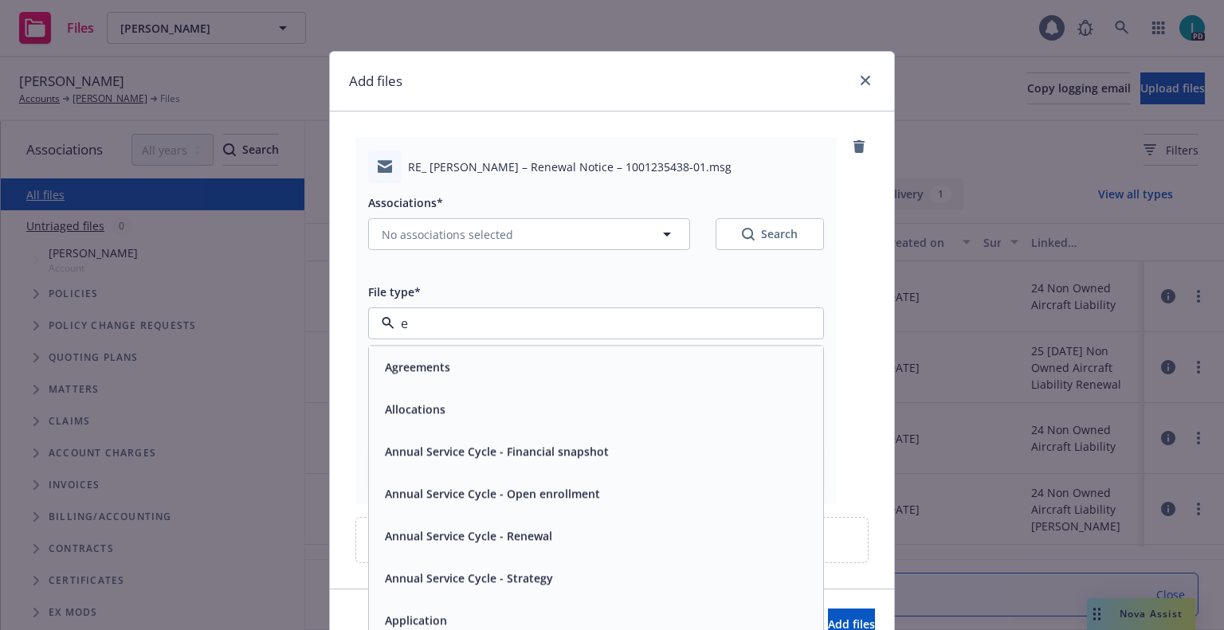
type input "ex"
click at [436, 401] on div "Expiration Notice" at bounding box center [431, 409] width 105 height 23
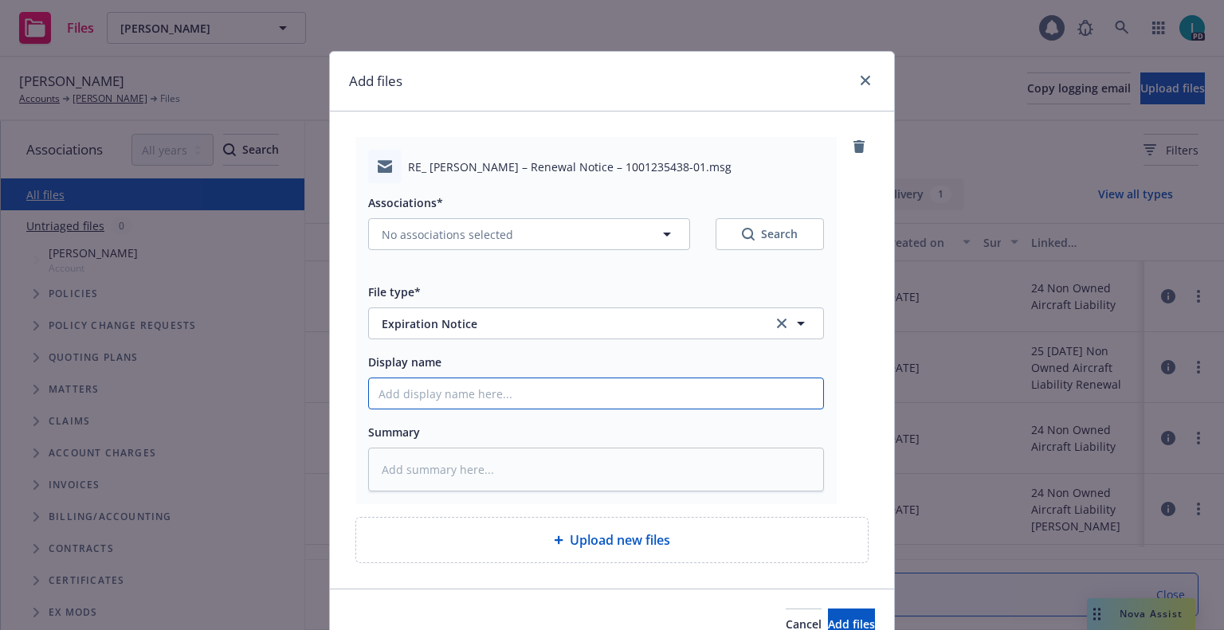
click at [444, 390] on input "Display name" at bounding box center [596, 394] width 454 height 30
type textarea "x"
type input "24"
type textarea "x"
type input "24 NOWN CVS Renewal Notice 2nd"
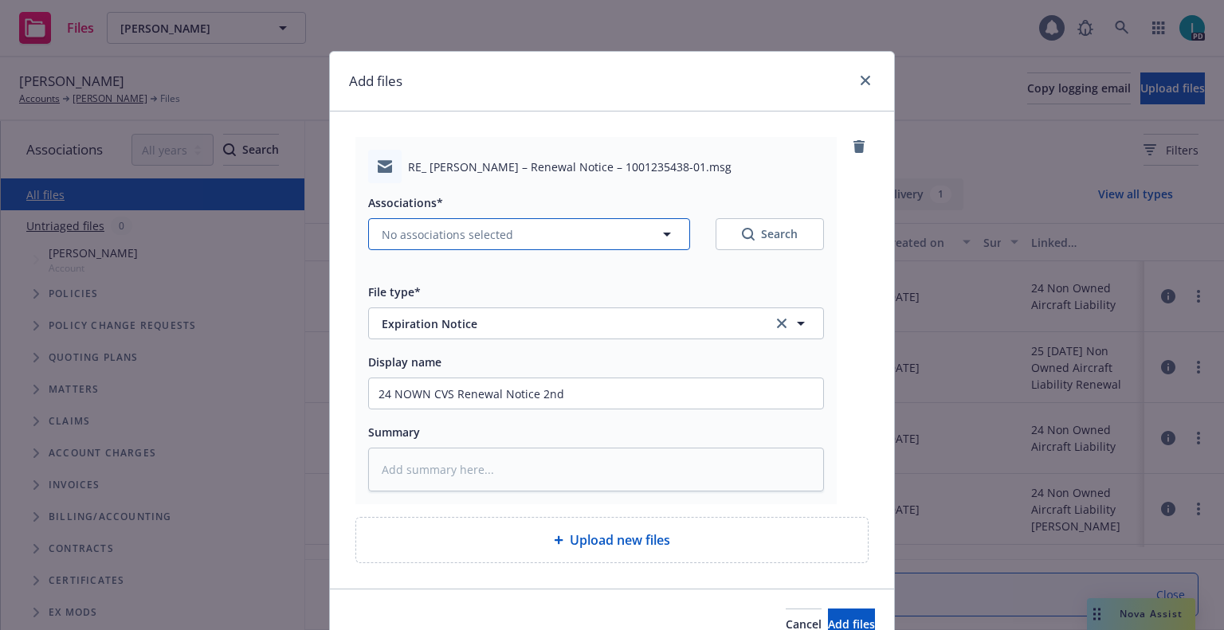
click at [473, 242] on span "No associations selected" at bounding box center [447, 234] width 131 height 17
type textarea "x"
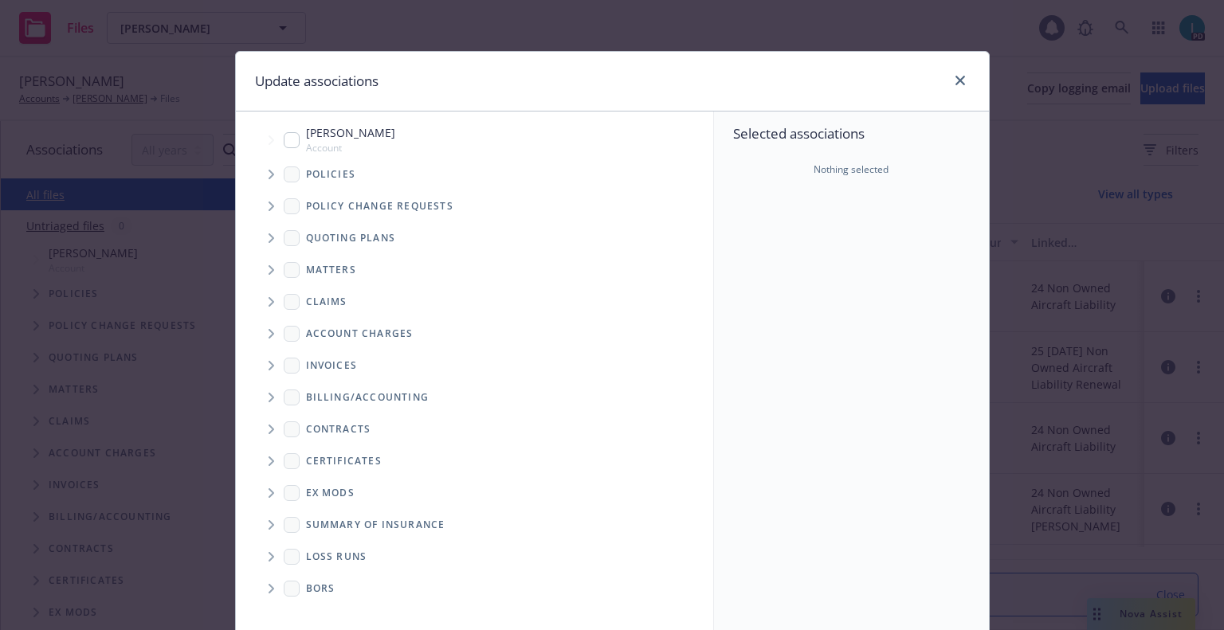
click at [269, 171] on icon "Tree Example" at bounding box center [272, 175] width 6 height 10
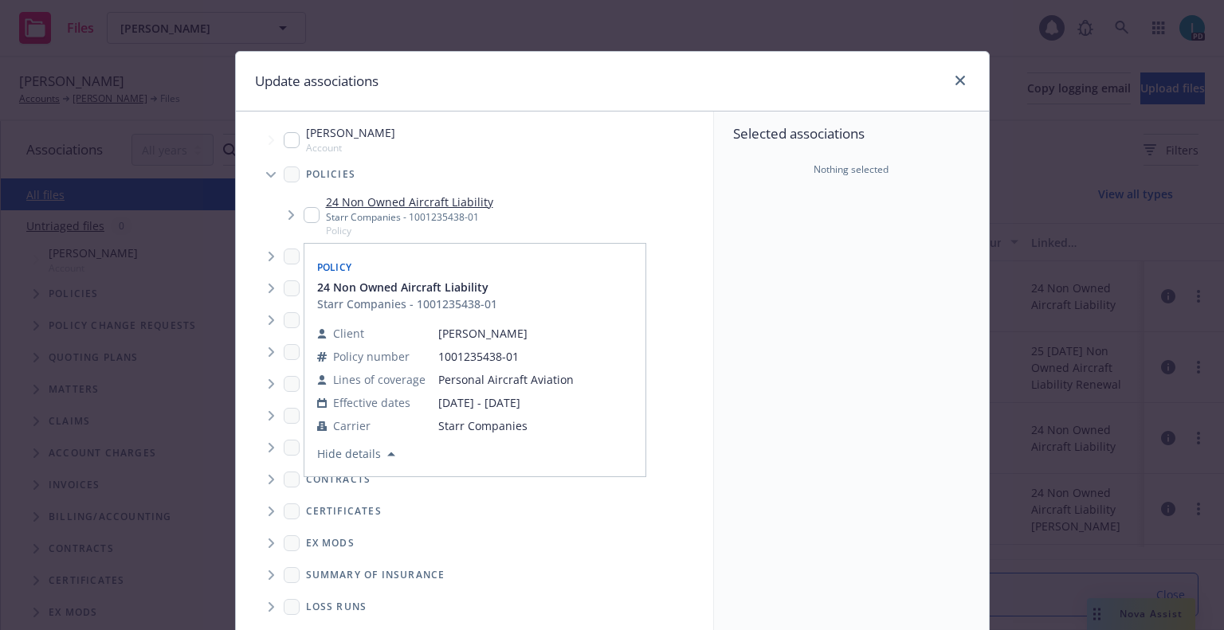
click at [304, 214] on input "Tree Example" at bounding box center [312, 215] width 16 height 16
checkbox input "true"
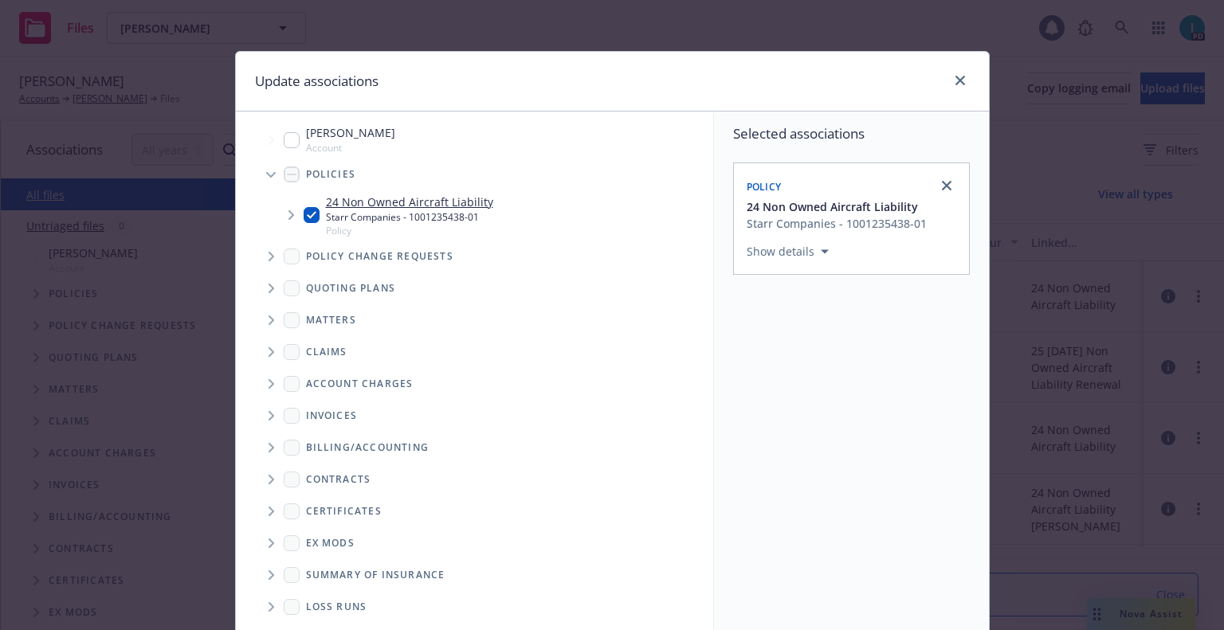
scroll to position [162, 0]
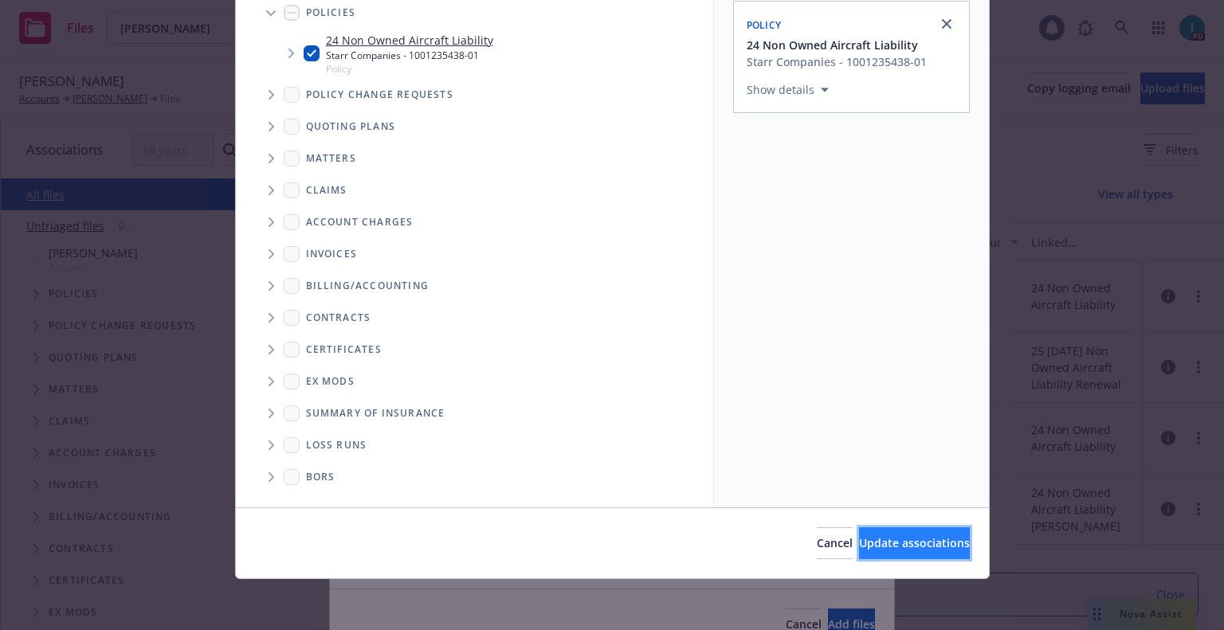
click at [876, 543] on span "Update associations" at bounding box center [914, 542] width 111 height 15
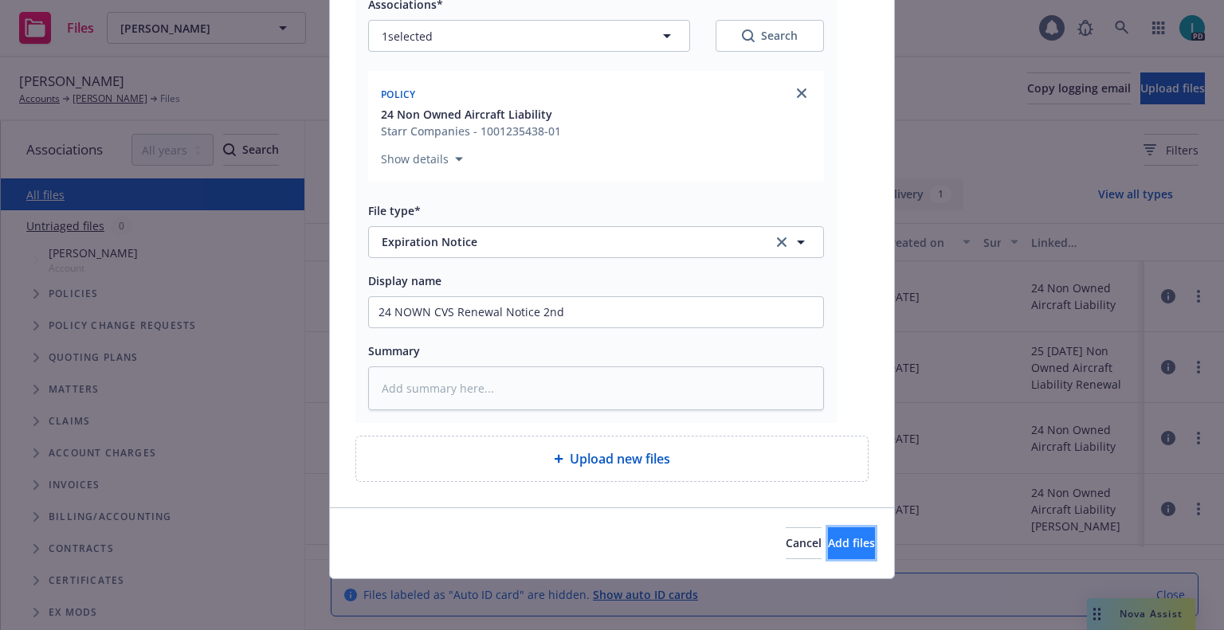
click at [850, 529] on button "Add files" at bounding box center [851, 544] width 47 height 32
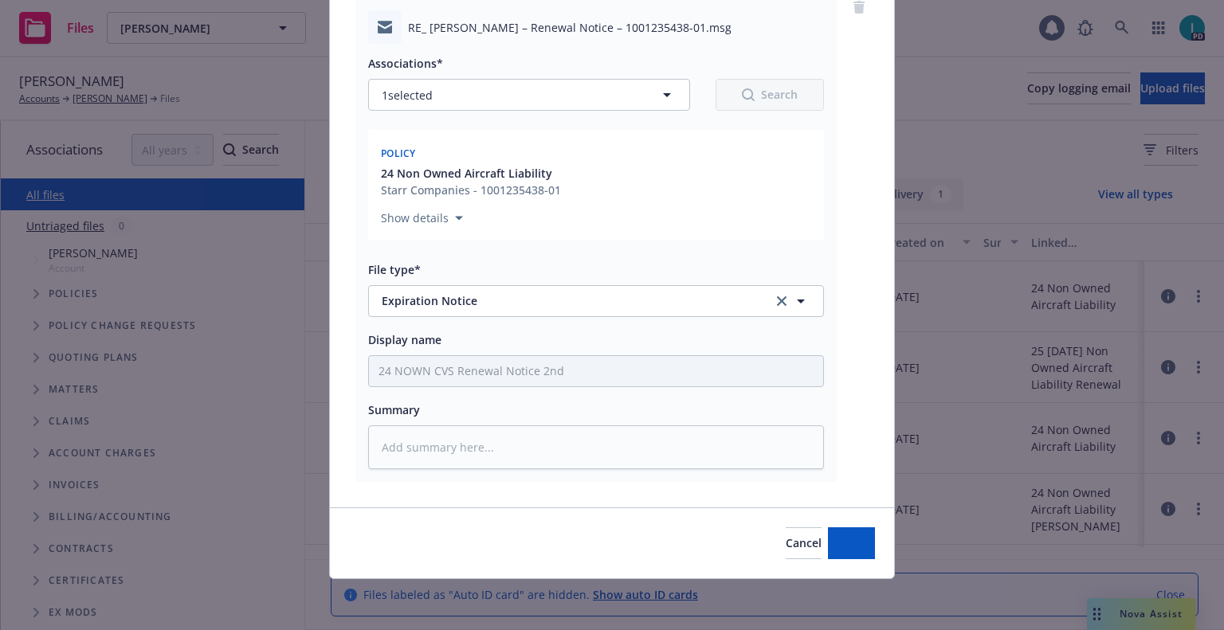
scroll to position [139, 0]
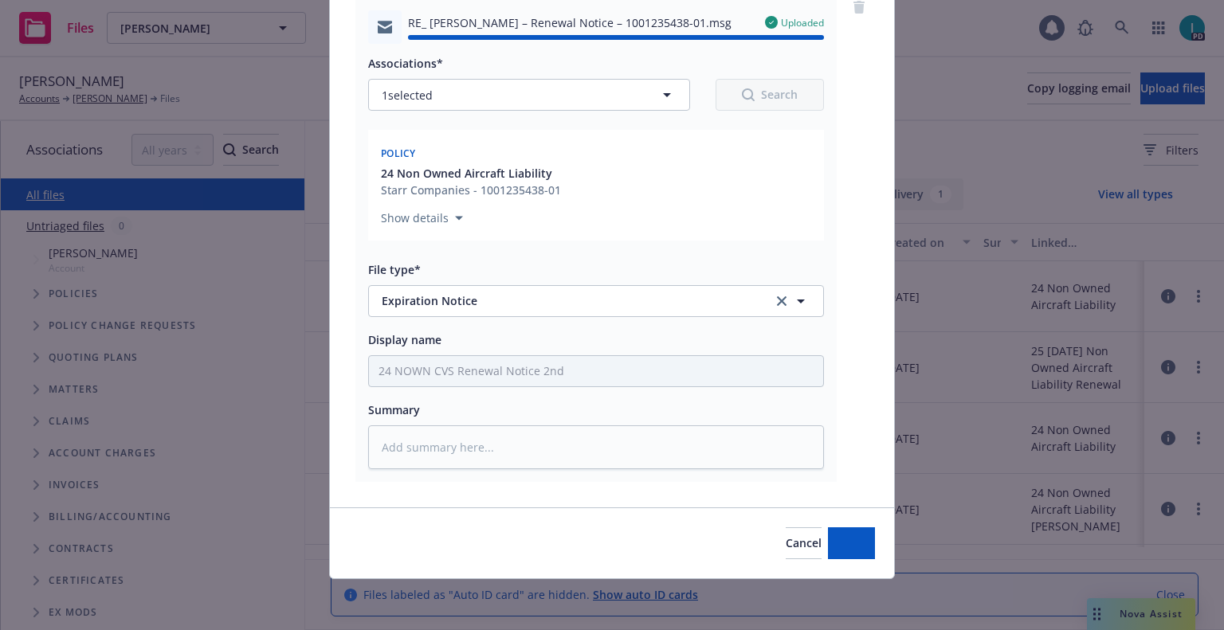
type textarea "x"
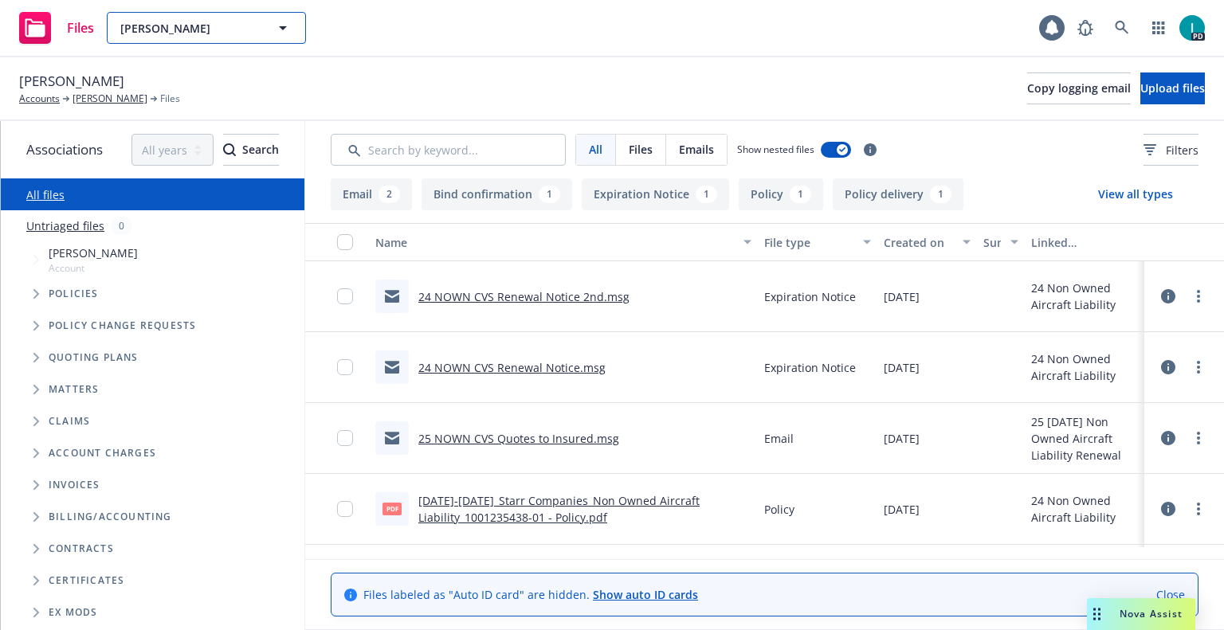
click at [153, 37] on button "[PERSON_NAME]" at bounding box center [206, 28] width 199 height 32
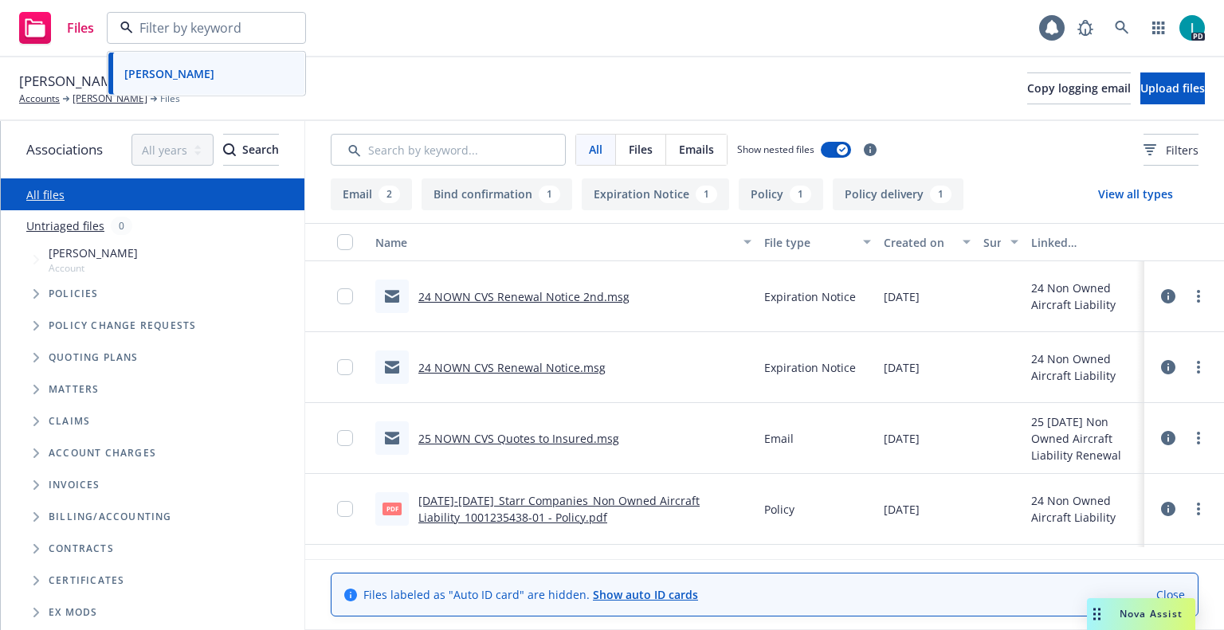
paste input "[PERSON_NAME]"
type input "[PERSON_NAME]"
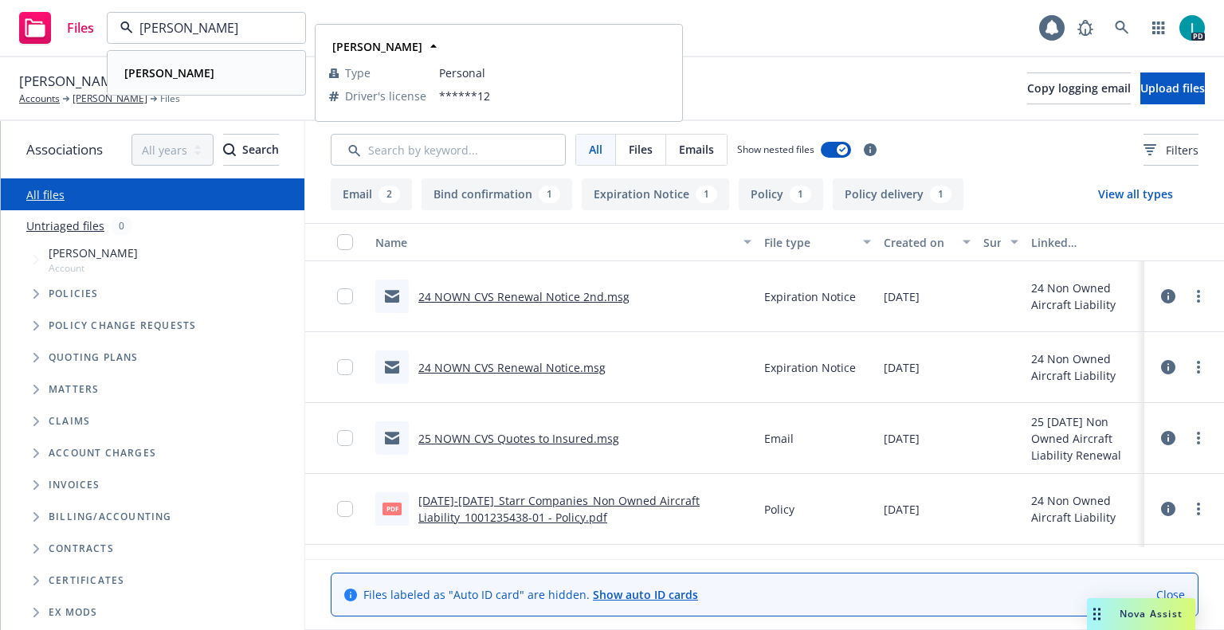
click at [220, 60] on div "[PERSON_NAME] Type Personal Driver's license ******12" at bounding box center [206, 73] width 196 height 42
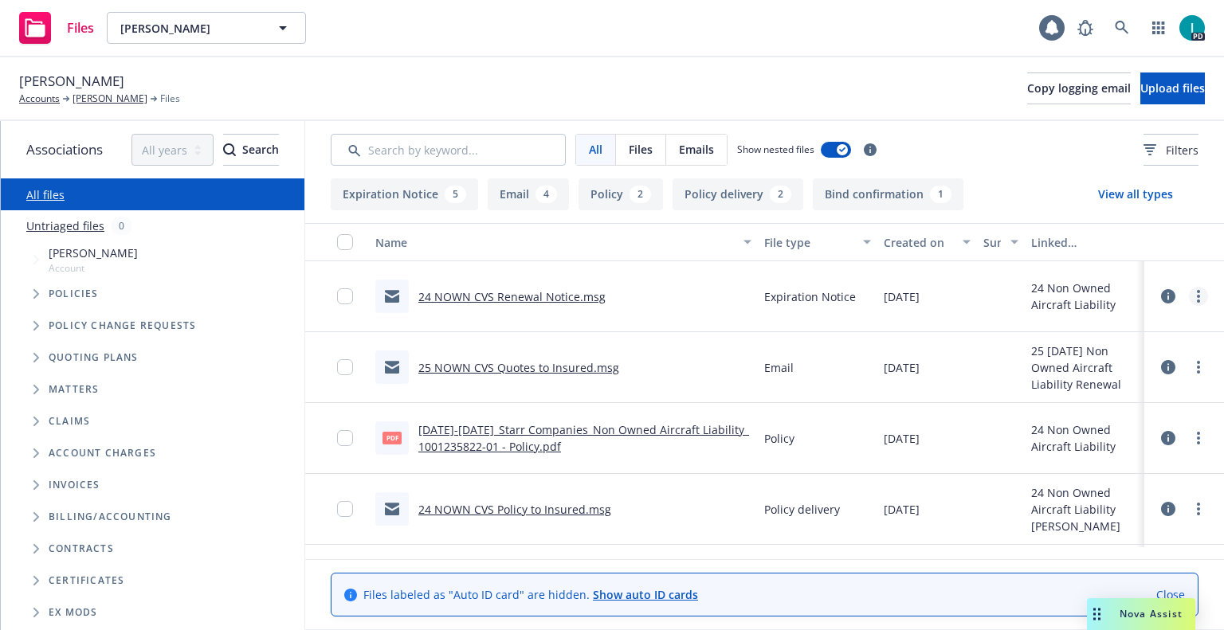
click at [1193, 301] on link "more" at bounding box center [1198, 296] width 19 height 19
click at [1109, 363] on link "Download" at bounding box center [1126, 361] width 159 height 32
click at [1140, 88] on span "Upload files" at bounding box center [1172, 87] width 65 height 15
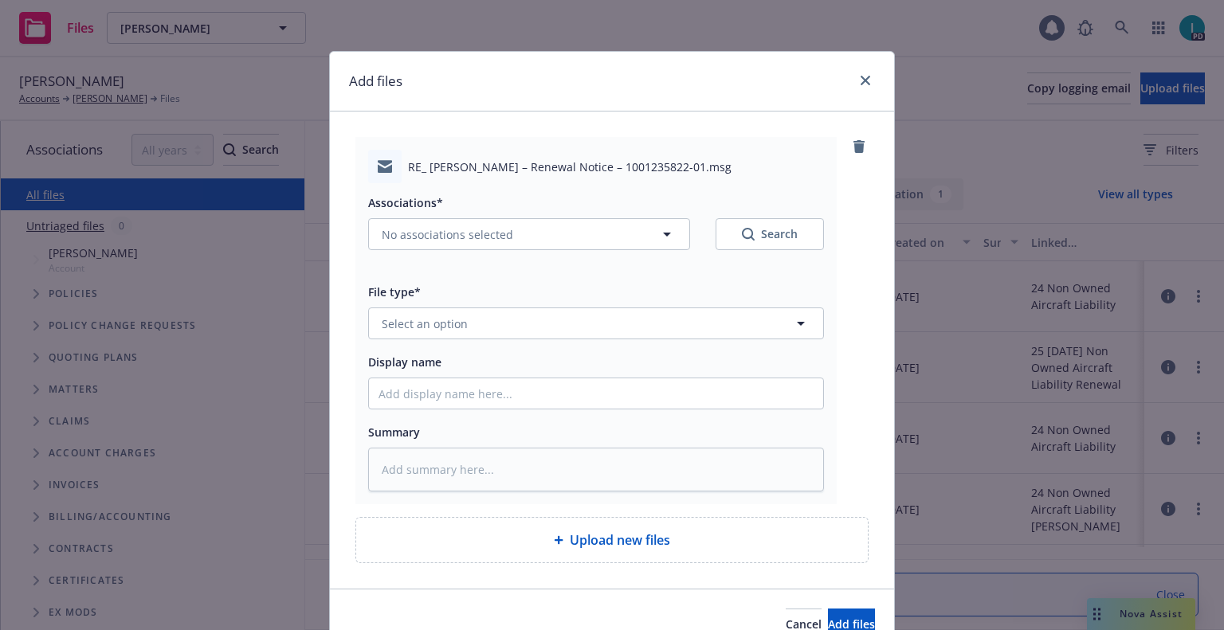
type textarea "x"
click at [419, 316] on span "Select an option" at bounding box center [425, 324] width 86 height 17
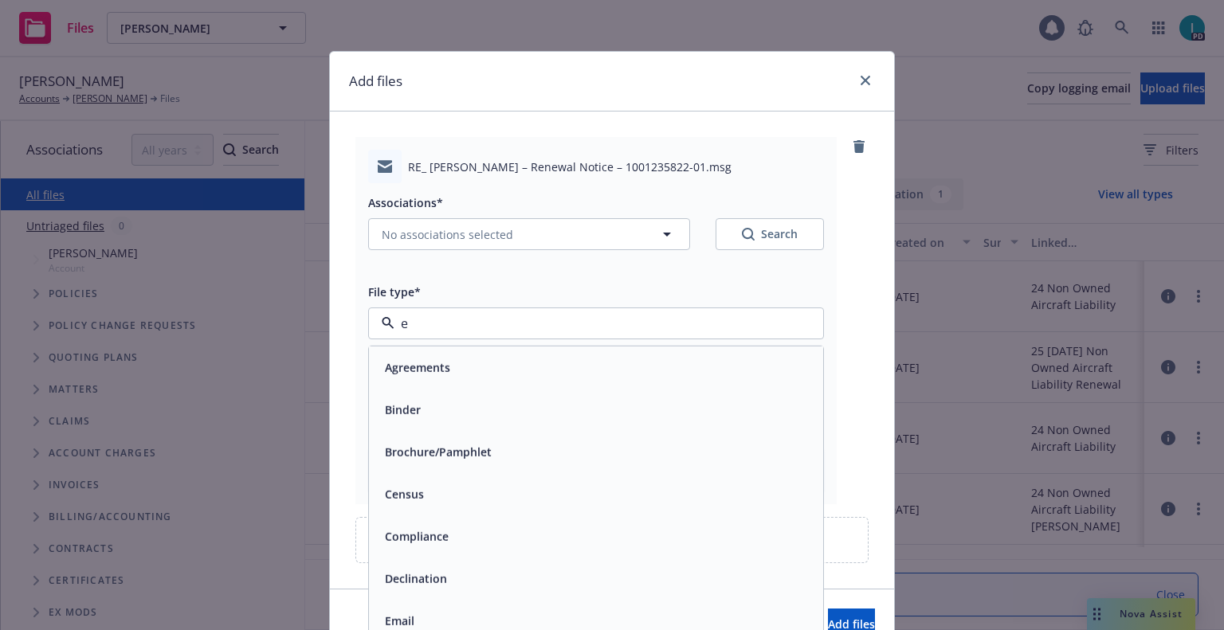
type input "ex"
click at [454, 399] on div "Expiration Notice" at bounding box center [431, 409] width 105 height 23
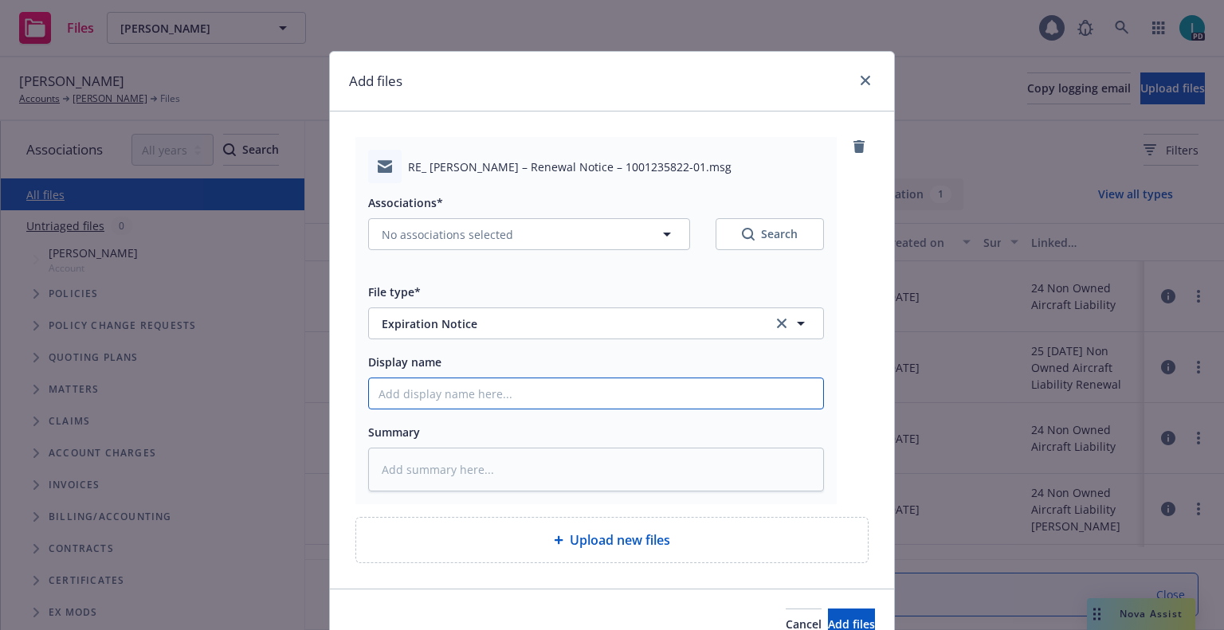
click at [462, 387] on input "Display name" at bounding box center [596, 394] width 454 height 30
type textarea "x"
type input "2"
type textarea "x"
type input "24"
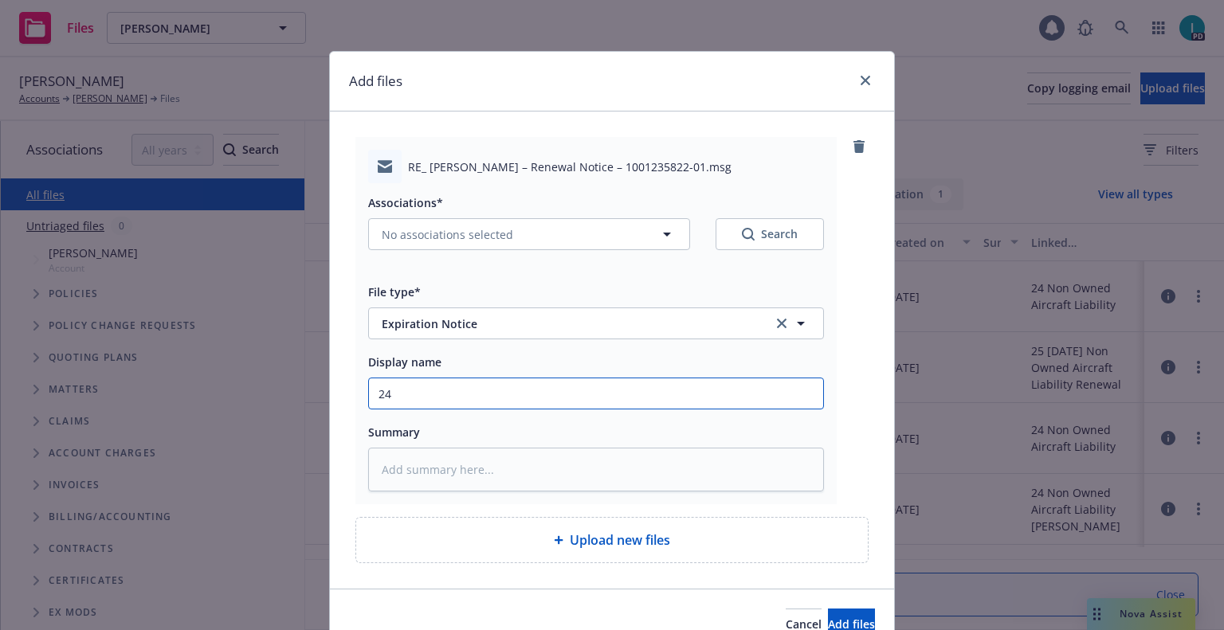
type textarea "x"
type input "24 NOWN CVS Renewal Notice 2nd"
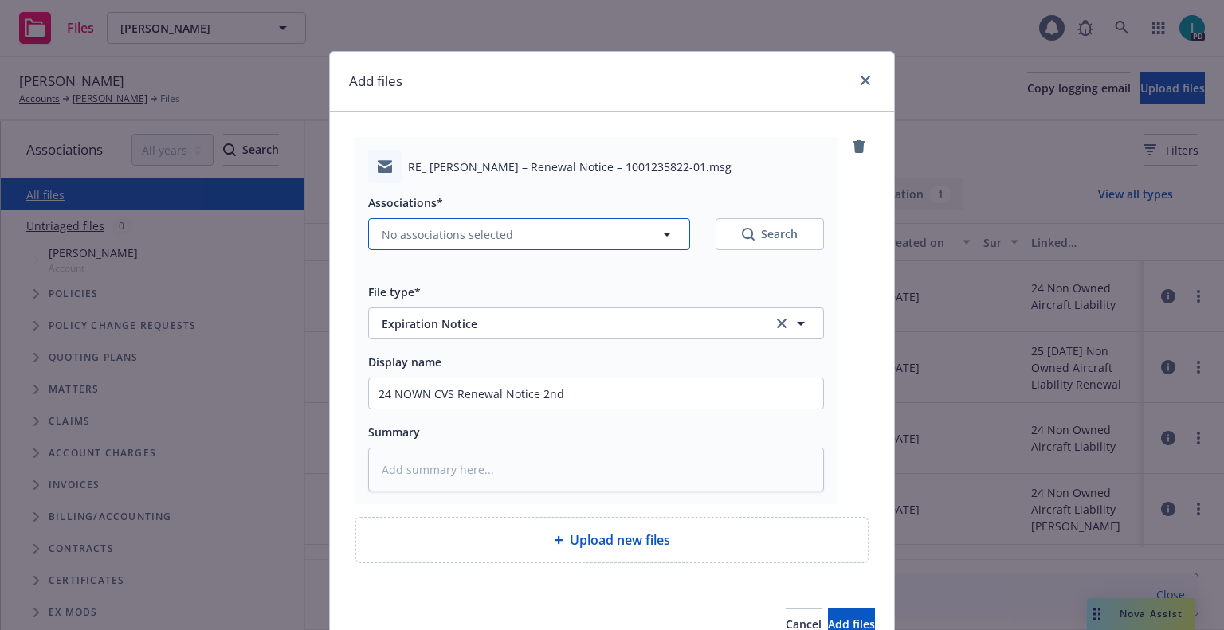
click at [494, 241] on span "No associations selected" at bounding box center [447, 234] width 131 height 17
type textarea "x"
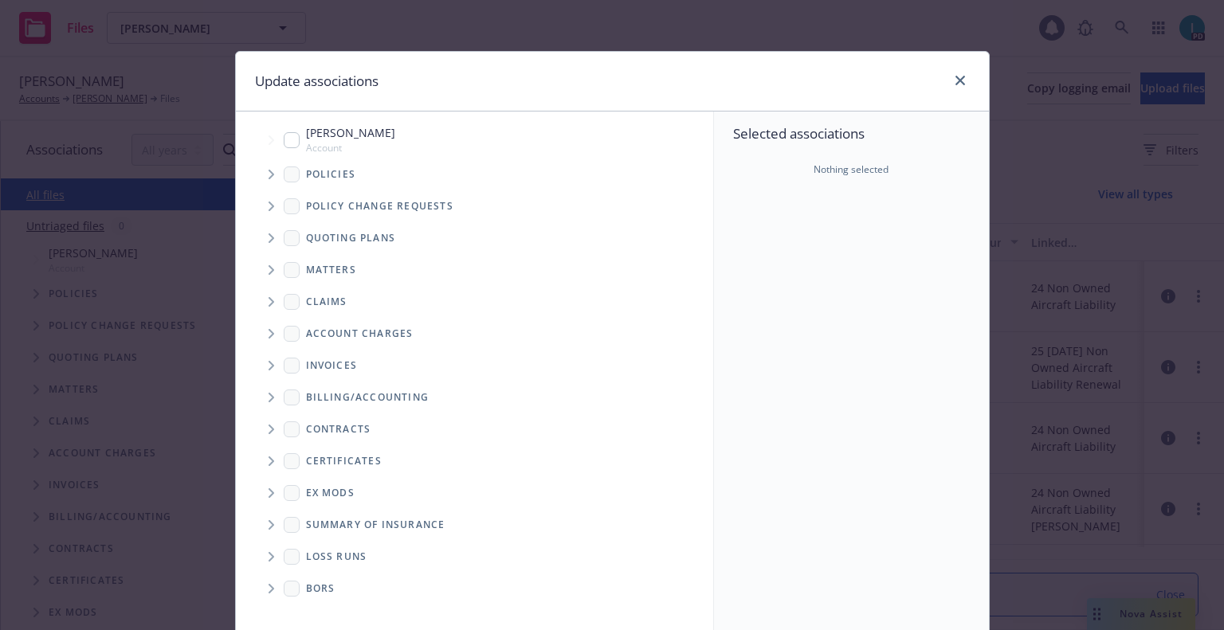
click at [260, 180] on span "Tree Example" at bounding box center [270, 174] width 25 height 25
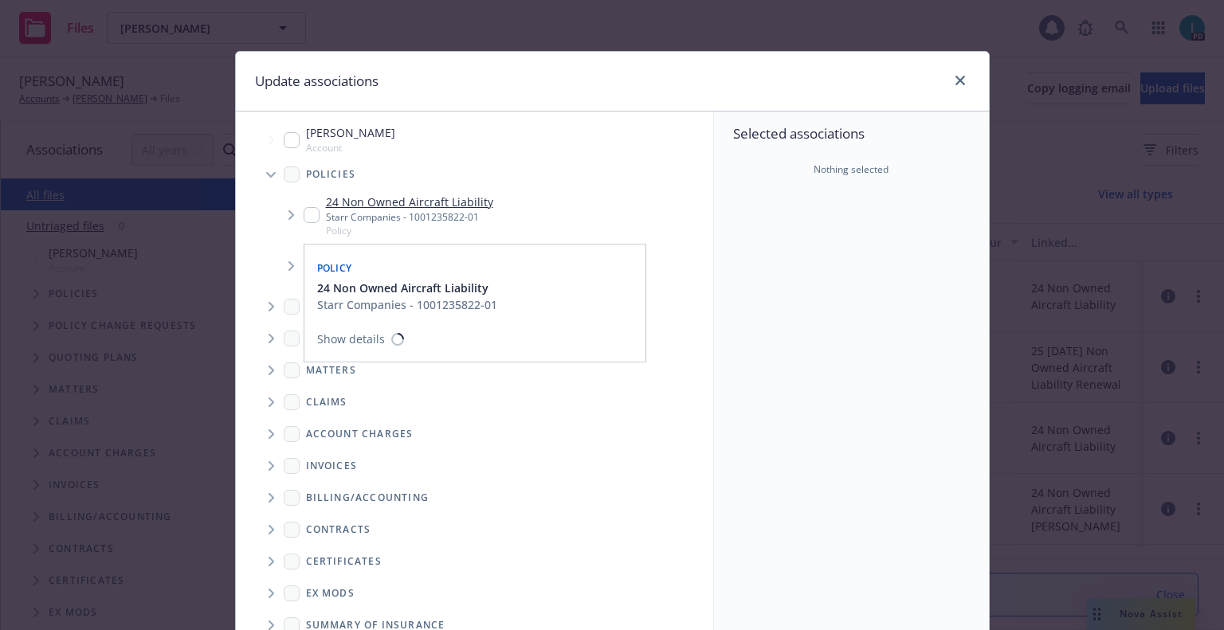
click at [304, 218] on input "Tree Example" at bounding box center [312, 215] width 16 height 16
checkbox input "true"
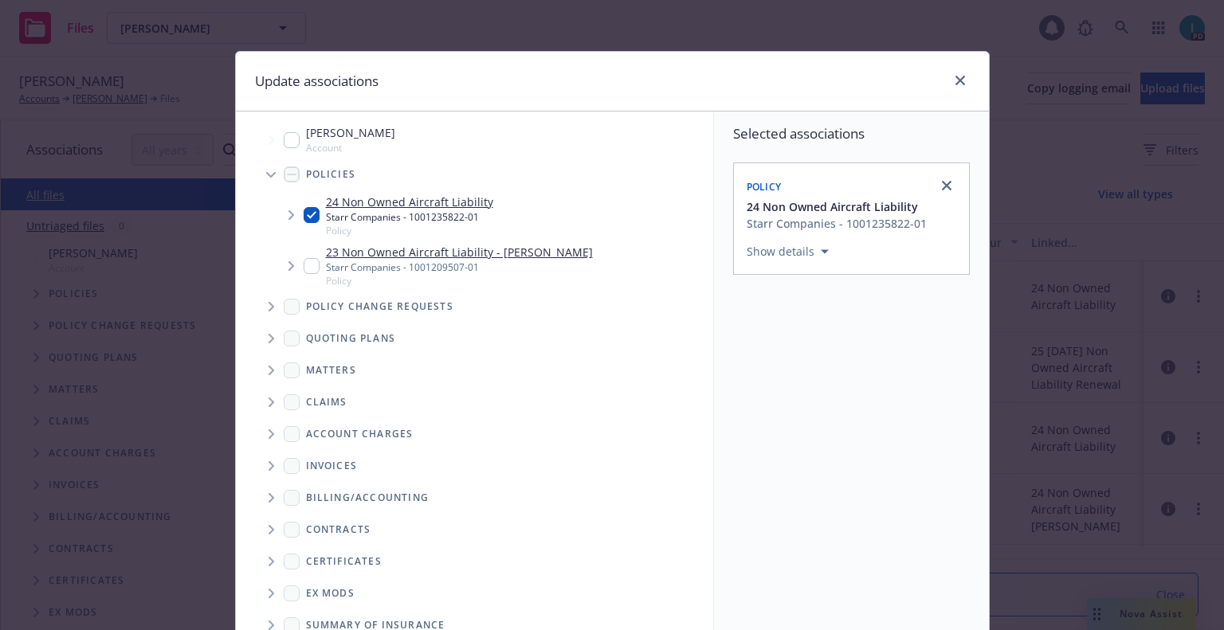
scroll to position [162, 0]
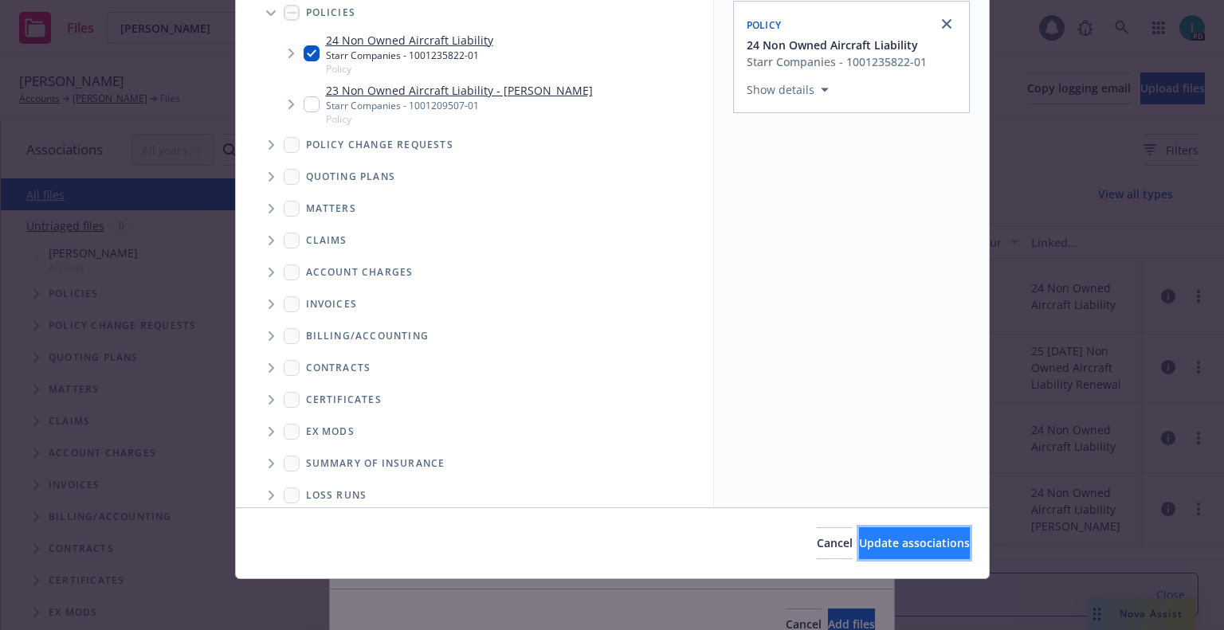
click at [891, 550] on span "Update associations" at bounding box center [914, 542] width 111 height 15
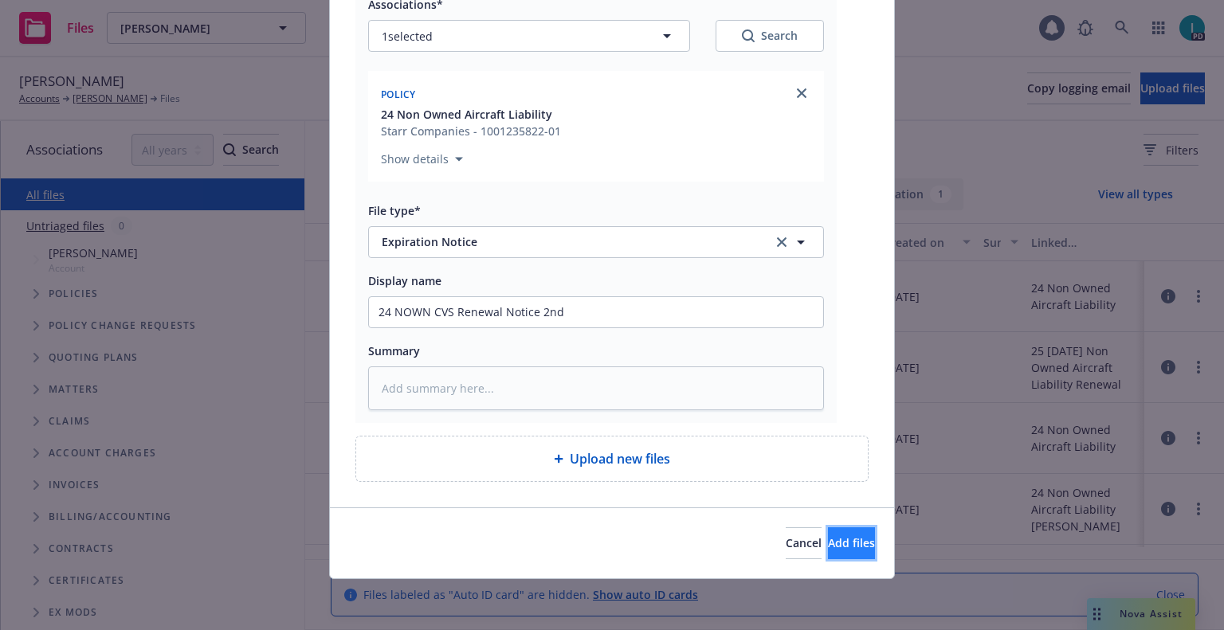
click at [835, 533] on button "Add files" at bounding box center [851, 544] width 47 height 32
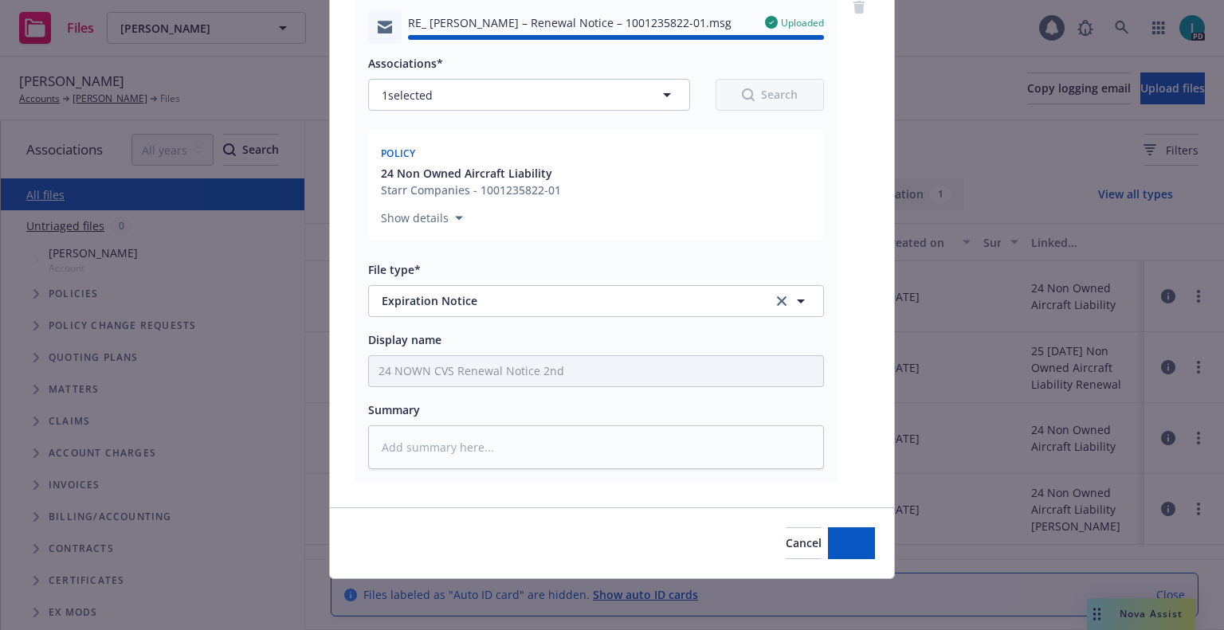
type textarea "x"
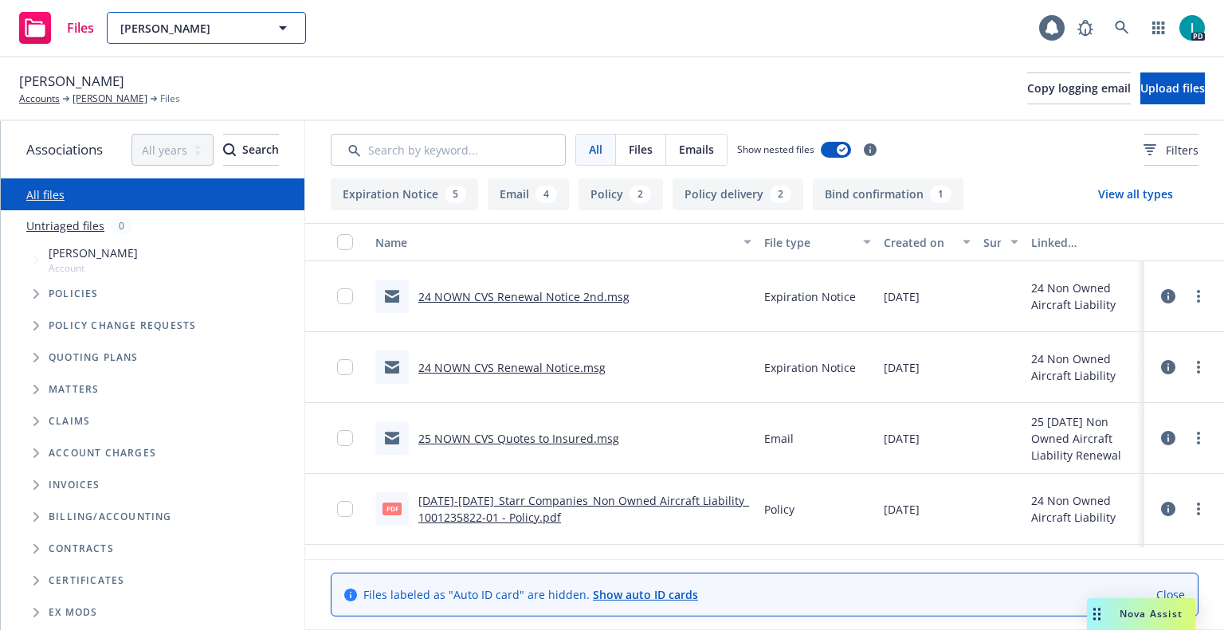
click at [151, 21] on span "[PERSON_NAME]" at bounding box center [189, 28] width 138 height 17
paste input "[PERSON_NAME]"
type input "[PERSON_NAME]"
click at [231, 71] on div "[PERSON_NAME]" at bounding box center [206, 72] width 177 height 23
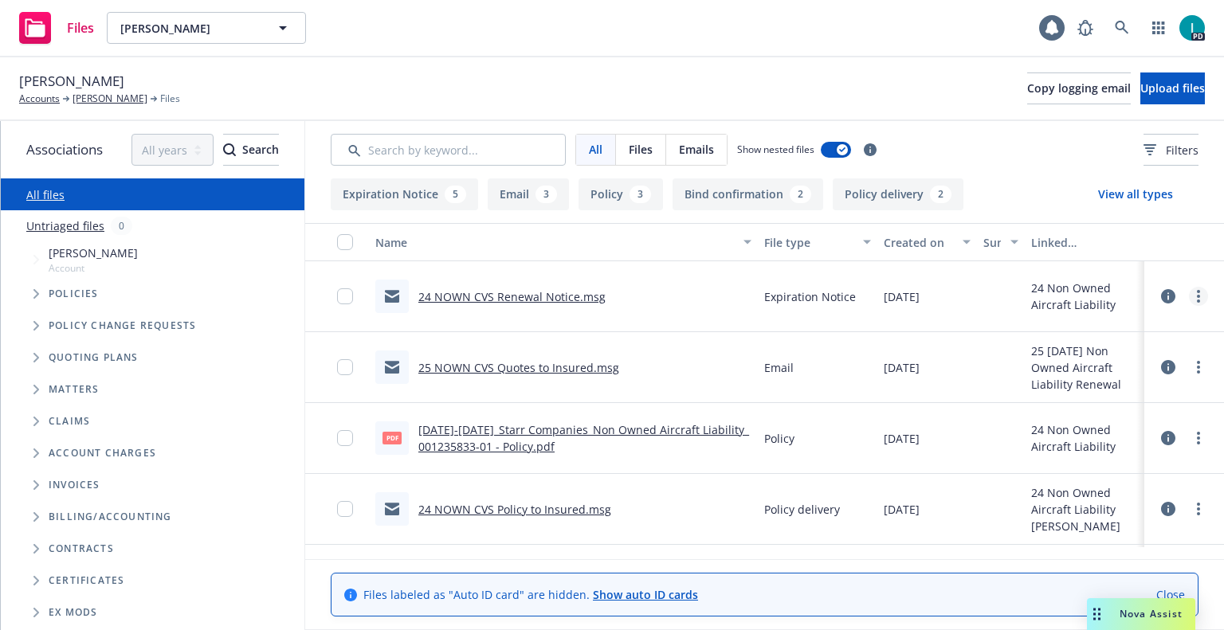
click at [1197, 299] on icon "more" at bounding box center [1198, 296] width 3 height 13
click at [1108, 355] on link "Download" at bounding box center [1126, 361] width 159 height 32
click at [1164, 92] on span "Upload files" at bounding box center [1172, 87] width 65 height 15
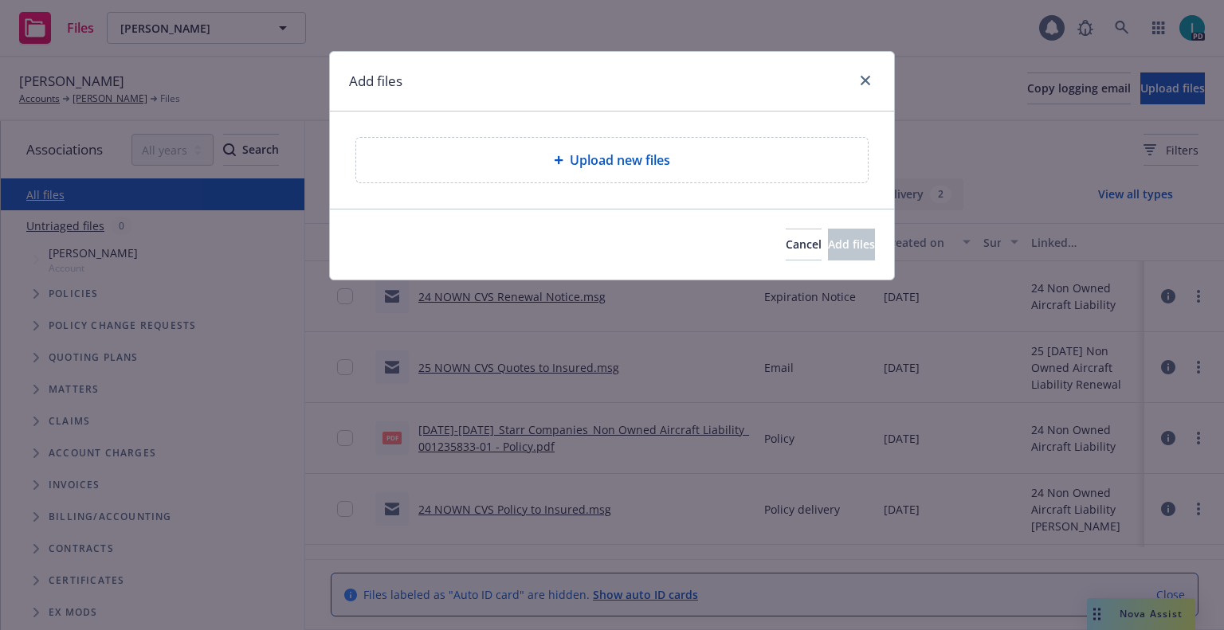
type textarea "x"
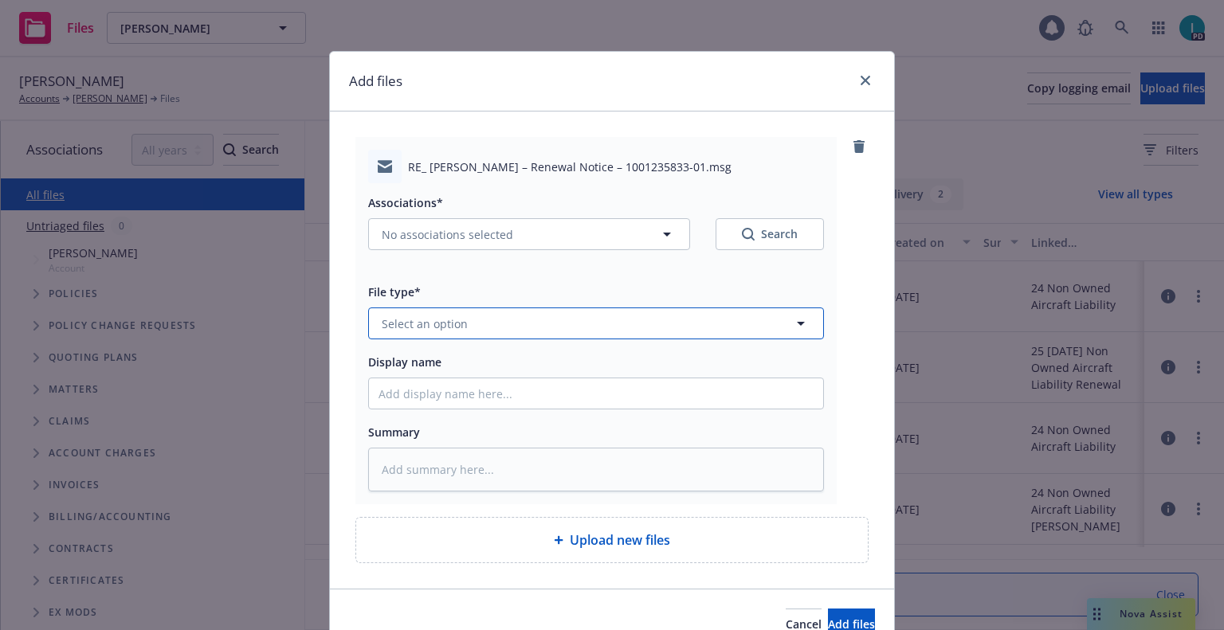
click at [424, 331] on span "Select an option" at bounding box center [425, 324] width 86 height 17
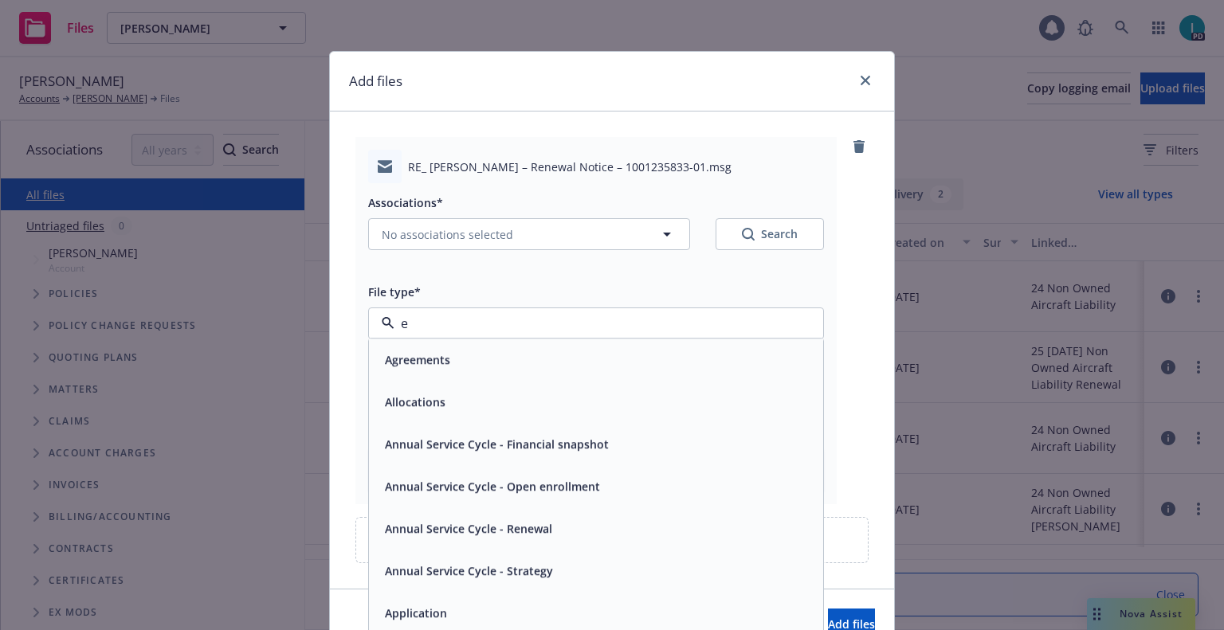
type input "ex"
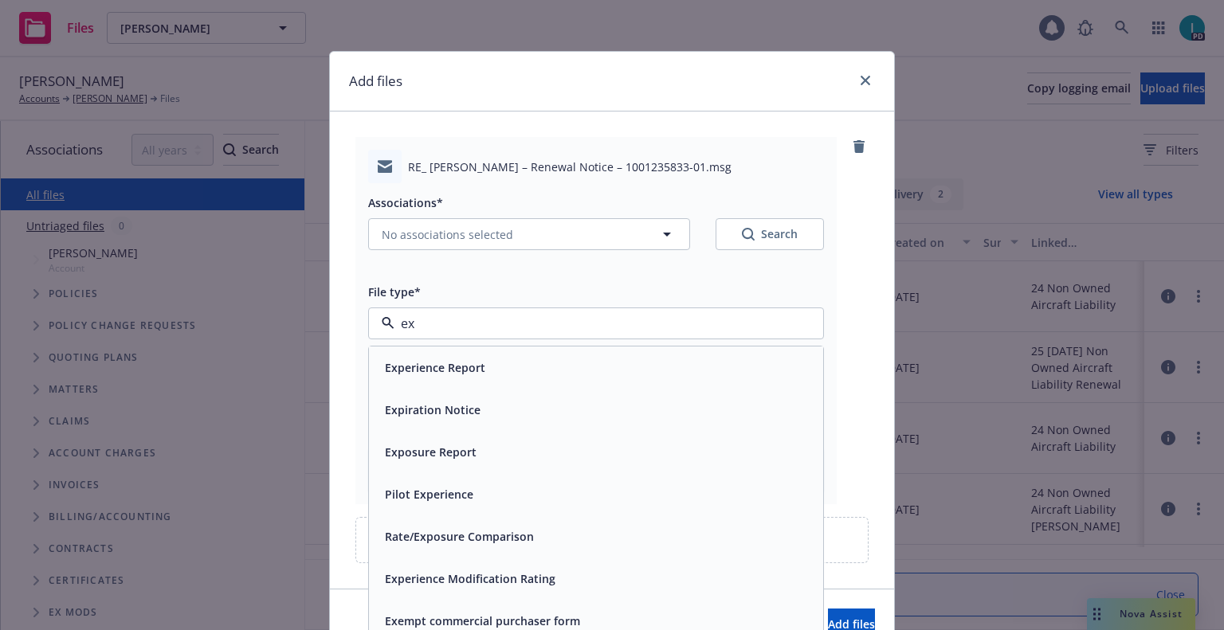
click at [412, 409] on span "Expiration Notice" at bounding box center [433, 410] width 96 height 17
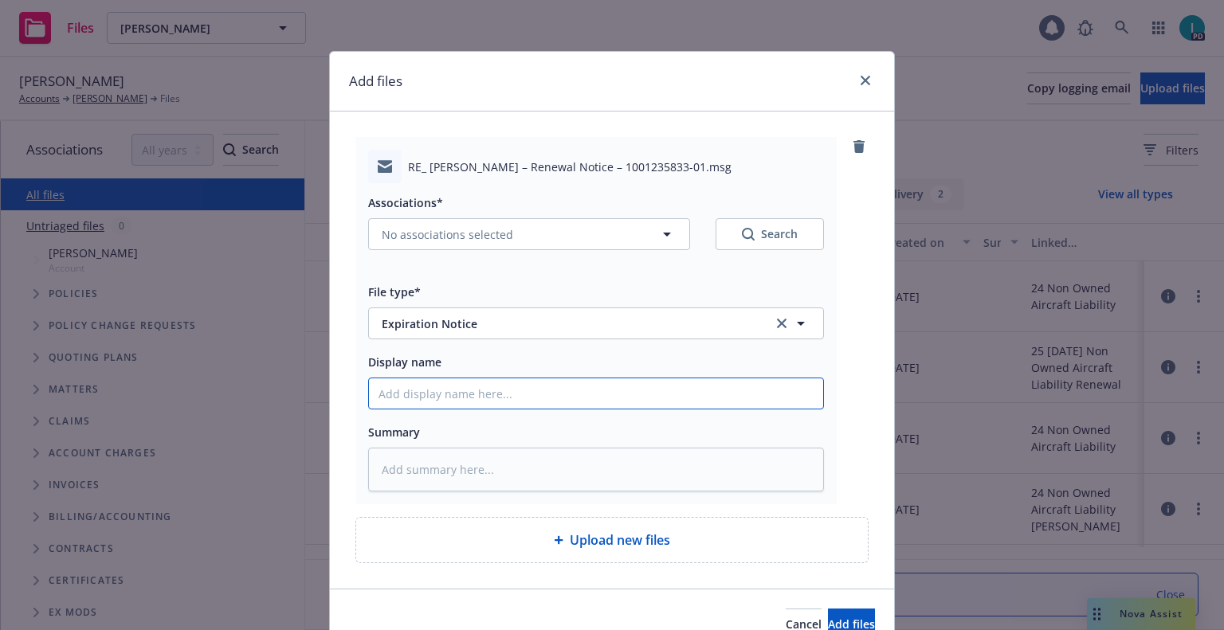
click at [420, 398] on input "Display name" at bounding box center [596, 394] width 454 height 30
type textarea "x"
type input "2"
type textarea "x"
type input "24"
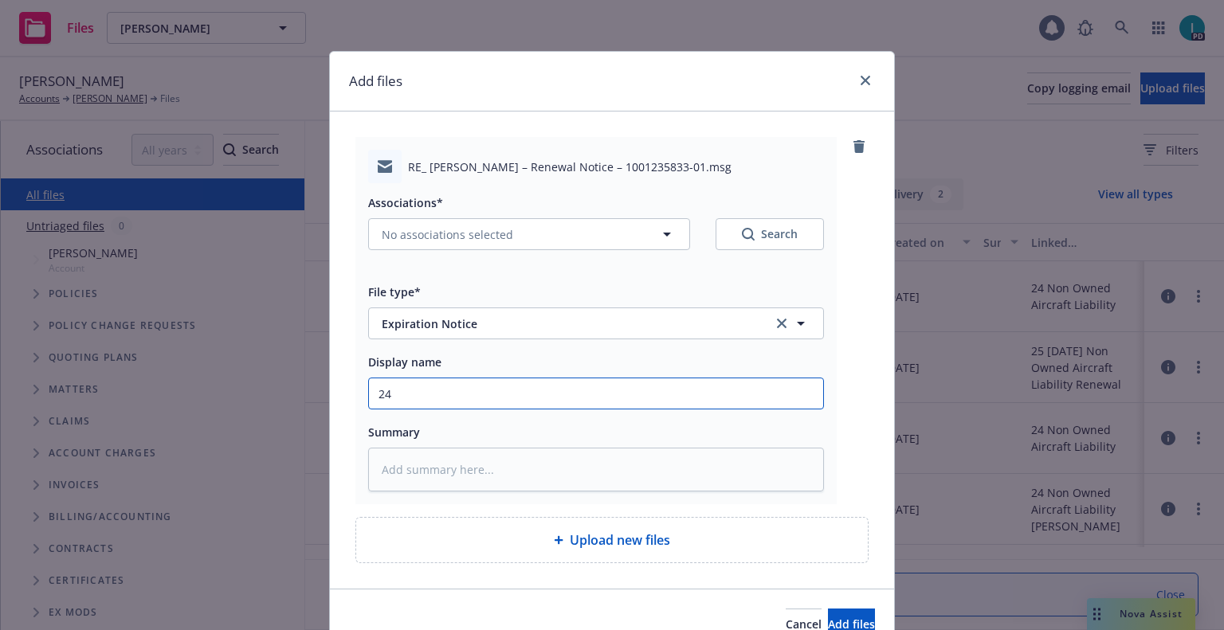
type textarea "x"
type input "24 NOWN CVS Renewal Notice 2nd"
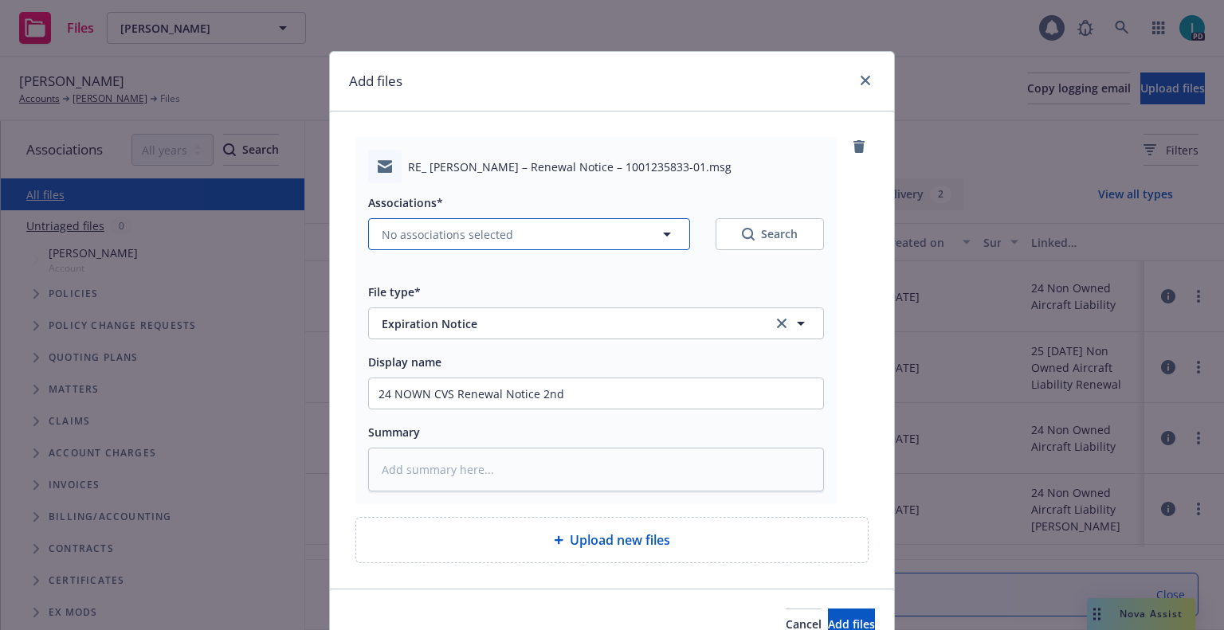
click at [404, 239] on span "No associations selected" at bounding box center [447, 234] width 131 height 17
type textarea "x"
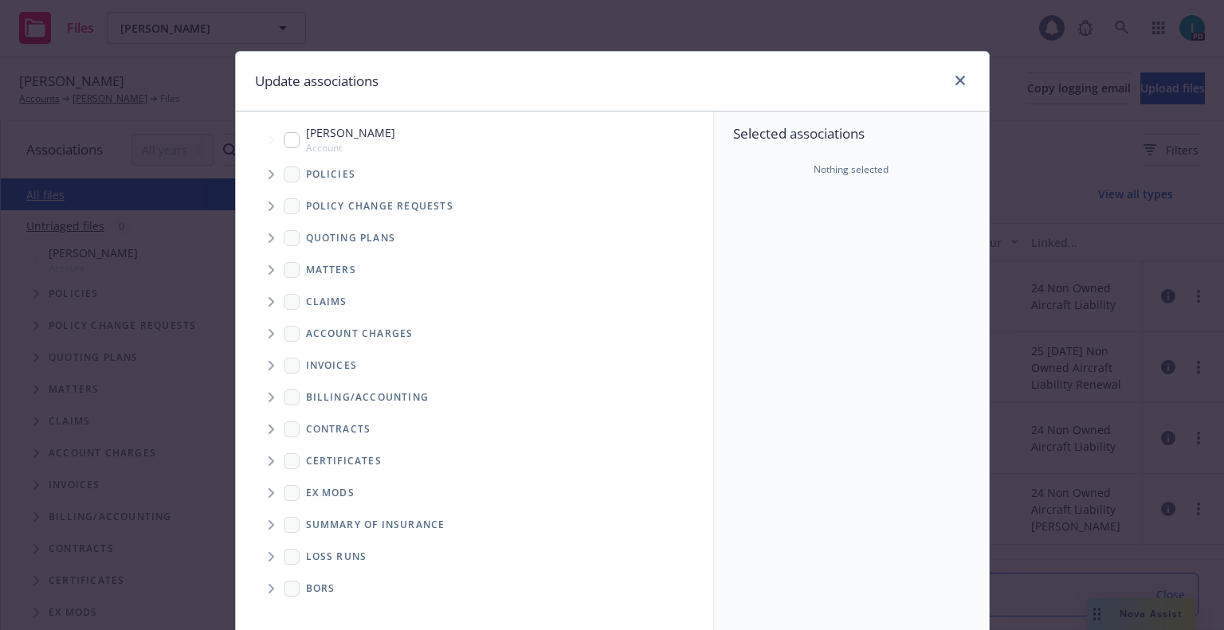
click at [269, 177] on icon "Tree Example" at bounding box center [272, 175] width 6 height 10
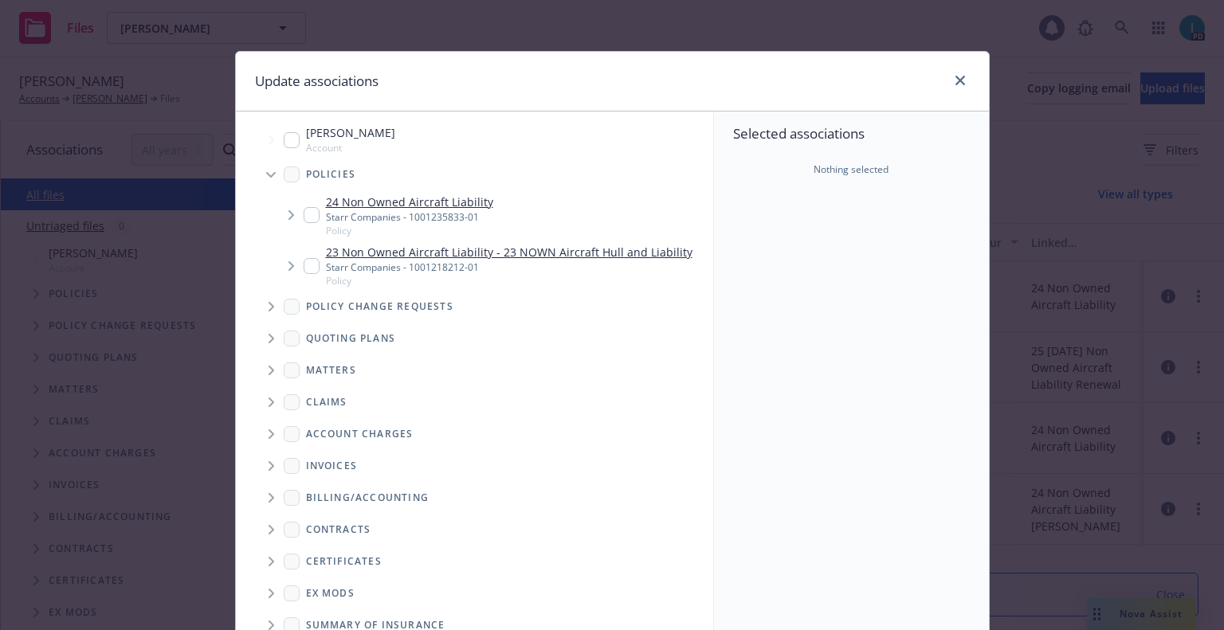
click at [304, 212] on input "Tree Example" at bounding box center [312, 215] width 16 height 16
checkbox input "true"
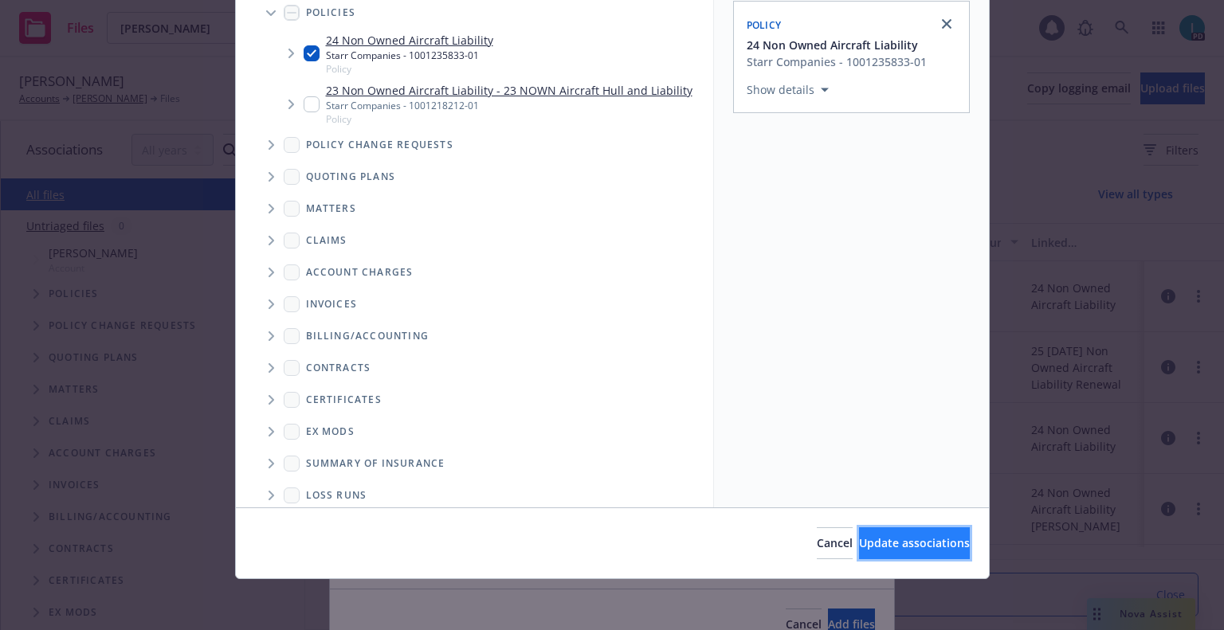
click at [869, 544] on span "Update associations" at bounding box center [914, 542] width 111 height 15
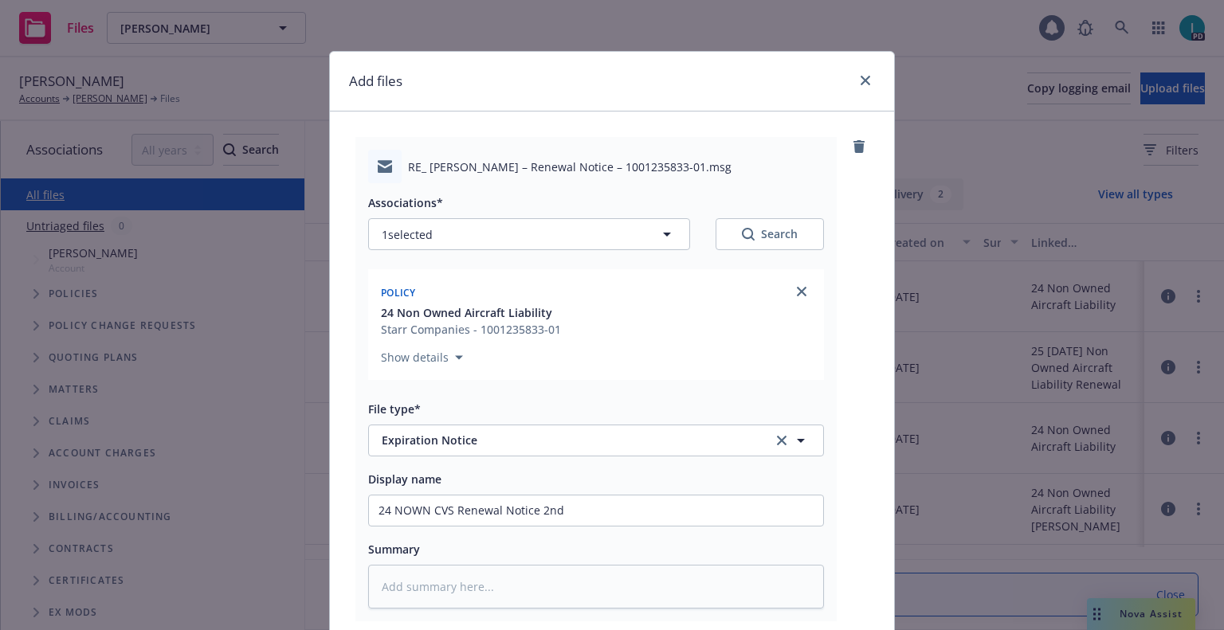
scroll to position [198, 0]
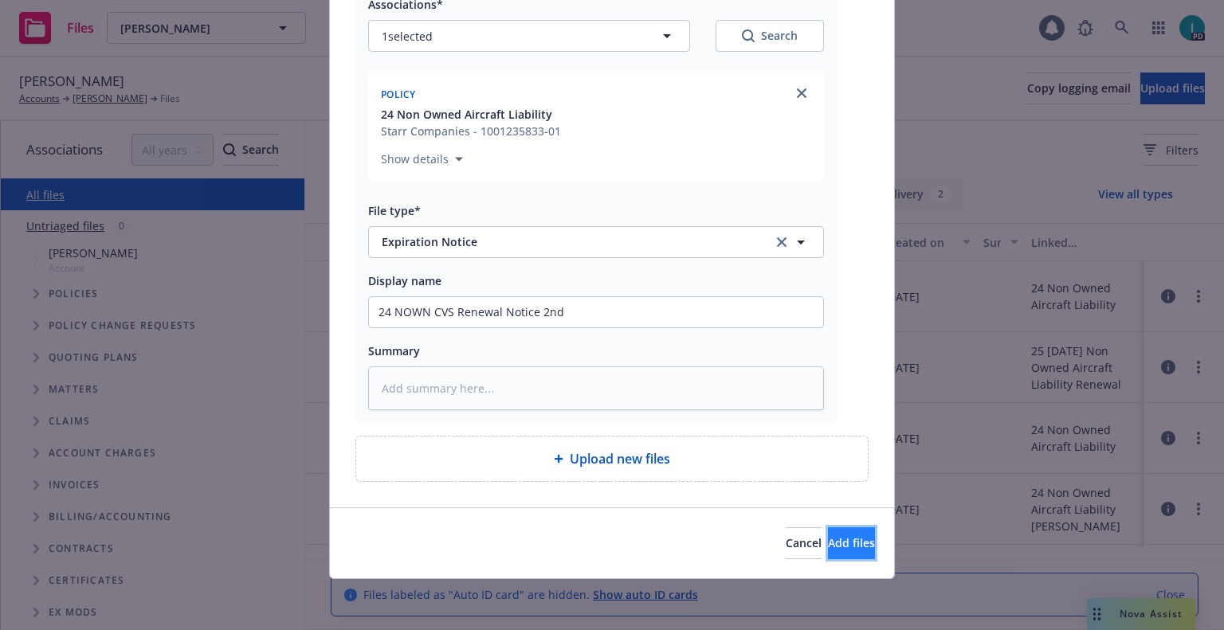
click at [830, 539] on span "Add files" at bounding box center [851, 542] width 47 height 15
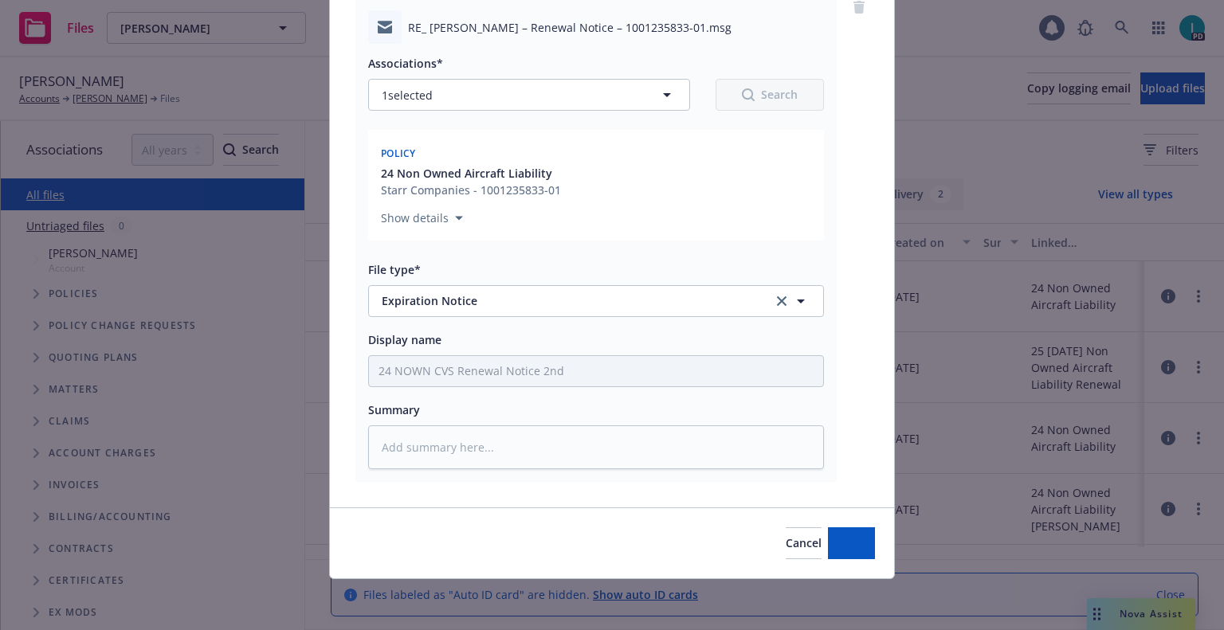
scroll to position [139, 0]
type textarea "x"
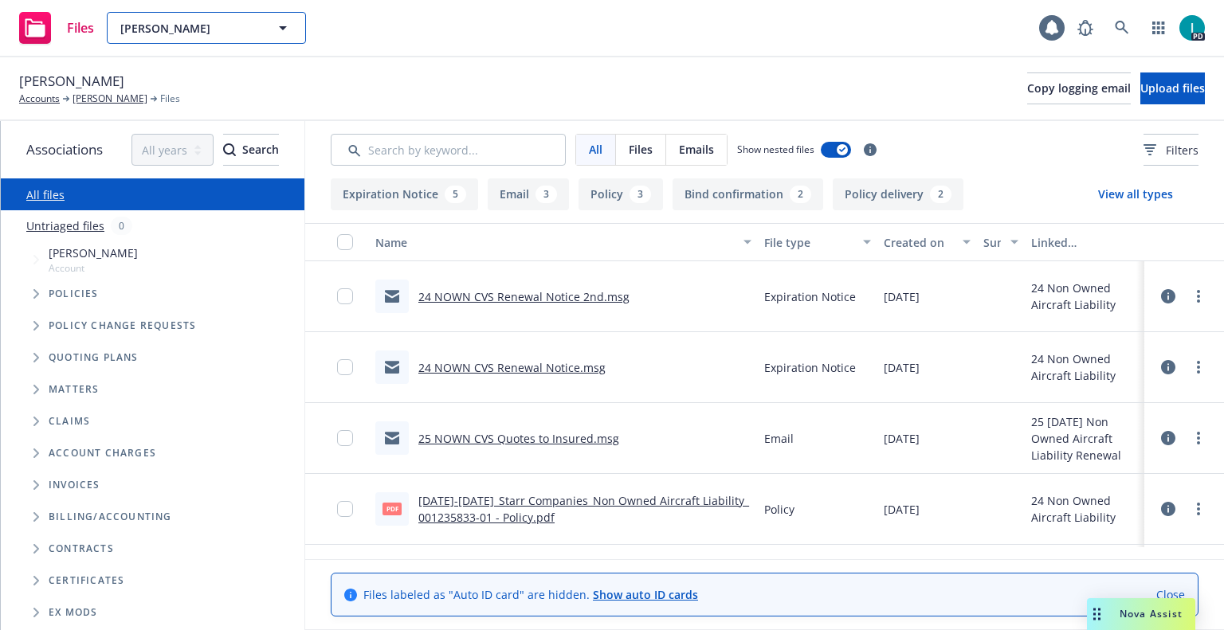
click at [222, 40] on button "[PERSON_NAME]" at bounding box center [206, 28] width 199 height 32
paste input "[PERSON_NAME]"
type input "[PERSON_NAME]"
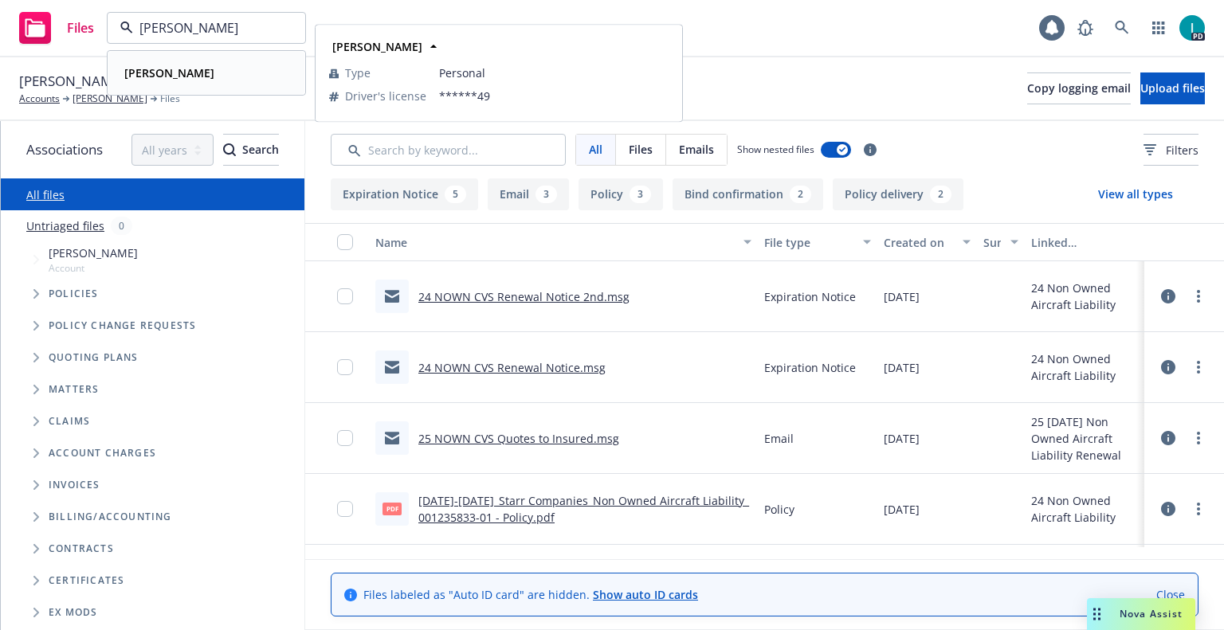
click at [188, 78] on strong "[PERSON_NAME]" at bounding box center [169, 72] width 90 height 15
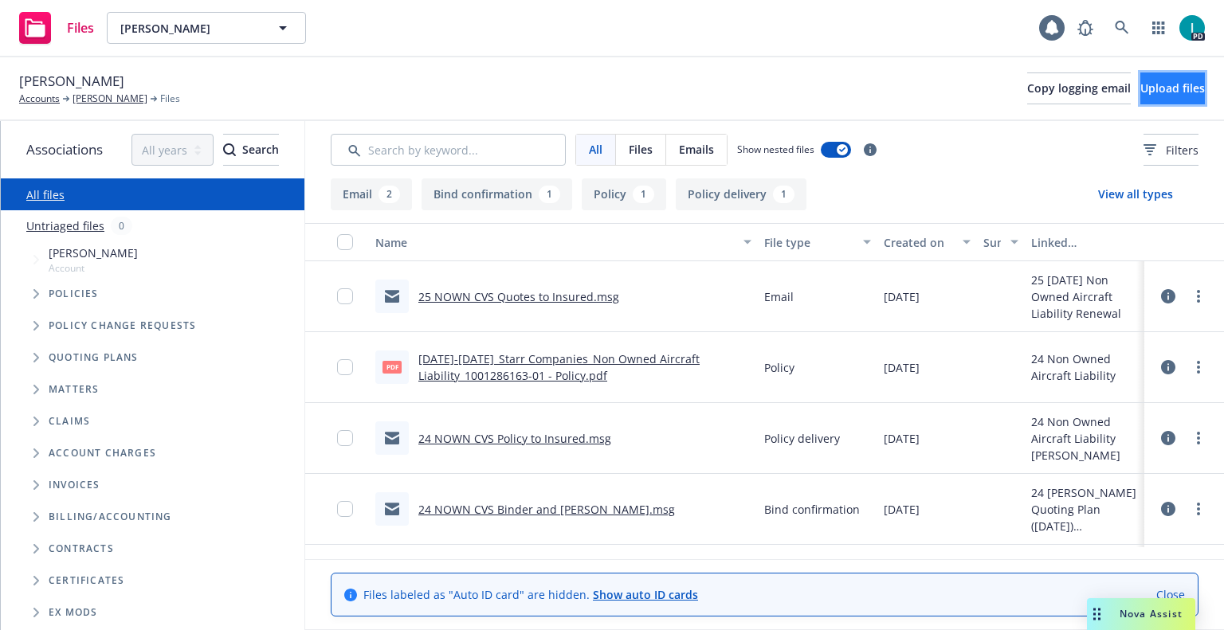
click at [1140, 80] on button "Upload files" at bounding box center [1172, 89] width 65 height 32
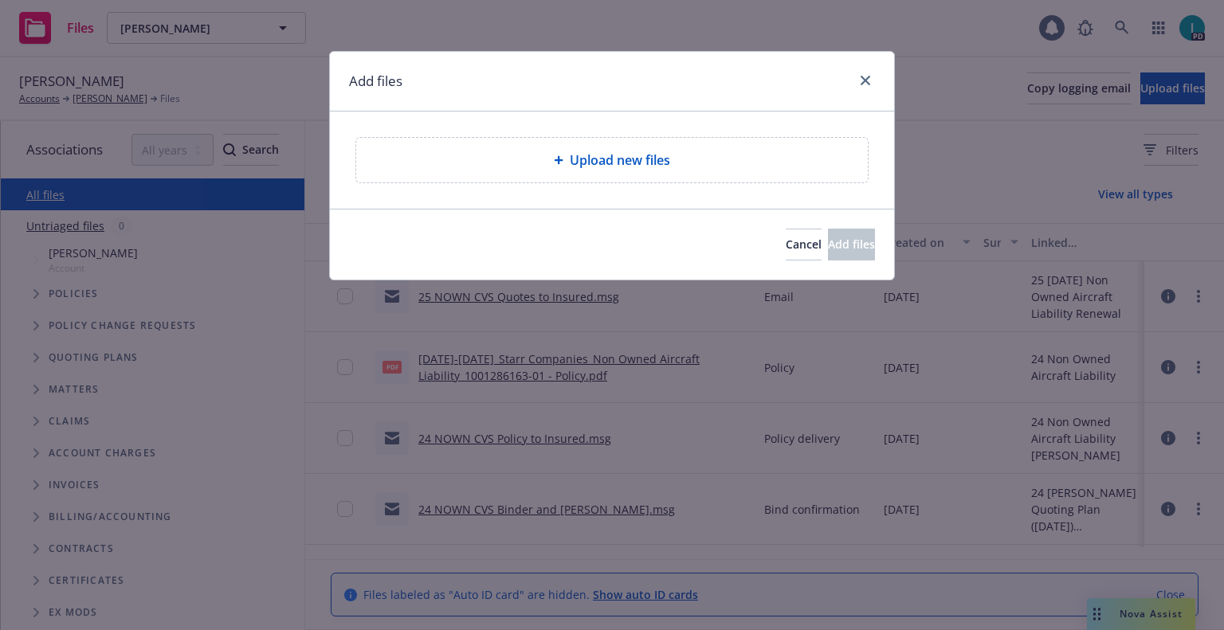
type textarea "x"
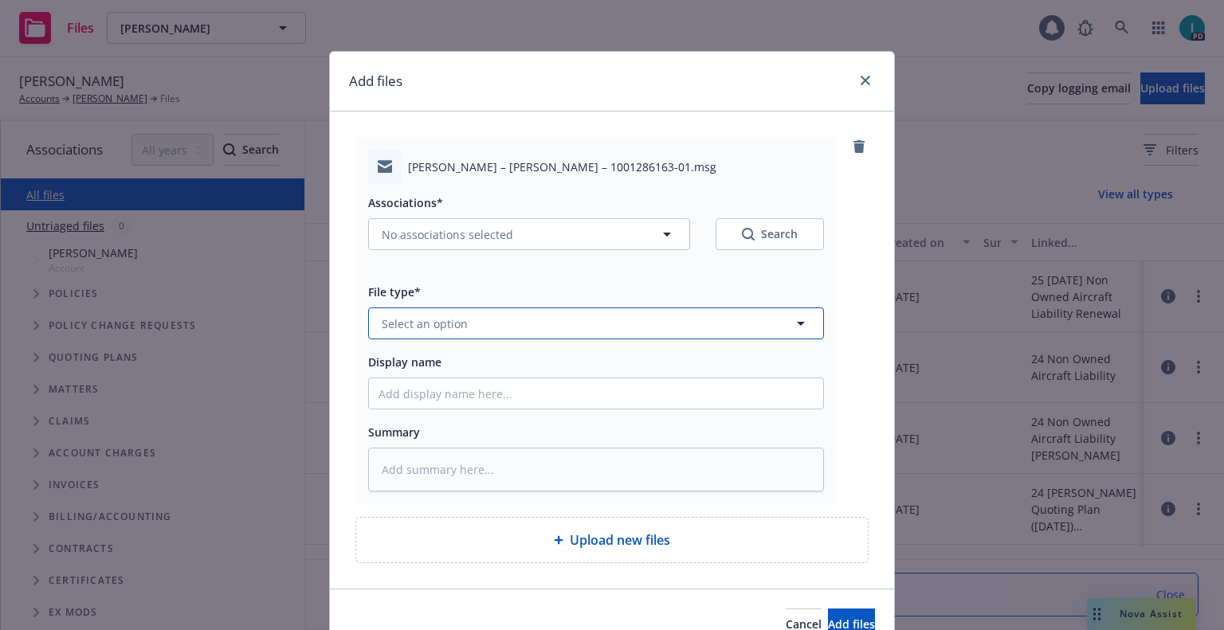
click at [432, 323] on span "Select an option" at bounding box center [425, 324] width 86 height 17
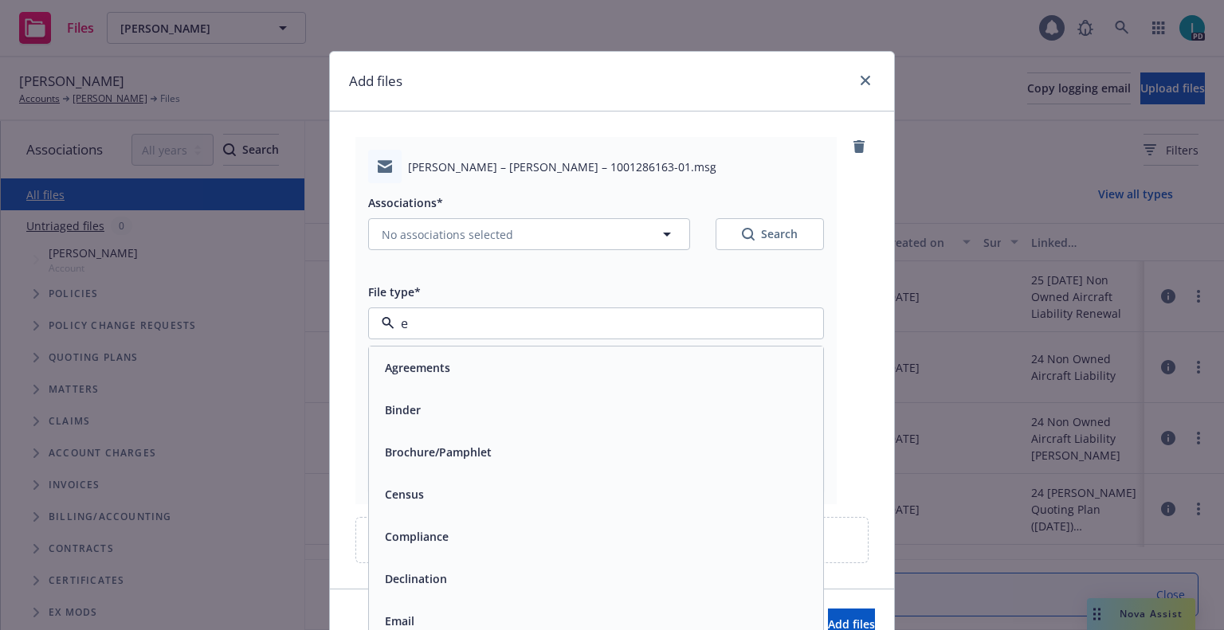
type input "em"
click at [424, 405] on div "Email" at bounding box center [596, 409] width 435 height 23
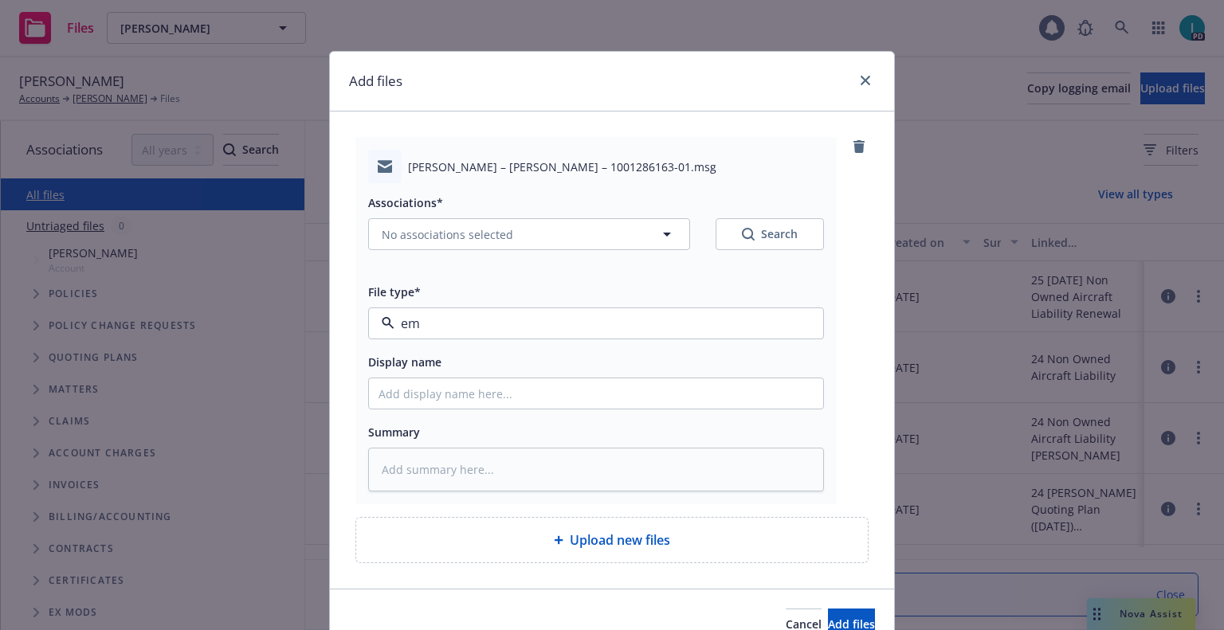
type textarea "x"
click at [452, 328] on span "Email" at bounding box center [566, 324] width 369 height 17
type input "ex"
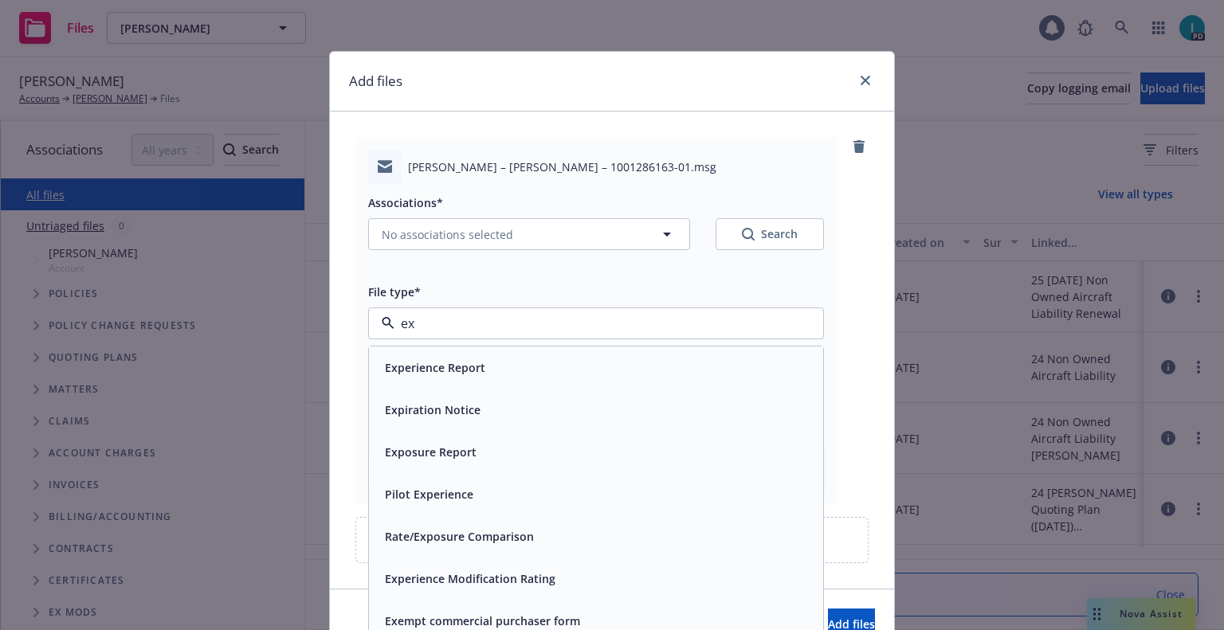
click at [428, 395] on div "Expiration Notice" at bounding box center [596, 410] width 454 height 42
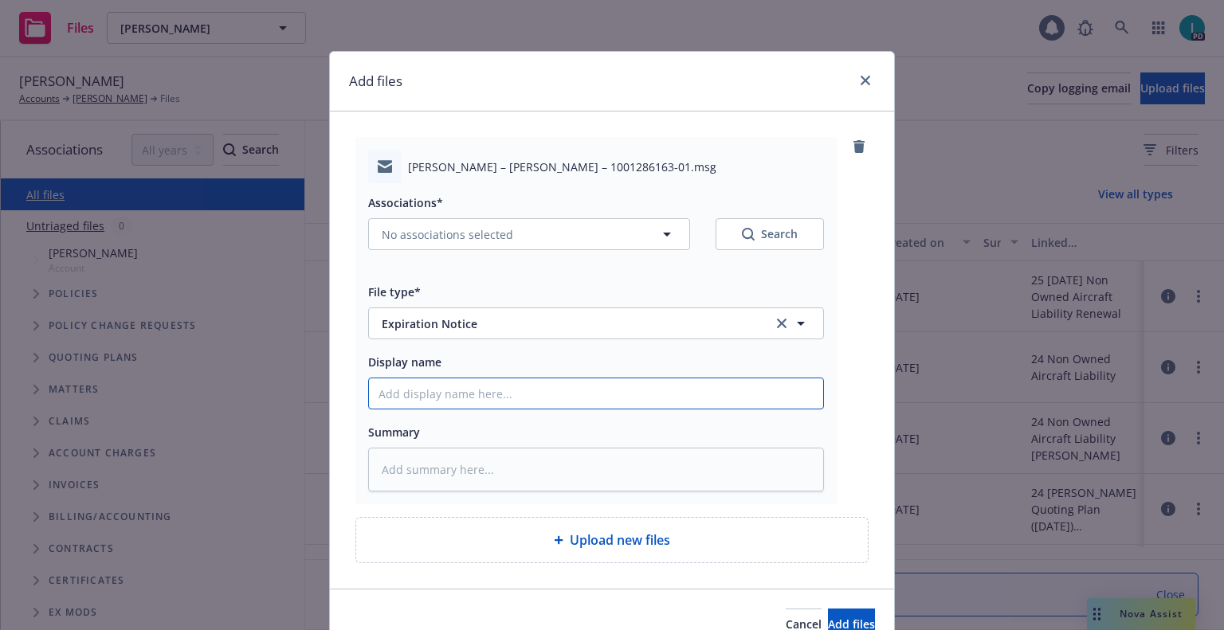
click at [428, 395] on input "Display name" at bounding box center [596, 394] width 454 height 30
type textarea "x"
type input "2"
type textarea "x"
type input "25"
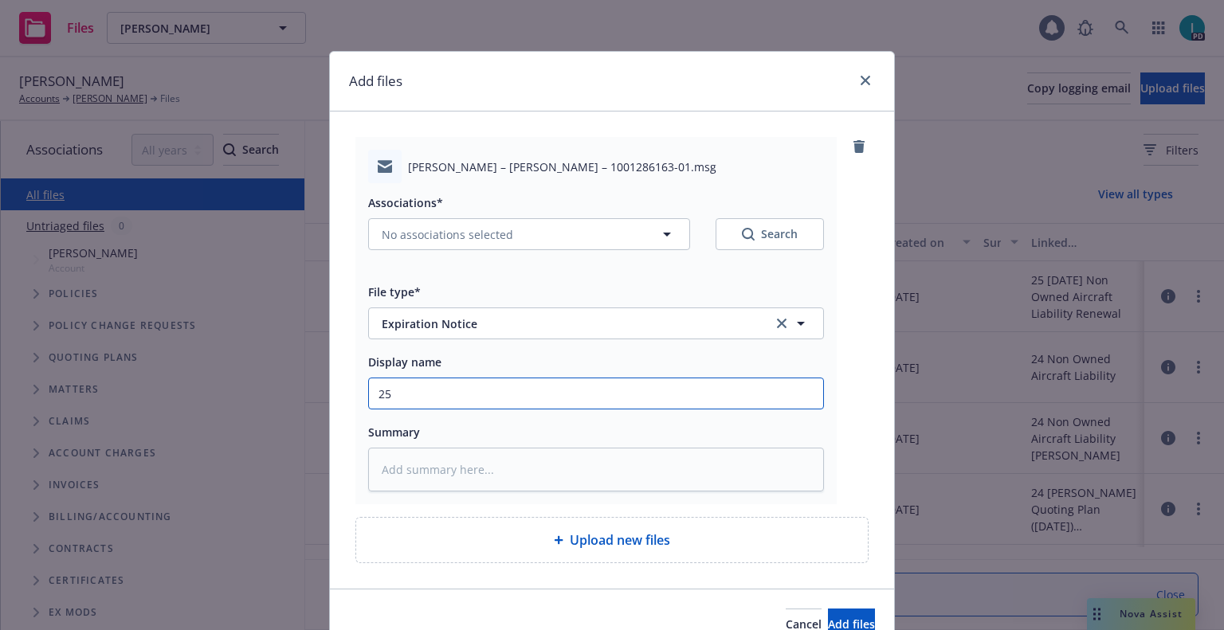
type textarea "x"
type input "2"
type textarea "x"
type input "24 NOWN CVS Renewal Notice"
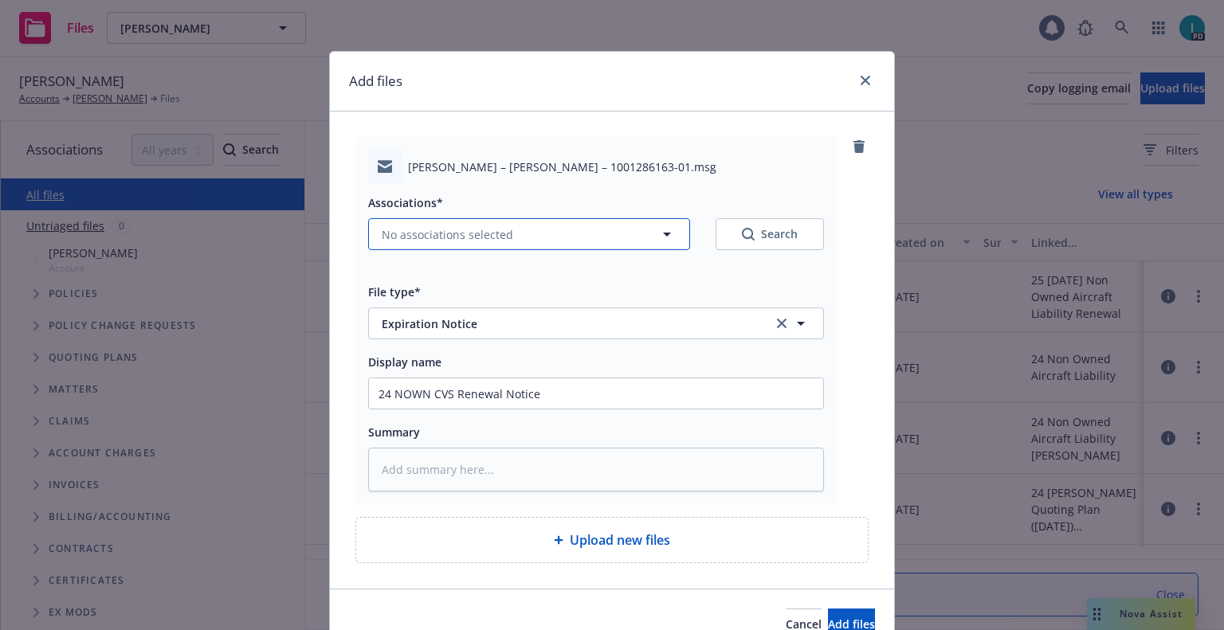
click at [445, 241] on span "No associations selected" at bounding box center [447, 234] width 131 height 17
type textarea "x"
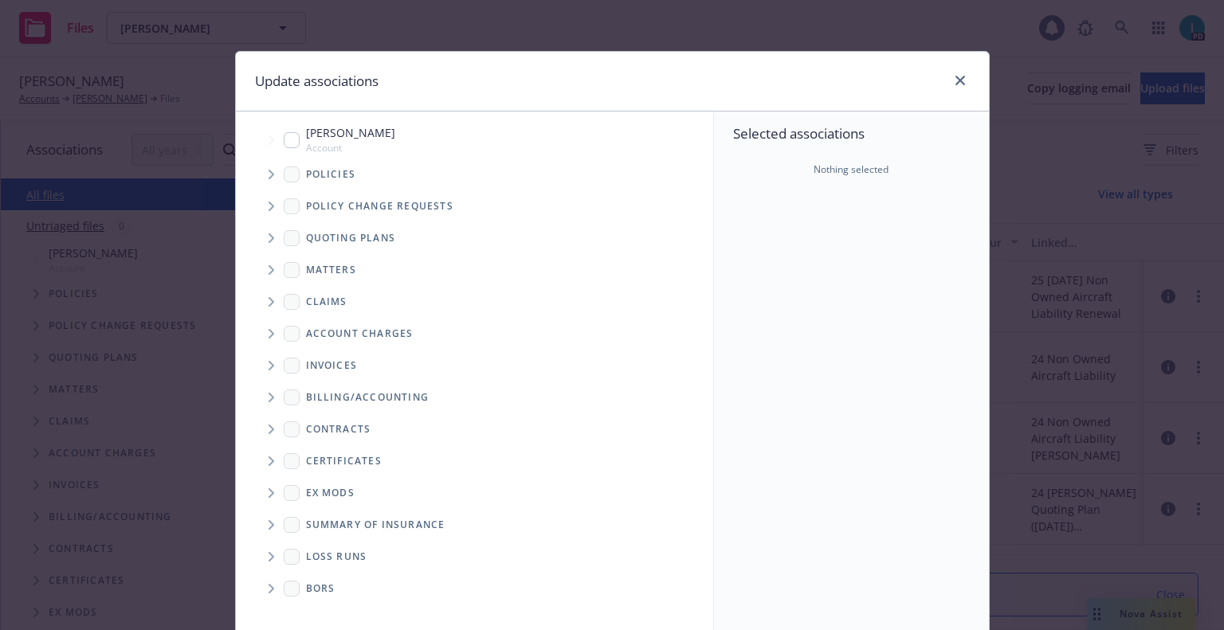
click at [259, 171] on span "Tree Example" at bounding box center [270, 174] width 25 height 25
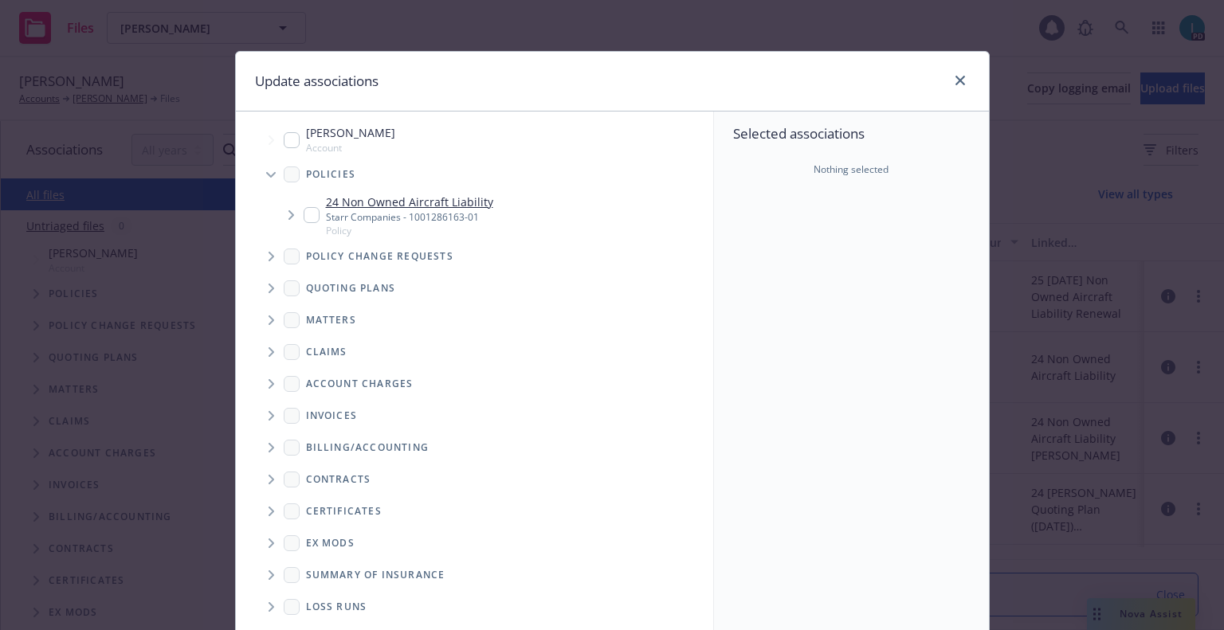
click at [304, 216] on input "Tree Example" at bounding box center [312, 215] width 16 height 16
checkbox input "true"
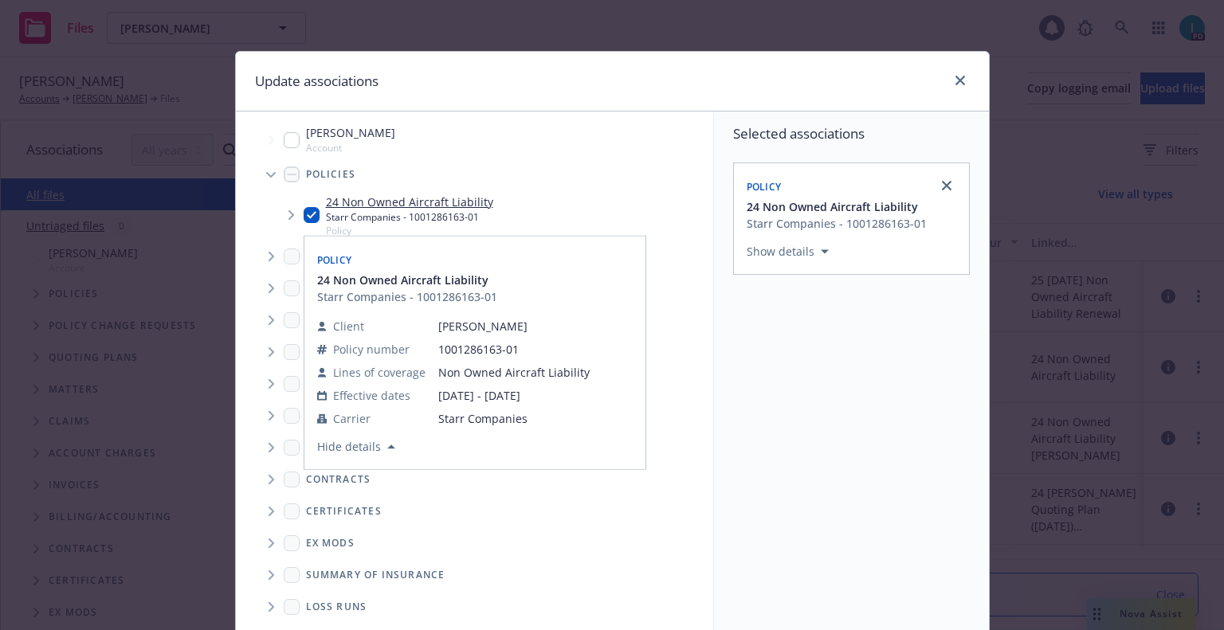
scroll to position [162, 0]
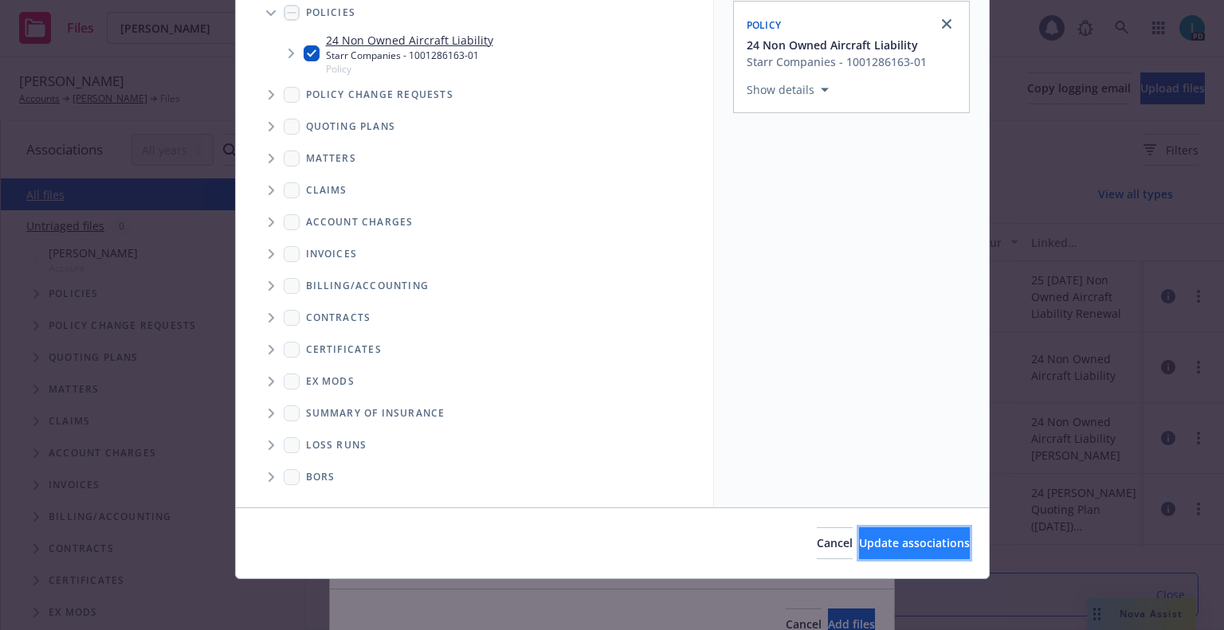
click at [897, 547] on span "Update associations" at bounding box center [914, 542] width 111 height 15
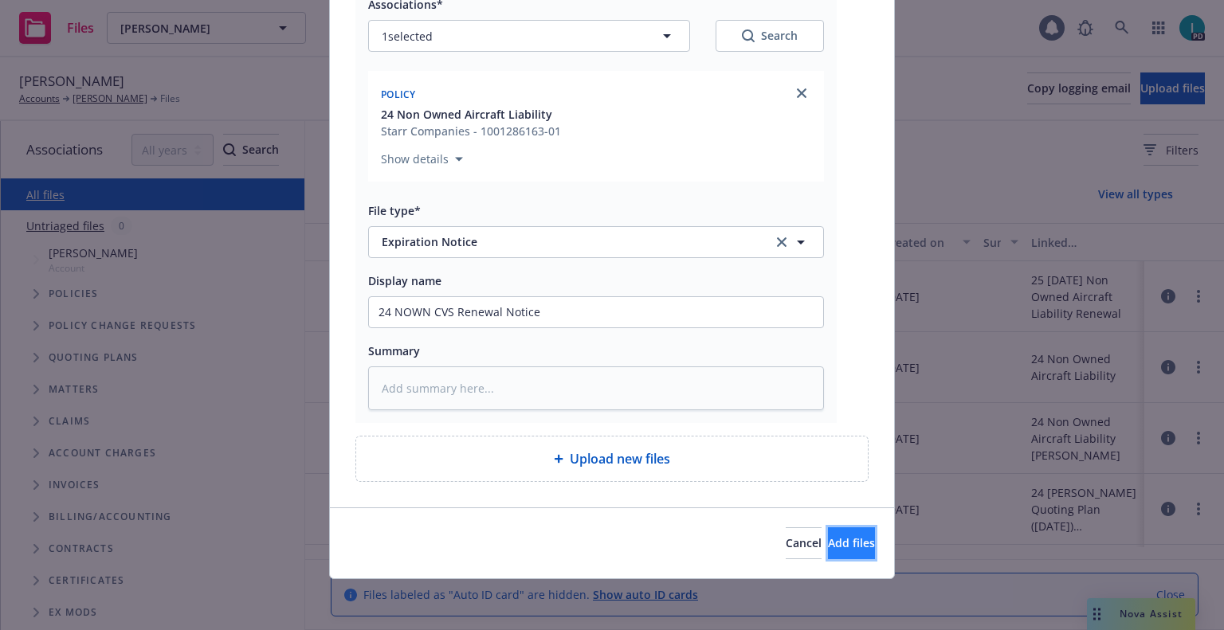
click at [828, 547] on span "Add files" at bounding box center [851, 542] width 47 height 15
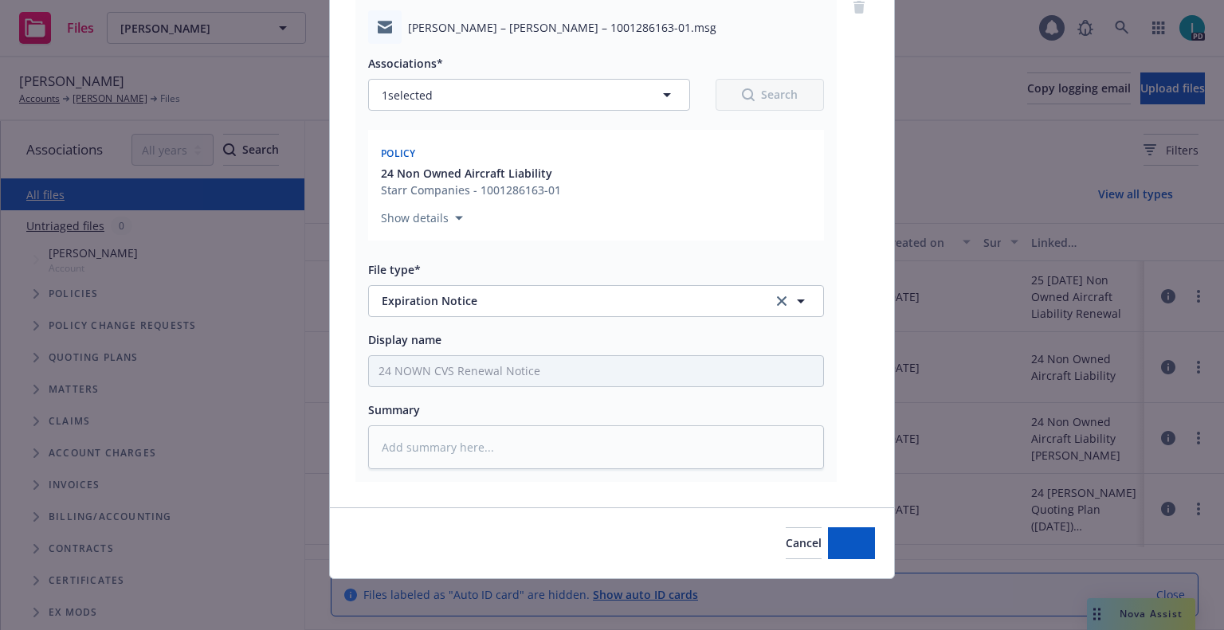
type textarea "x"
